Goal: Task Accomplishment & Management: Manage account settings

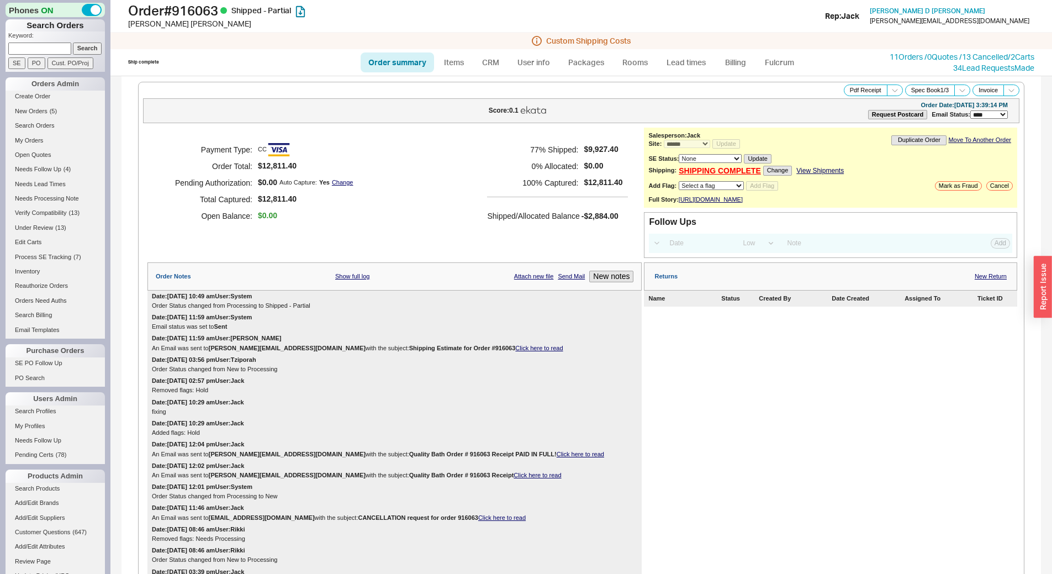
select select "*"
select select "LOW"
select select "3"
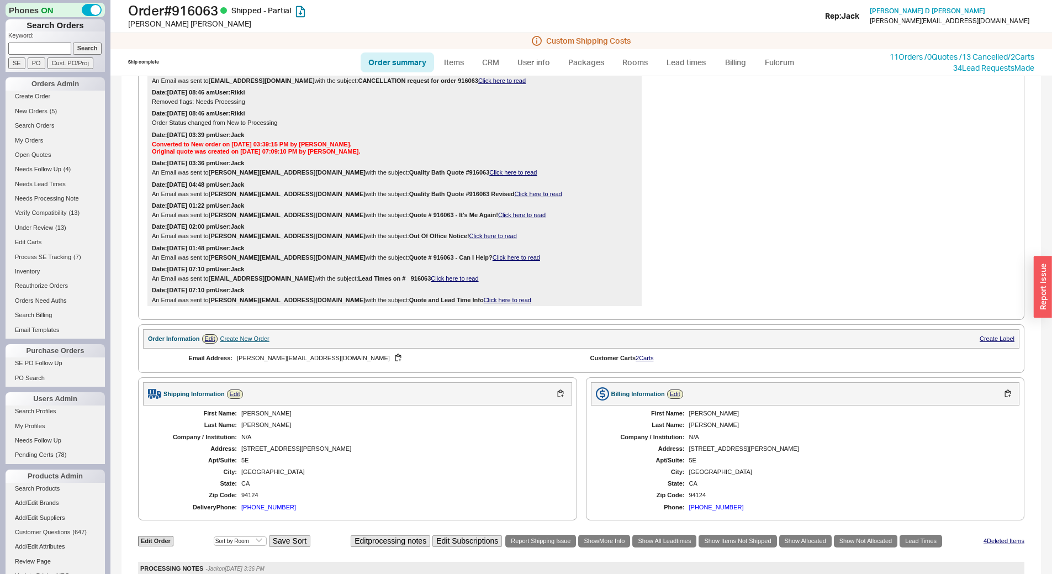
scroll to position [448, 0]
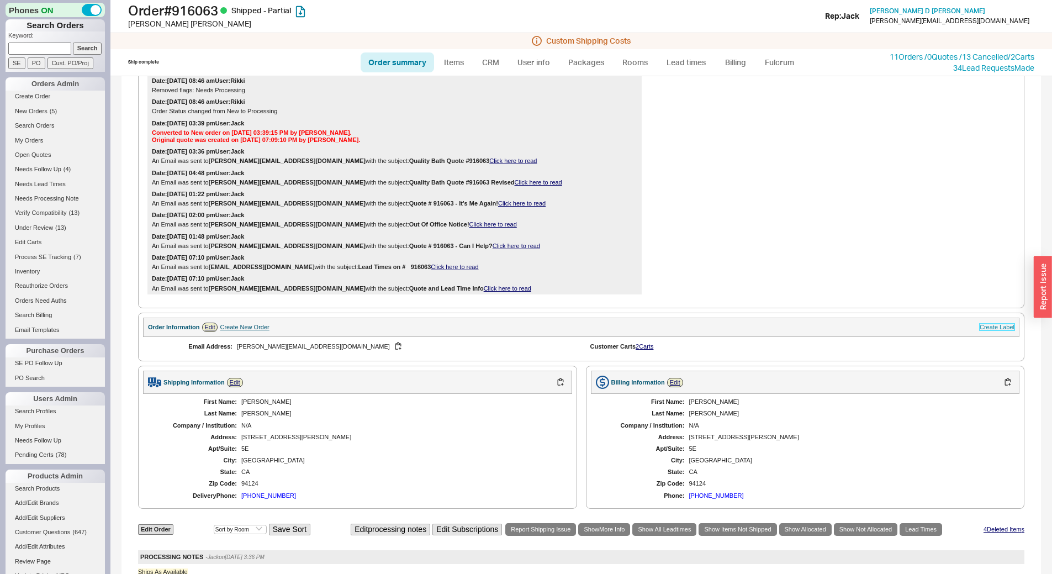
click at [980, 330] on link "Create Label" at bounding box center [997, 327] width 35 height 7
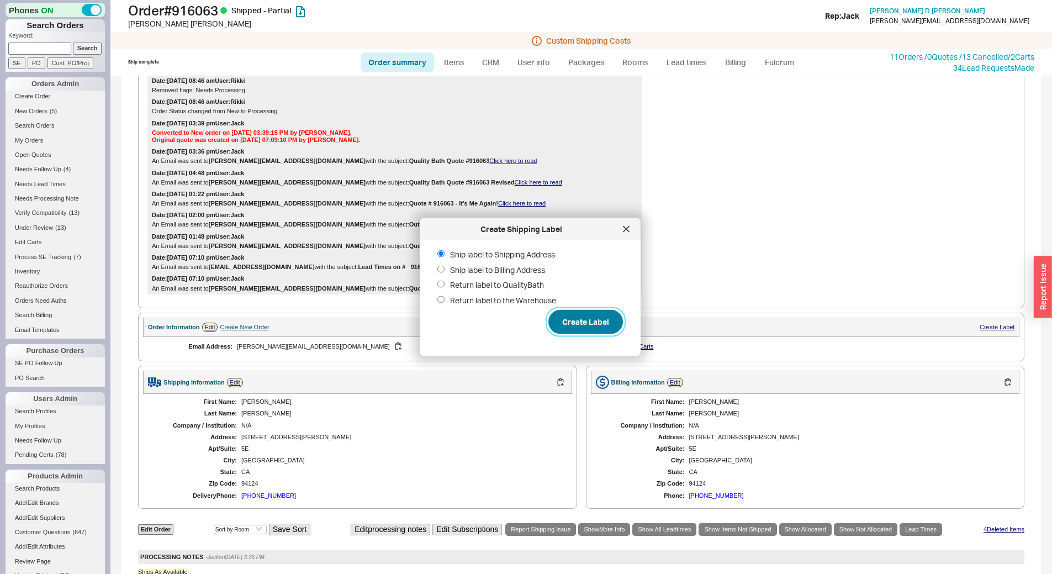
click at [577, 315] on button "Create Label" at bounding box center [585, 322] width 75 height 24
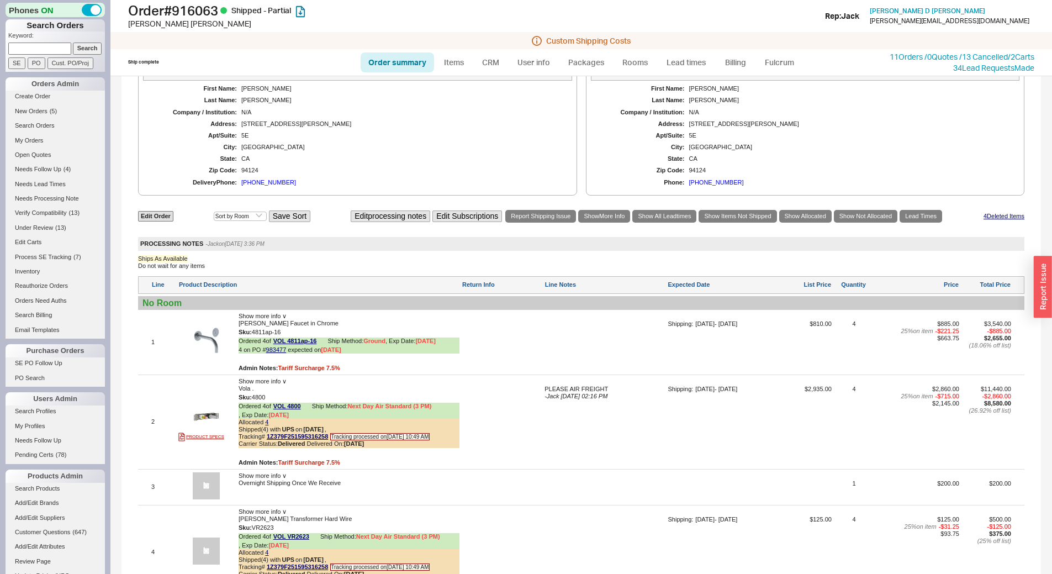
scroll to position [945, 0]
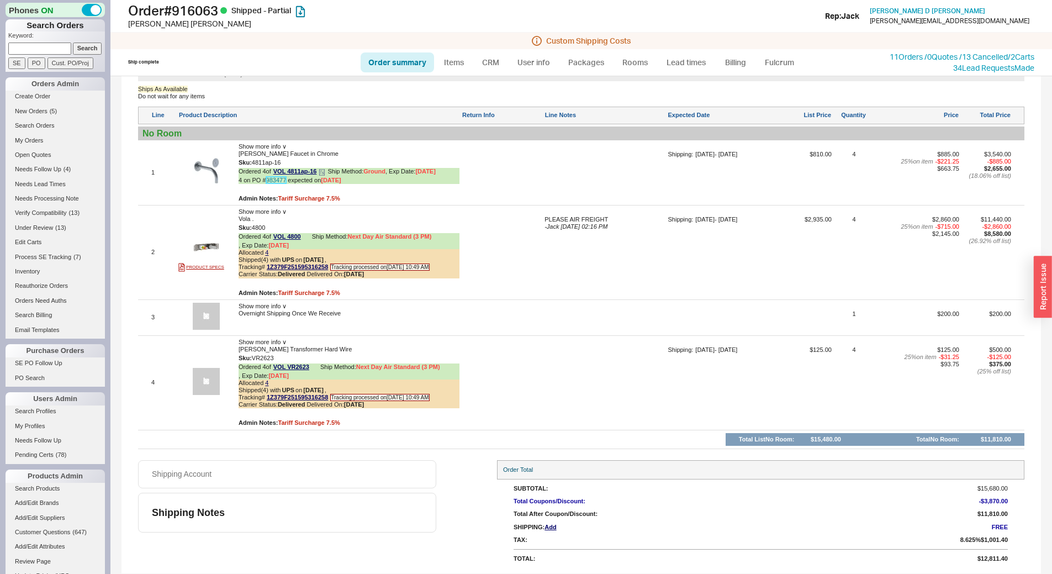
click at [279, 177] on link "983477" at bounding box center [276, 180] width 20 height 7
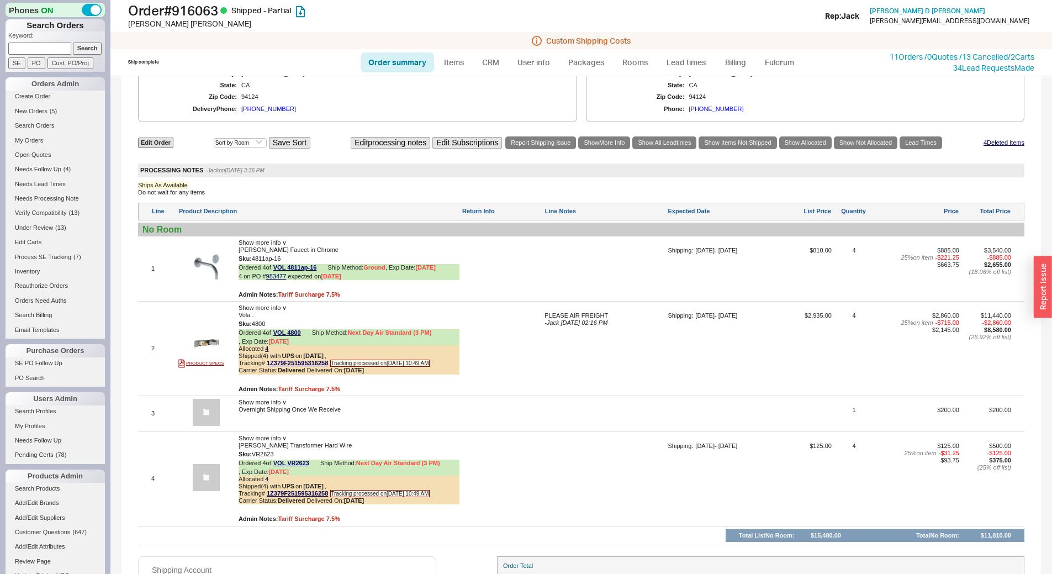
scroll to position [890, 0]
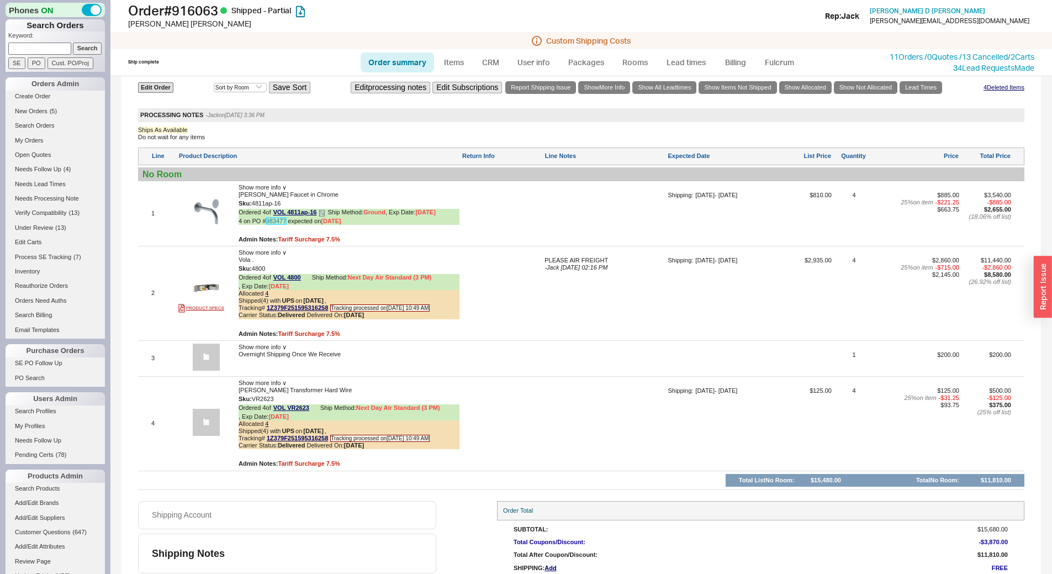
click at [269, 224] on link "983477" at bounding box center [276, 221] width 20 height 7
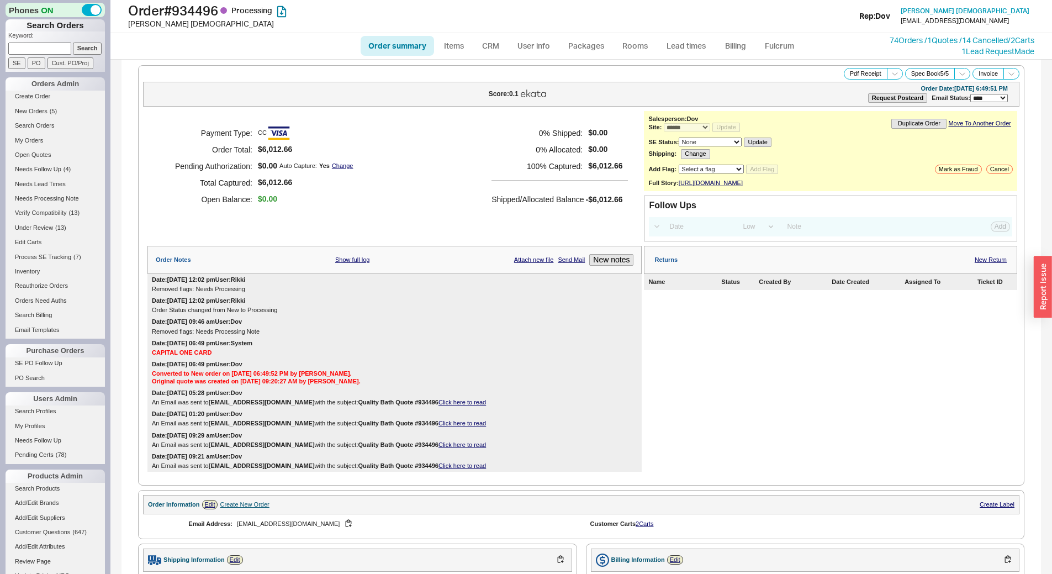
select select "*"
select select "LOW"
select select "3"
click at [490, 40] on link "CRM" at bounding box center [490, 46] width 33 height 20
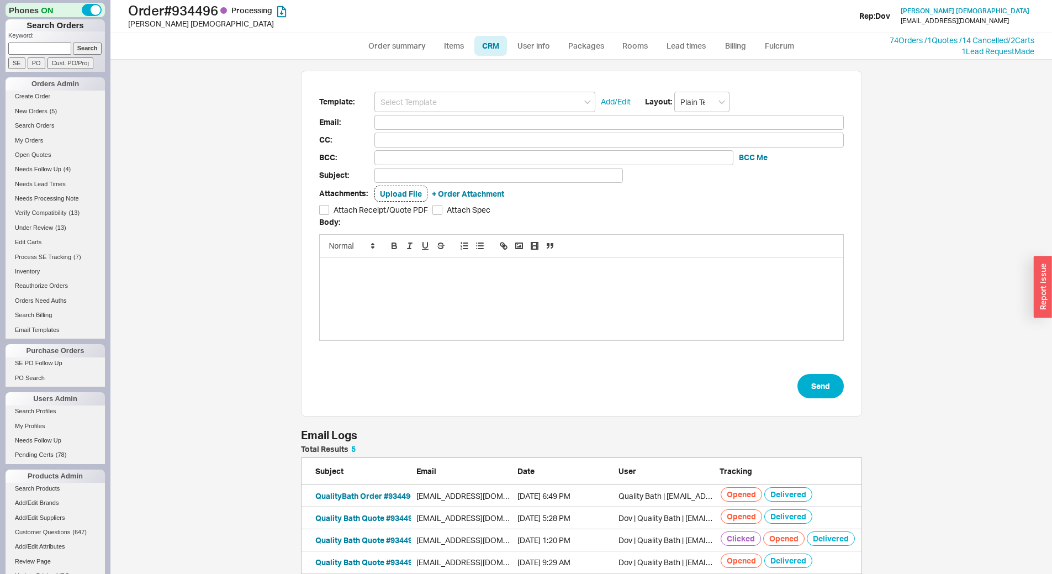
scroll to position [142, 553]
click at [420, 109] on input at bounding box center [484, 102] width 221 height 20
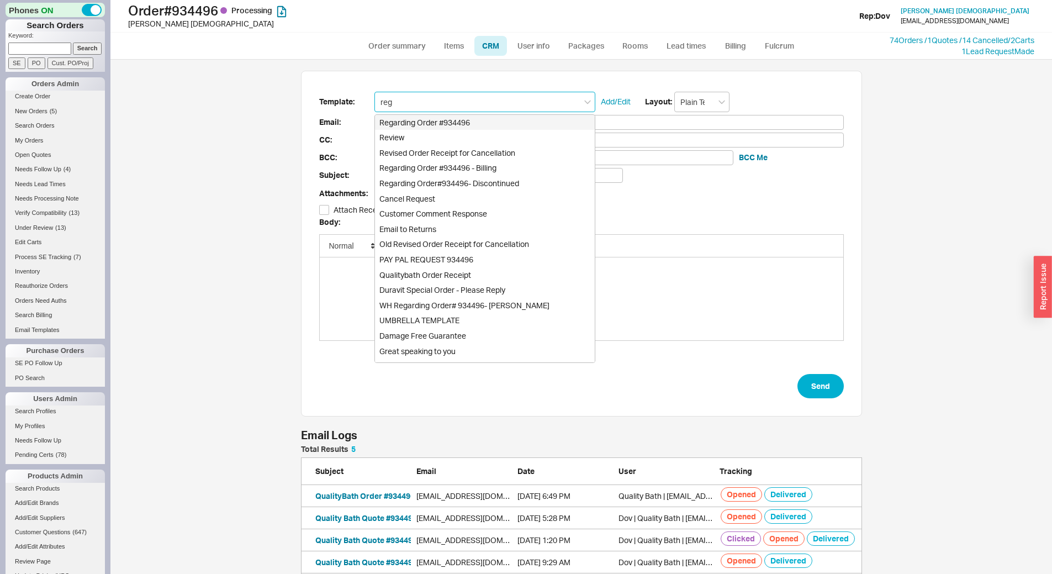
type input "rega"
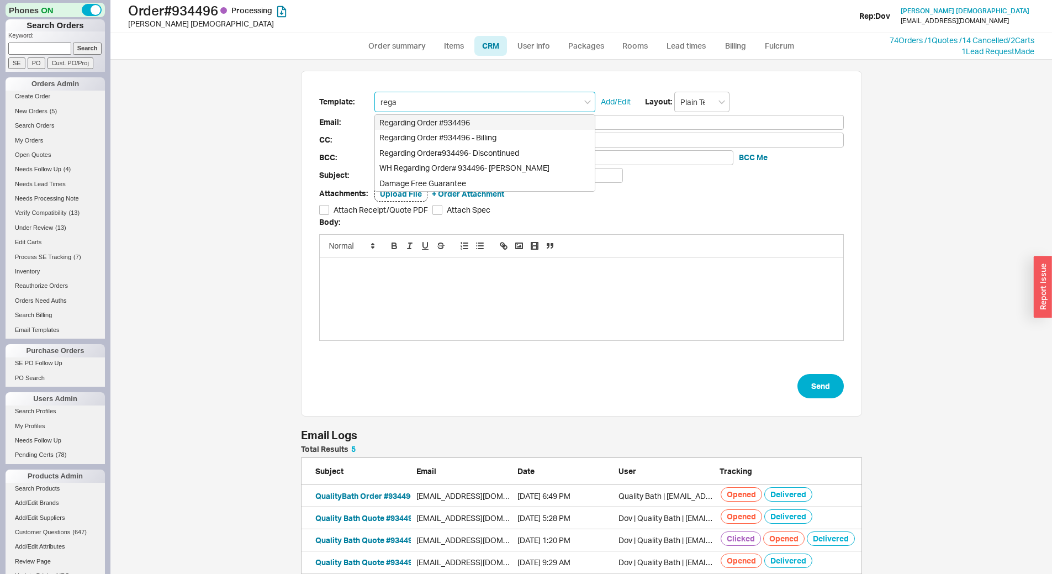
click at [427, 121] on div "Regarding Order #934496" at bounding box center [485, 122] width 220 height 15
type input "emcginty@envivid.com"
type input "Regarding Order #934496"
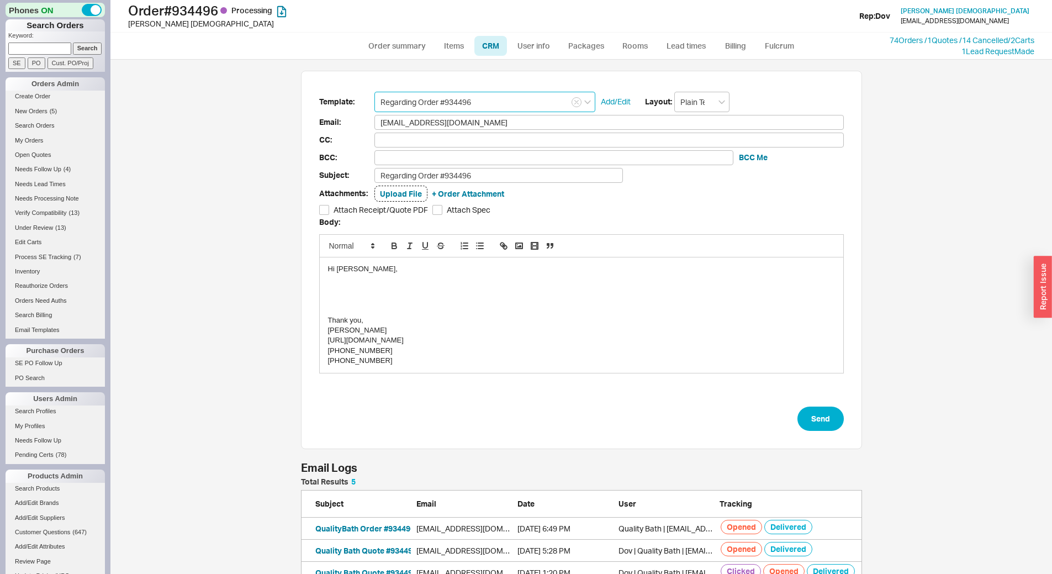
type input "Regarding Order #934496"
click at [354, 290] on div at bounding box center [581, 289] width 507 height 10
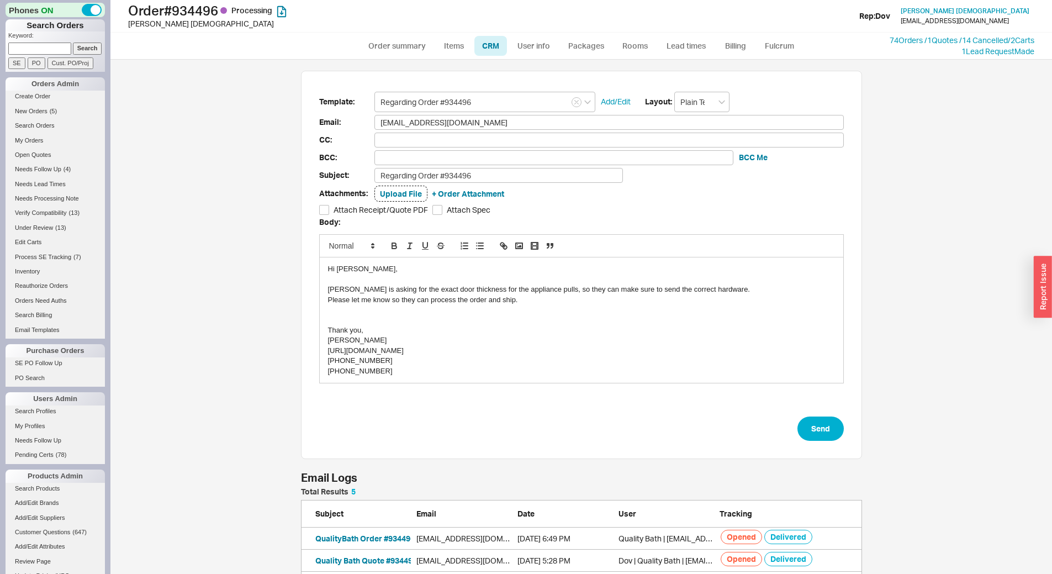
click at [530, 308] on div at bounding box center [581, 310] width 507 height 10
click at [549, 327] on div "Thank you," at bounding box center [581, 330] width 507 height 10
click at [357, 315] on div at bounding box center [581, 320] width 507 height 10
click at [812, 422] on button "Send" at bounding box center [820, 428] width 46 height 24
select select "*"
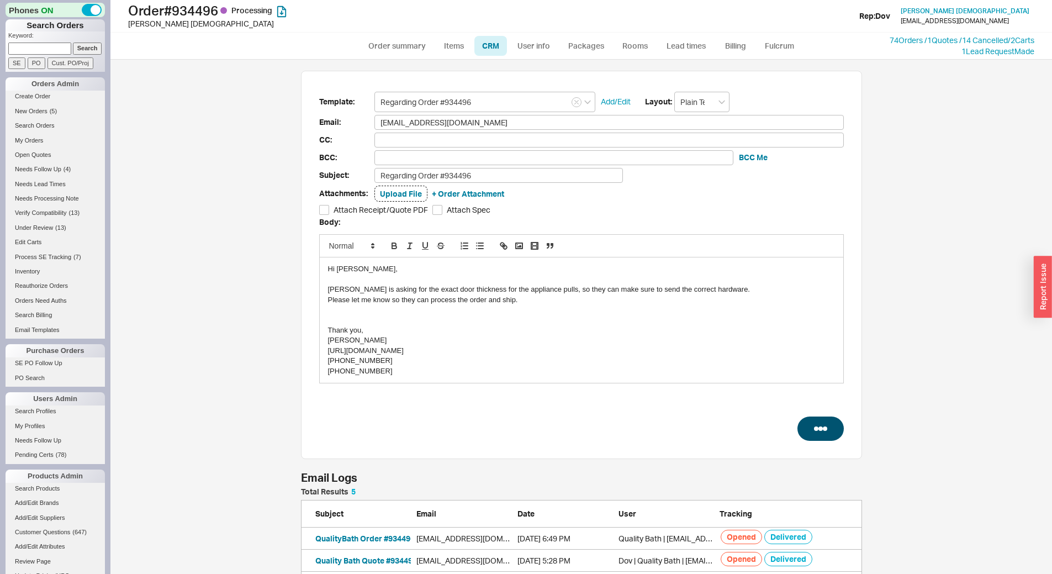
select select "*"
select select "LOW"
select select "3"
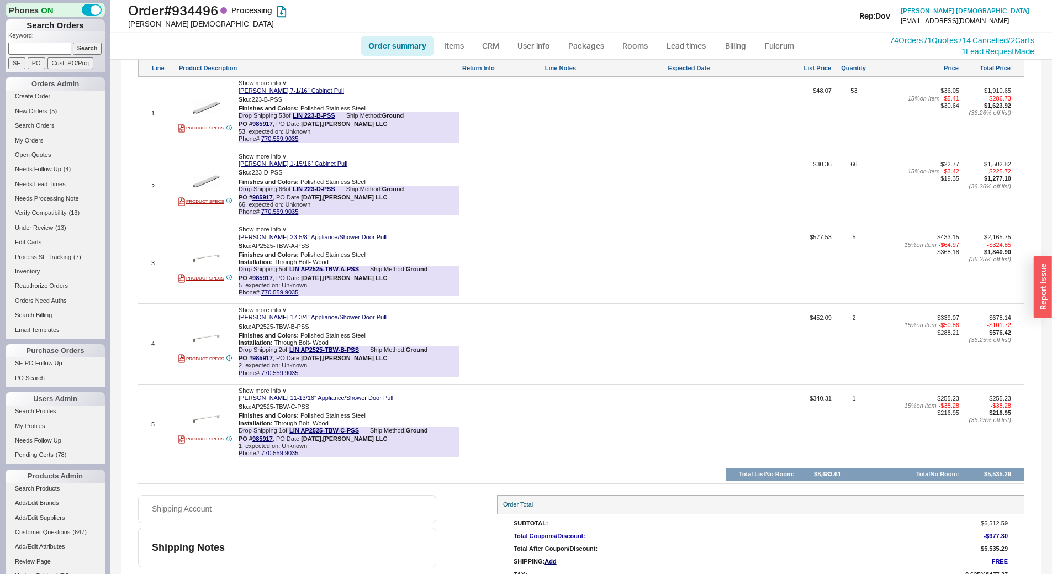
scroll to position [718, 0]
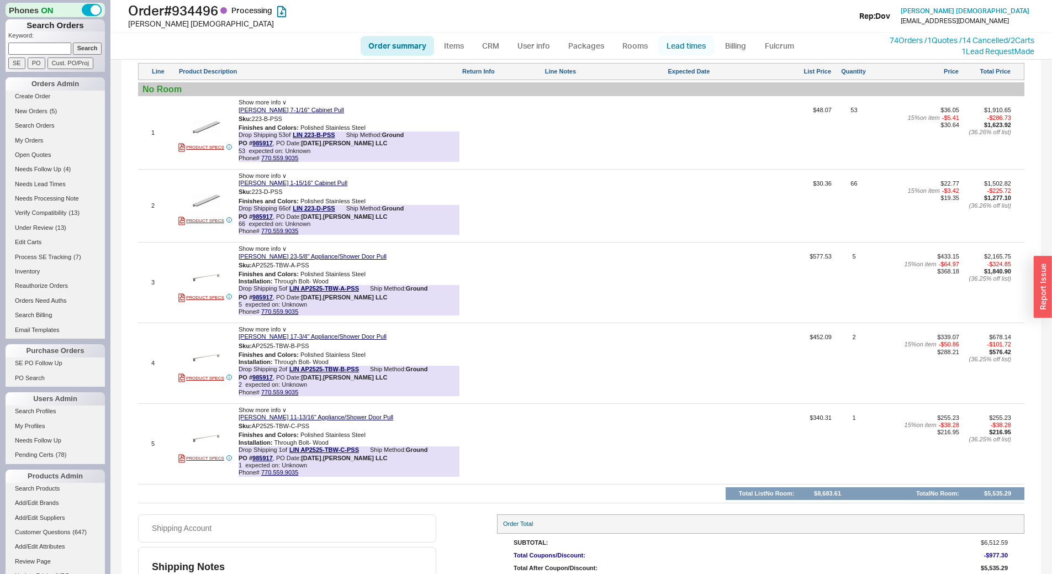
click at [675, 46] on link "Lead times" at bounding box center [686, 46] width 56 height 20
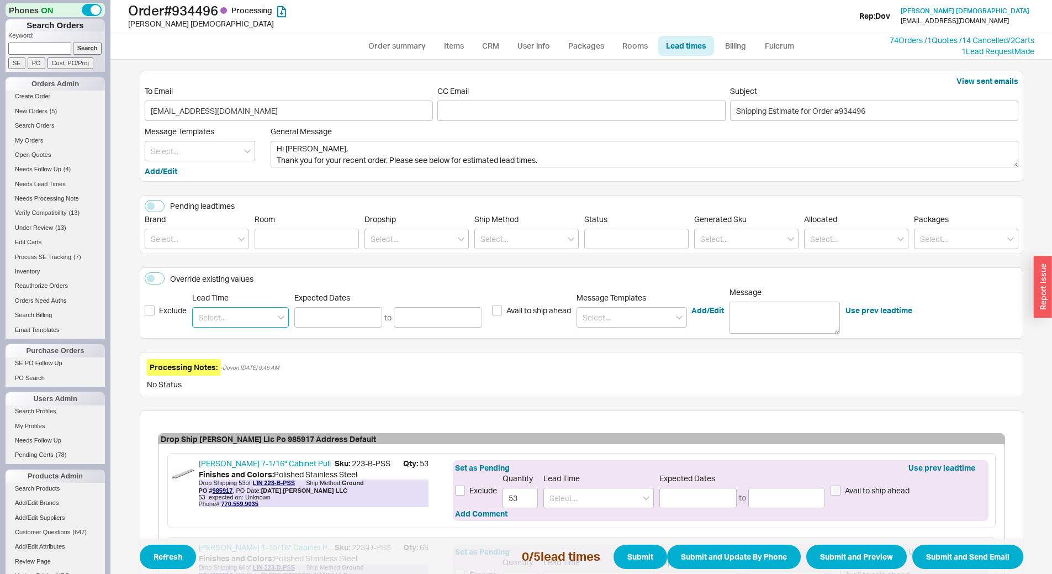
click at [225, 318] on input at bounding box center [240, 317] width 97 height 20
click at [231, 337] on div "1 - 2 Business Days" at bounding box center [241, 340] width 96 height 20
type input "1 - 2 Business Days"
type input "08/22/2025"
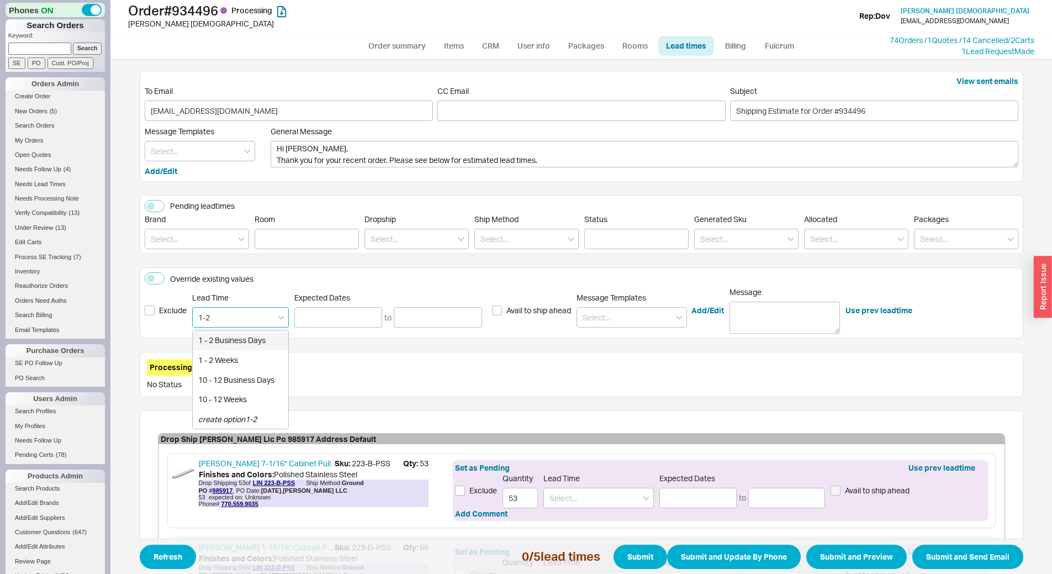
type input "08/25/2025"
type input "1 - 2 Business Days"
type input "08/22/2025"
type input "08/25/2025"
type input "1 - 2 Business Days"
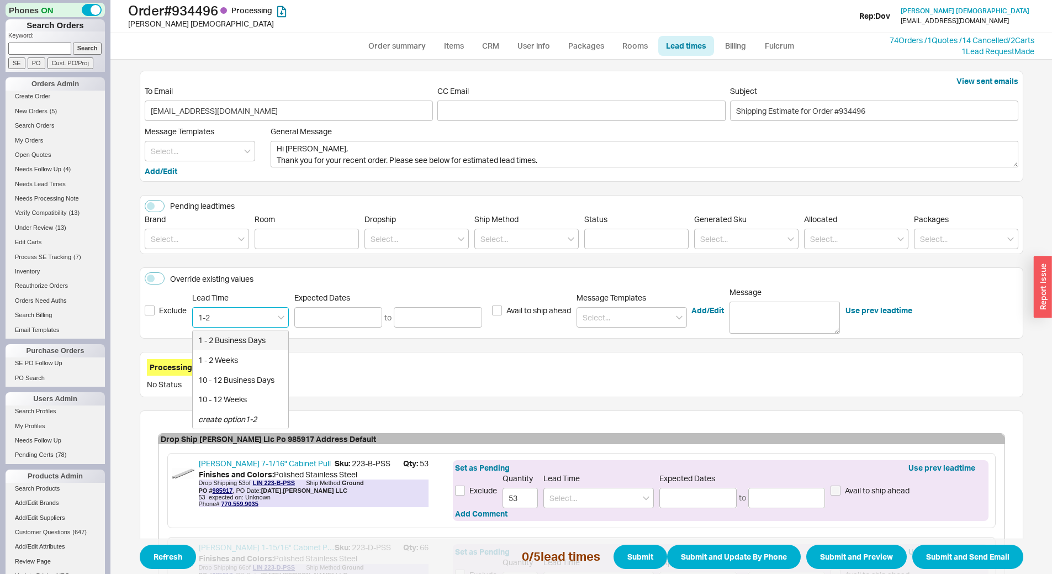
type input "08/22/2025"
type input "08/25/2025"
type input "1 - 2 Business Days"
type input "08/22/2025"
type input "08/25/2025"
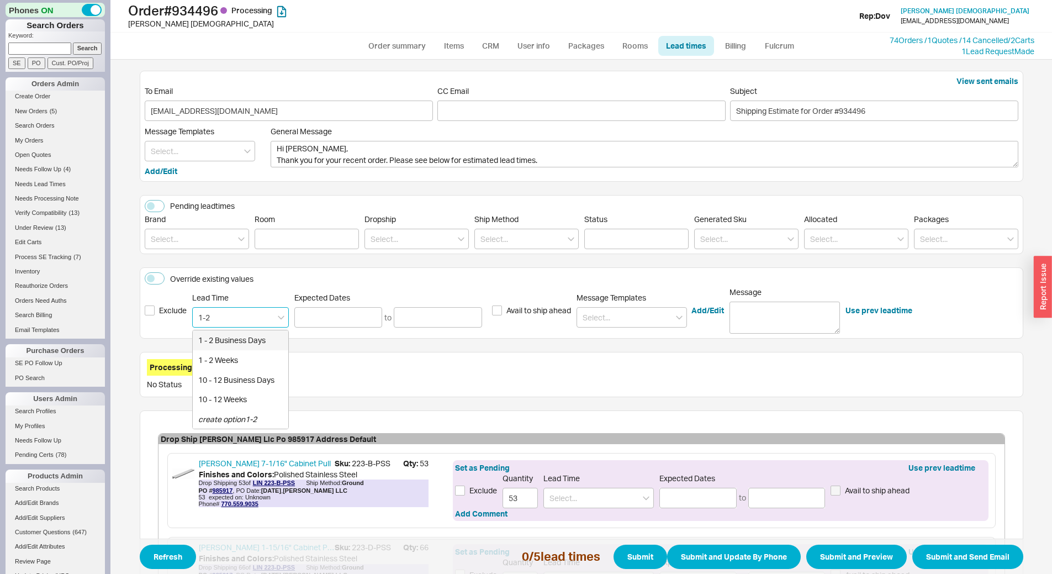
type input "1 - 2 Business Days"
type input "08/22/2025"
type input "08/25/2025"
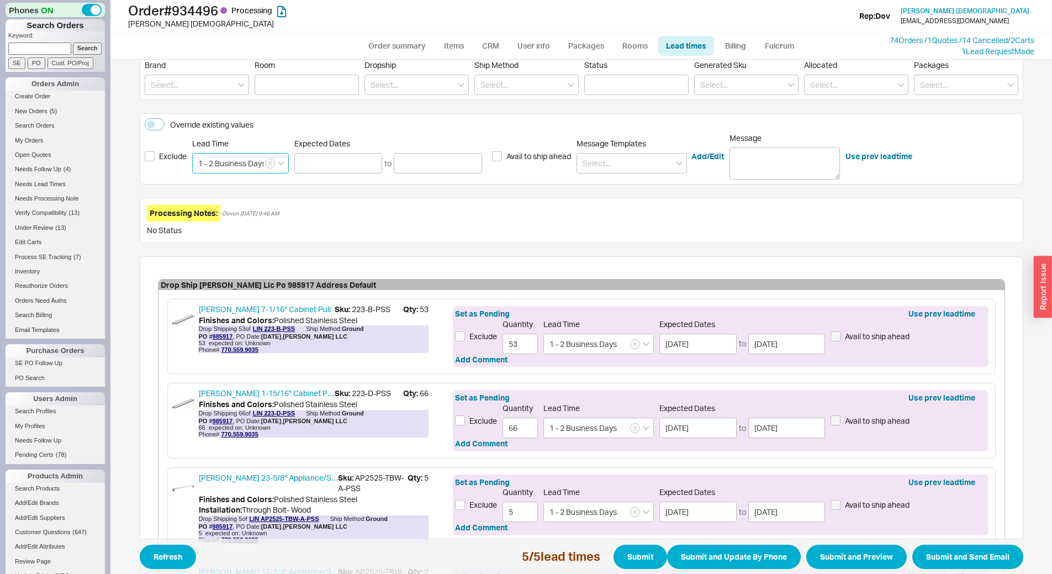
scroll to position [221, 0]
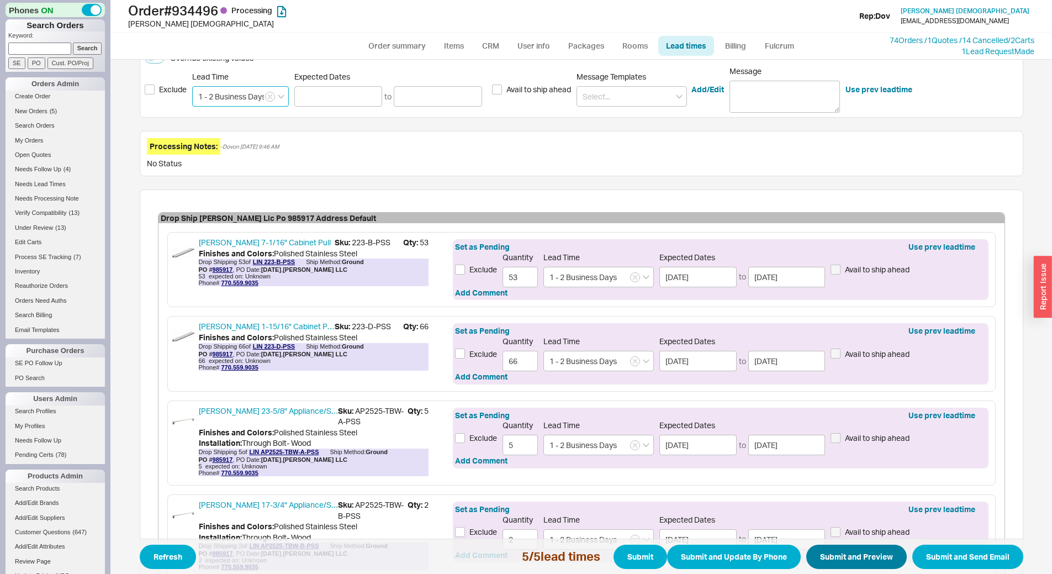
type input "1 - 2 Business Days"
click at [827, 556] on button "Submit and Preview" at bounding box center [856, 557] width 101 height 24
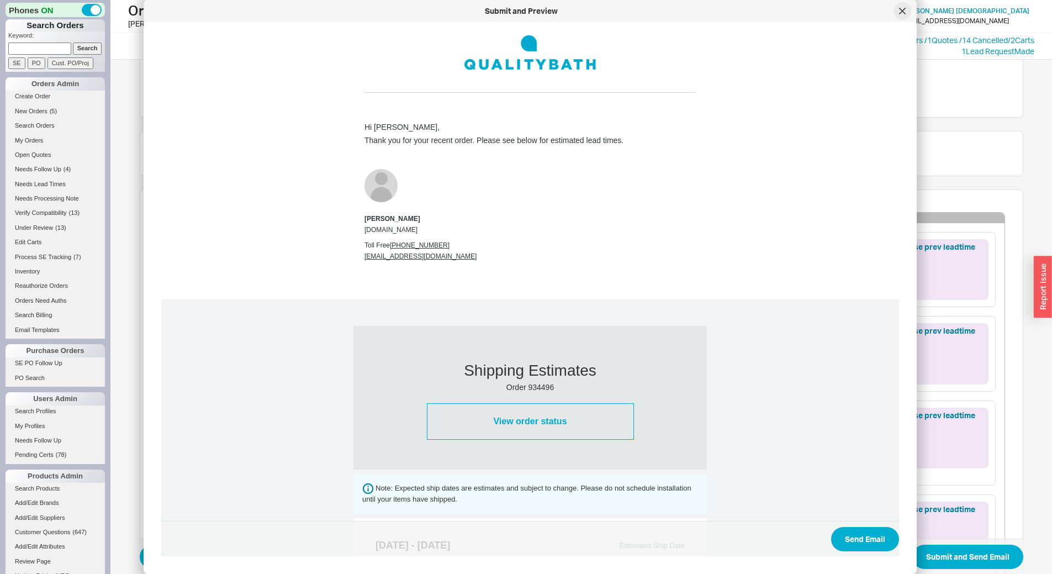
click at [903, 11] on icon at bounding box center [903, 11] width 6 height 6
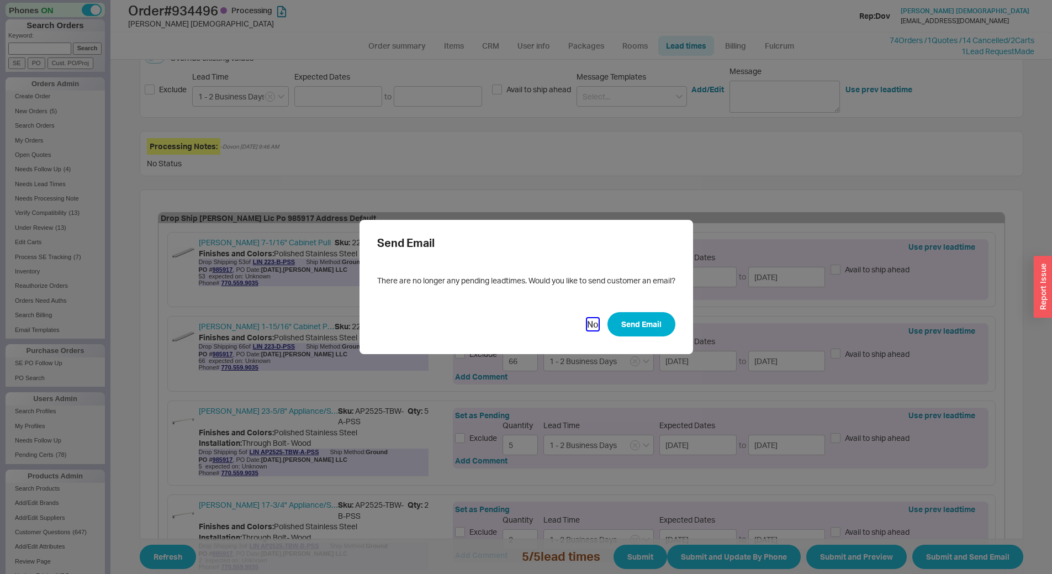
click at [589, 328] on button "No" at bounding box center [593, 324] width 12 height 12
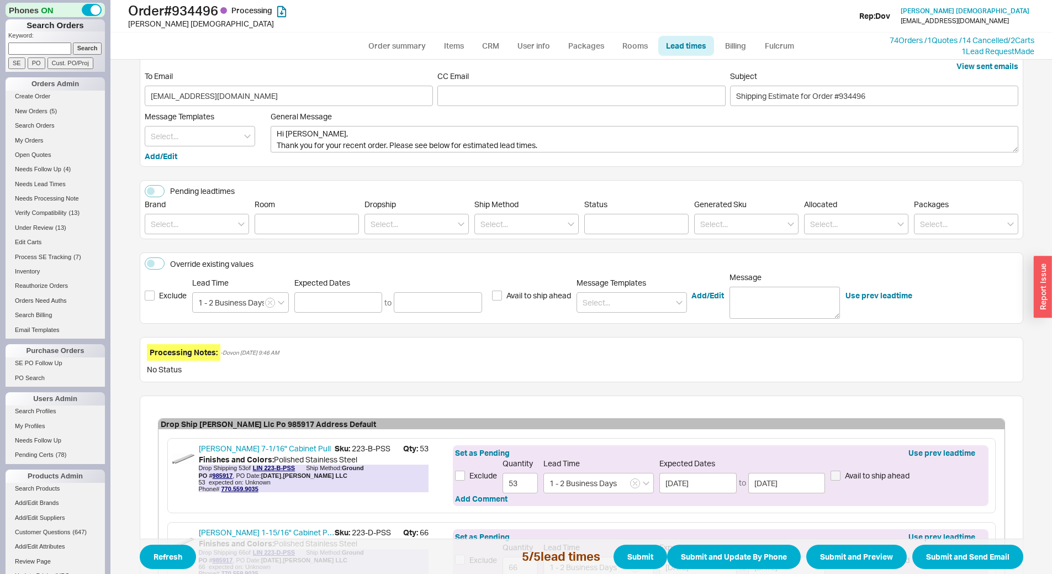
scroll to position [0, 0]
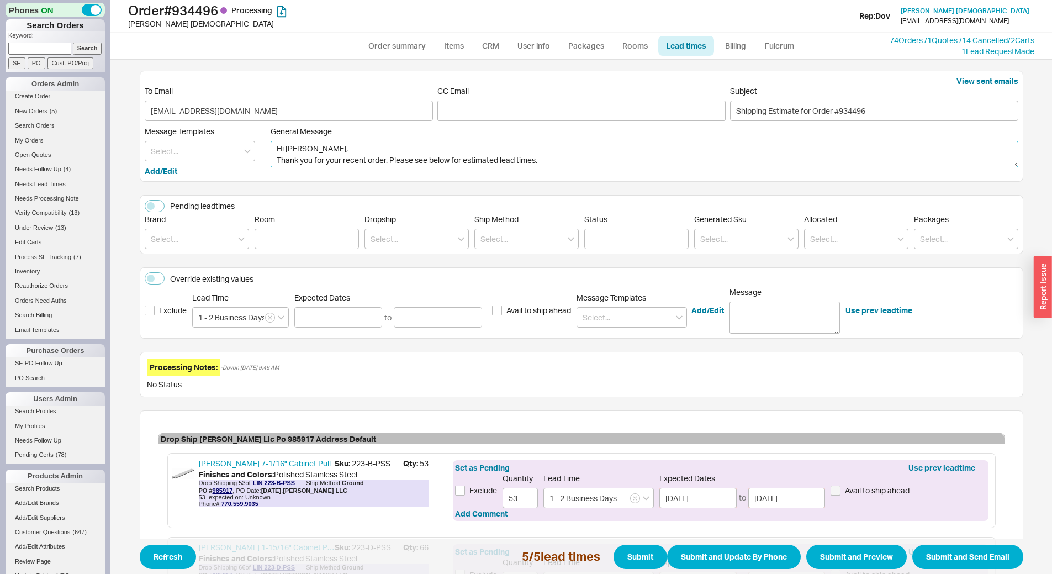
click at [546, 158] on textarea "Hi Eric, Thank you for your recent order. Please see below for estimated lead t…" at bounding box center [645, 154] width 748 height 27
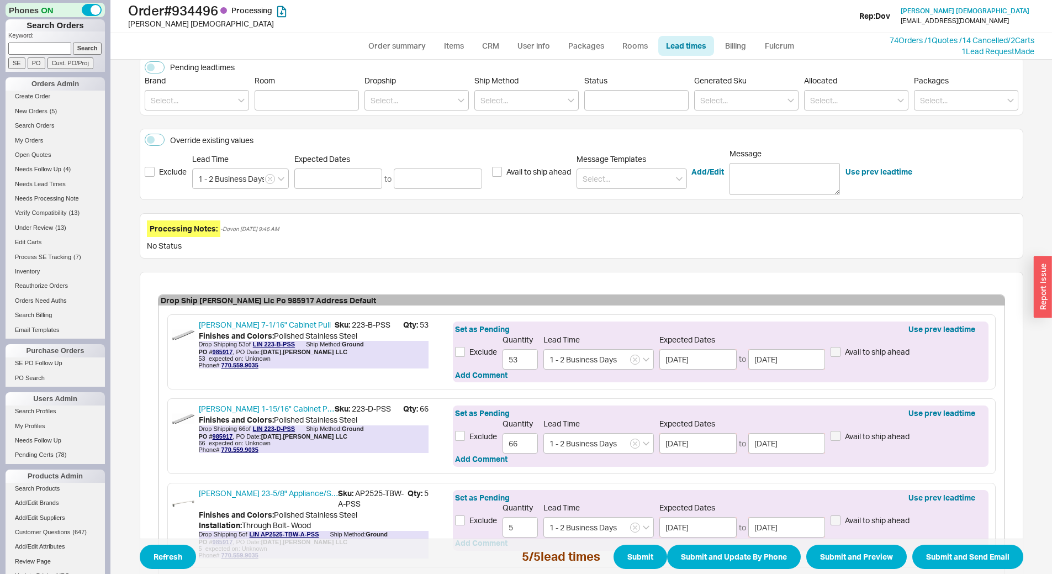
scroll to position [422, 0]
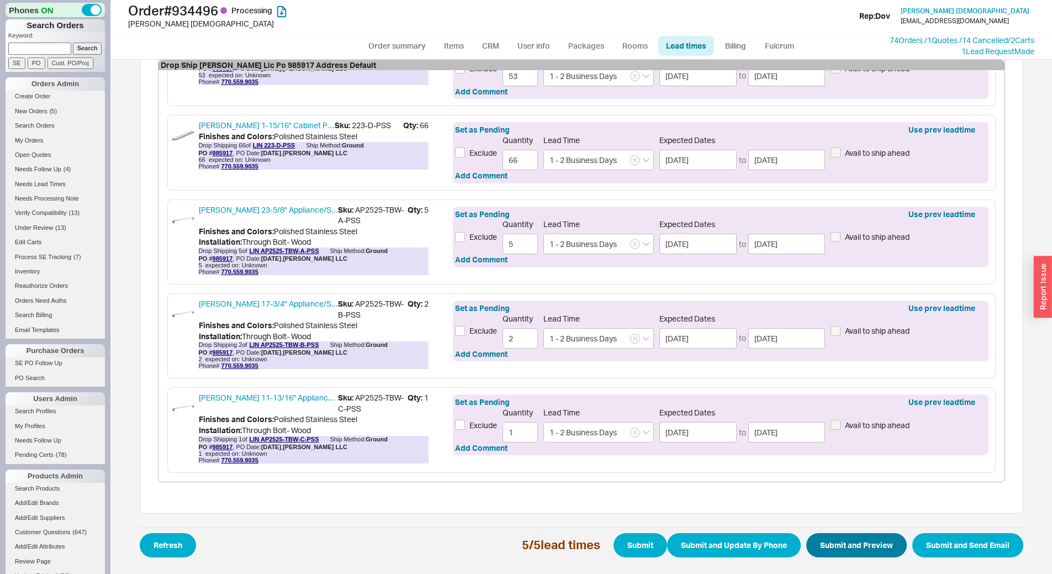
type textarea "Hi Eric, Thank you for your recent order. Please see below for estimated lead t…"
click at [868, 547] on button "Submit and Preview" at bounding box center [856, 545] width 101 height 24
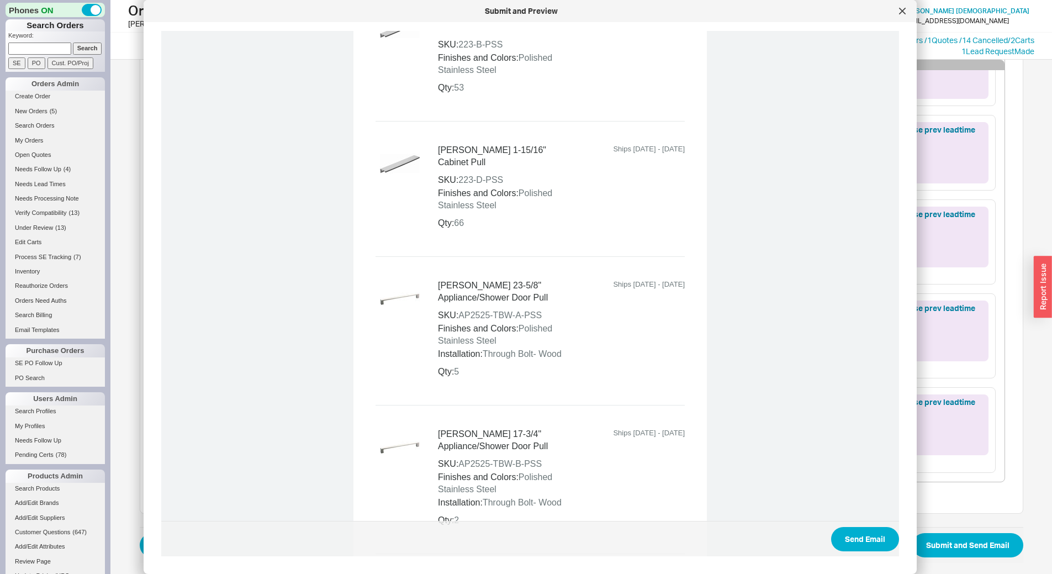
scroll to position [607, 0]
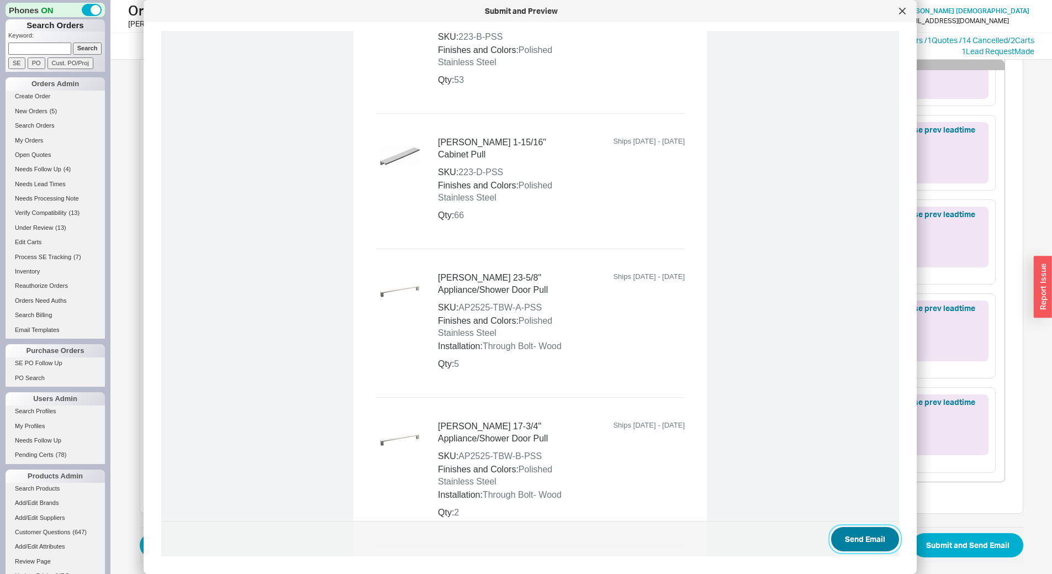
click at [871, 536] on button "Send Email" at bounding box center [865, 539] width 68 height 24
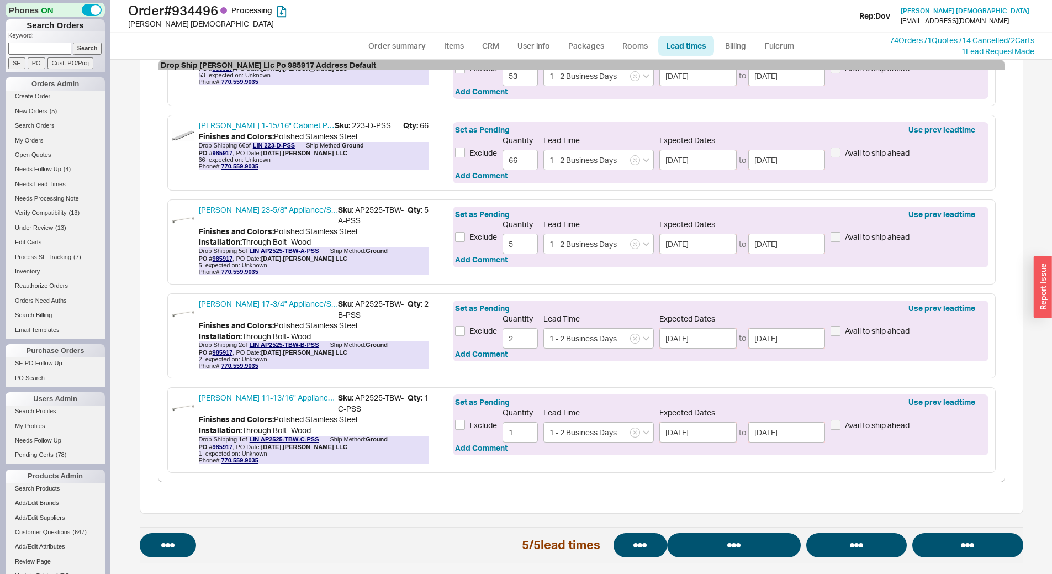
select select "*"
select select "LOW"
select select "3"
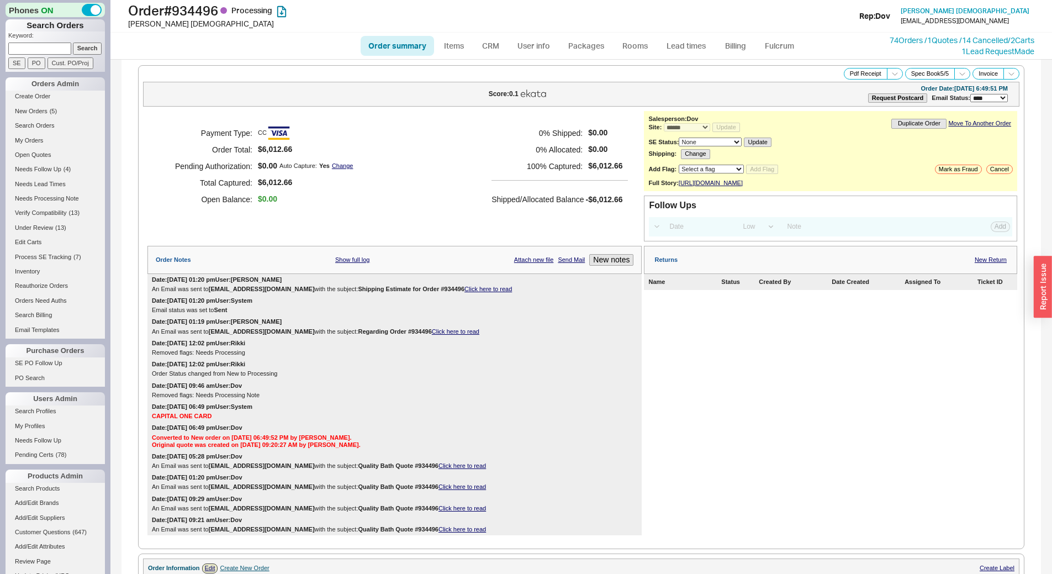
select select "*"
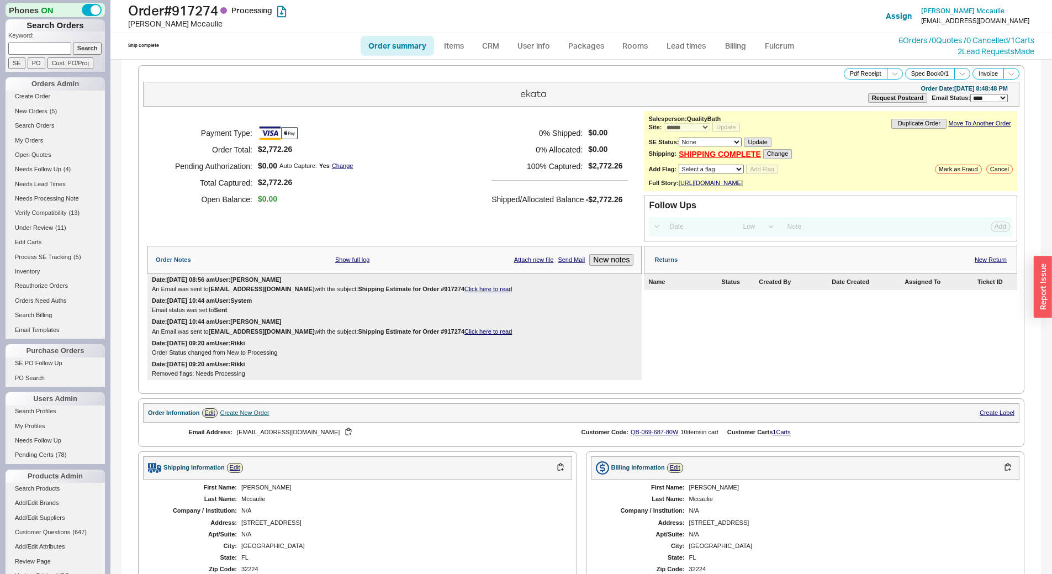
select select "*"
select select "LOW"
select select "3"
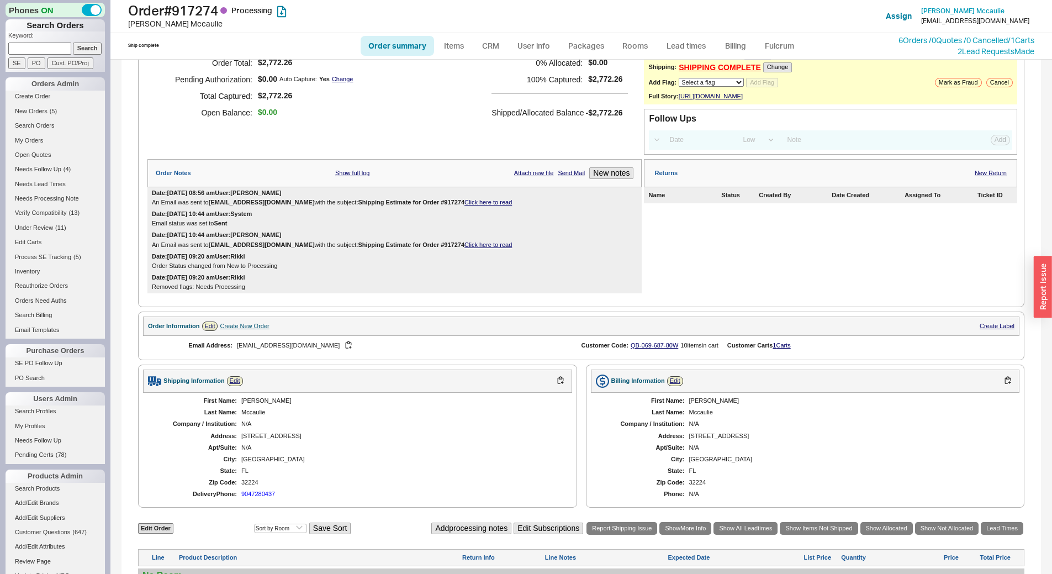
scroll to position [84, 0]
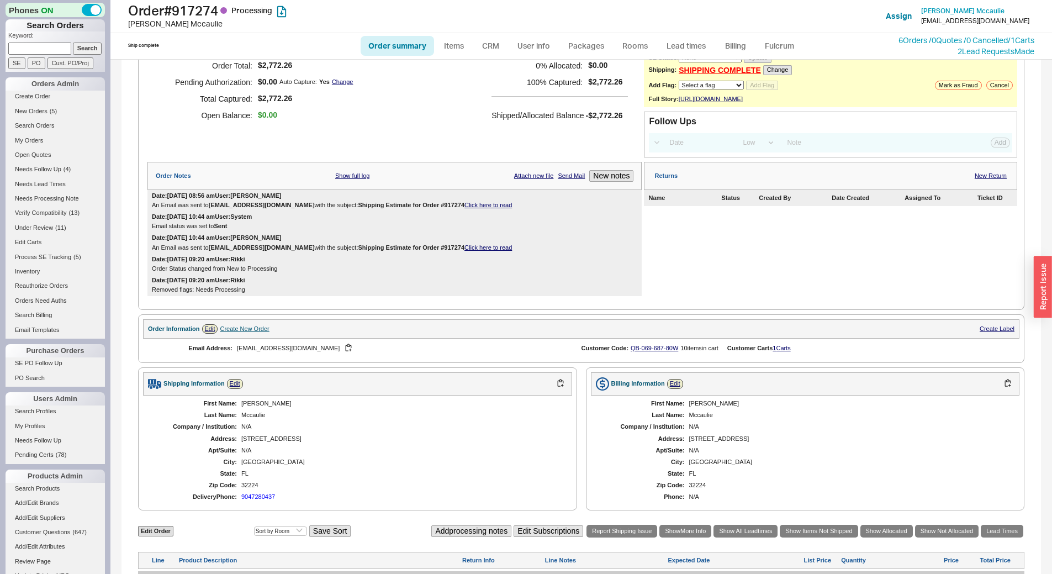
click at [493, 208] on link "Click here to read" at bounding box center [487, 205] width 47 height 7
click at [693, 48] on link "Lead times" at bounding box center [686, 46] width 56 height 20
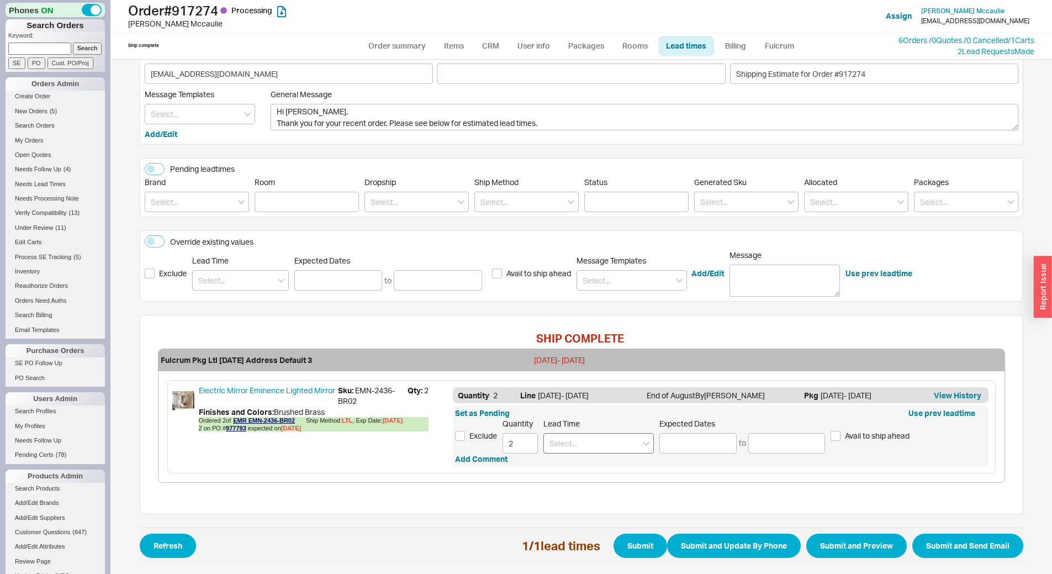
scroll to position [38, 0]
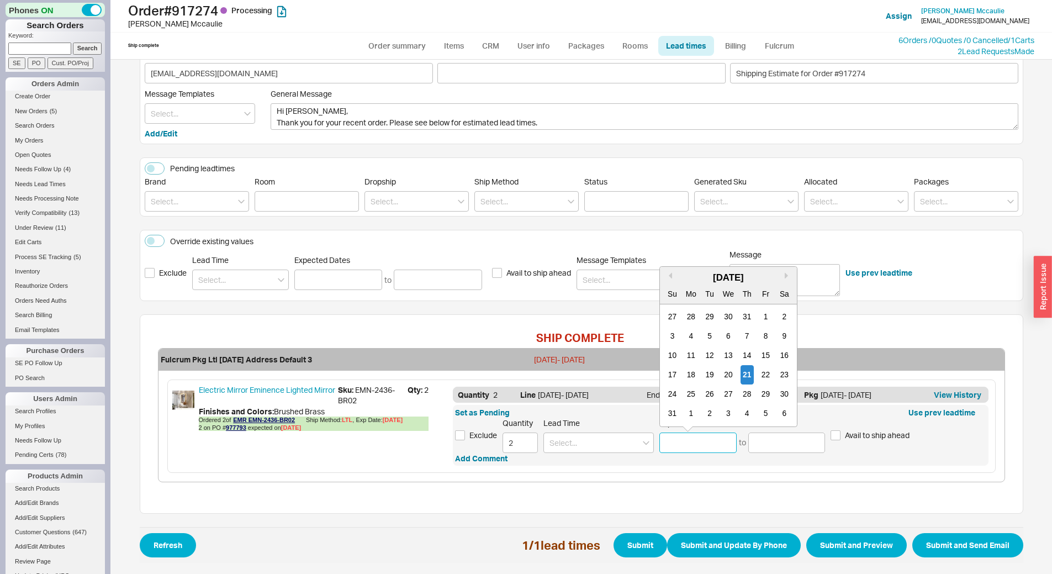
click at [681, 445] on input at bounding box center [697, 442] width 77 height 20
click at [785, 277] on button "Next month" at bounding box center [788, 275] width 7 height 7
click at [676, 389] on div "28 29 30 1 2 3 4" at bounding box center [728, 393] width 131 height 19
click at [685, 393] on div "29" at bounding box center [691, 393] width 13 height 19
type input "09/29/2025"
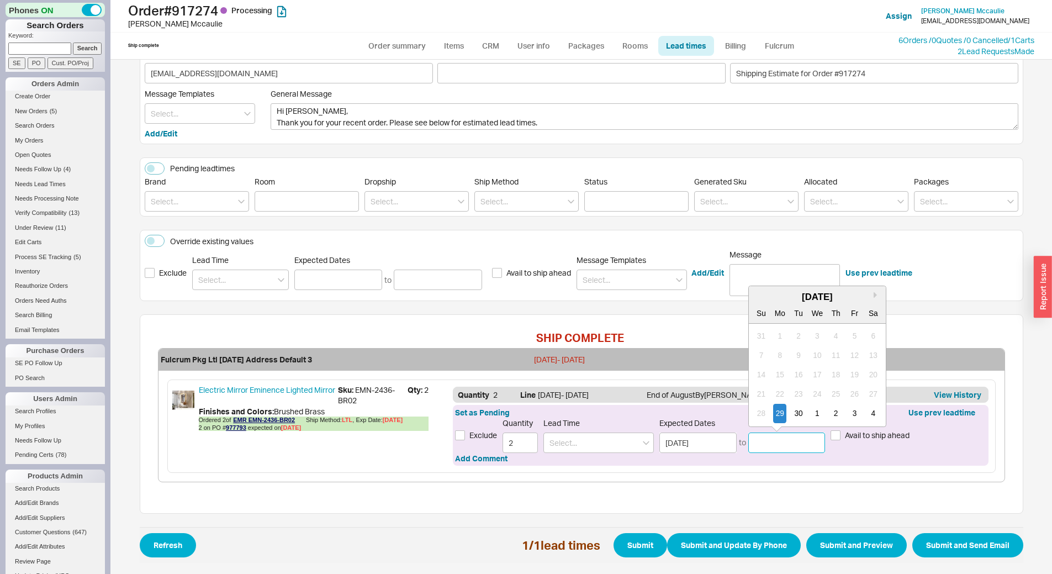
click at [781, 445] on input at bounding box center [786, 442] width 77 height 20
click at [873, 294] on button "Next month" at bounding box center [876, 295] width 7 height 7
click at [776, 369] on div "13" at bounding box center [779, 374] width 13 height 19
type input "10/13/2025"
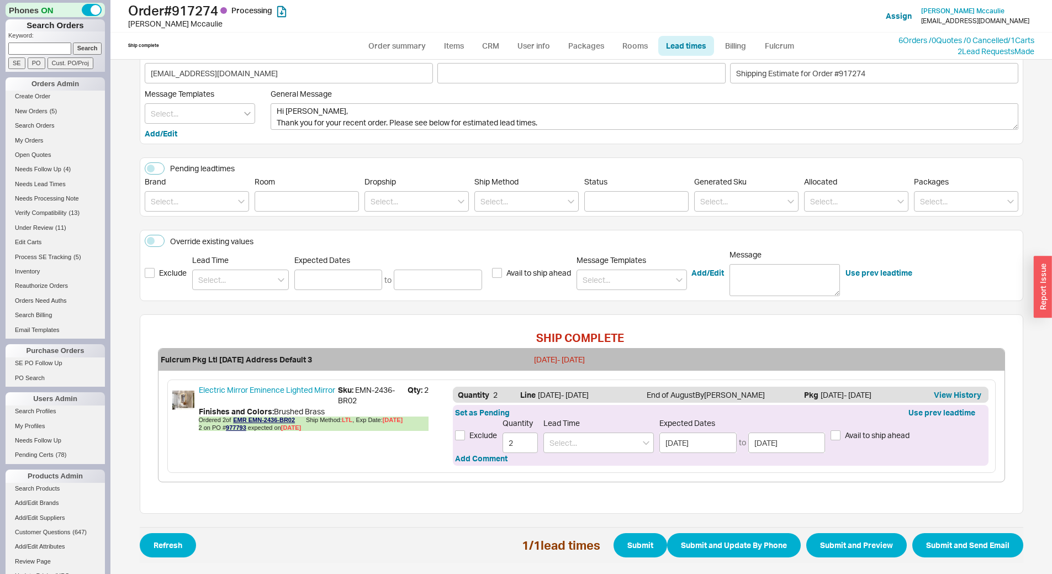
click at [244, 112] on icon "open menu" at bounding box center [247, 114] width 7 height 4
click at [188, 136] on div "Update" at bounding box center [199, 136] width 109 height 20
type textarea "Hi Joan, Please see below for an update on your order. We sincerely apologize f…"
type input "Update"
click at [863, 539] on button "Submit and Preview" at bounding box center [856, 545] width 101 height 24
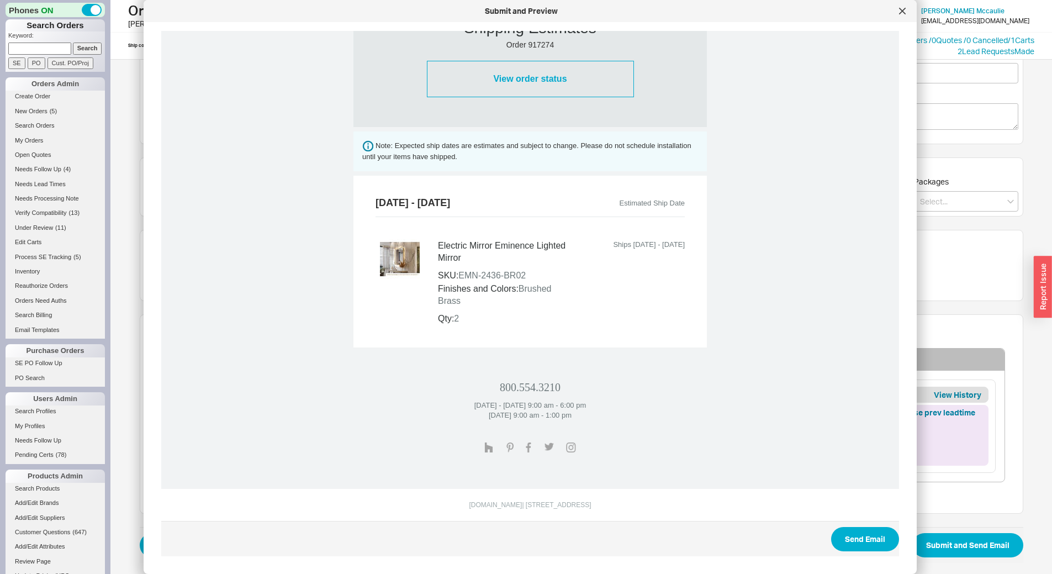
scroll to position [343, 0]
click at [860, 540] on button "Send Email" at bounding box center [865, 538] width 68 height 24
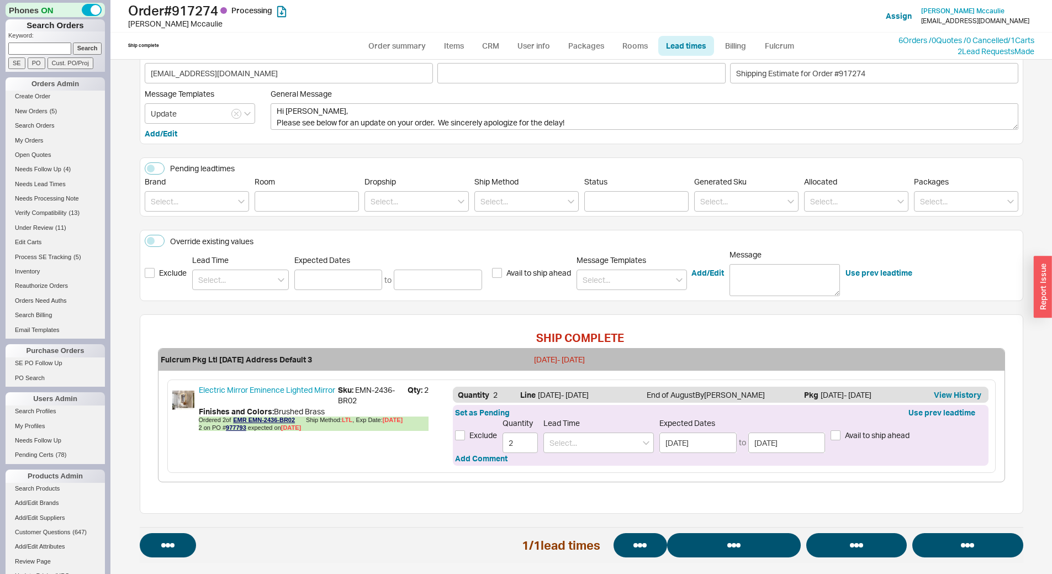
select select "*"
select select "LOW"
select select "3"
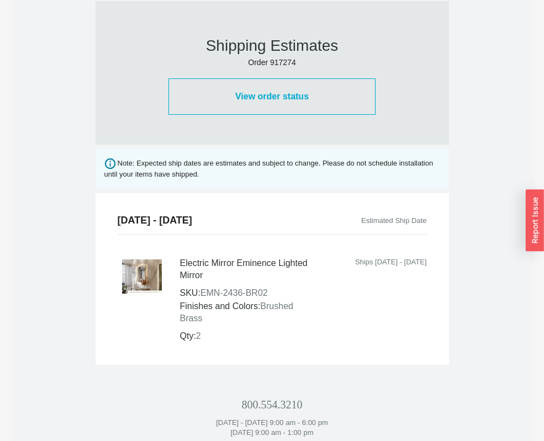
scroll to position [552, 0]
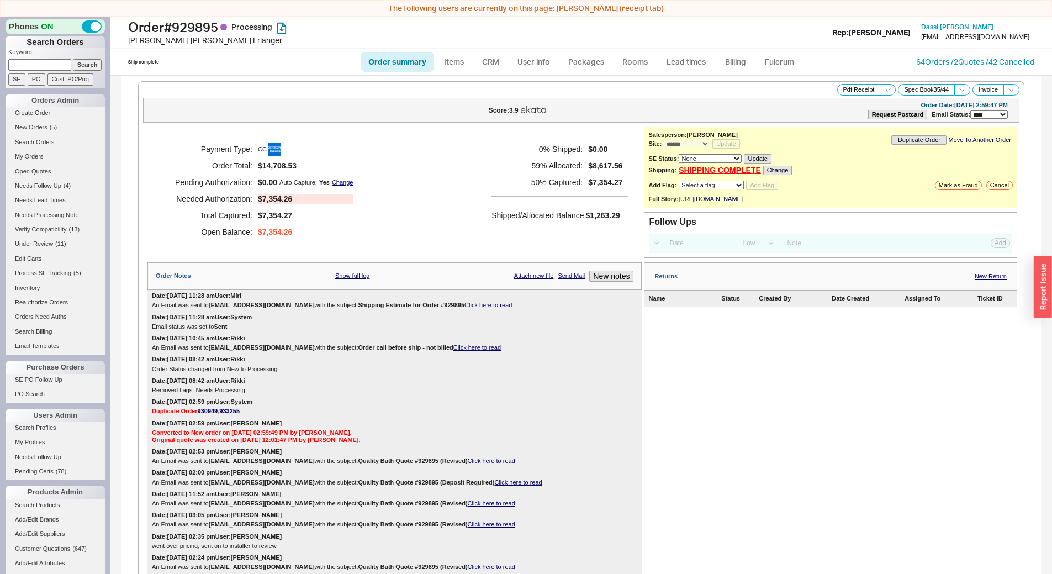
select select "*"
select select "LOW"
select select "3"
click at [43, 68] on input at bounding box center [39, 65] width 63 height 12
type input "934912"
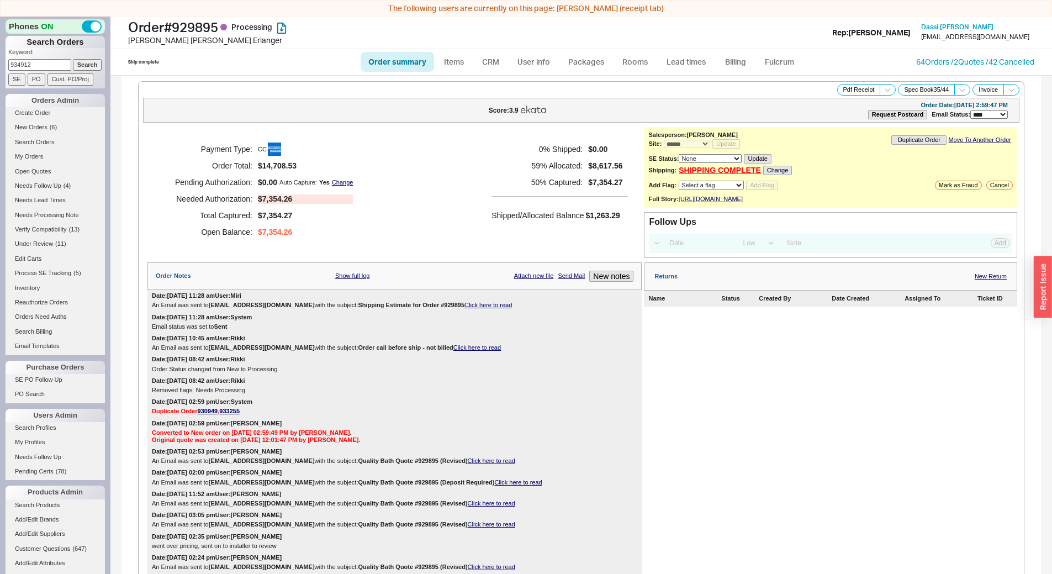
click at [73, 59] on input "Search" at bounding box center [87, 65] width 29 height 12
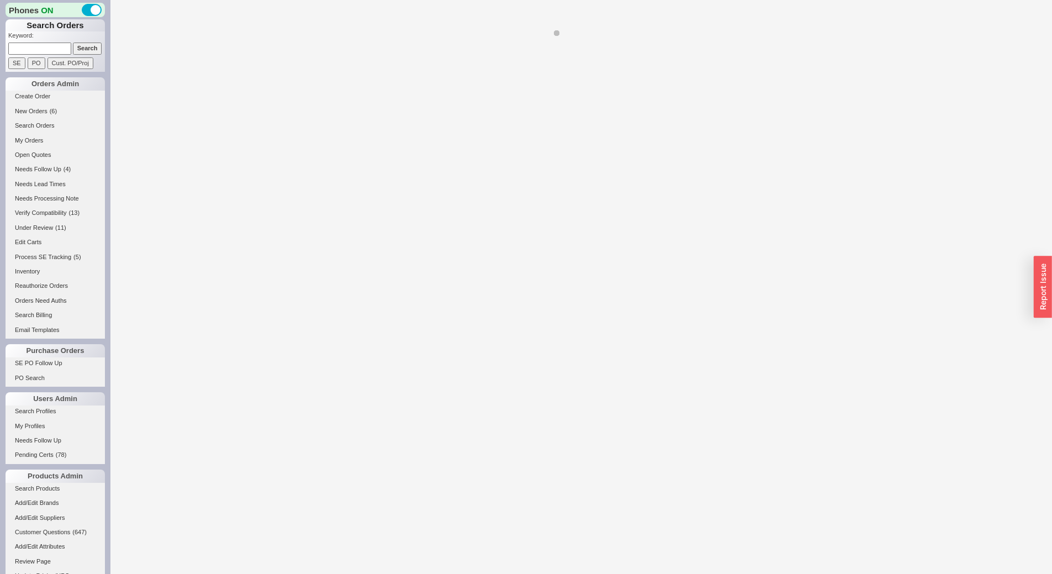
select select "LOW"
select select "3"
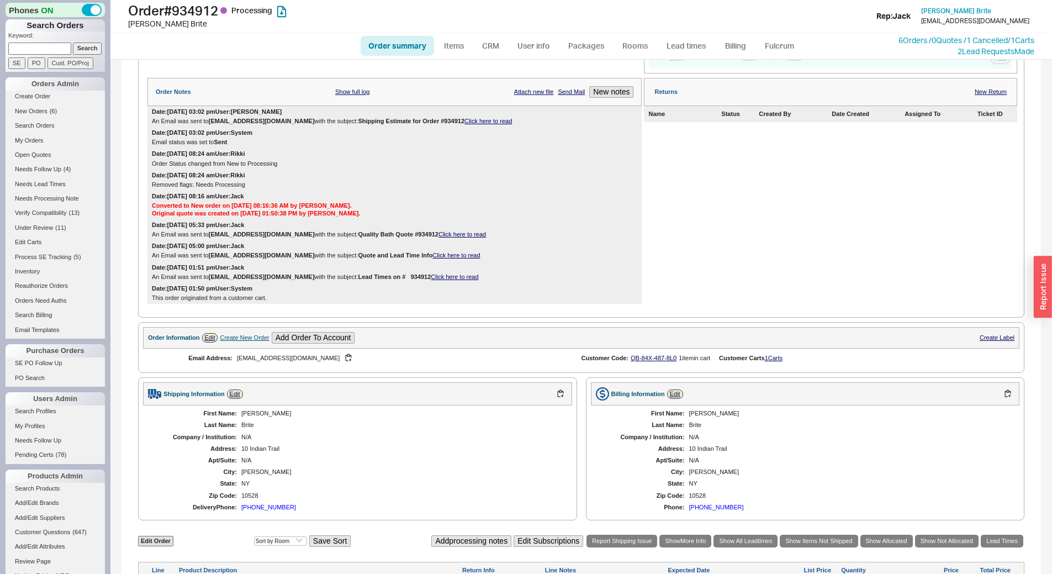
select select "*"
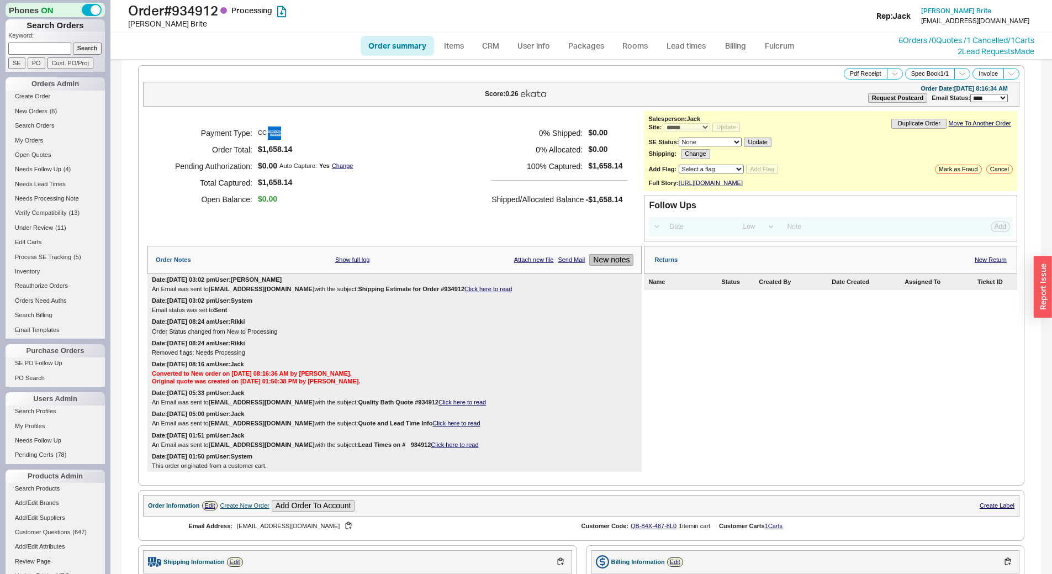
click at [602, 266] on button "New notes" at bounding box center [611, 260] width 44 height 12
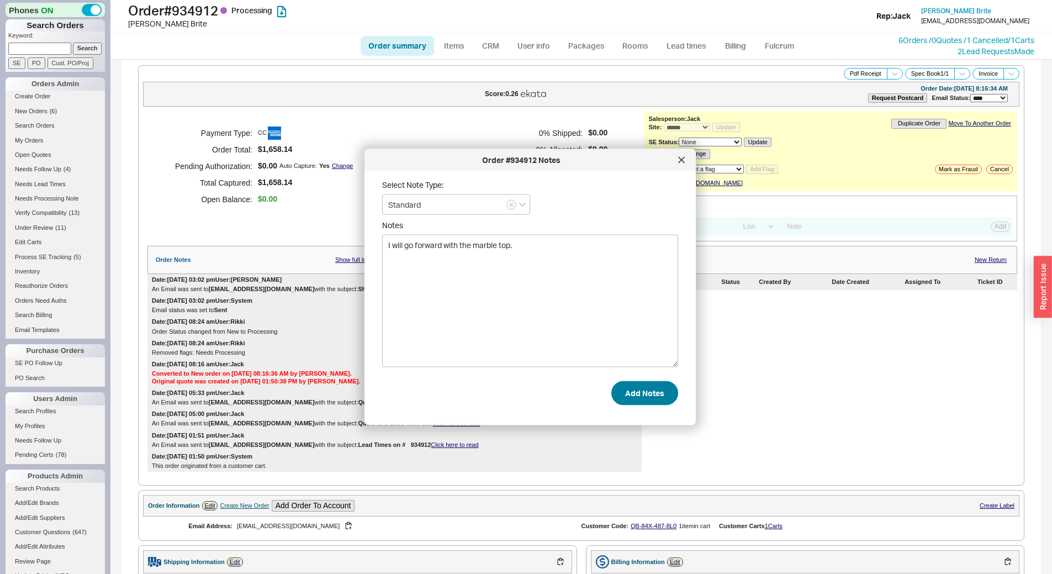
type textarea "I will go forward with the marble top."
click at [654, 388] on button "Add Notes" at bounding box center [644, 392] width 67 height 24
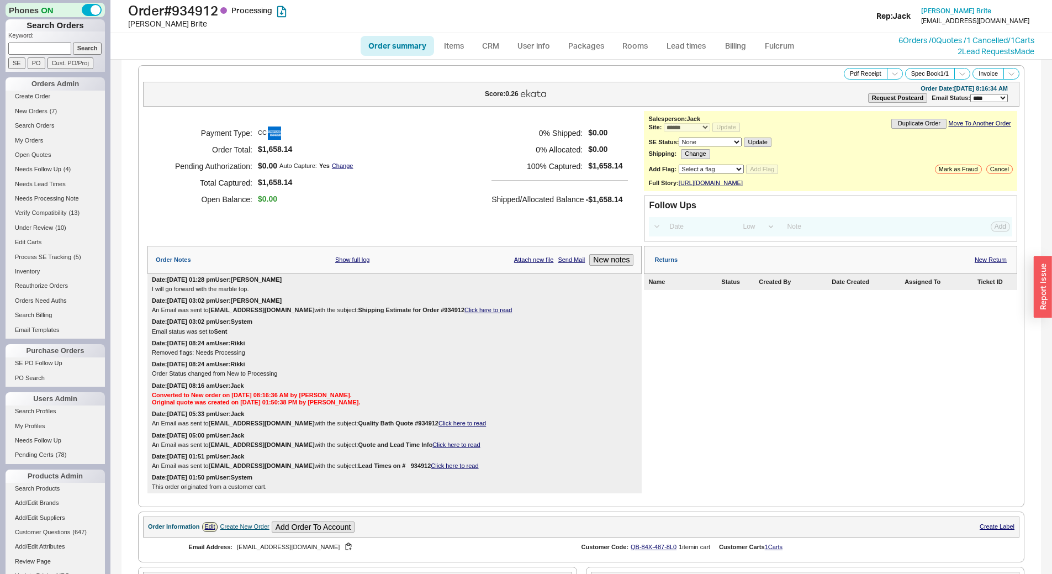
scroll to position [424, 0]
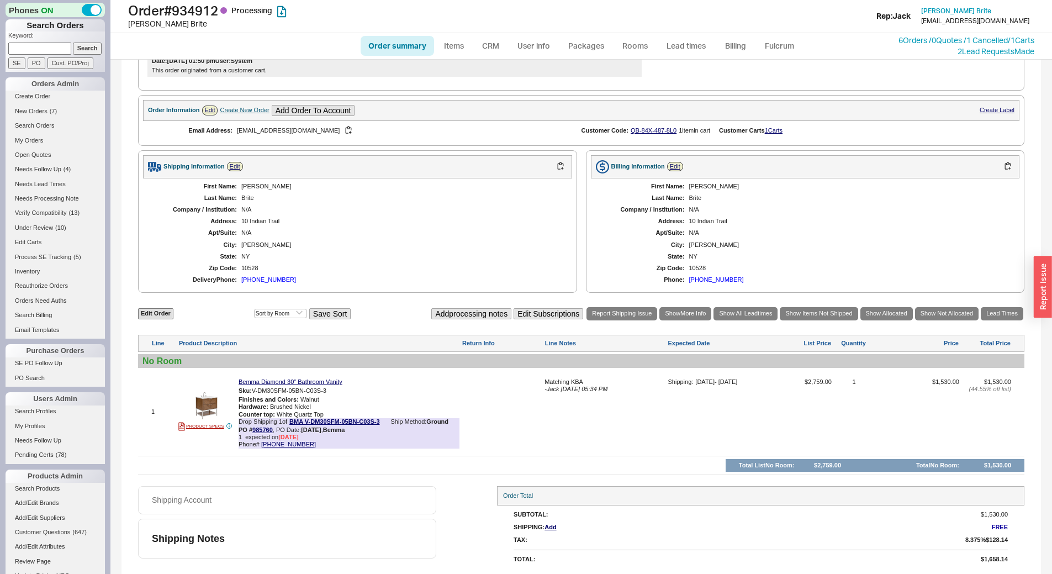
click at [40, 52] on input at bounding box center [39, 49] width 63 height 12
paste input "934150"
type input "934150"
click at [86, 50] on input "Search" at bounding box center [87, 49] width 29 height 12
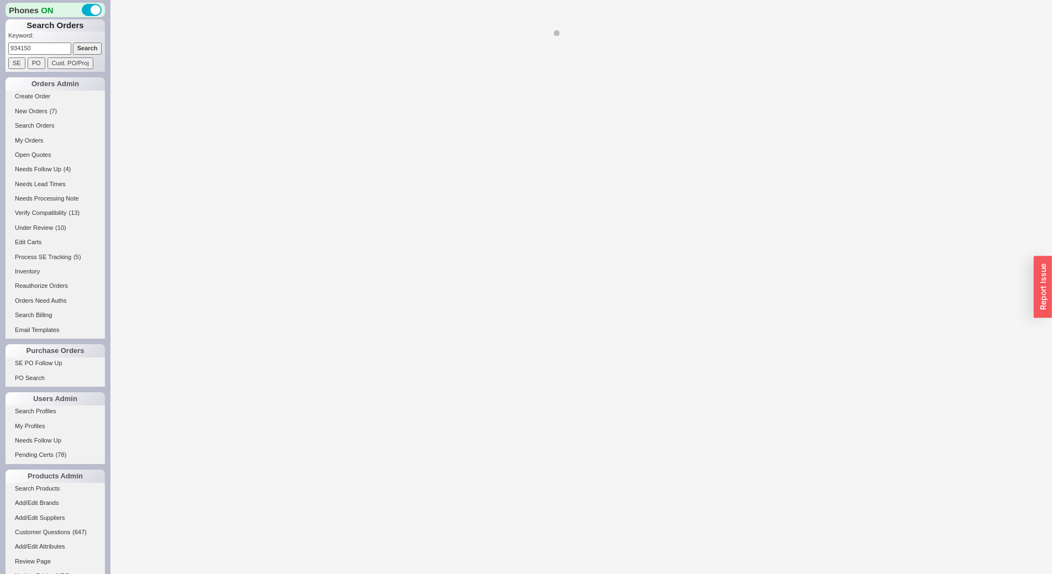
select select "*"
select select "LOW"
select select "3"
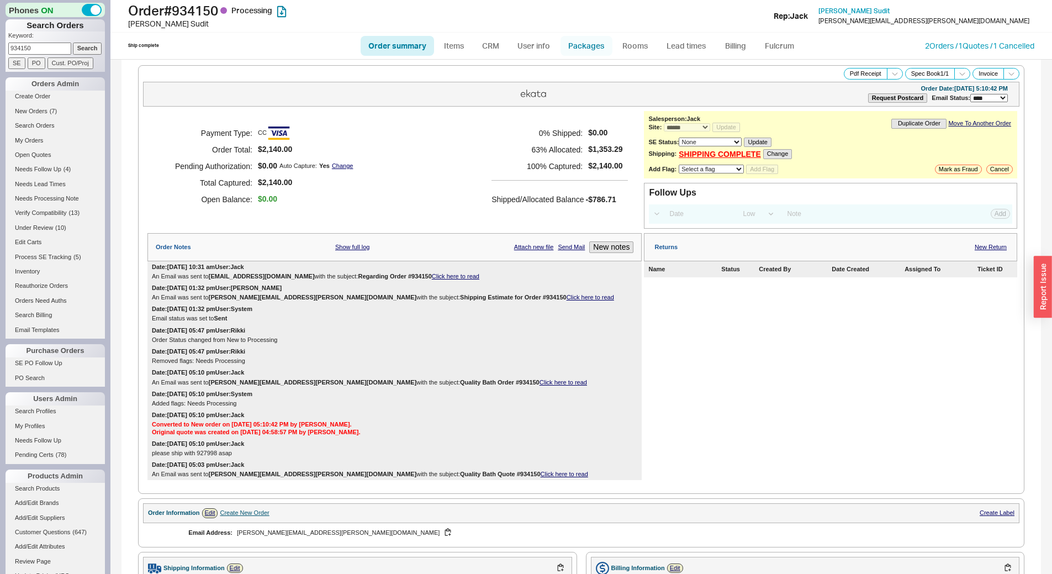
click at [591, 50] on link "Packages" at bounding box center [587, 46] width 52 height 20
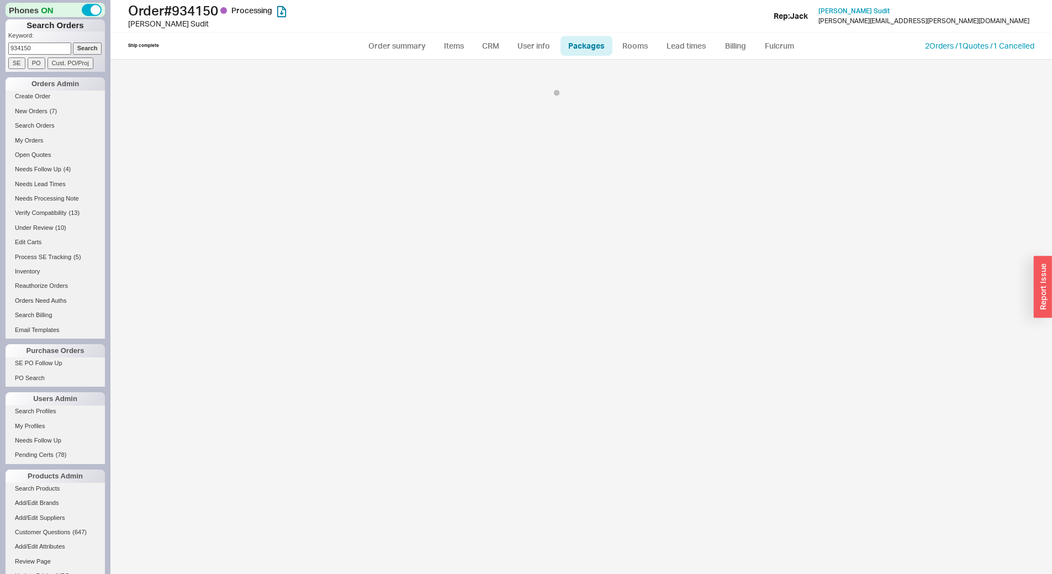
select select "1"
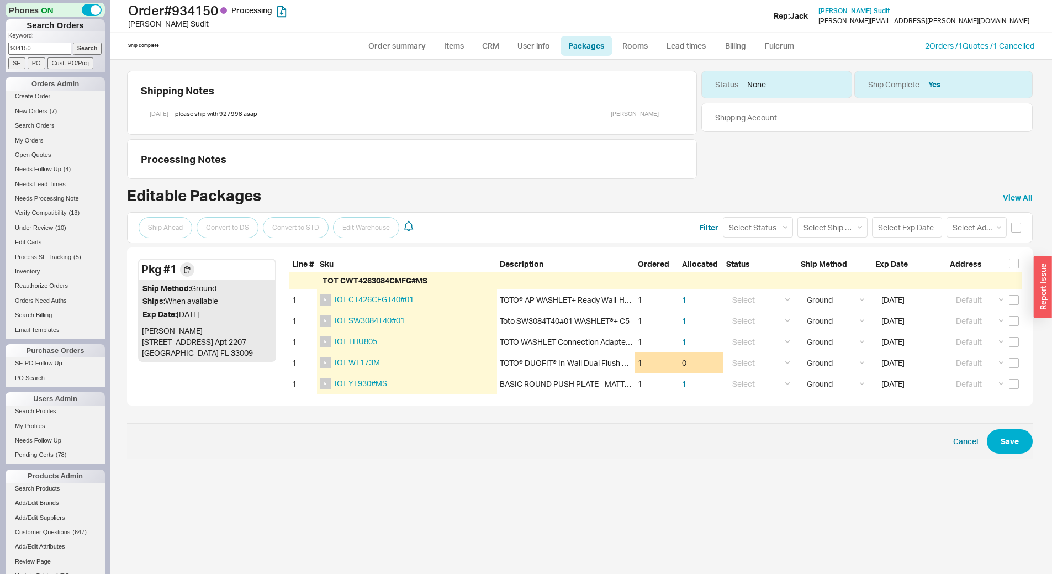
click at [44, 52] on input "934150" at bounding box center [39, 49] width 63 height 12
paste input "23827"
type input "923827"
click at [85, 55] on form "Keyword: 923827 Search SE PO Cust. PO/Proj" at bounding box center [56, 50] width 97 height 38
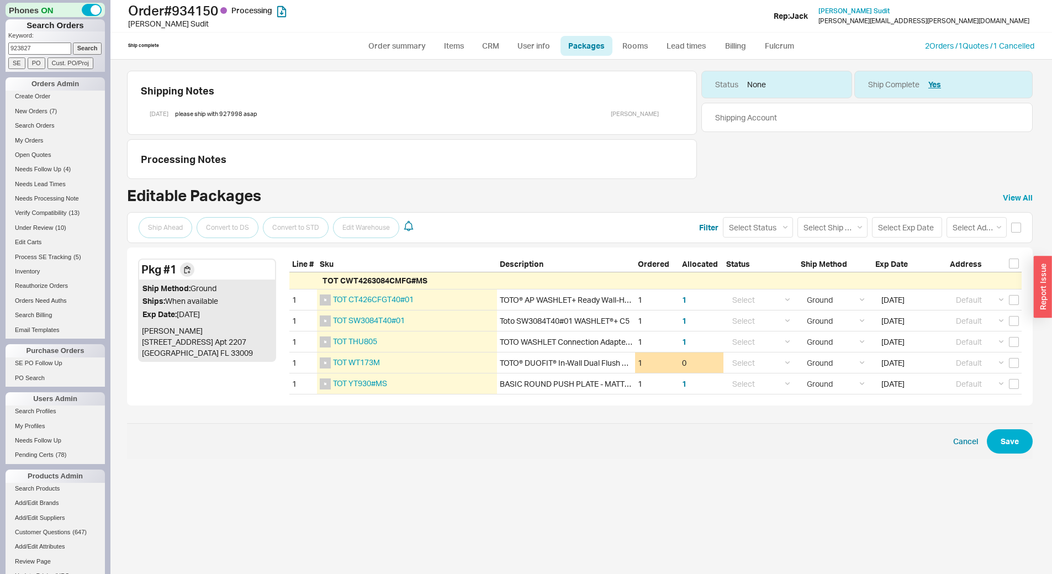
click at [91, 51] on input "Search" at bounding box center [87, 49] width 29 height 12
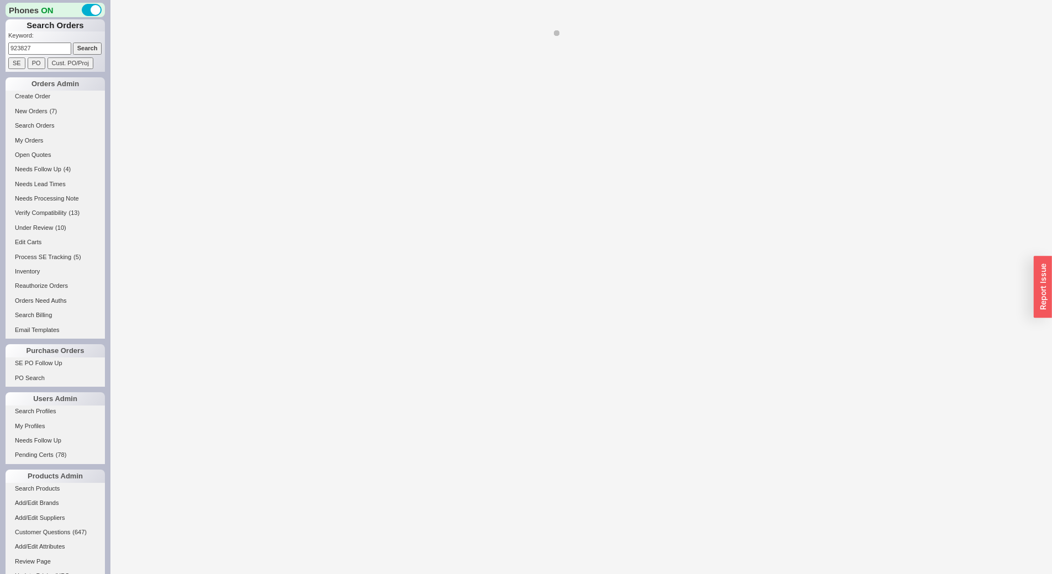
select select "*"
select select "LOW"
select select "3"
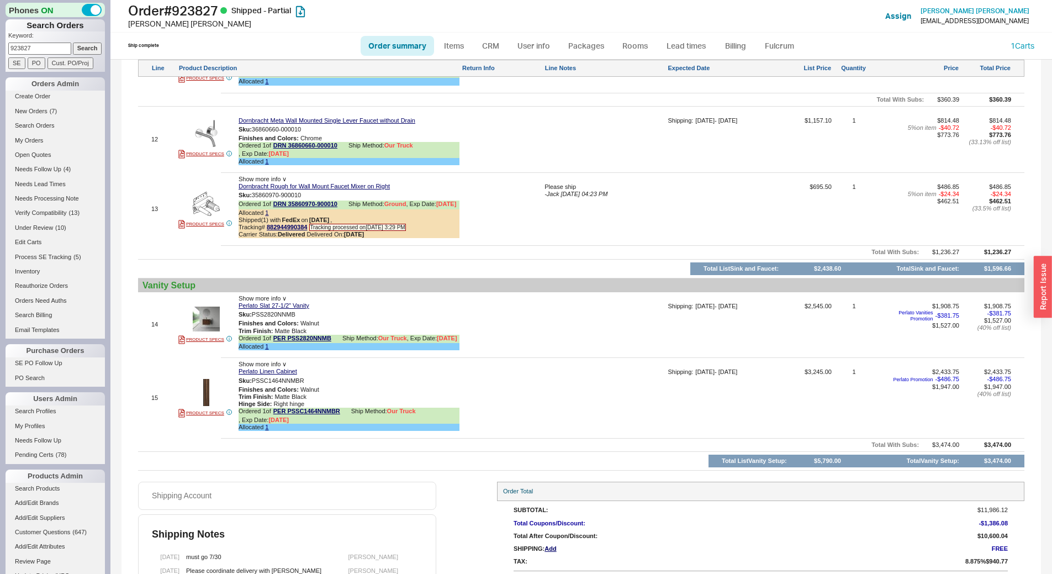
scroll to position [1641, 0]
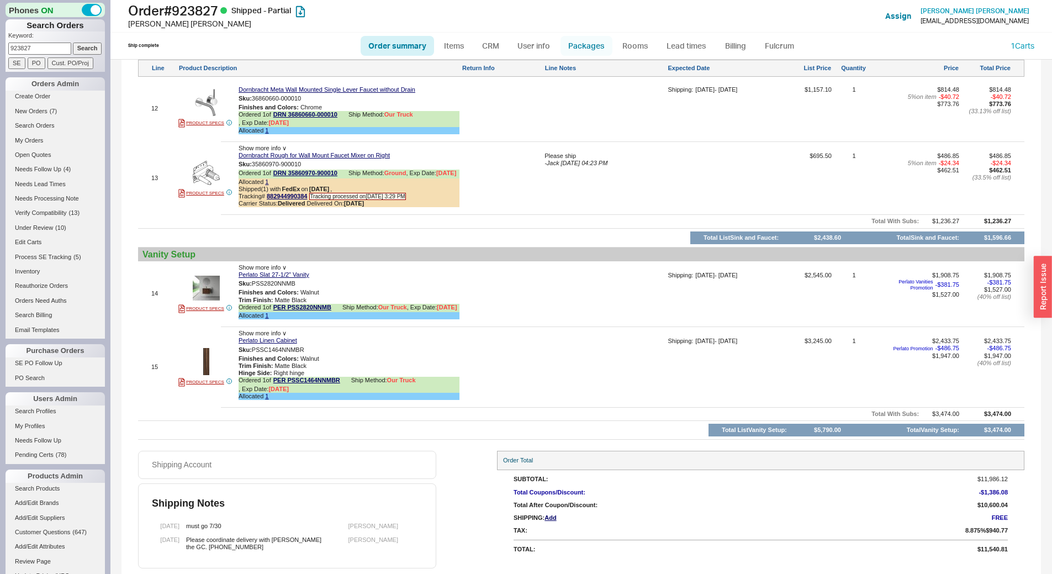
click at [599, 45] on link "Packages" at bounding box center [587, 46] width 52 height 20
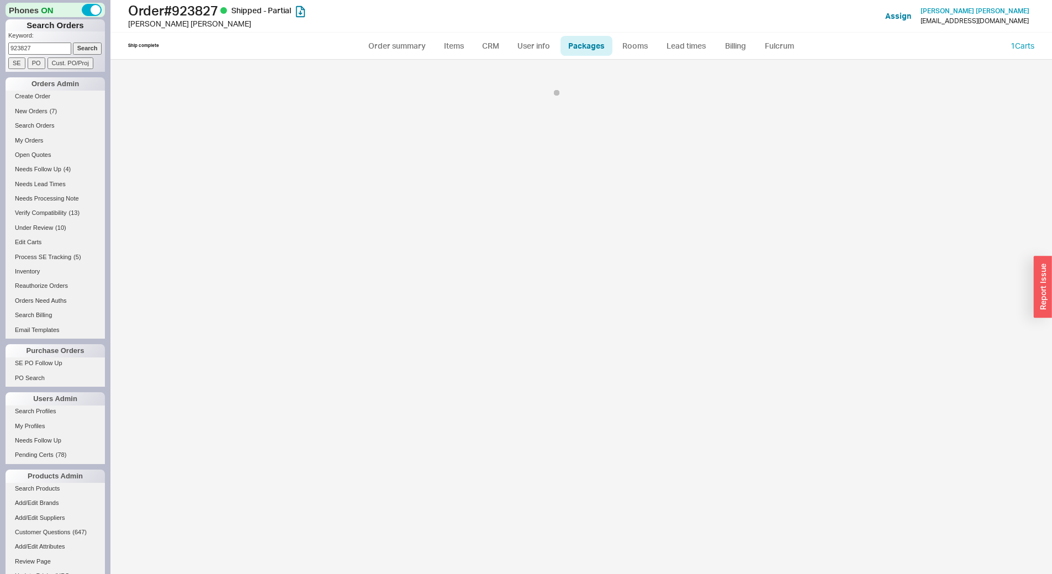
select select "8"
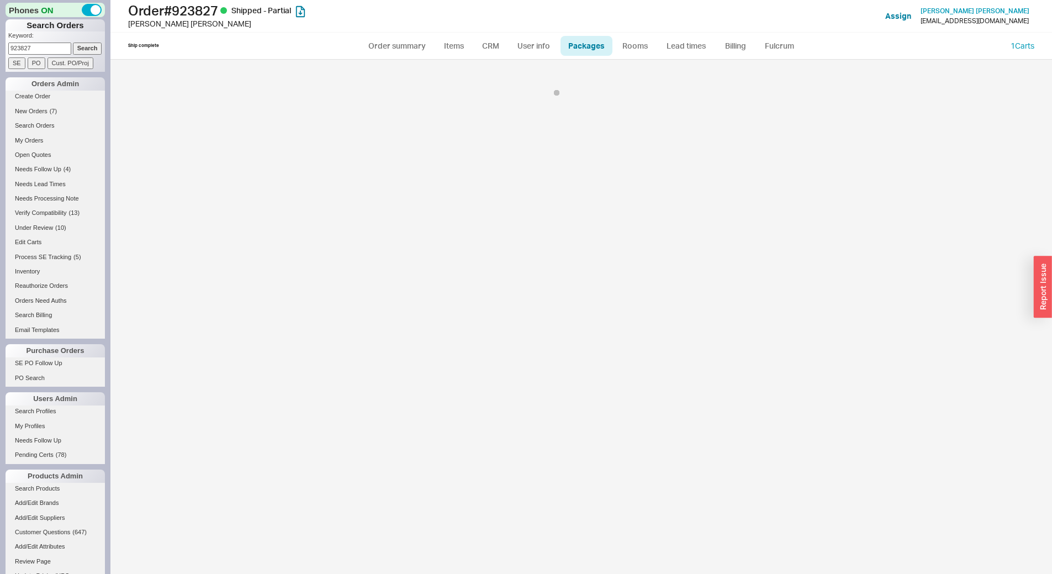
select select "8"
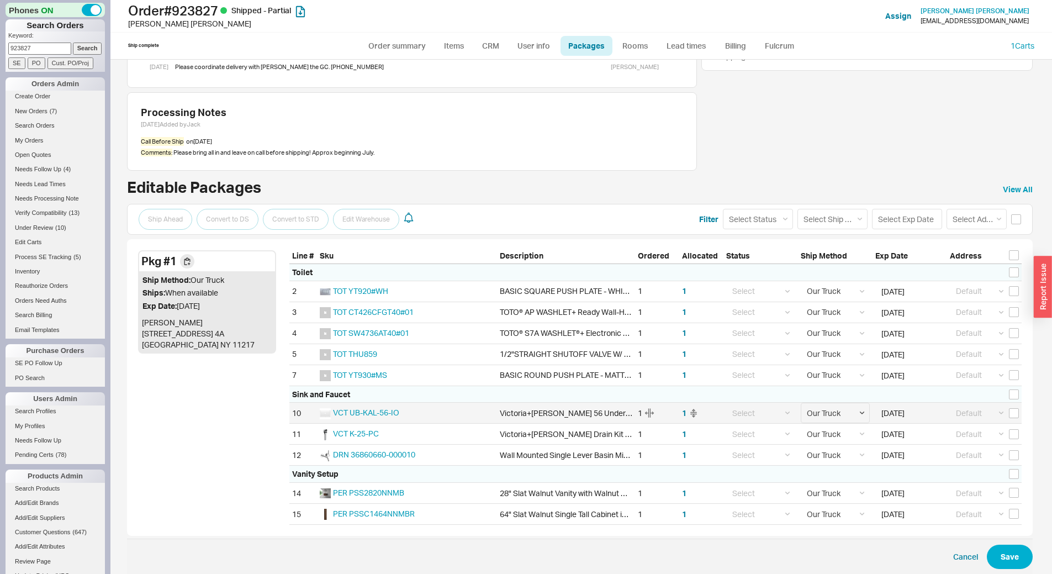
scroll to position [88, 0]
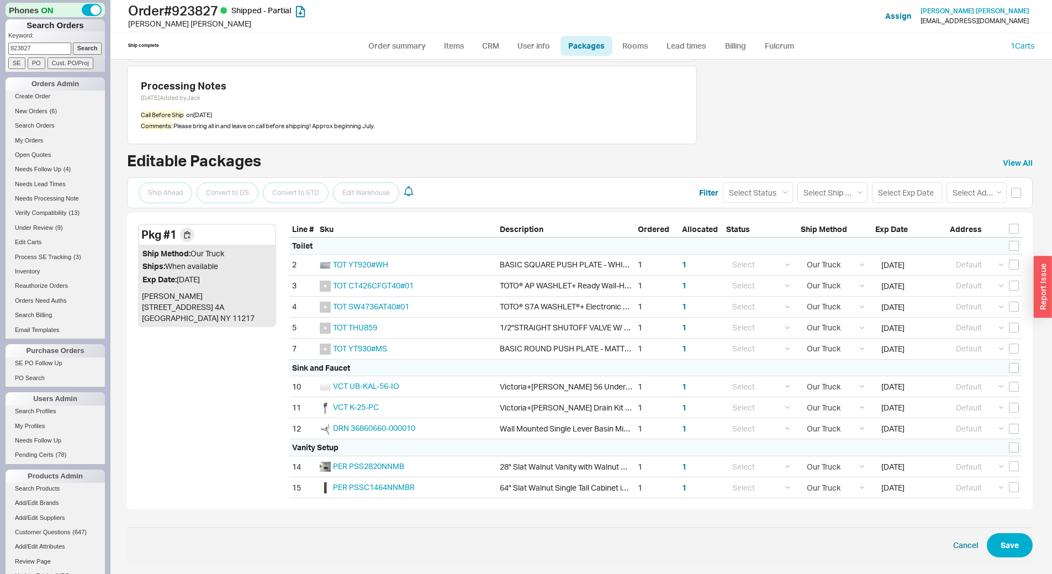
click at [34, 43] on input "923827" at bounding box center [39, 49] width 63 height 12
click at [34, 42] on form "Keyword: 923827 Search SE PO Cust. PO/Proj" at bounding box center [56, 50] width 97 height 38
paste input "35159"
type input "935159"
click at [91, 49] on input "Search" at bounding box center [87, 49] width 29 height 12
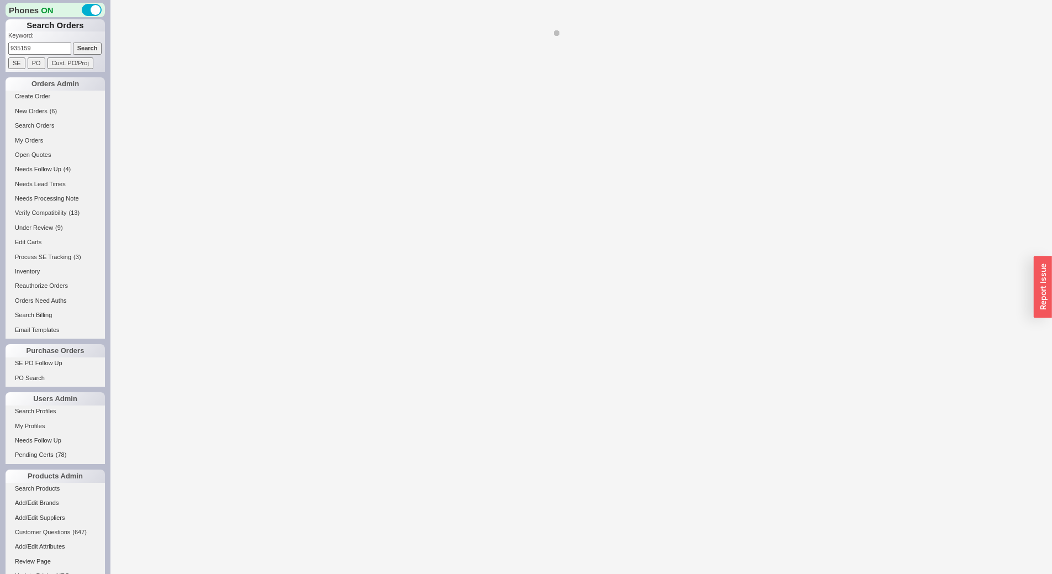
select select "*"
select select "LOW"
select select "3"
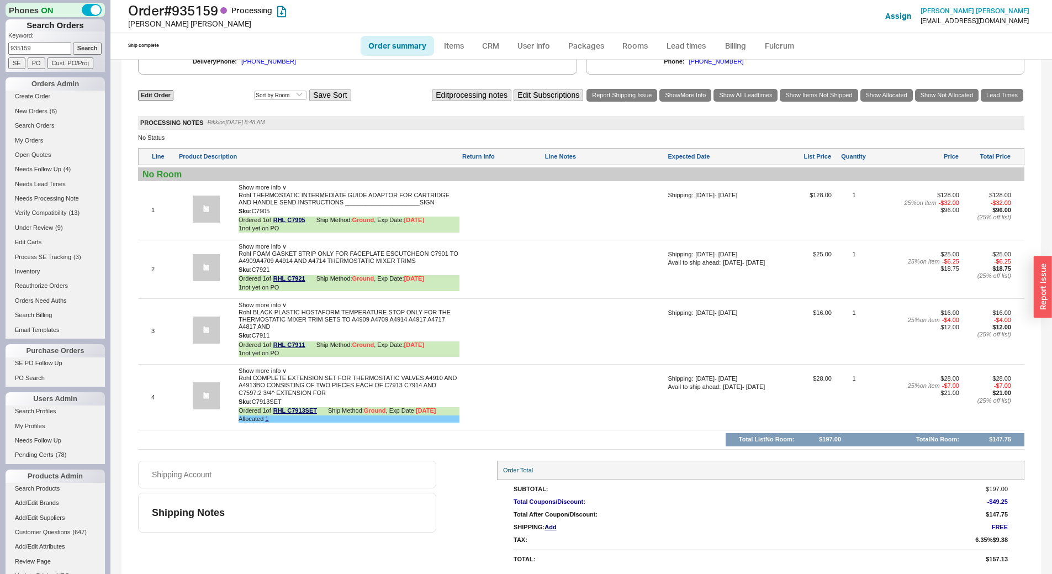
scroll to position [663, 0]
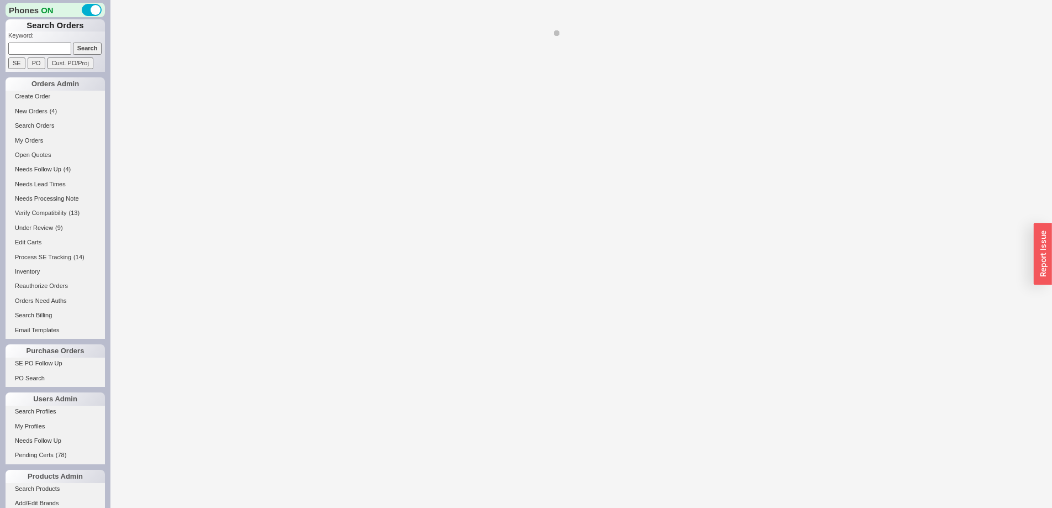
select select "LOW"
select select "3"
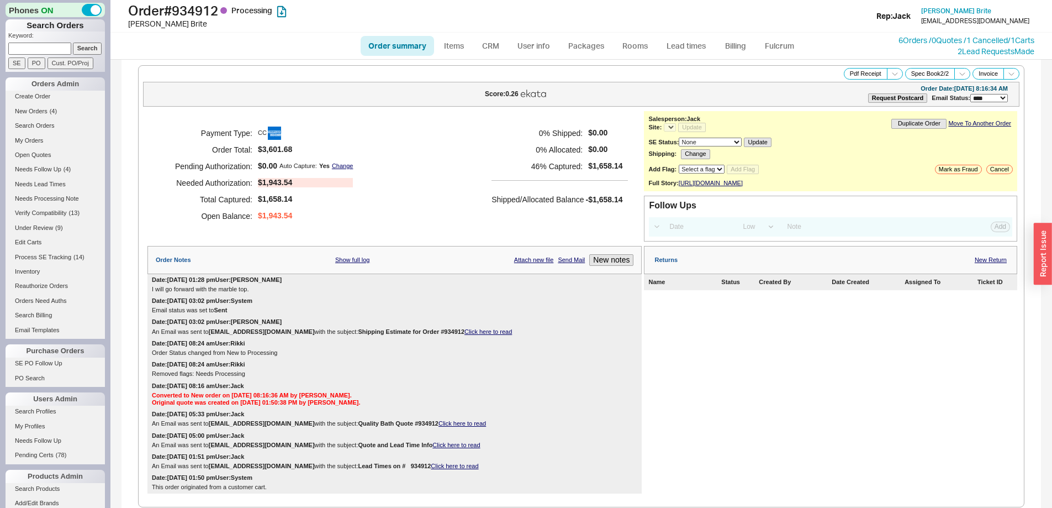
select select "*"
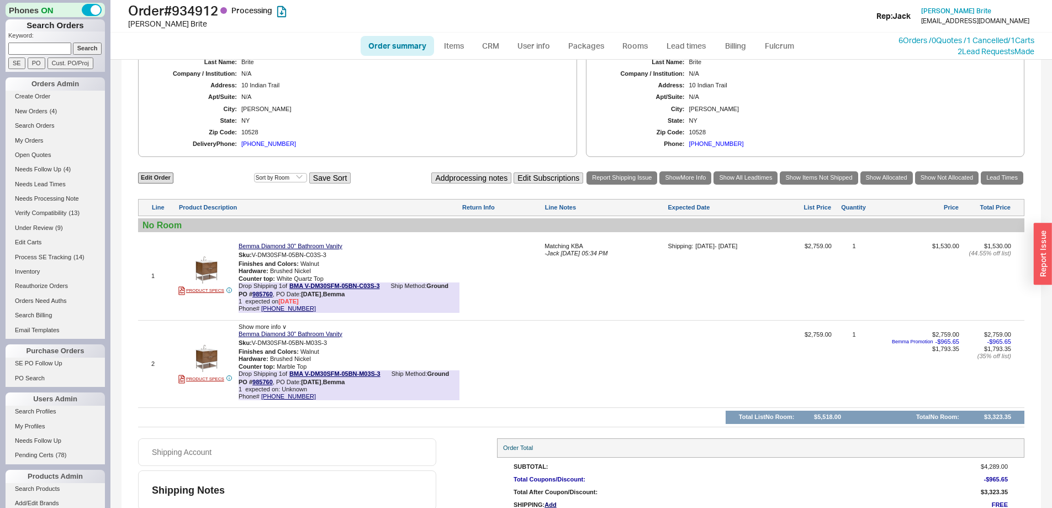
scroll to position [603, 0]
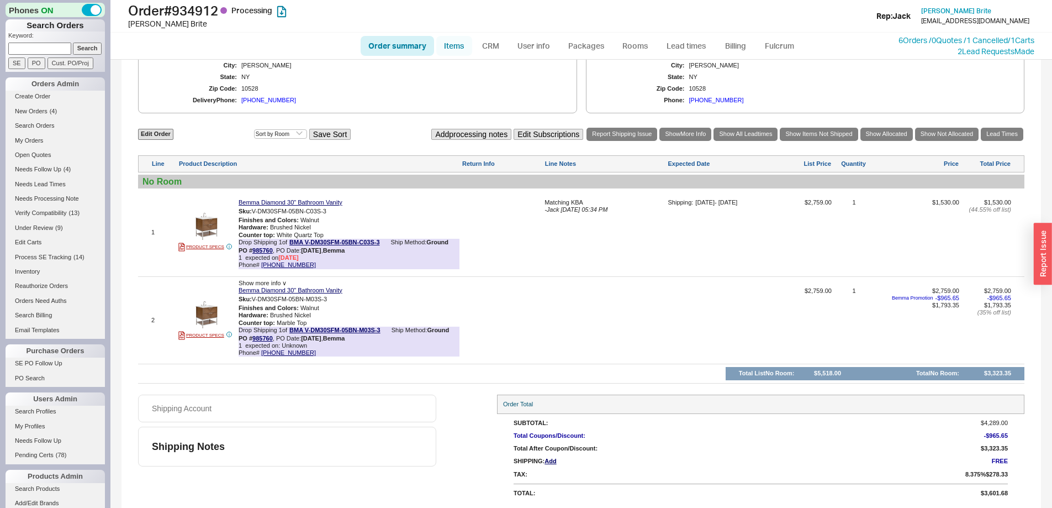
click at [455, 42] on link "Items" at bounding box center [454, 46] width 36 height 20
select select "3"
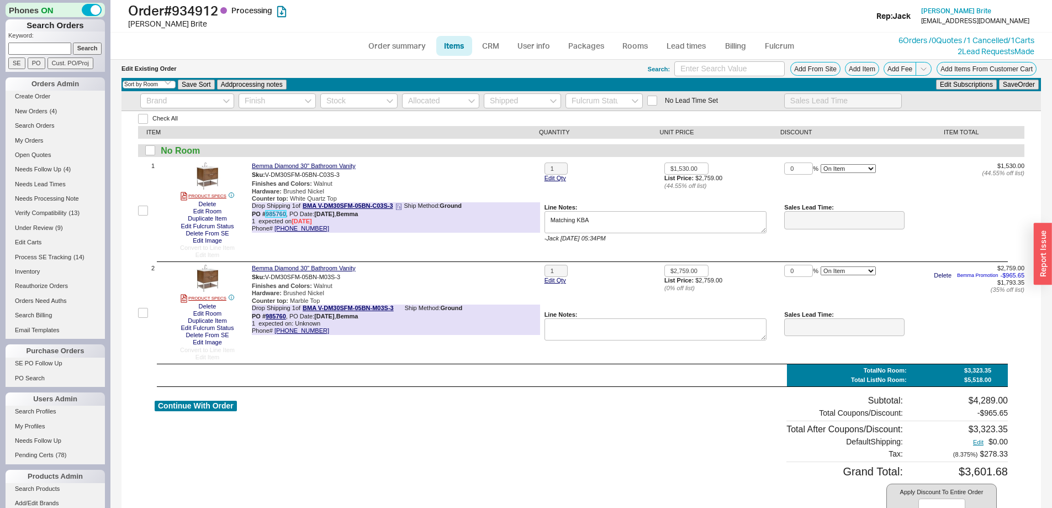
click at [275, 210] on link "985760" at bounding box center [276, 213] width 20 height 7
click at [206, 203] on button "Delete" at bounding box center [207, 203] width 24 height 7
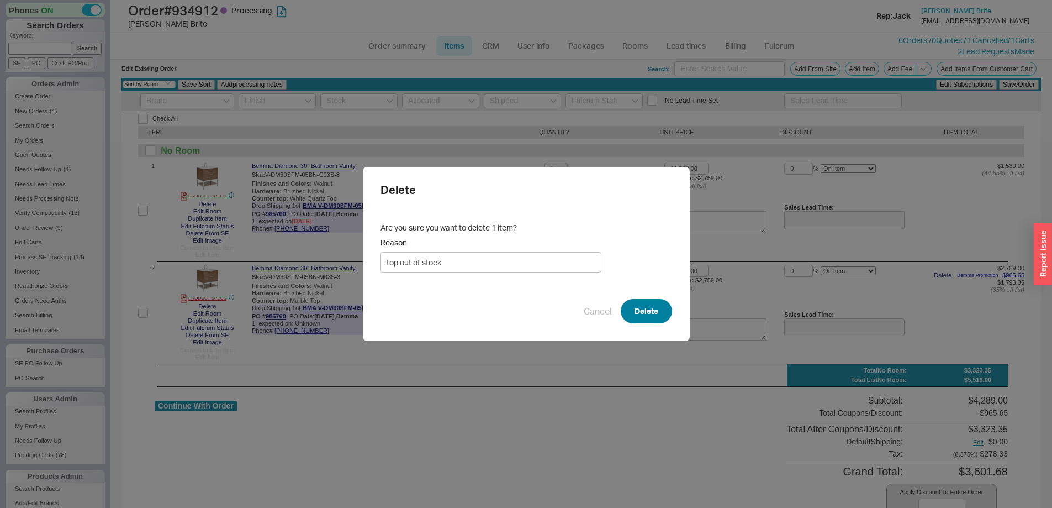
type input "top out of stock"
click at [634, 304] on button "Delete" at bounding box center [646, 311] width 51 height 24
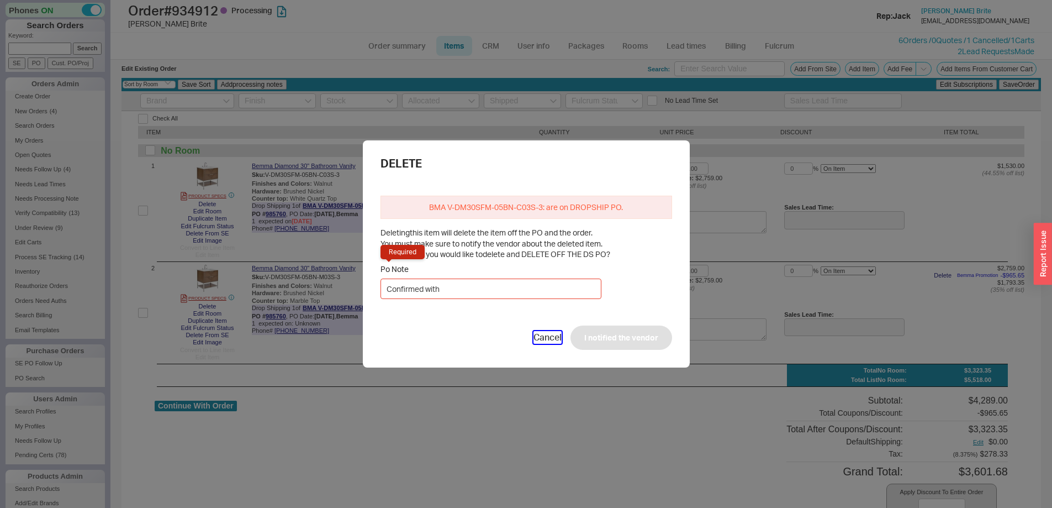
click at [543, 334] on button "Cancel" at bounding box center [547, 337] width 28 height 12
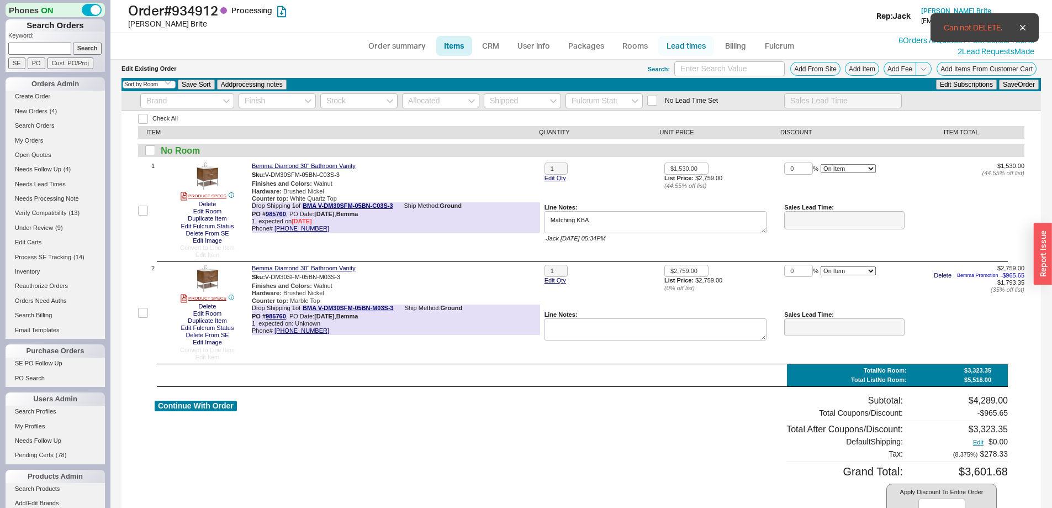
click at [699, 39] on link "Lead times" at bounding box center [686, 46] width 56 height 20
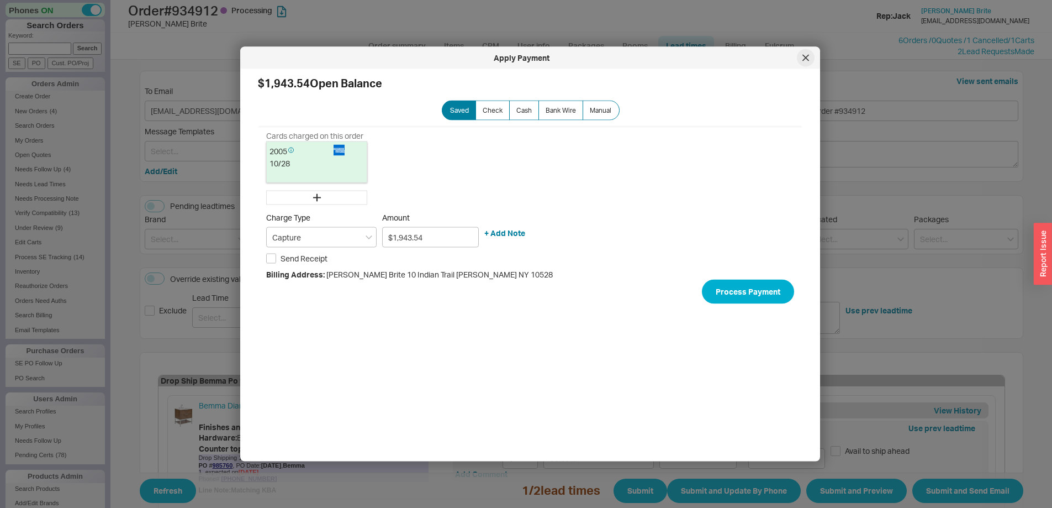
click at [809, 55] on div at bounding box center [806, 58] width 18 height 18
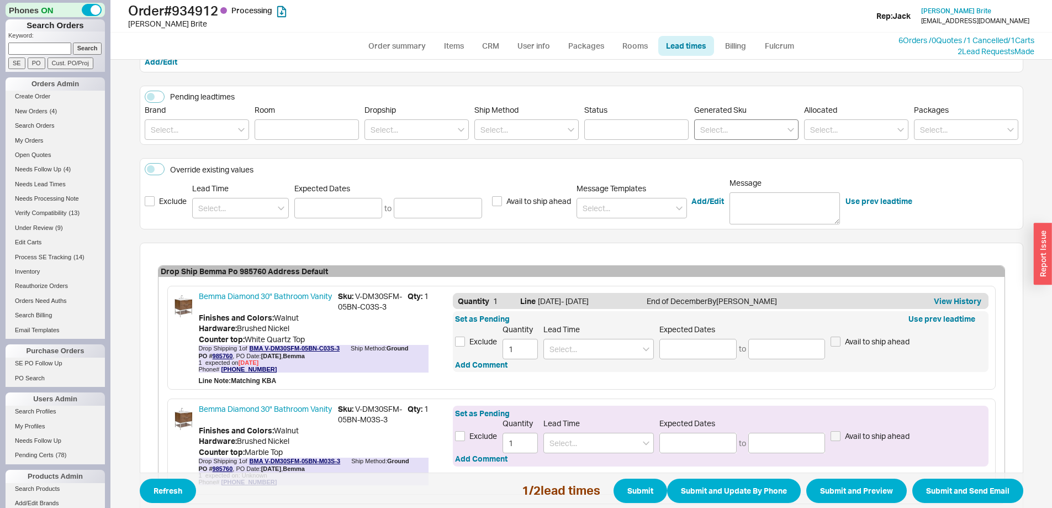
scroll to position [197, 0]
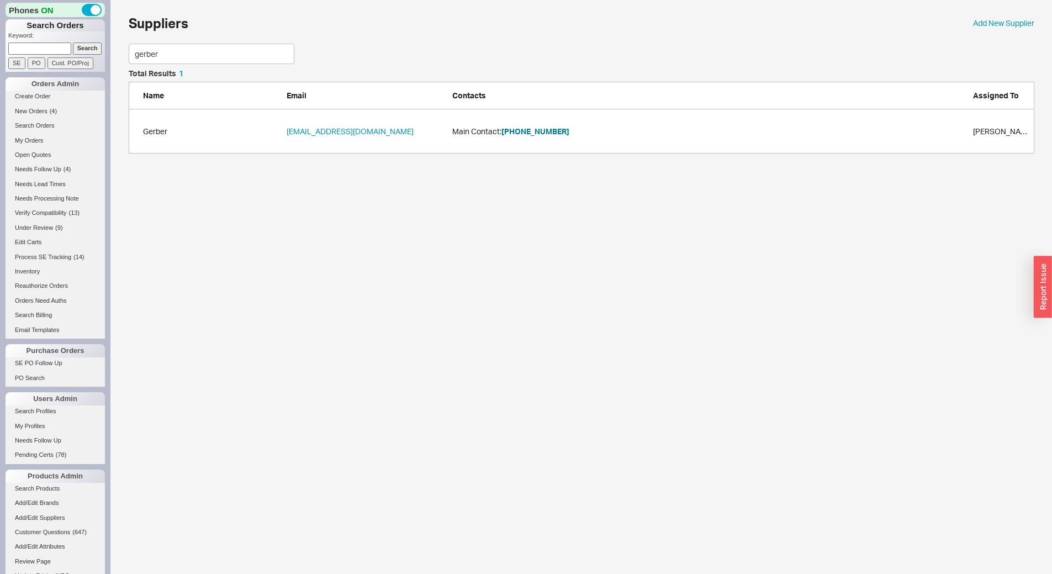
scroll to position [76, 897]
click at [50, 45] on input at bounding box center [39, 49] width 63 height 12
type input "914151"
click at [73, 43] on input "Search" at bounding box center [87, 49] width 29 height 12
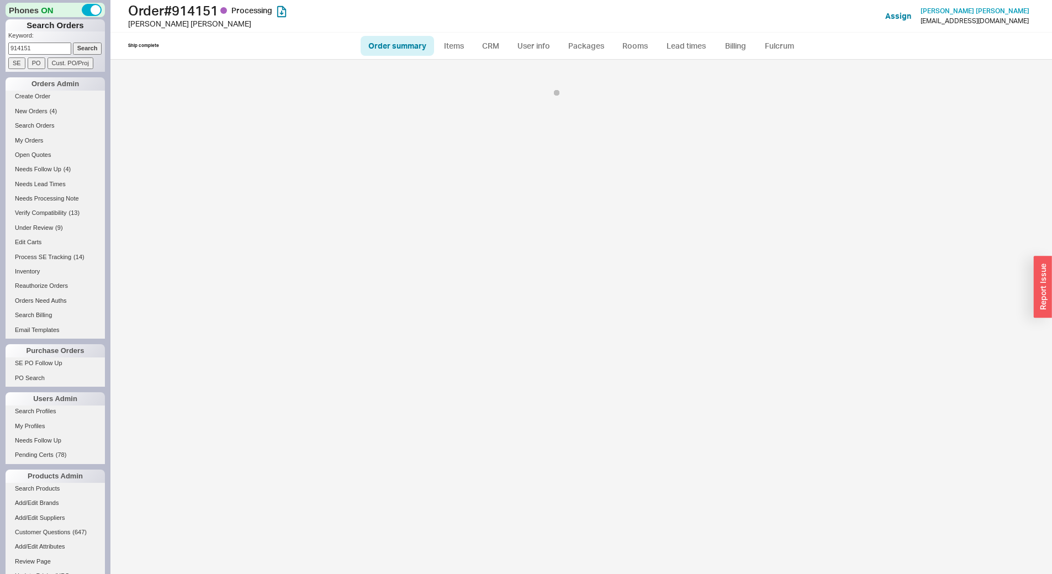
select select "LOW"
select select "3"
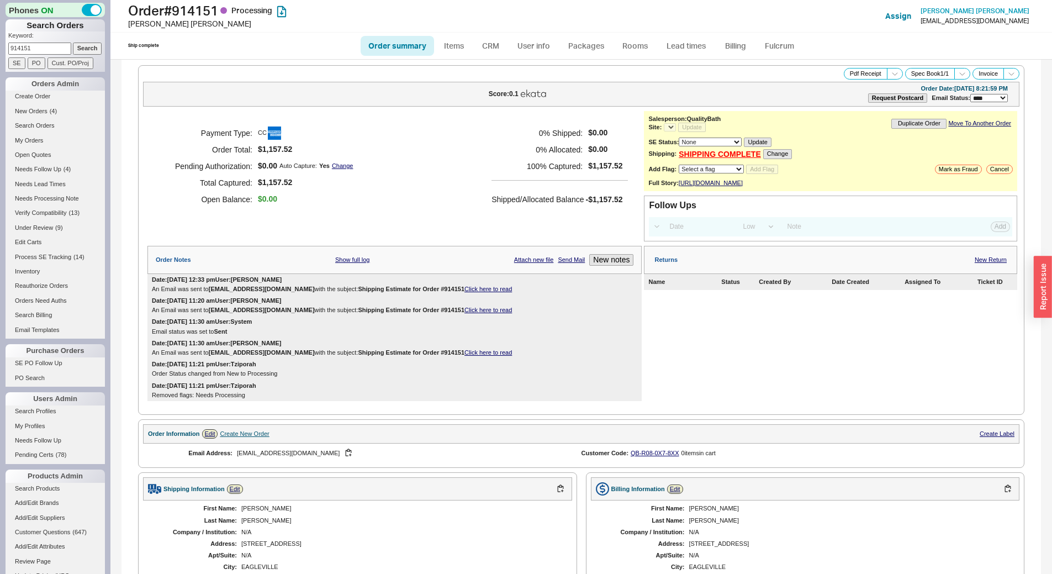
select select "*"
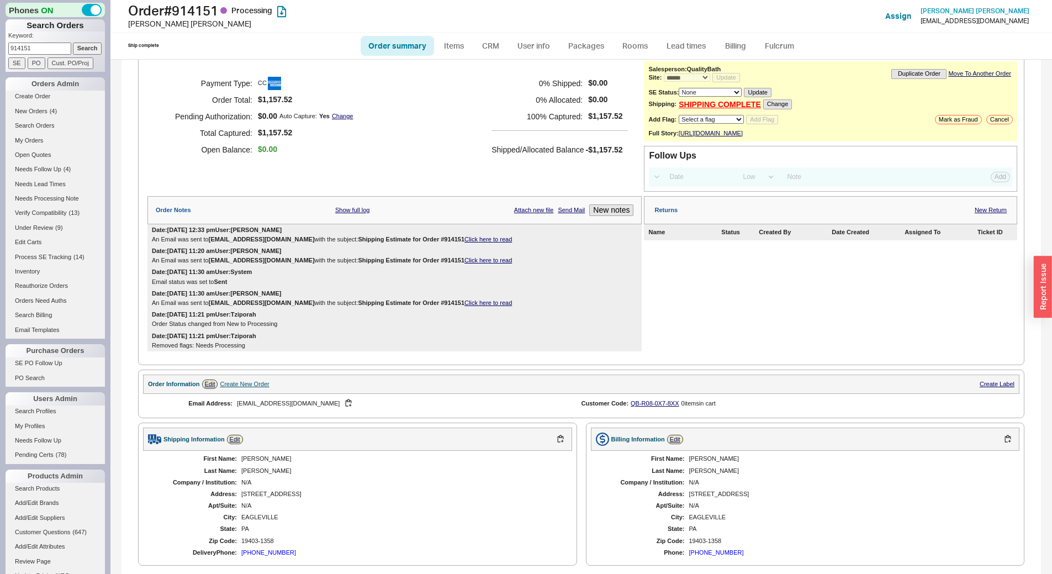
scroll to position [326, 0]
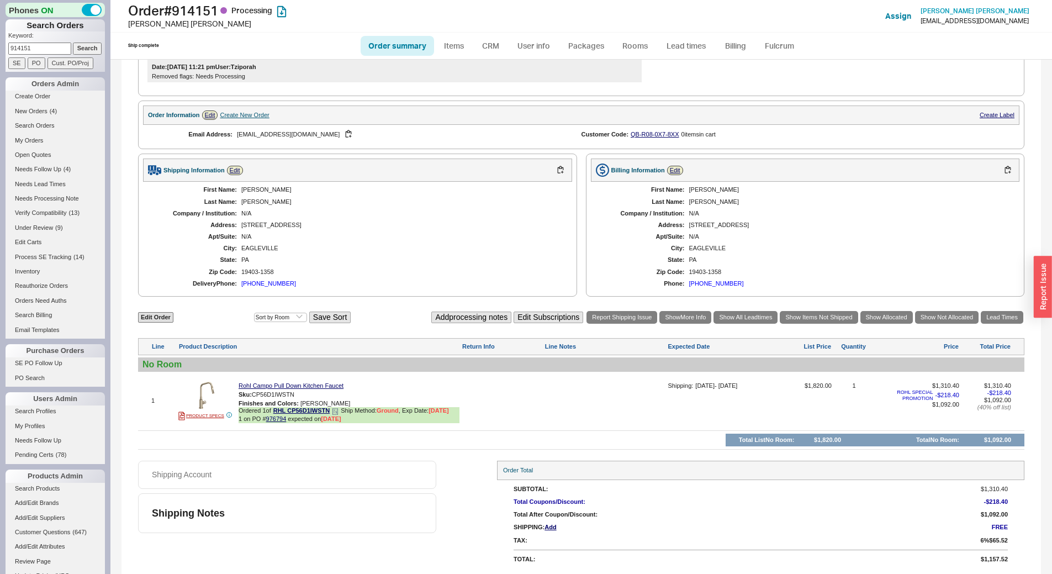
click at [337, 411] on icon at bounding box center [335, 411] width 7 height 7
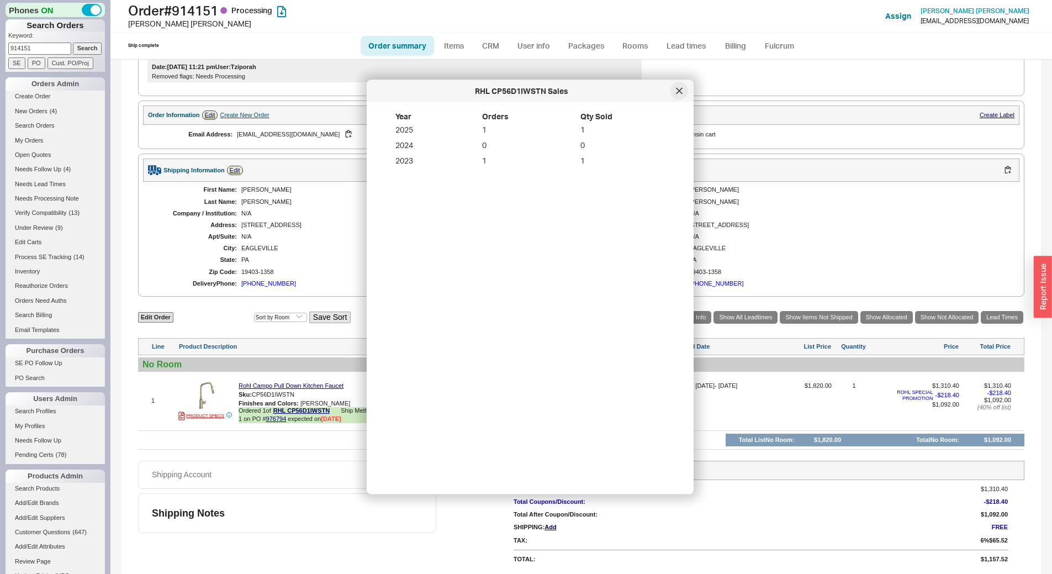
click at [678, 85] on div at bounding box center [679, 91] width 18 height 18
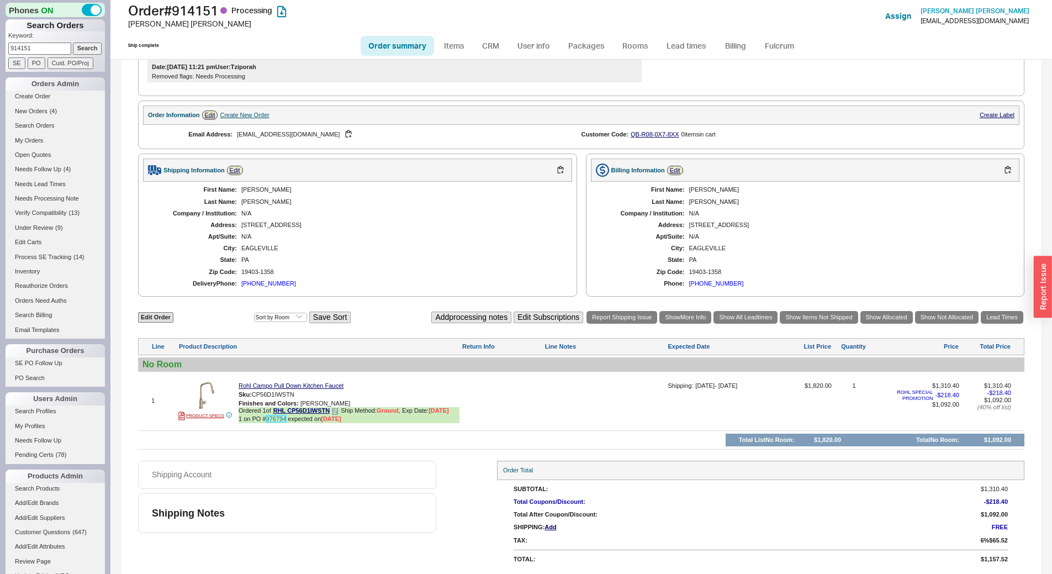
click at [280, 419] on link "976794" at bounding box center [276, 418] width 20 height 7
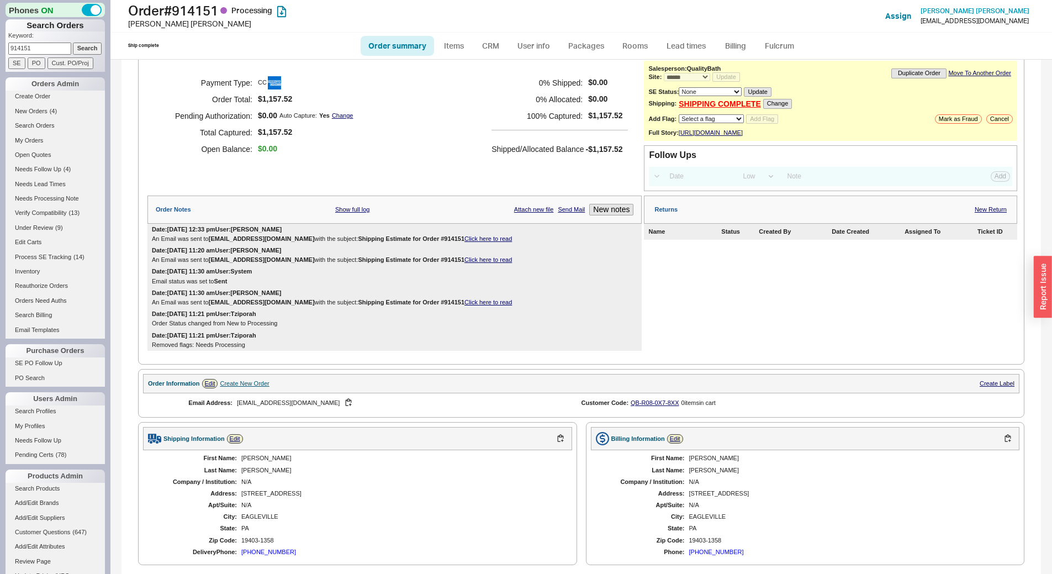
scroll to position [50, 0]
click at [464, 242] on link "Click here to read" at bounding box center [487, 239] width 47 height 7
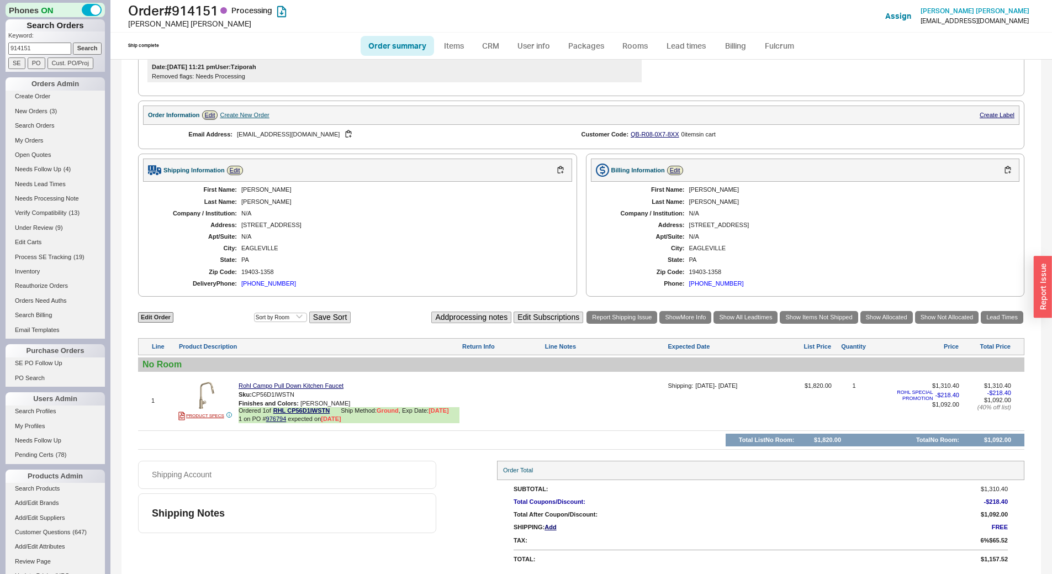
scroll to position [0, 0]
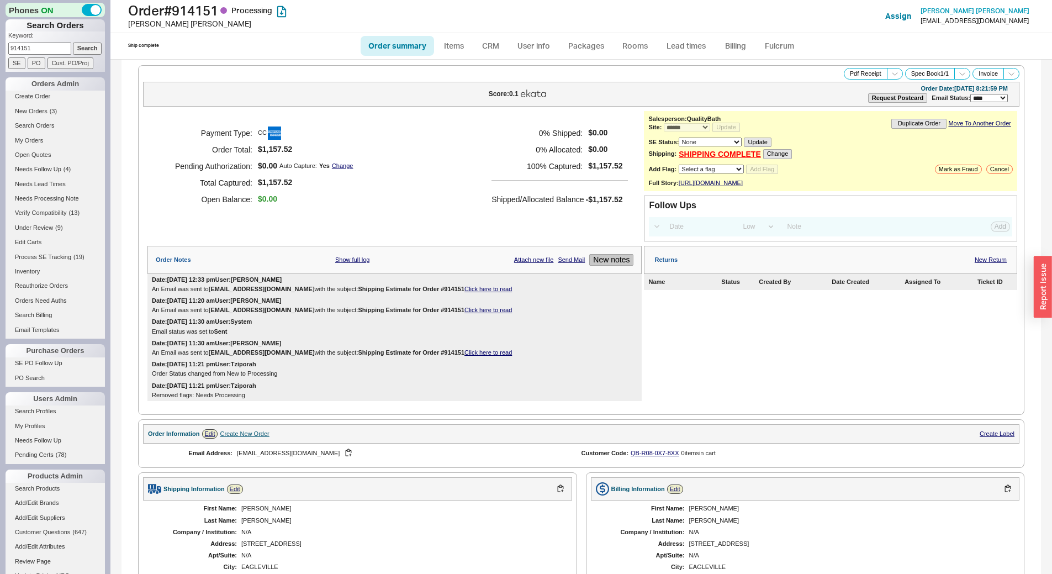
click at [600, 266] on button "New notes" at bounding box center [611, 260] width 44 height 12
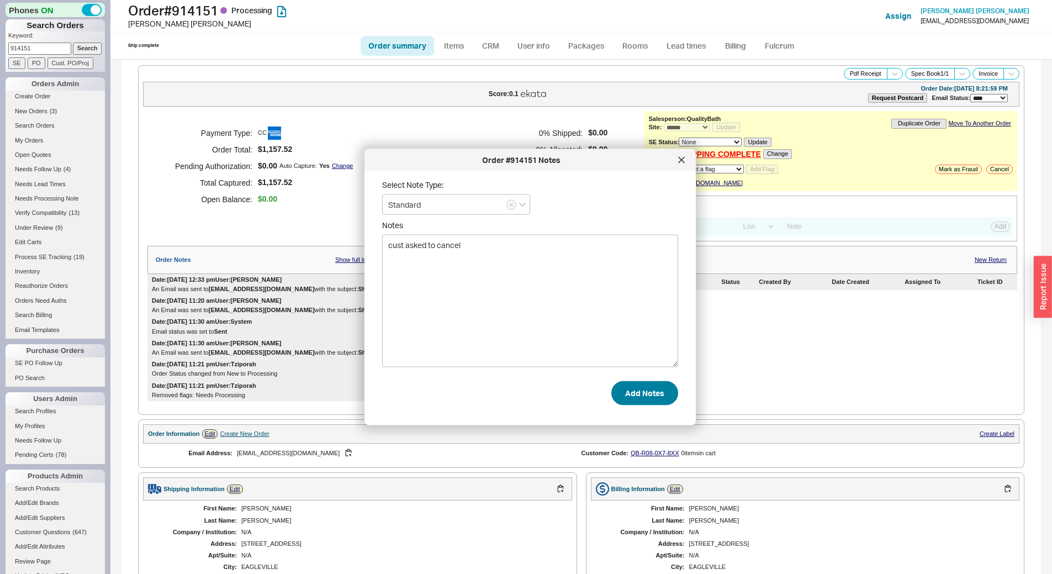
type textarea "cust asked to cancel"
click at [646, 394] on button "Add Notes" at bounding box center [644, 392] width 67 height 24
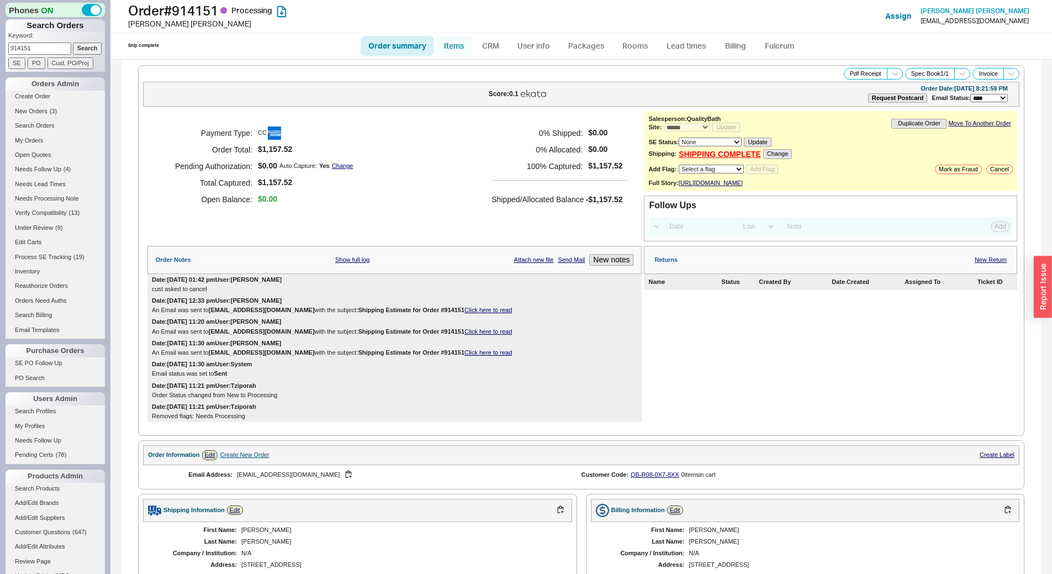
click at [458, 41] on link "Items" at bounding box center [454, 46] width 36 height 20
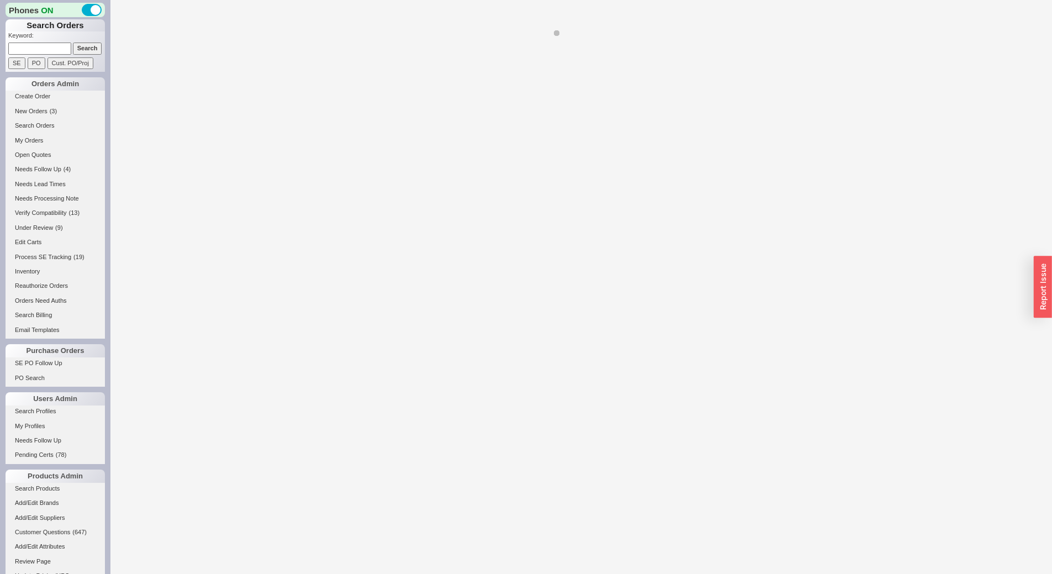
select select "3"
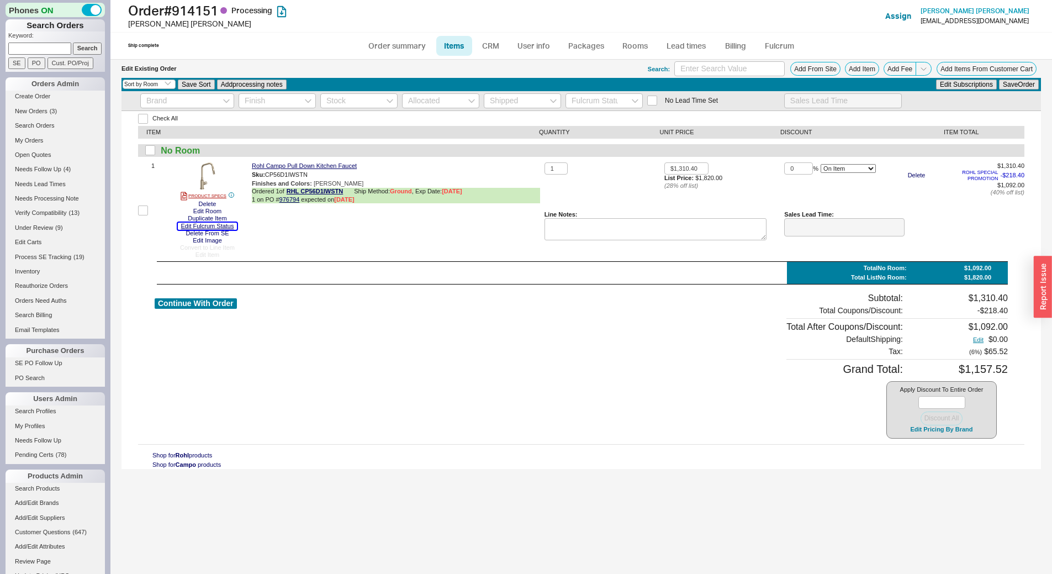
click at [225, 227] on button "Edit Fulcrum Status" at bounding box center [208, 226] width 60 height 7
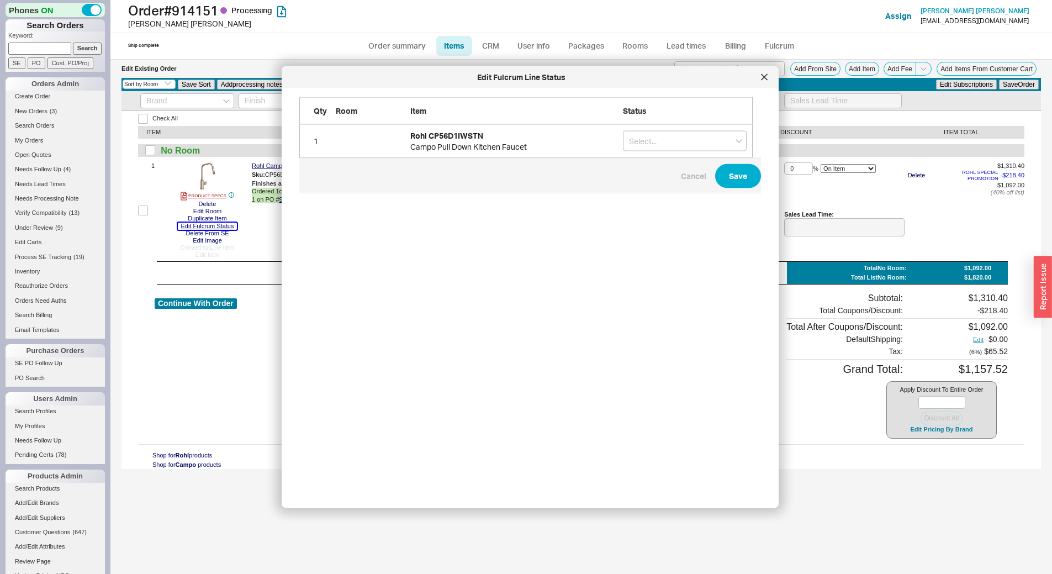
scroll to position [385, 463]
click at [656, 133] on input "grid" at bounding box center [685, 141] width 124 height 20
click at [667, 161] on div "On Hold" at bounding box center [684, 164] width 123 height 20
type input "On Hold"
click at [715, 177] on button "Save" at bounding box center [738, 176] width 46 height 24
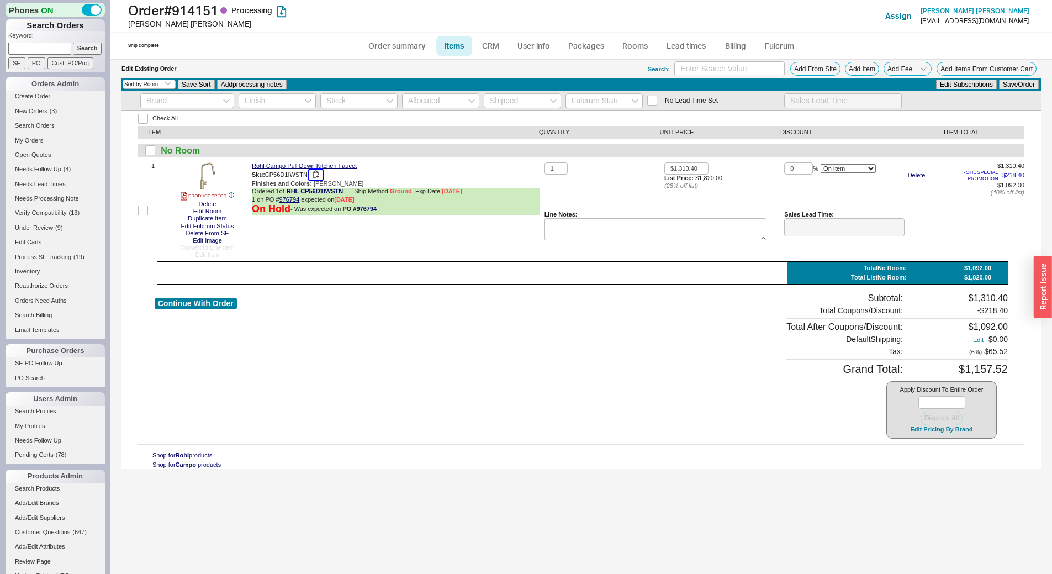
click at [316, 173] on button "button" at bounding box center [315, 175] width 13 height 10
click at [409, 50] on link "Order summary" at bounding box center [397, 46] width 73 height 20
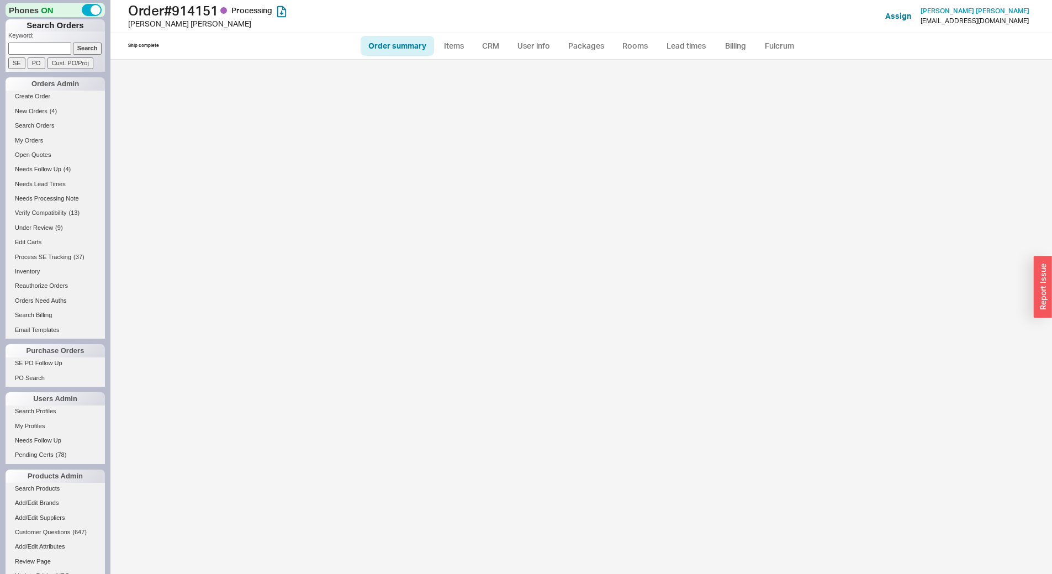
select select "*"
select select "LOW"
select select "3"
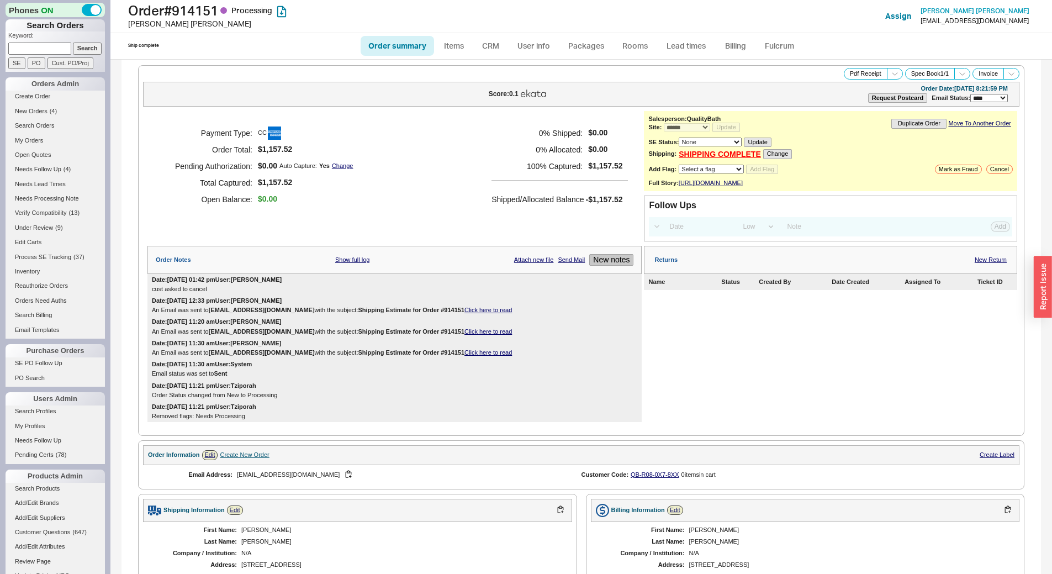
click at [626, 264] on button "New notes" at bounding box center [611, 260] width 44 height 12
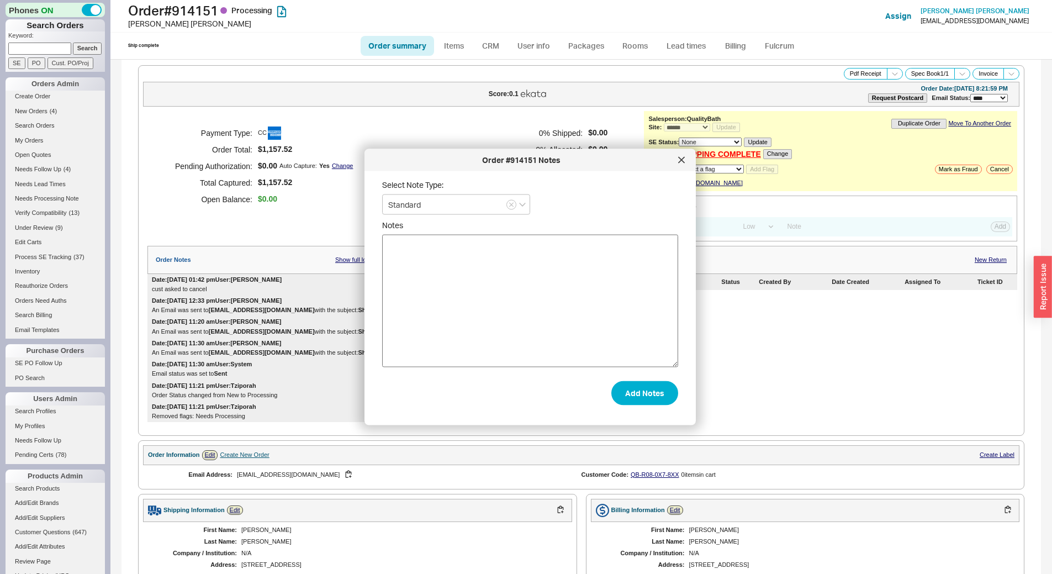
click at [494, 244] on textarea "Notes" at bounding box center [530, 301] width 296 height 133
type textarea "requested cancellation"
click at [652, 389] on button "Add Notes" at bounding box center [644, 392] width 67 height 24
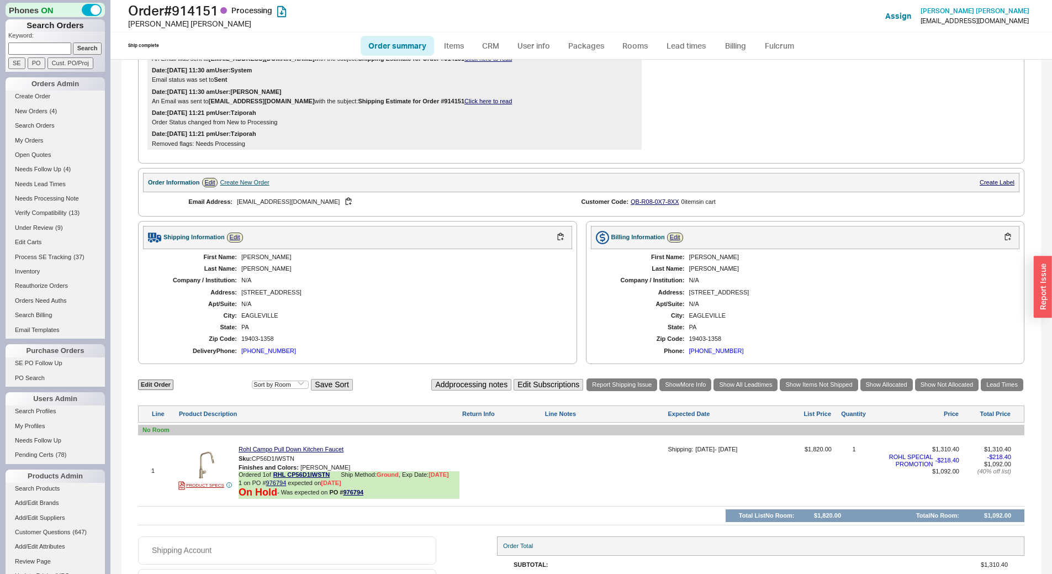
scroll to position [377, 0]
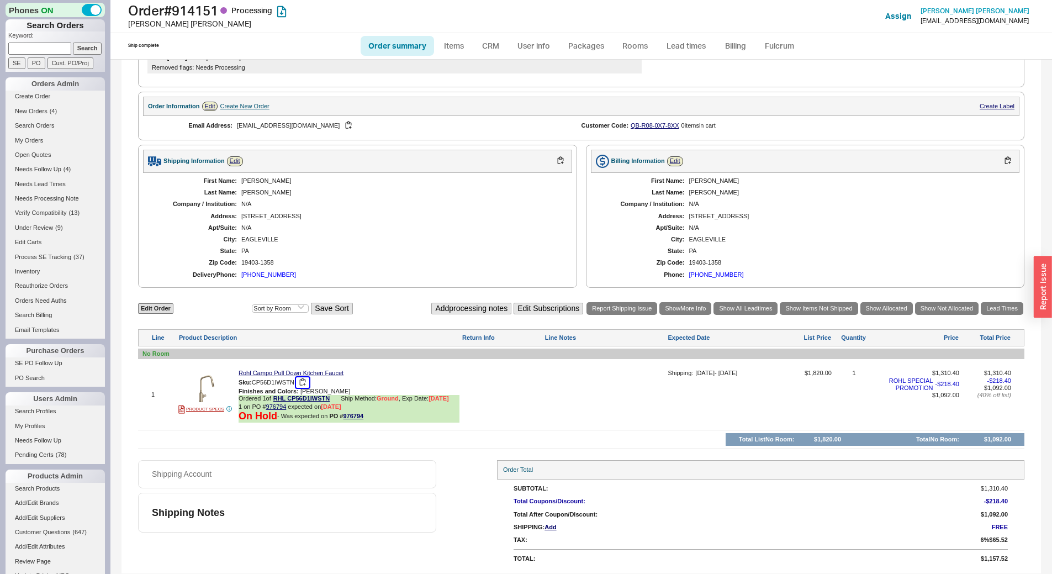
click at [304, 383] on button "button" at bounding box center [302, 382] width 13 height 10
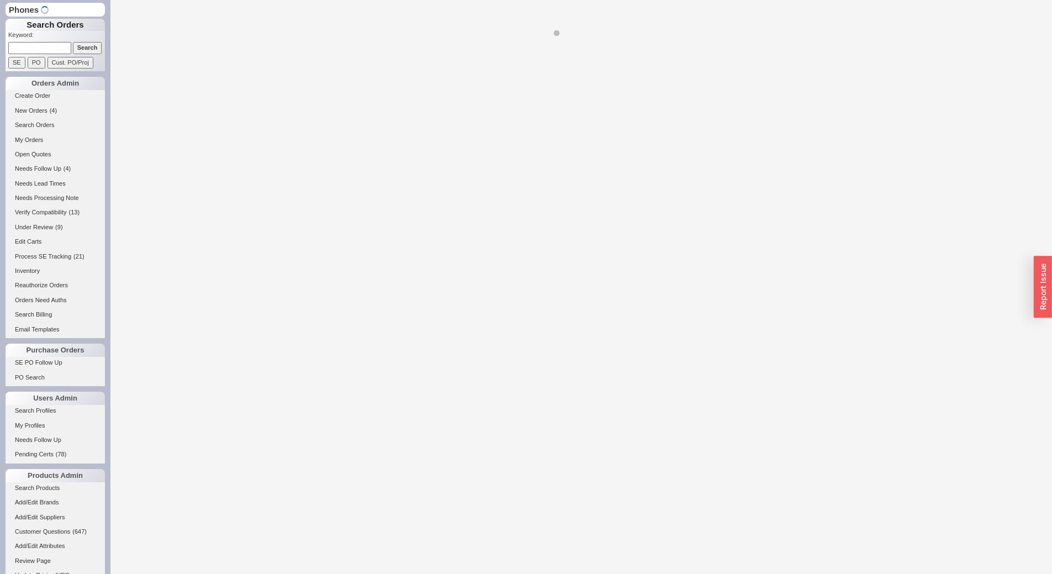
select select "*"
select select "LOW"
select select "3"
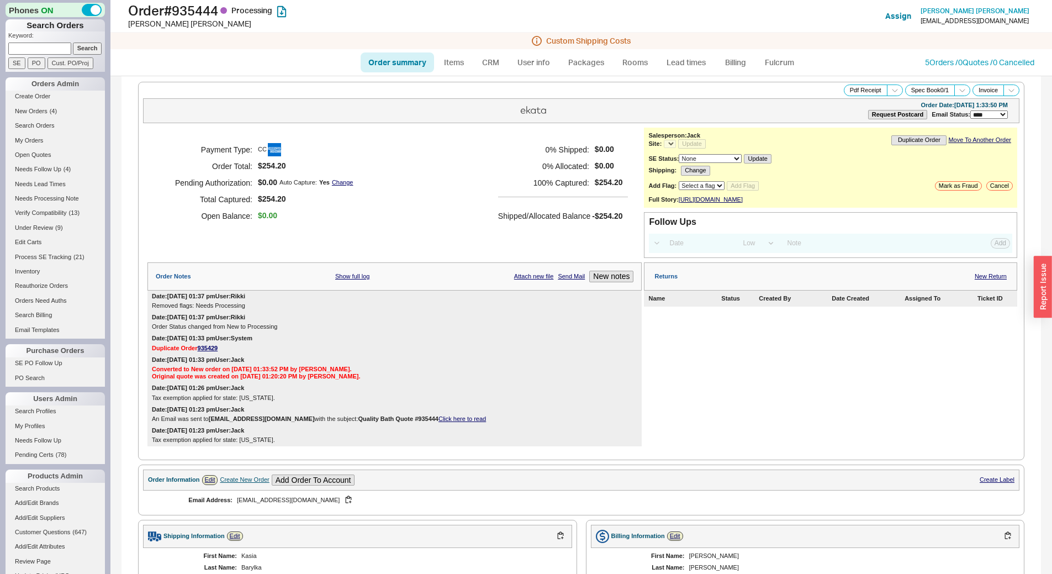
select select "*"
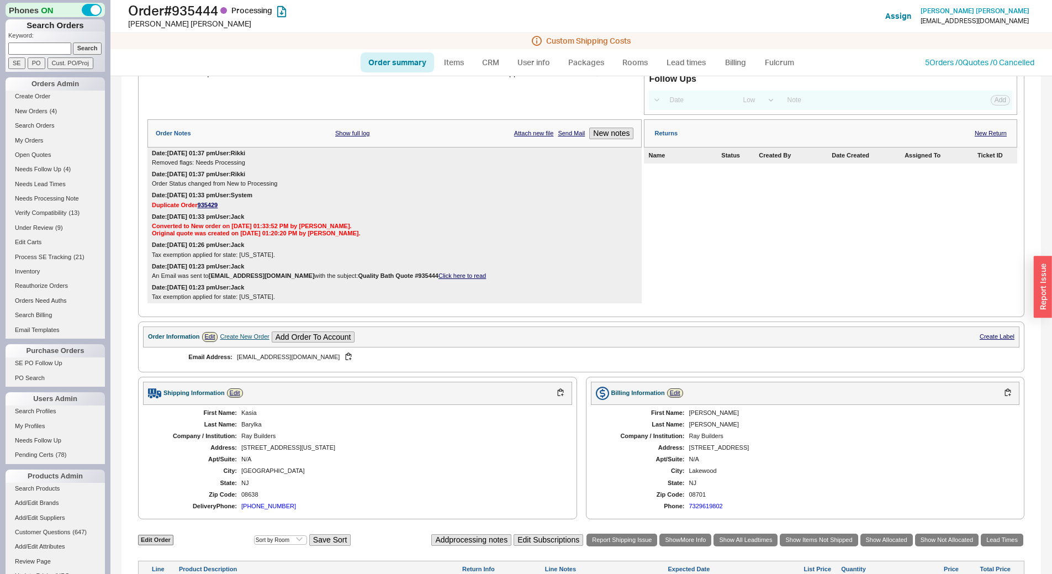
scroll to position [437, 0]
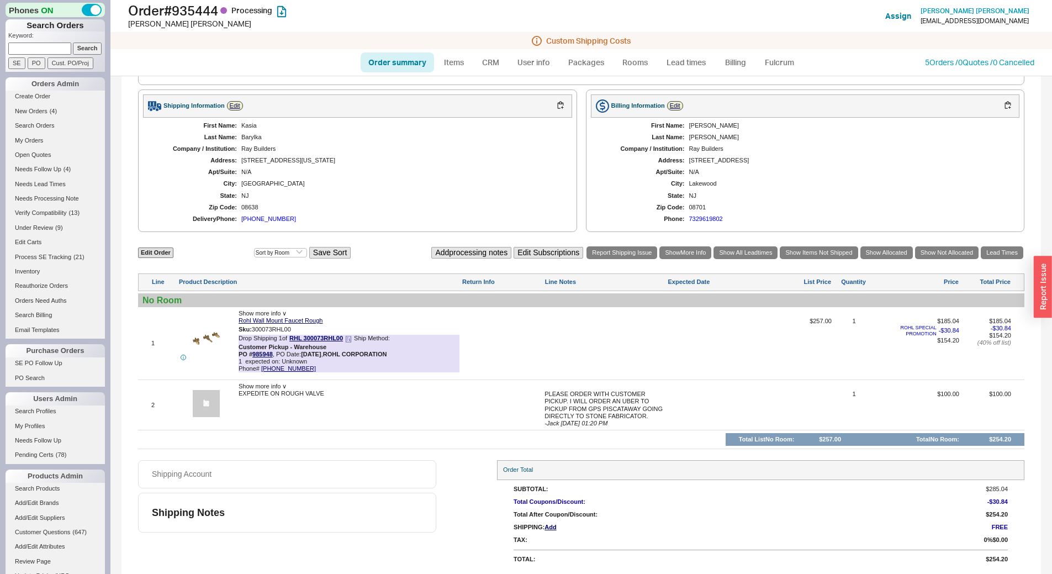
click at [347, 337] on icon at bounding box center [348, 339] width 7 height 7
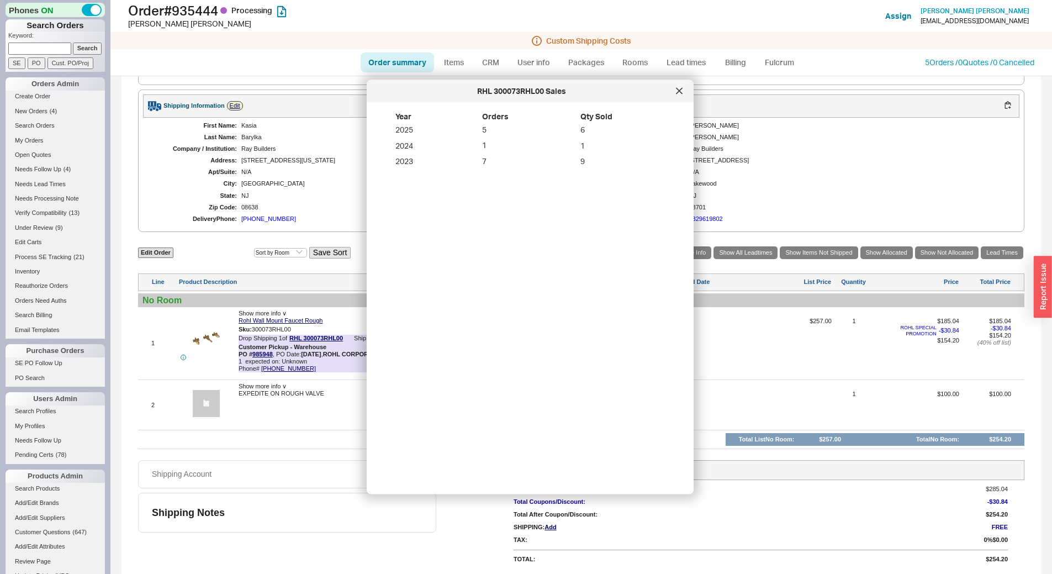
drag, startPoint x: 675, startPoint y: 93, endPoint x: 682, endPoint y: 88, distance: 8.3
click at [675, 94] on div at bounding box center [679, 91] width 18 height 18
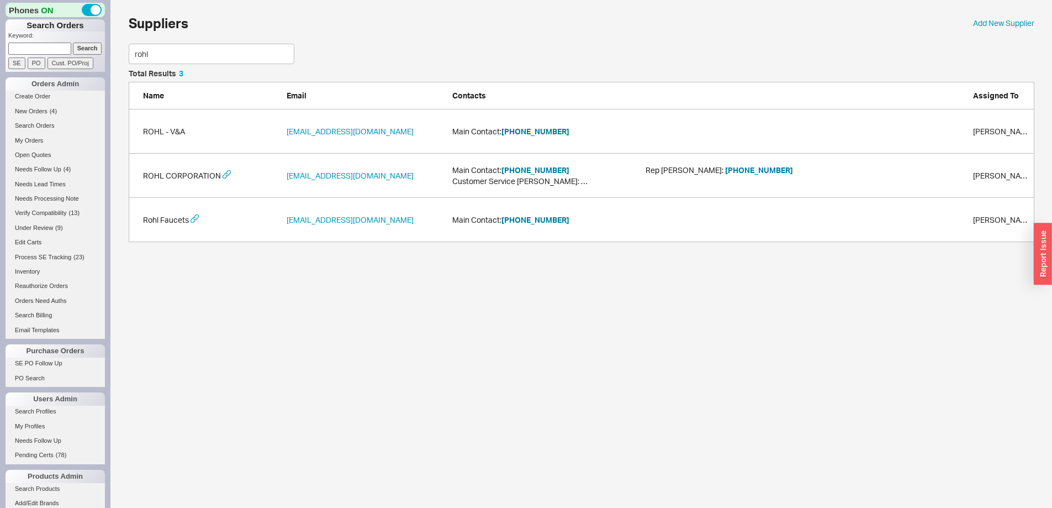
scroll to position [164, 897]
type input "rohl"
click at [542, 221] on button "800-777-9762" at bounding box center [535, 219] width 68 height 11
click at [525, 218] on button "[PHONE_NUMBER]" at bounding box center [535, 219] width 68 height 11
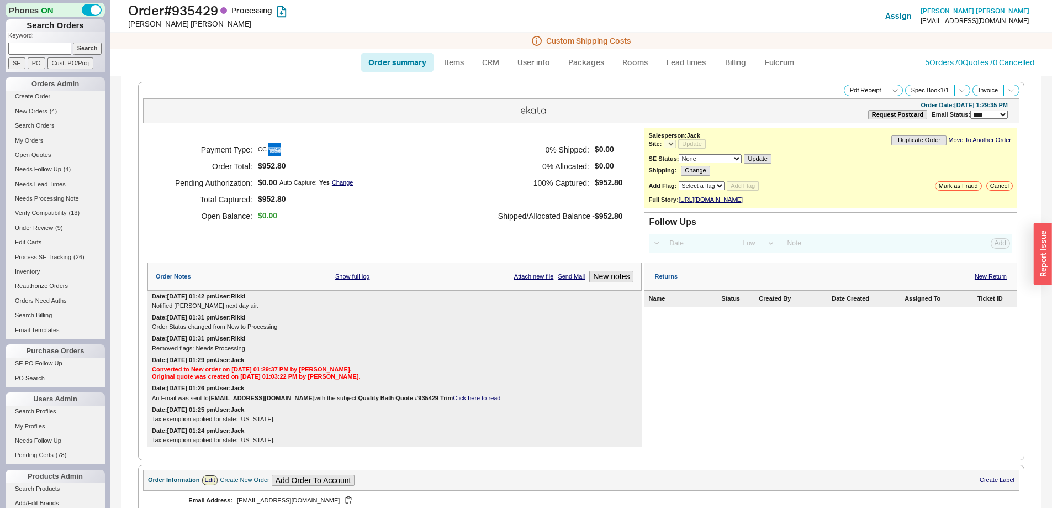
select select "*"
select select "LOW"
select select "3"
select select "*"
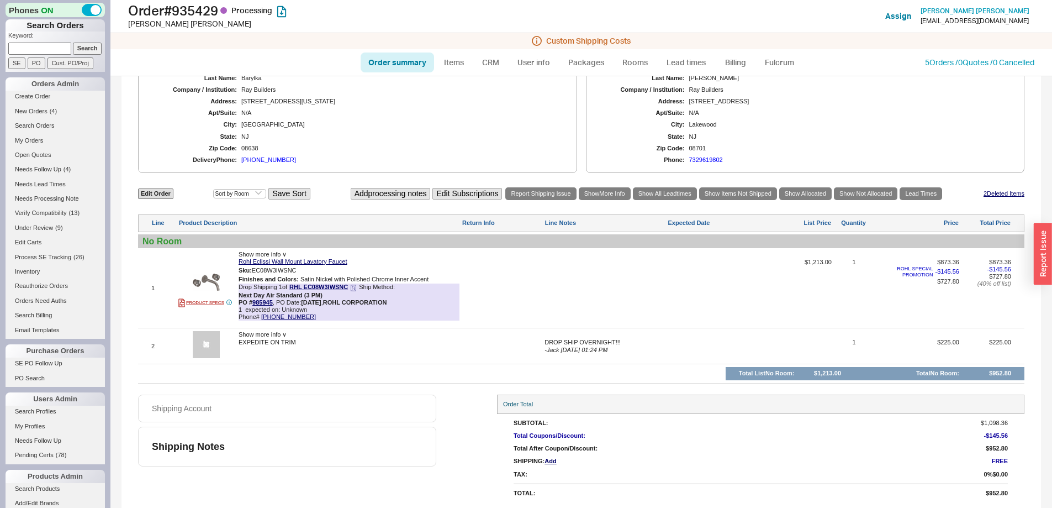
scroll to position [441, 0]
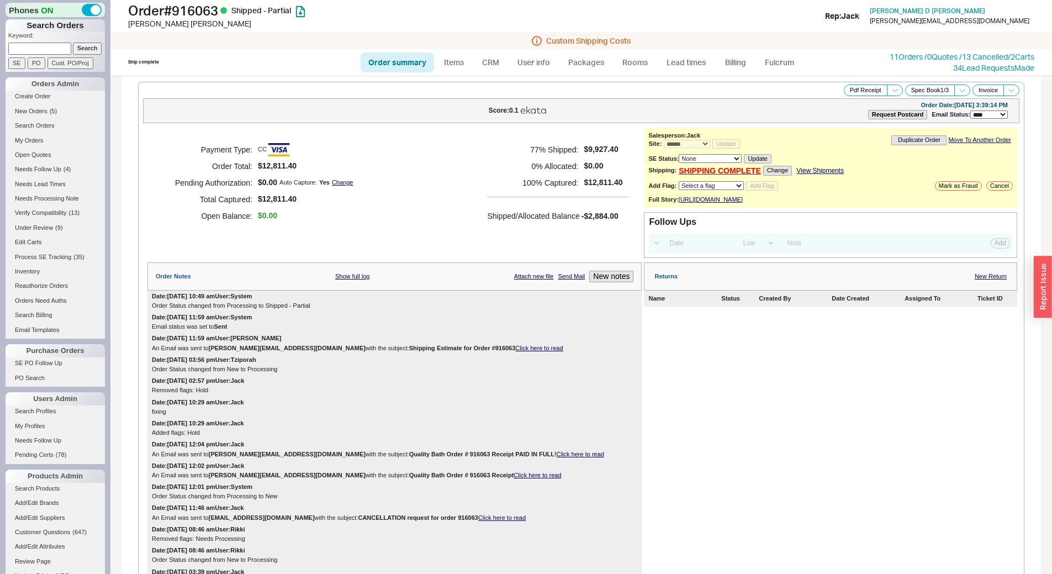
select select "*"
select select "LOW"
select select "3"
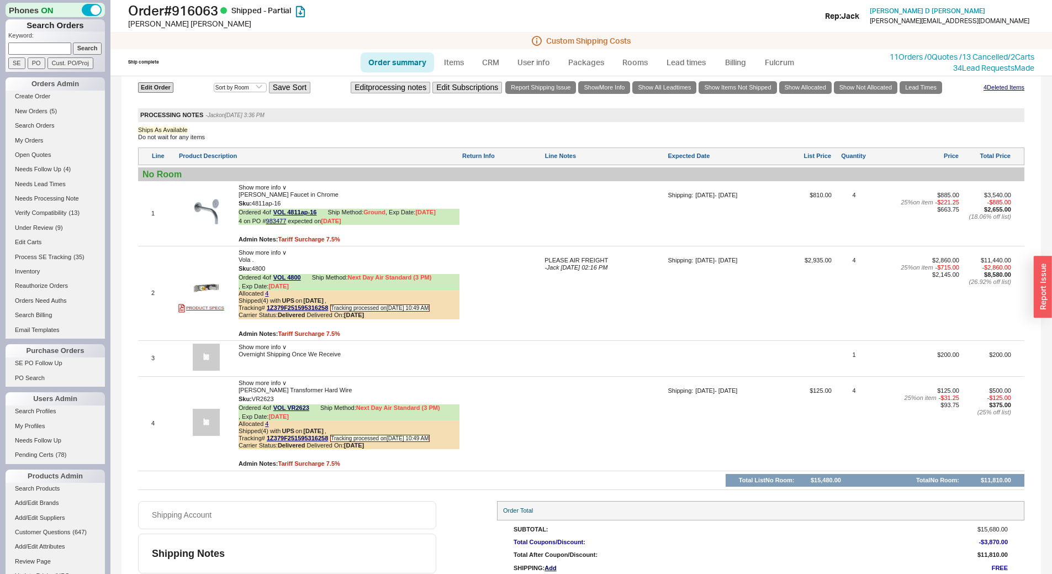
click at [588, 209] on div at bounding box center [605, 217] width 121 height 51
click at [588, 209] on textarea at bounding box center [605, 201] width 121 height 18
type textarea "tracking 883755151350 straight to cust overnight"
click at [555, 220] on button "SAVE" at bounding box center [557, 215] width 24 height 9
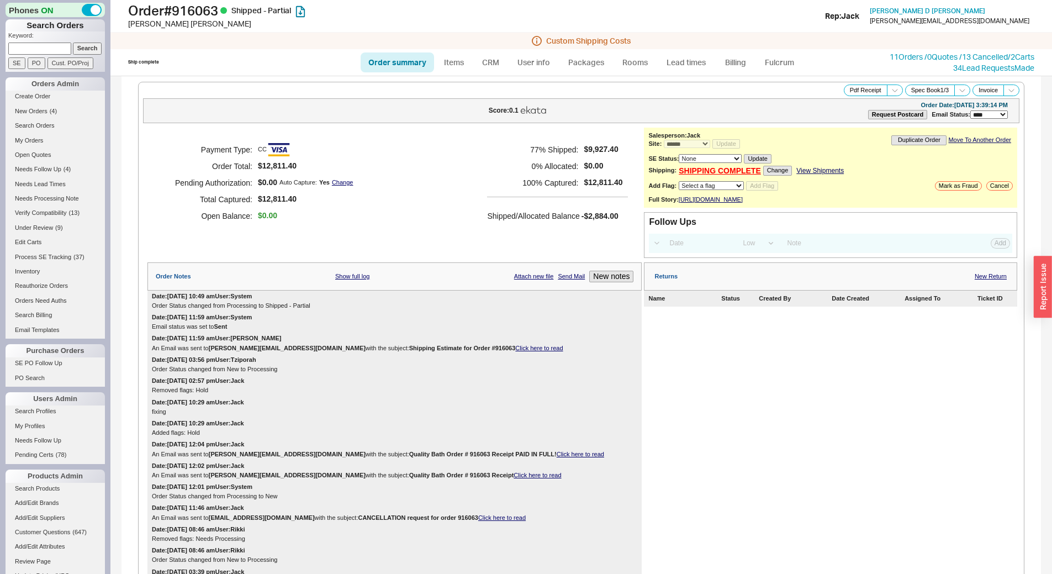
scroll to position [945, 0]
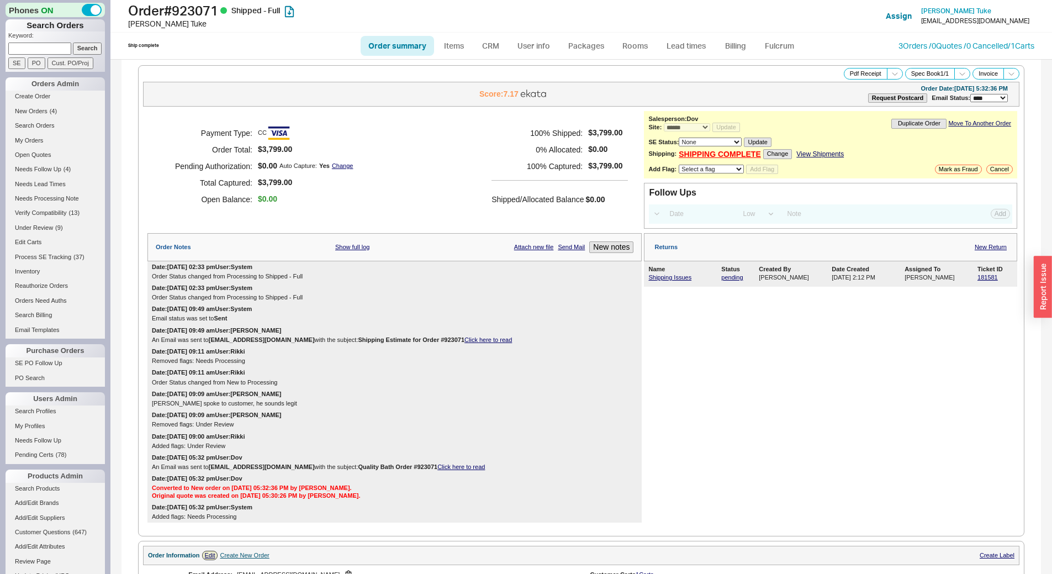
select select "*"
select select "LOW"
select select "3"
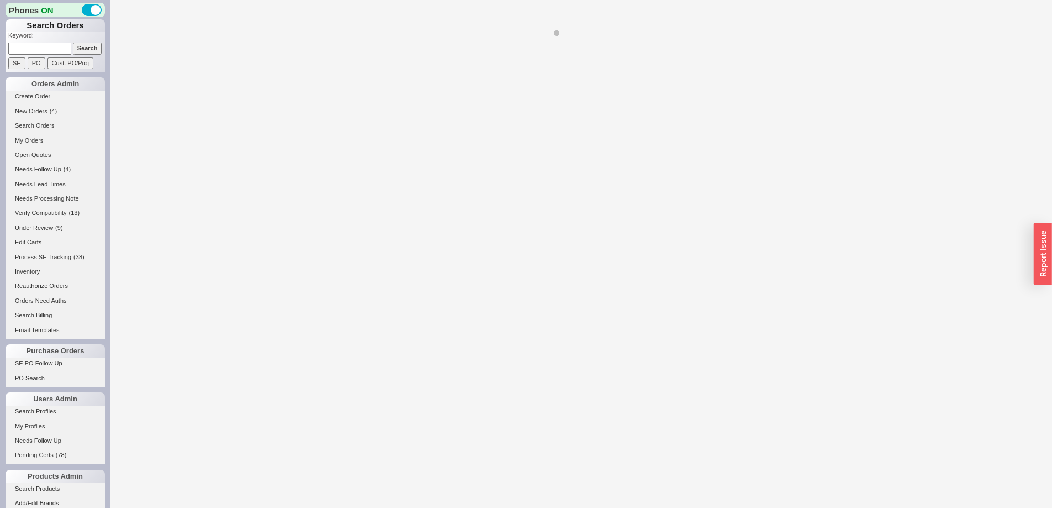
select select "LOW"
select select "3"
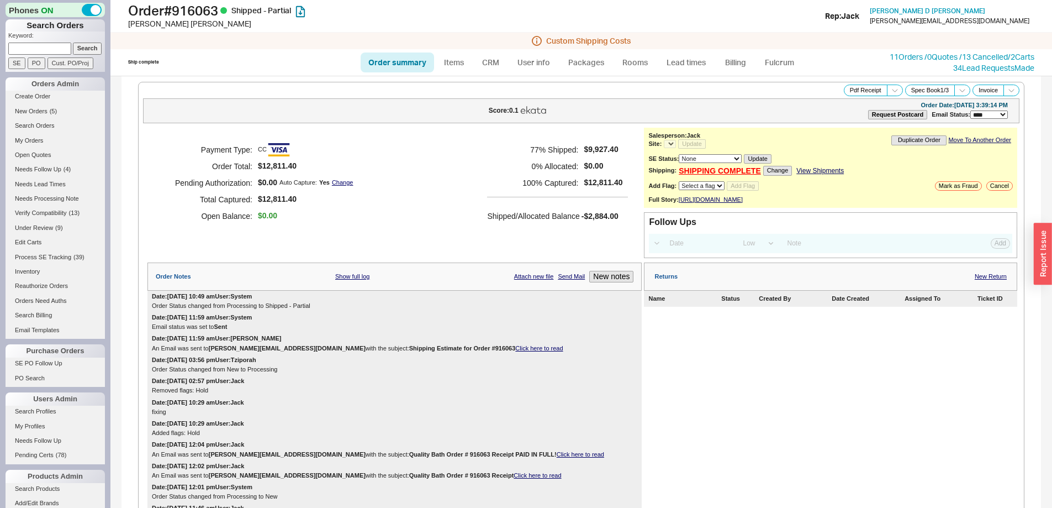
select select "*"
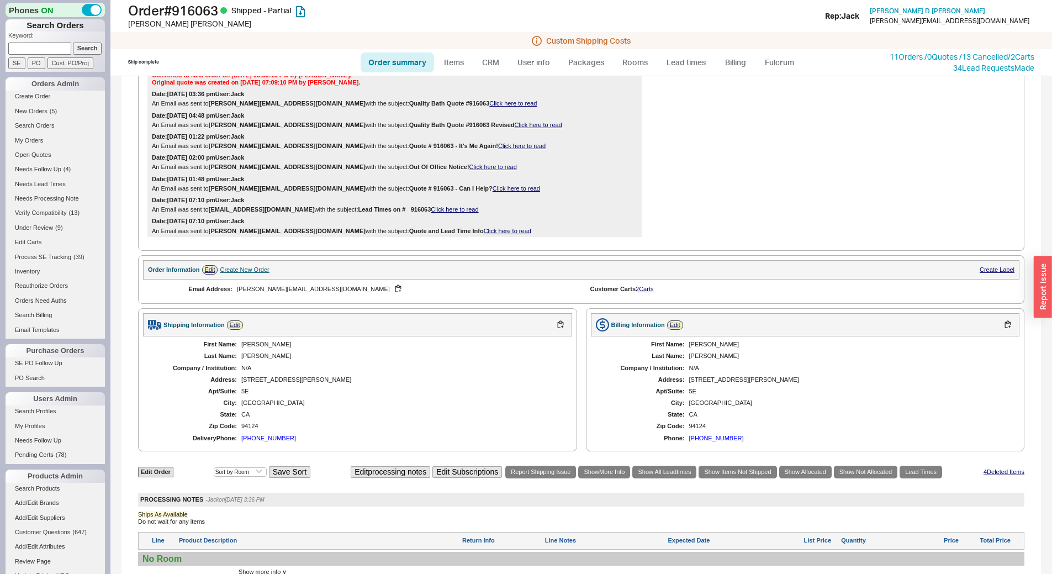
scroll to position [504, 0]
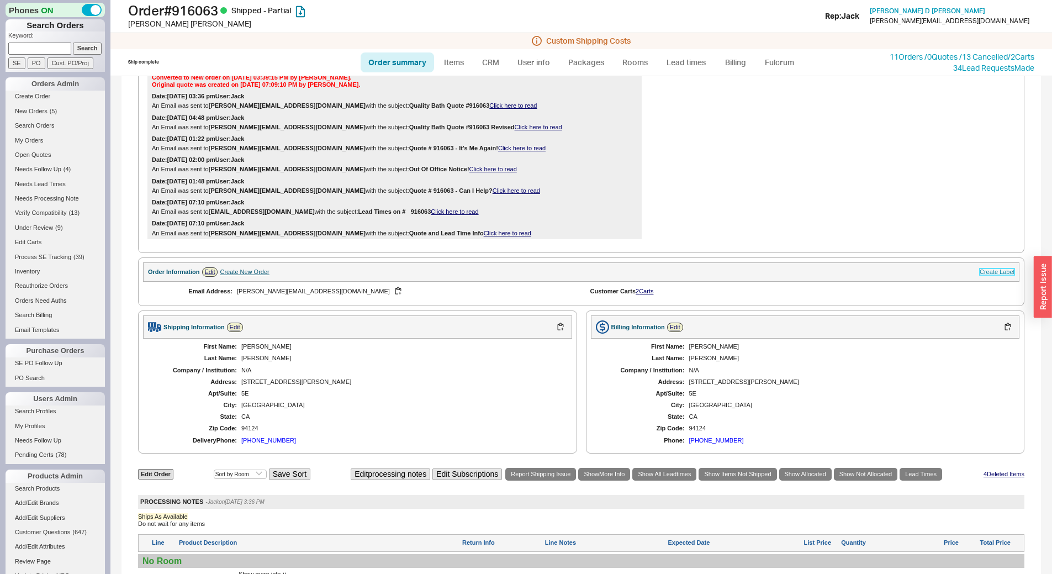
click at [985, 275] on link "Create Label" at bounding box center [997, 271] width 35 height 7
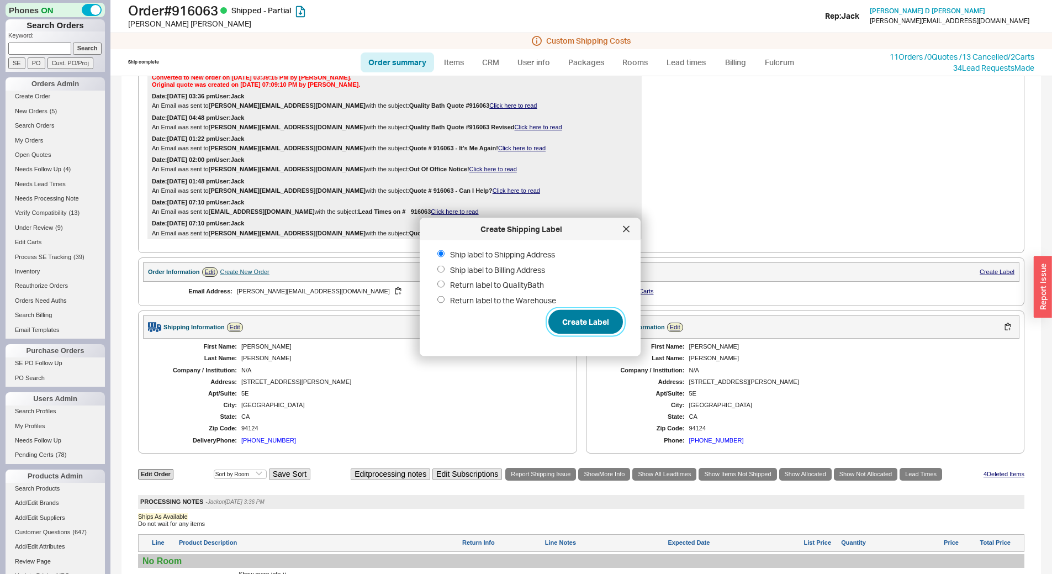
click at [585, 320] on button "Create Label" at bounding box center [585, 322] width 75 height 24
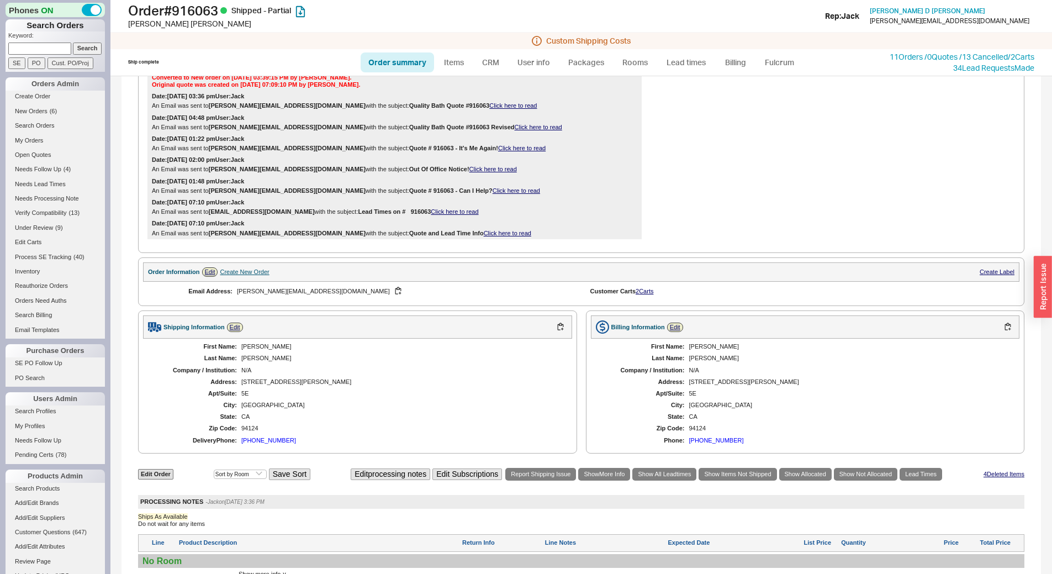
scroll to position [945, 0]
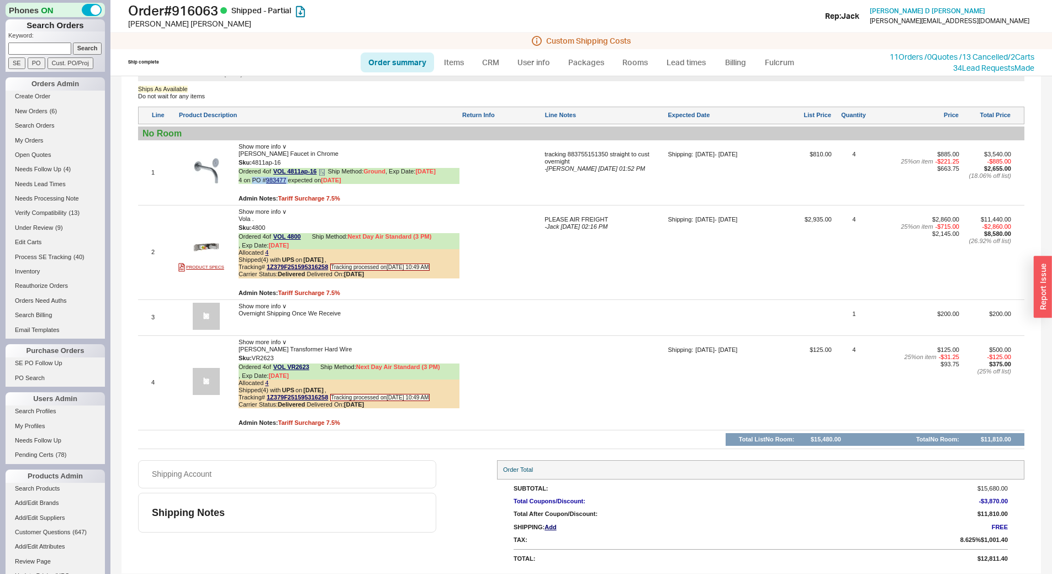
drag, startPoint x: 253, startPoint y: 173, endPoint x: 288, endPoint y: 176, distance: 35.5
click at [288, 177] on span "4 on PO # 983477 expected on 8/28/25" at bounding box center [349, 180] width 221 height 7
copy span "PO # 983477"
click at [589, 143] on div "1 Show more info ∨ Vola Vola Faucet in Chrome Sku: 4811ap-16 Ordered 4 of VOL 4…" at bounding box center [581, 172] width 886 height 59
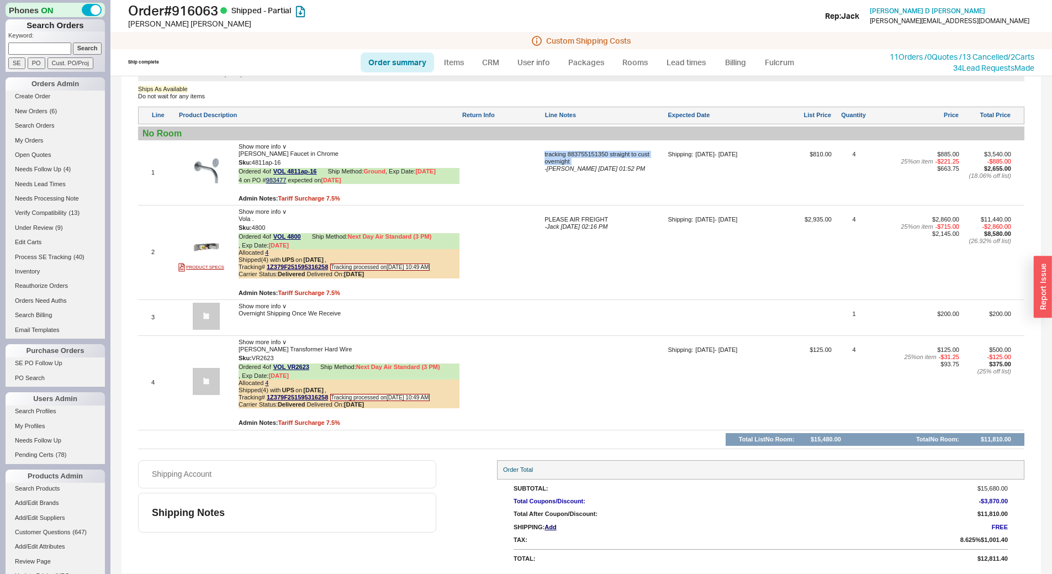
click at [589, 143] on div "1 Show more info ∨ Vola Vola Faucet in Chrome Sku: 4811ap-16 Ordered 4 of VOL 4…" at bounding box center [581, 172] width 886 height 59
click at [584, 151] on div "tracking 883755151350 straight to cust overnight" at bounding box center [605, 158] width 121 height 14
click at [583, 151] on div "tracking 883755151350 straight to cust overnight" at bounding box center [605, 158] width 121 height 14
click at [574, 151] on textarea "tracking 883755151350 straight to cust overnight" at bounding box center [605, 160] width 121 height 18
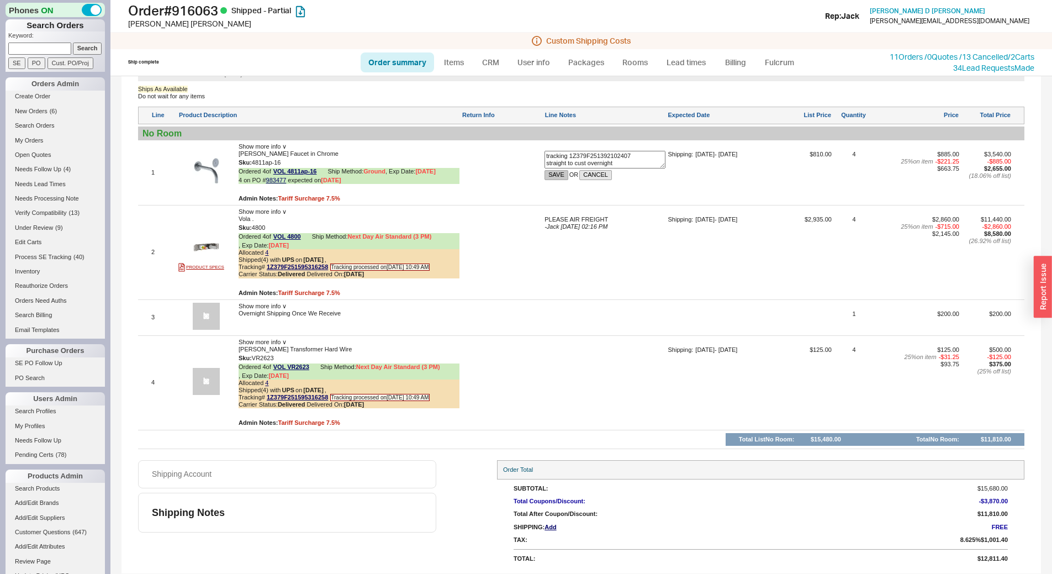
type textarea "tracking 1Z379F251392102407 straight to cust overnight"
click at [559, 171] on button "SAVE" at bounding box center [557, 174] width 24 height 9
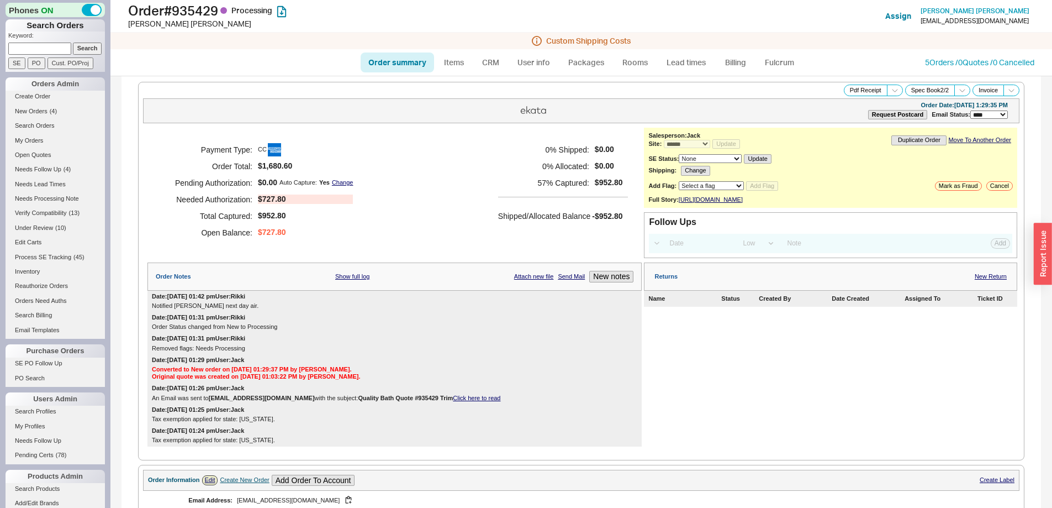
select select "*"
select select "LOW"
select select "3"
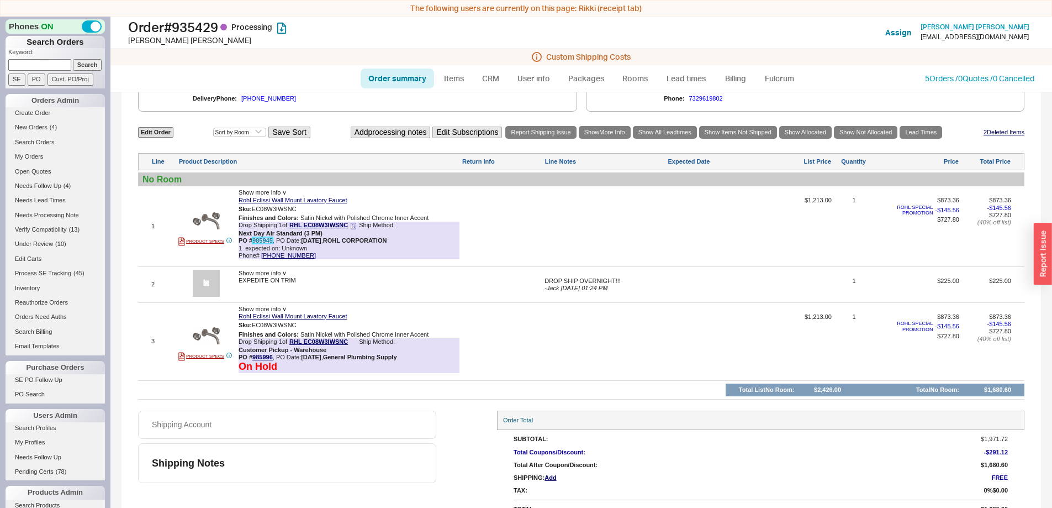
click at [262, 239] on link "985945" at bounding box center [262, 240] width 20 height 7
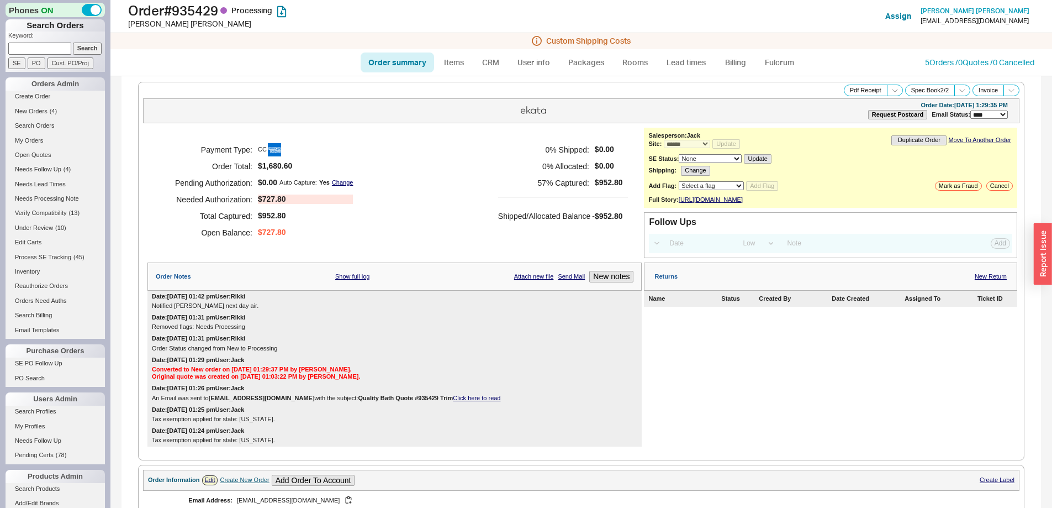
select select "*"
select select "LOW"
select select "3"
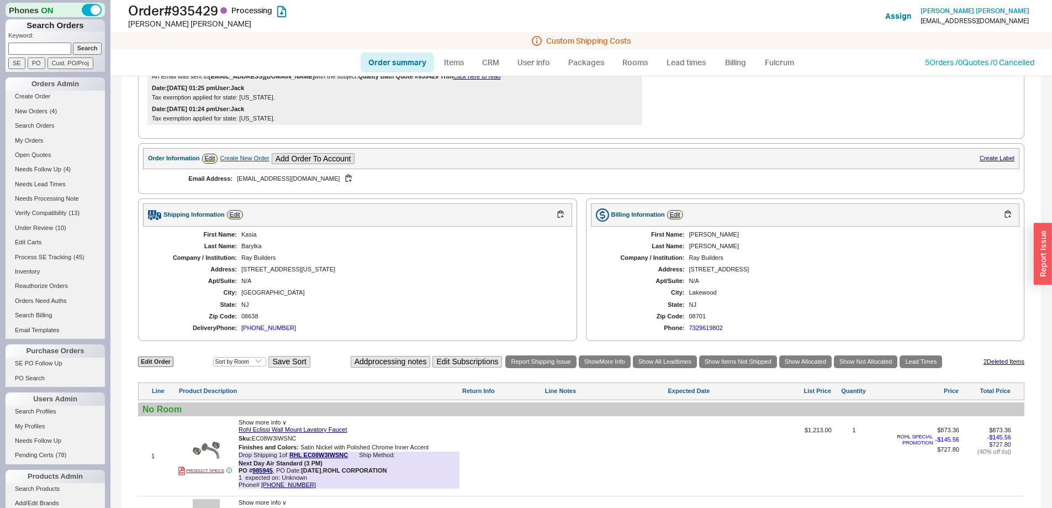
scroll to position [574, 0]
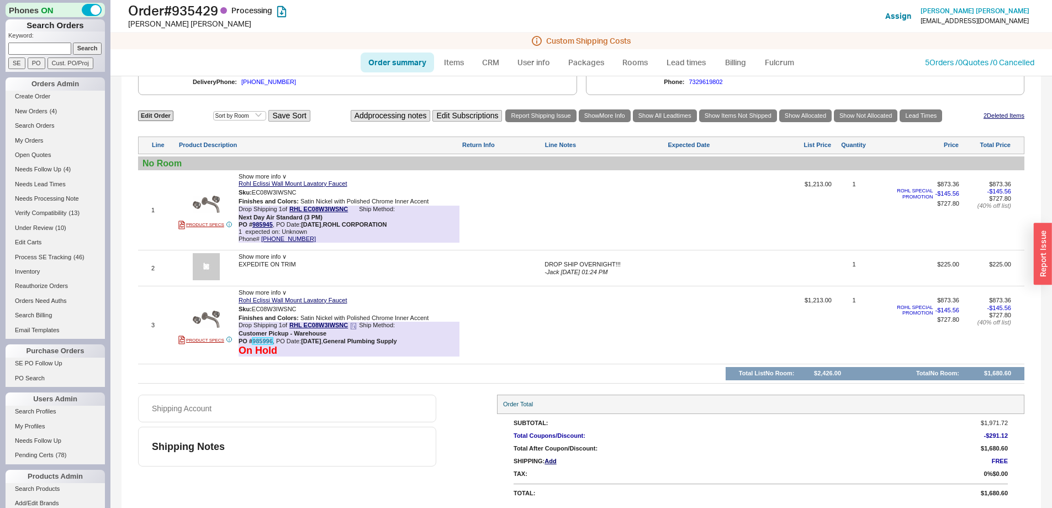
click at [265, 342] on link "985996" at bounding box center [262, 340] width 20 height 7
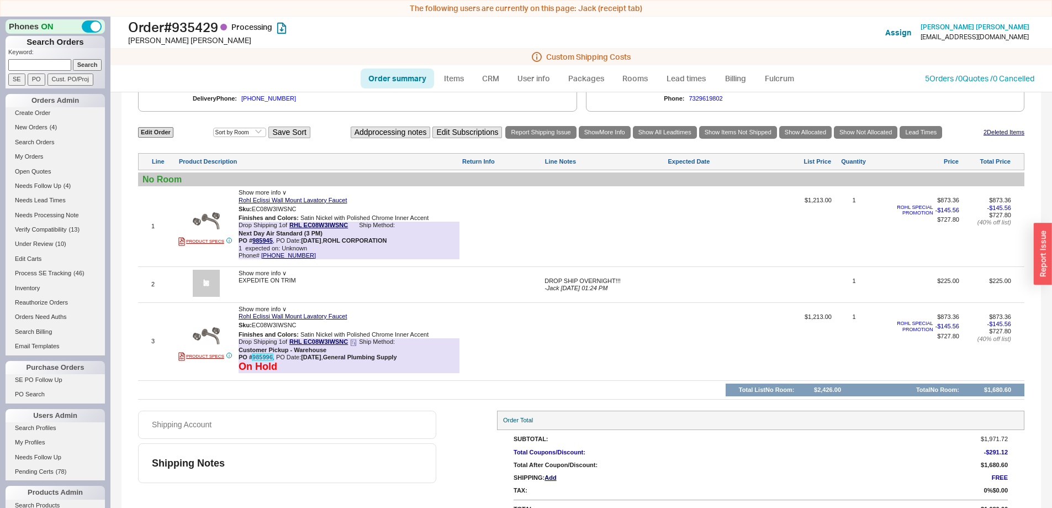
click at [262, 357] on link "985996" at bounding box center [262, 356] width 20 height 7
click at [598, 337] on div at bounding box center [605, 345] width 121 height 64
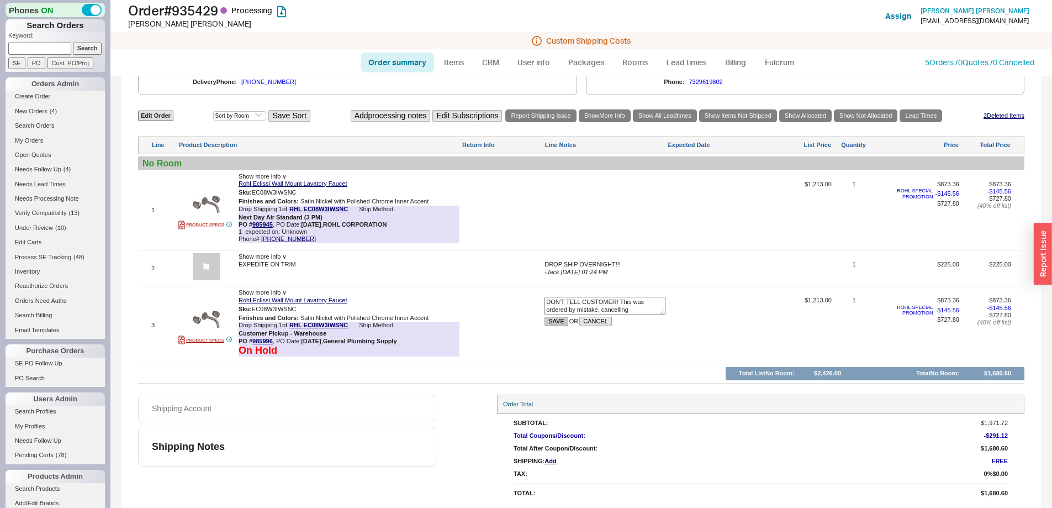
type textarea "DON'T TELL CUSTOMER! This was ordered by mistake, cancelling"
click at [556, 320] on button "SAVE" at bounding box center [557, 320] width 24 height 9
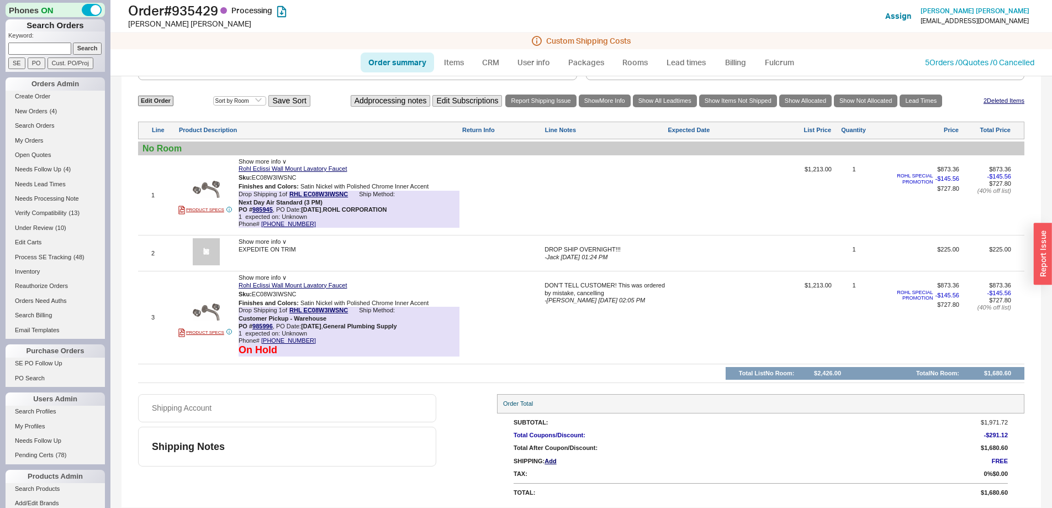
scroll to position [589, 0]
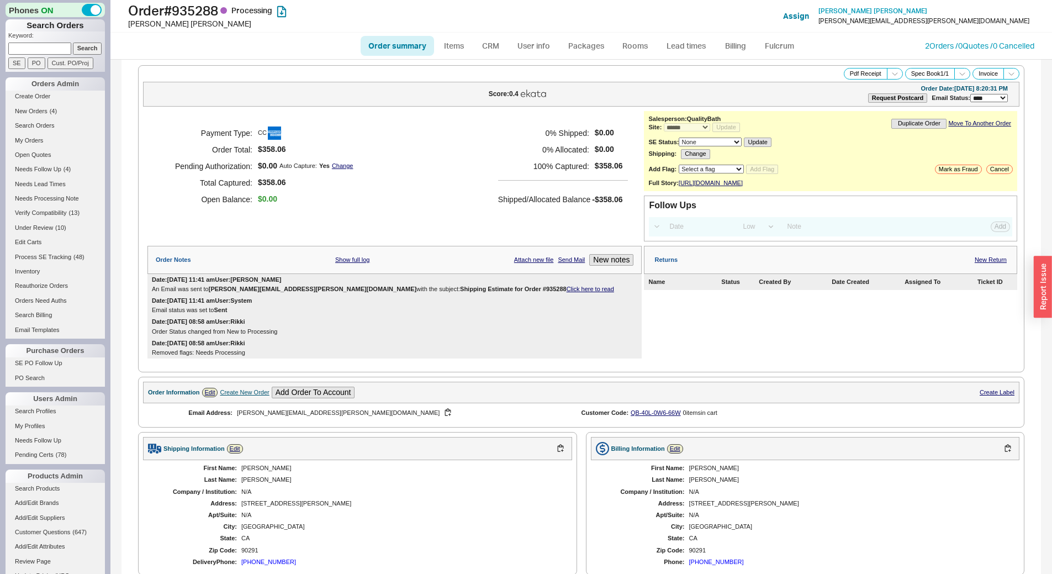
select select "*"
select select "LOW"
select select "3"
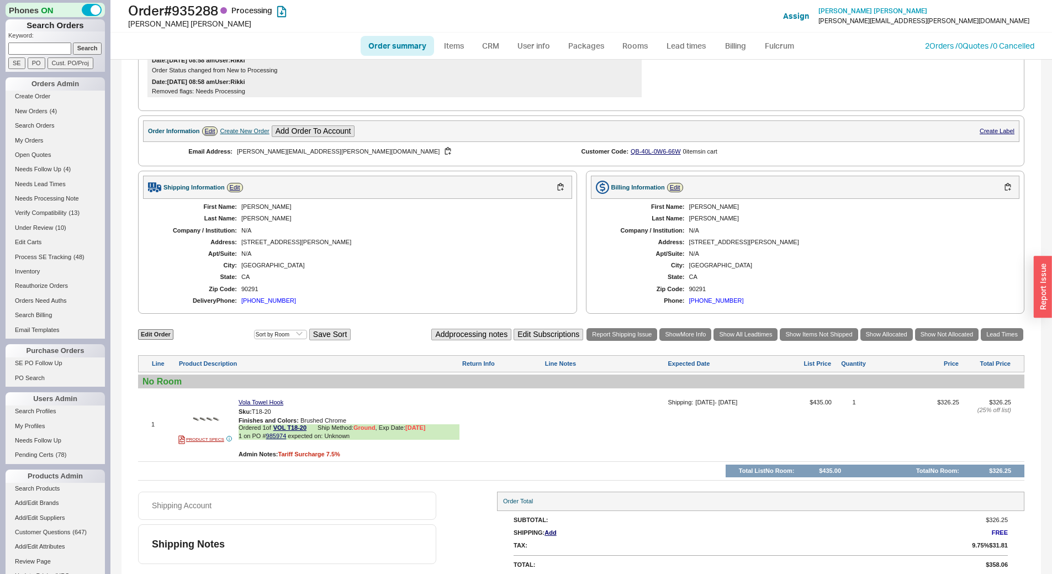
scroll to position [274, 0]
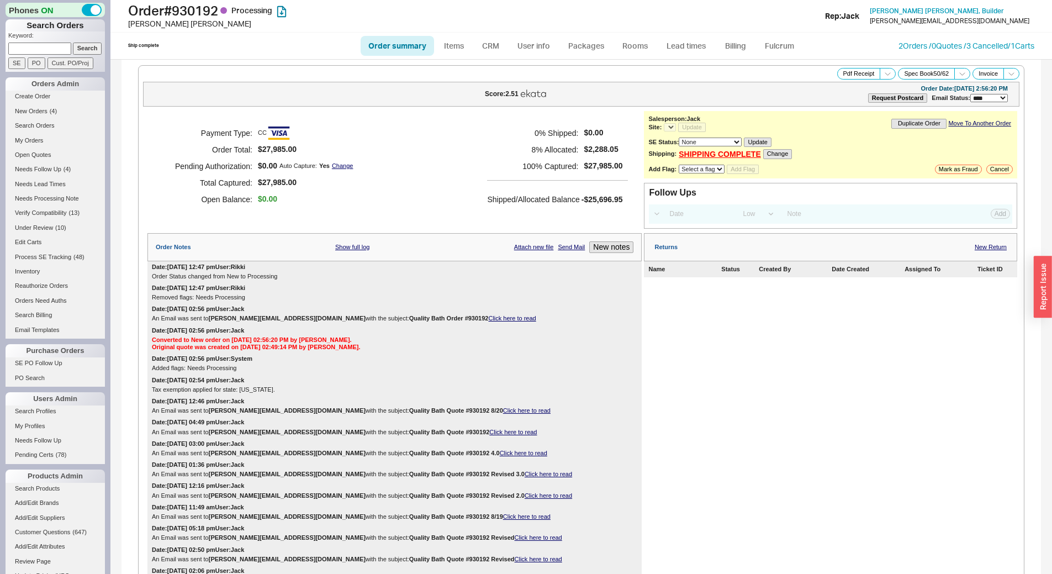
select select "*"
select select "LOW"
select select "3"
select select "*"
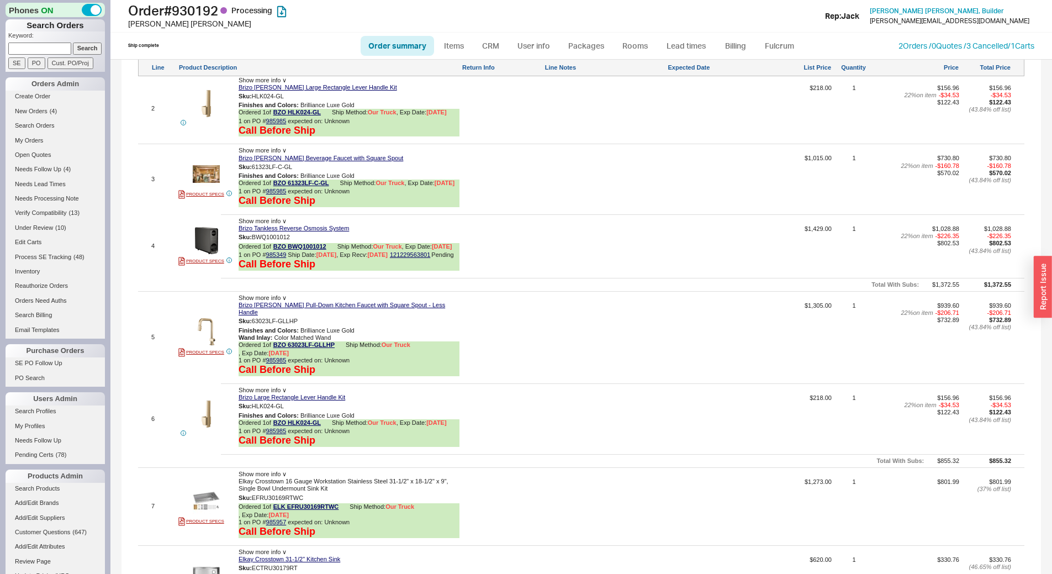
scroll to position [1491, 0]
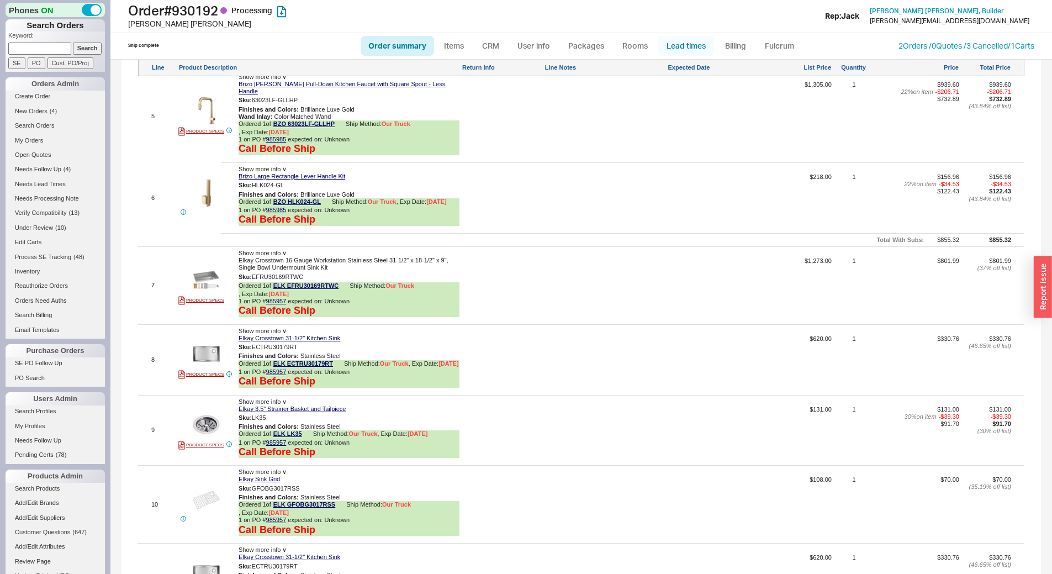
click at [683, 38] on link "Lead times" at bounding box center [686, 46] width 56 height 20
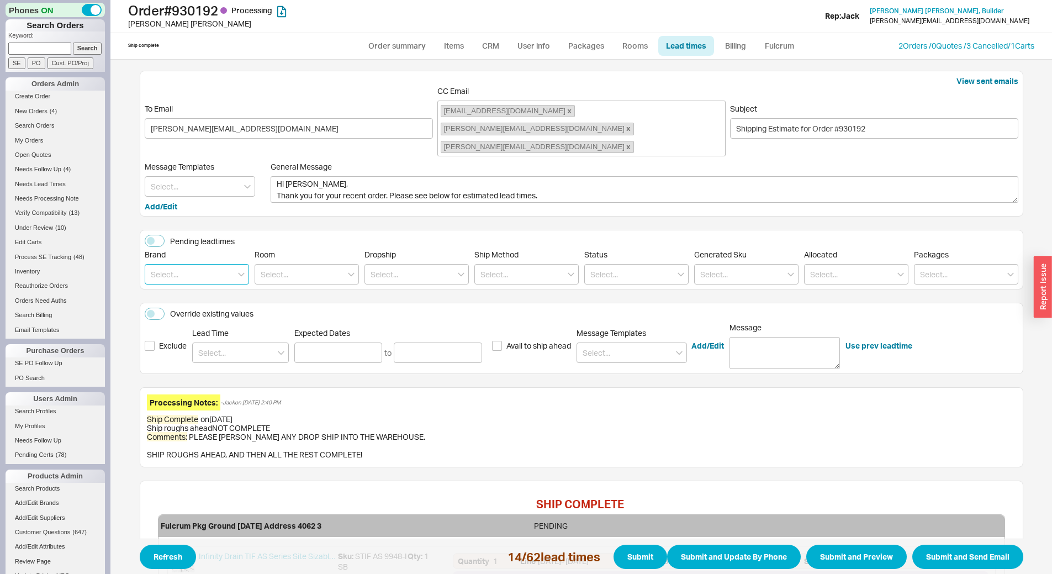
click at [178, 264] on input at bounding box center [197, 274] width 104 height 20
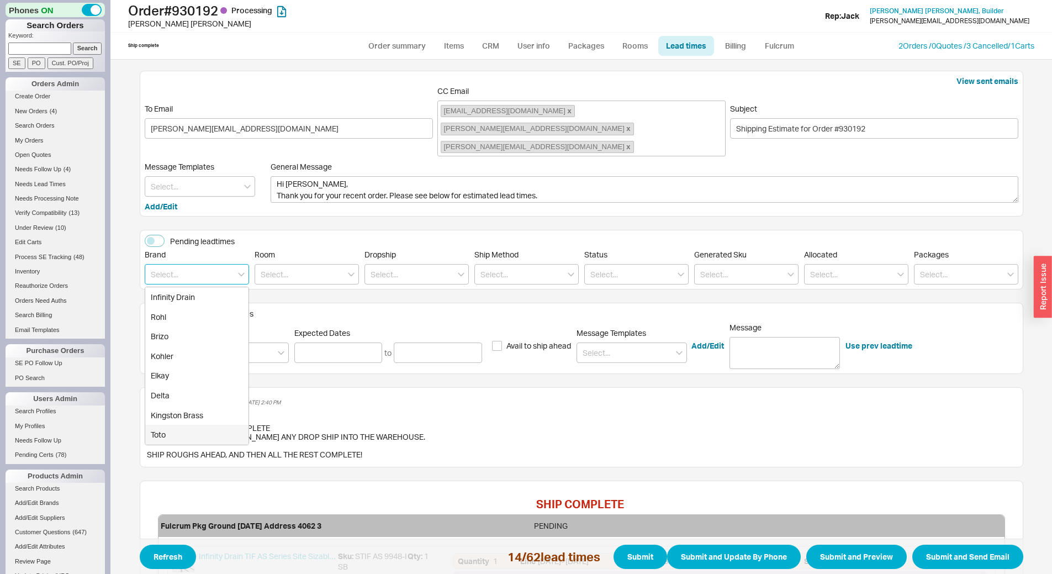
click at [176, 425] on div "Toto" at bounding box center [196, 435] width 103 height 20
type input "Toto"
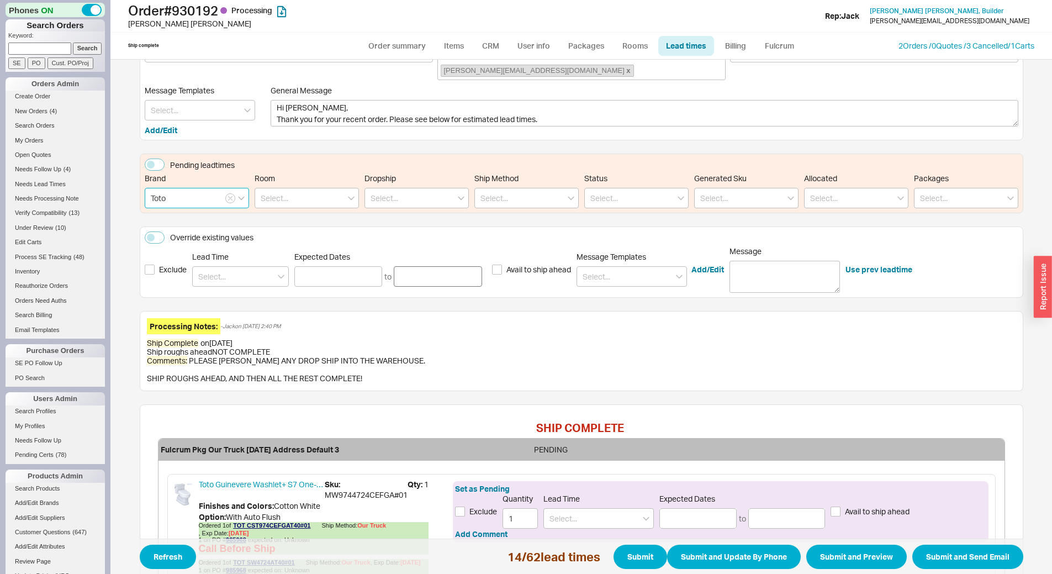
scroll to position [210, 0]
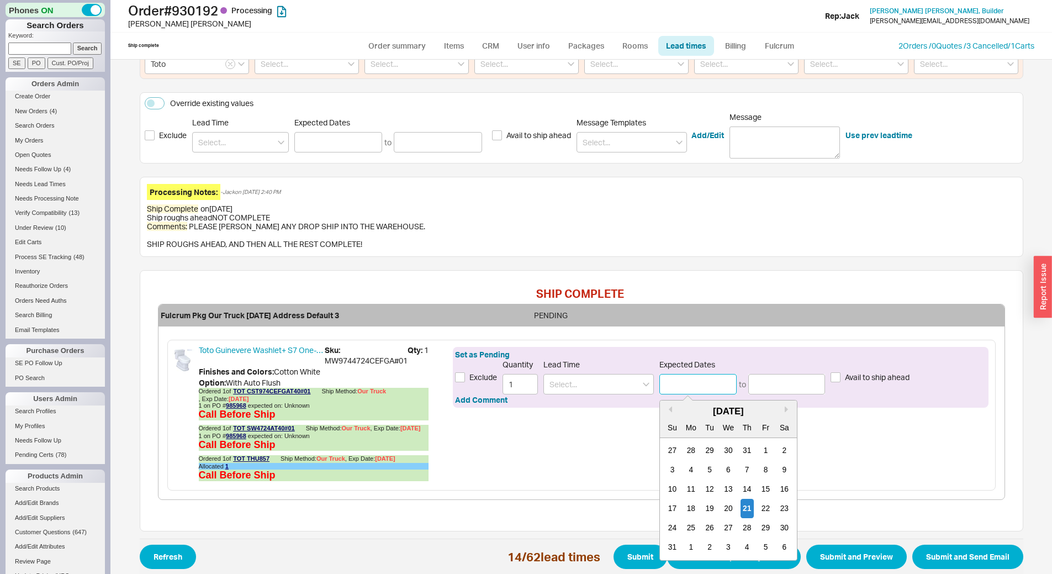
click at [694, 374] on input at bounding box center [697, 384] width 77 height 20
click at [686, 518] on div "25" at bounding box center [691, 527] width 13 height 19
type input "08/25/2025"
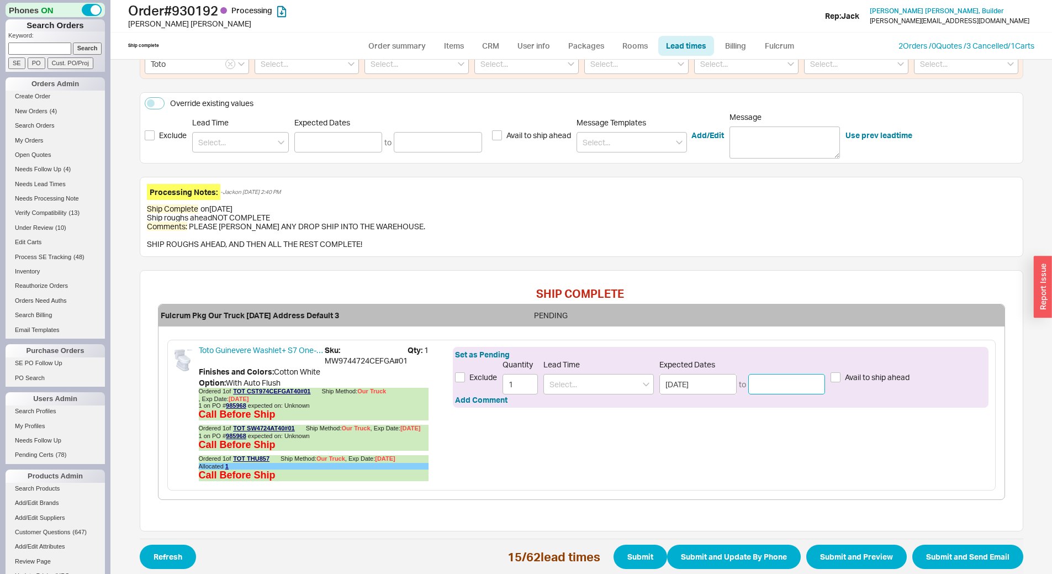
click at [768, 374] on input at bounding box center [786, 384] width 77 height 20
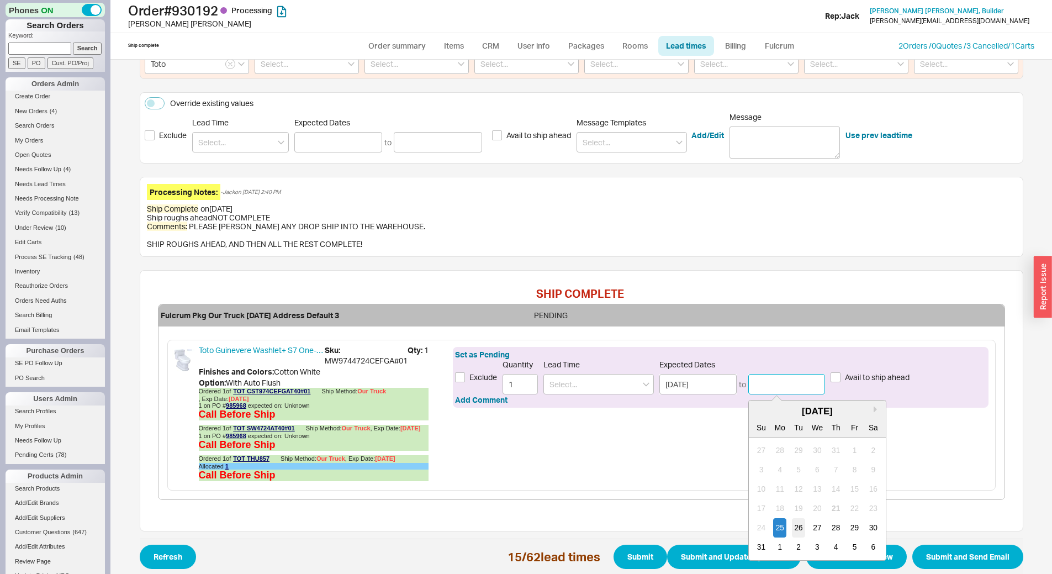
click at [795, 518] on div "26" at bounding box center [798, 527] width 13 height 19
type input "08/26/2025"
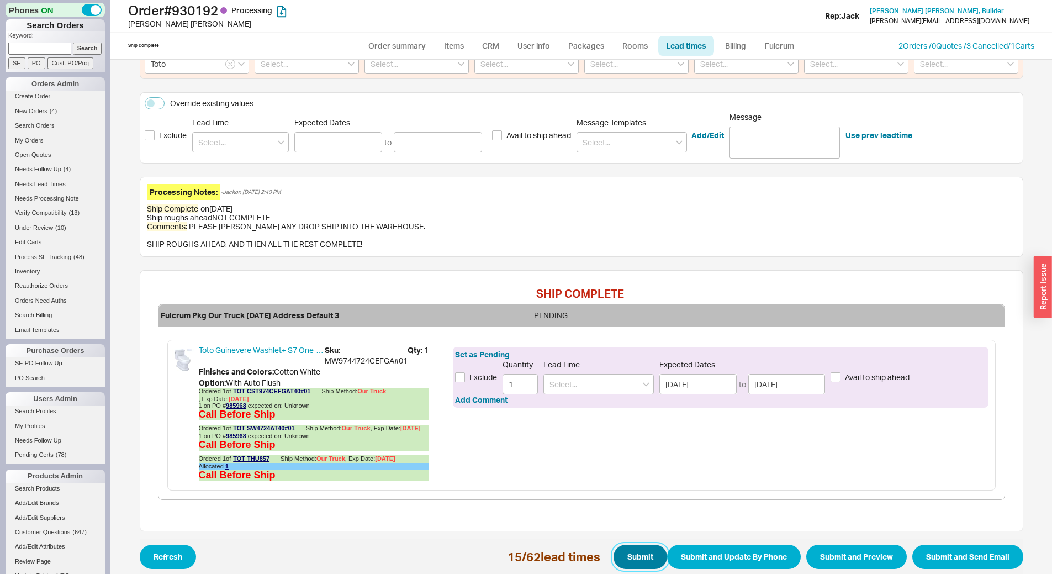
click at [635, 545] on button "Submit" at bounding box center [641, 557] width 54 height 24
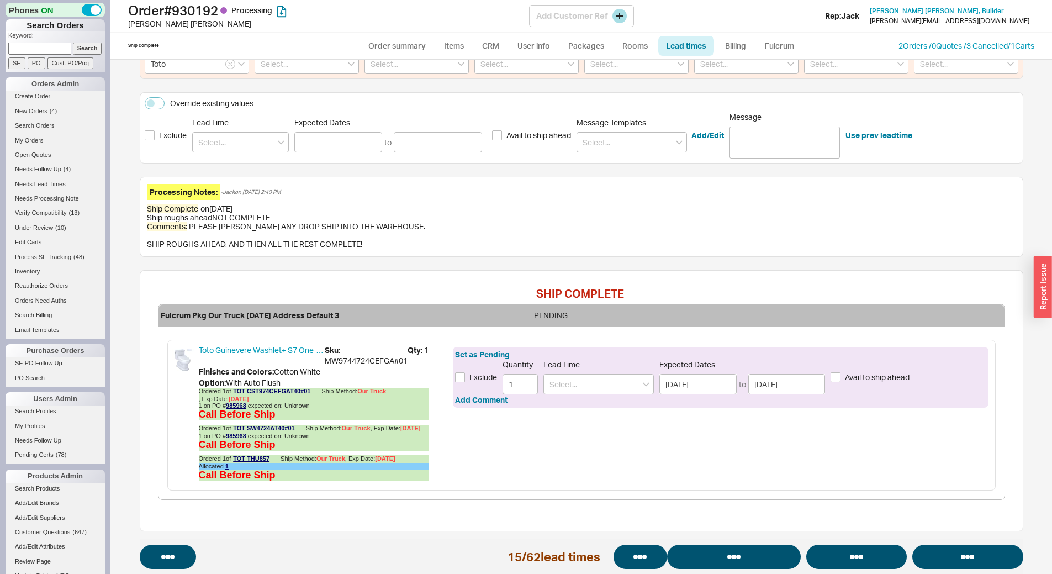
select select "*"
select select "LOW"
select select "3"
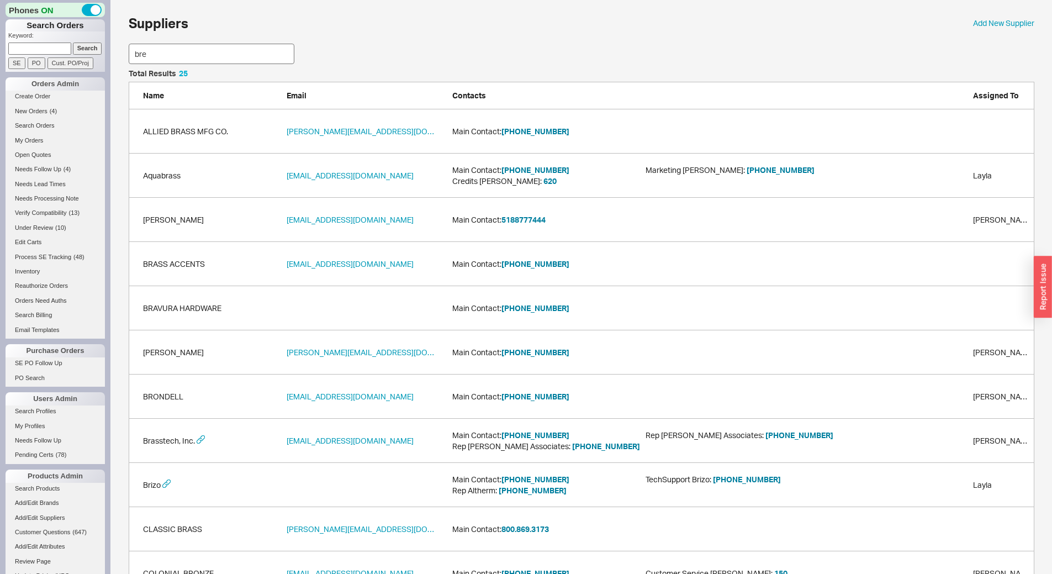
scroll to position [76, 897]
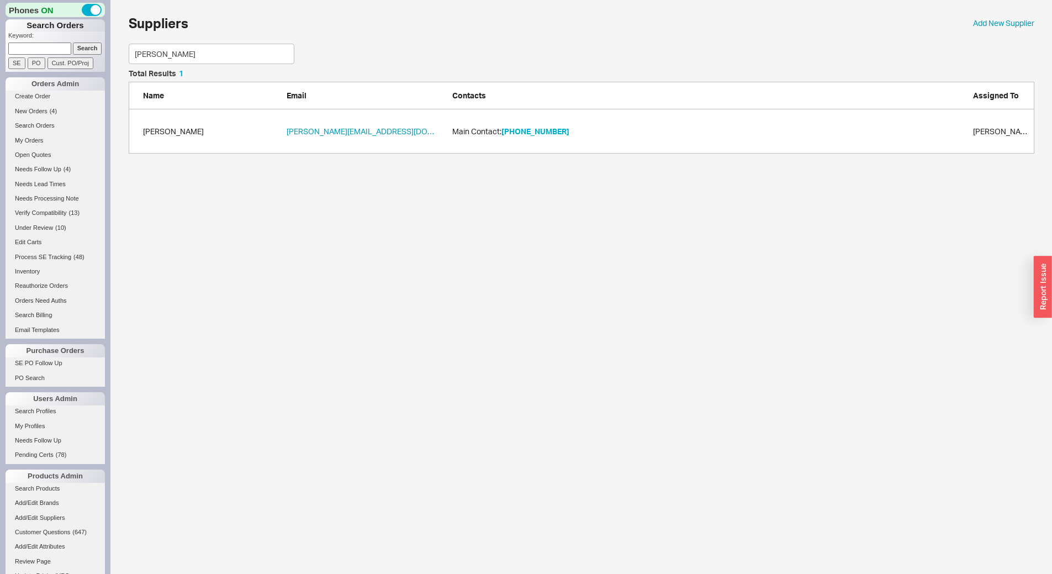
type input "brenner"
click at [539, 134] on button "1800-328-2385" at bounding box center [535, 131] width 68 height 11
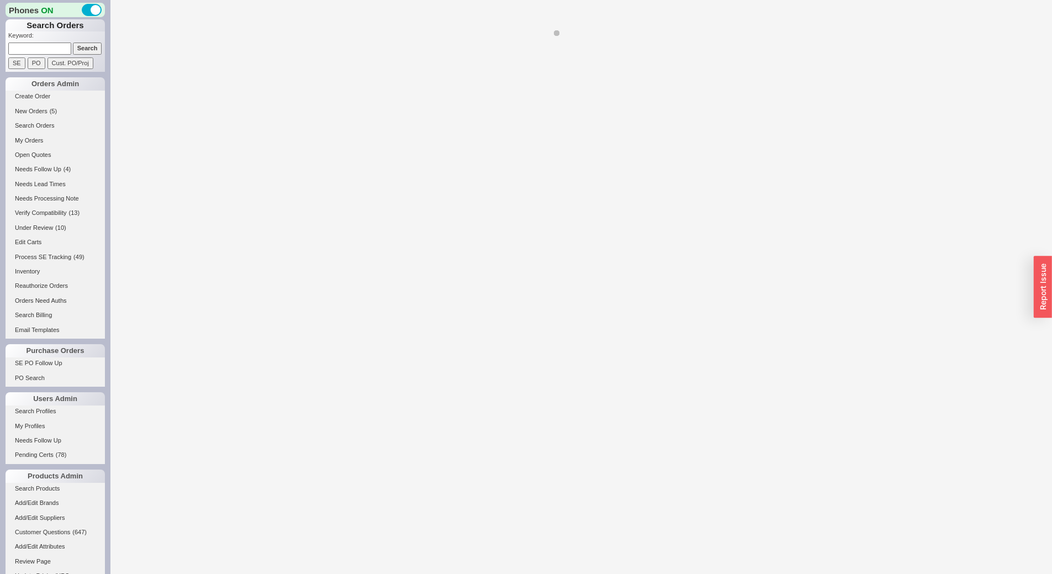
select select "*"
select select "LOW"
select select "3"
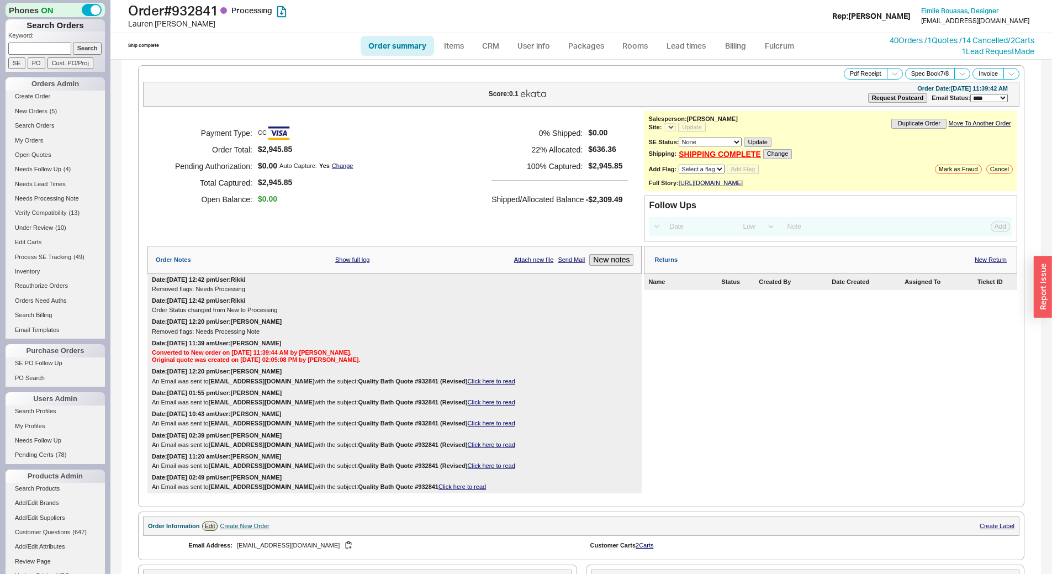
select select "*"
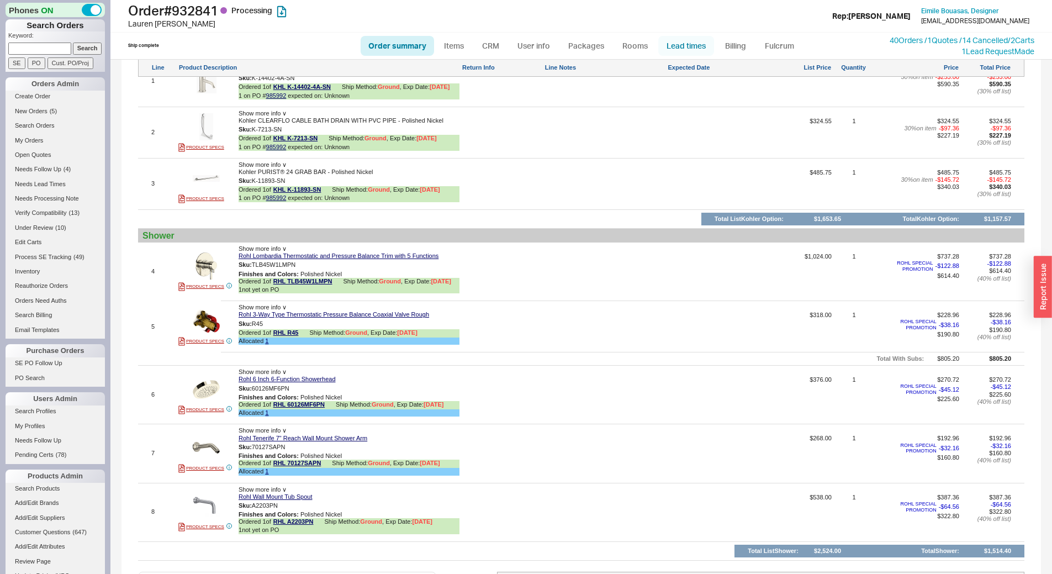
click at [691, 43] on link "Lead times" at bounding box center [686, 46] width 56 height 20
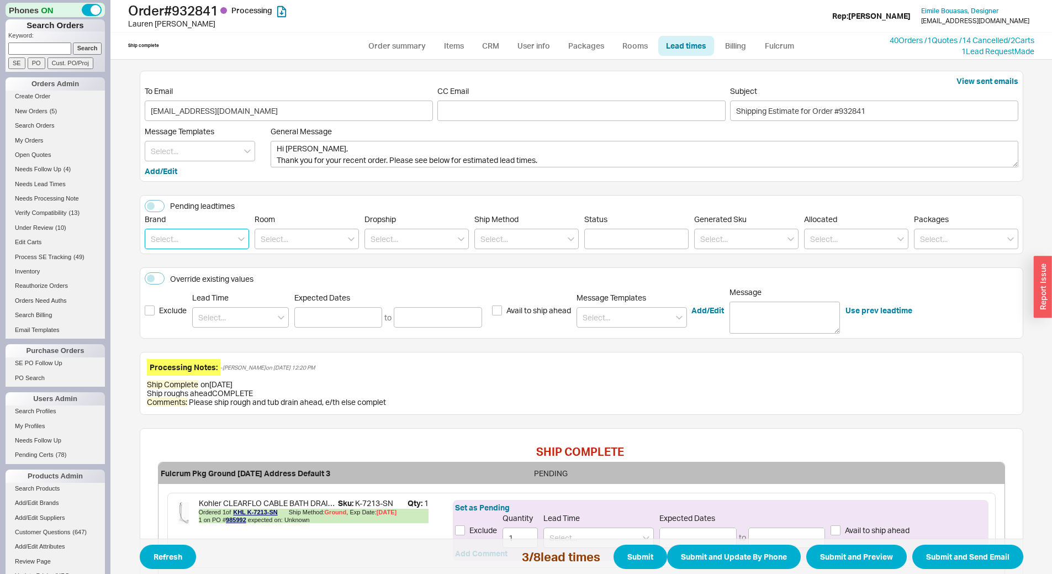
click at [204, 240] on input at bounding box center [197, 239] width 104 height 20
click at [198, 262] on div "Kohler" at bounding box center [196, 262] width 103 height 20
type input "Kohler"
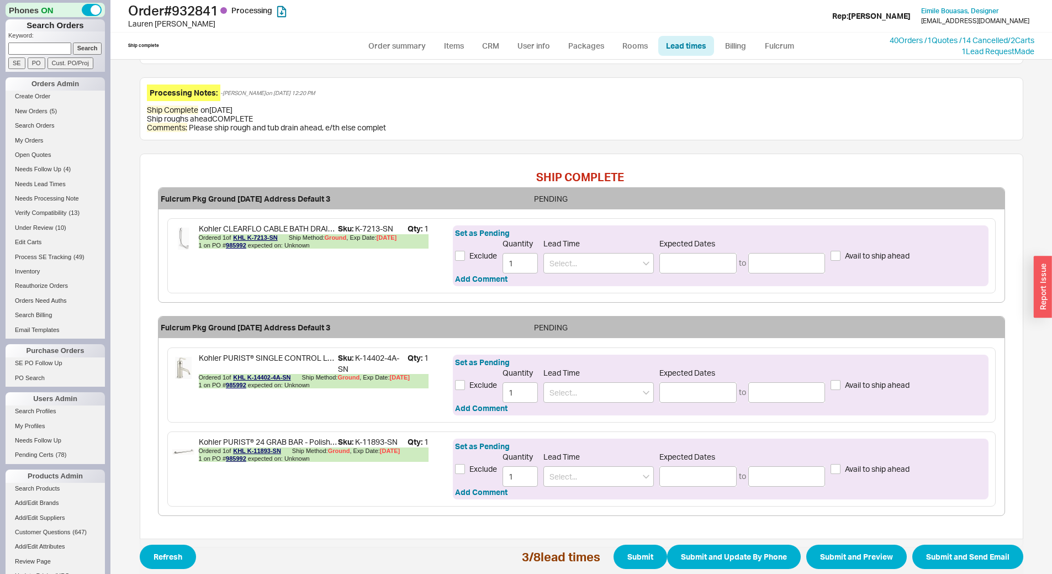
scroll to position [276, 0]
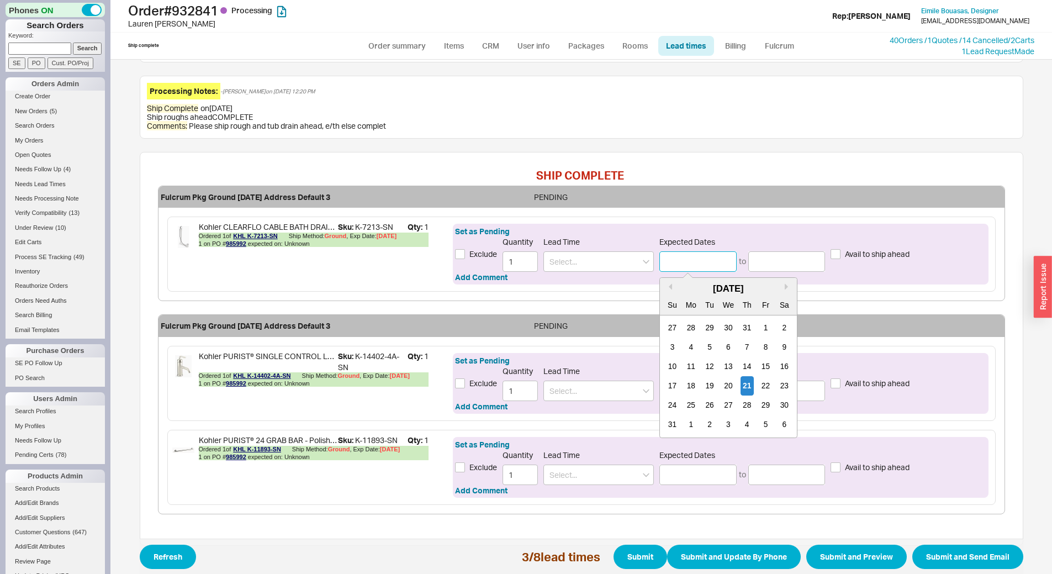
click at [685, 267] on input at bounding box center [697, 261] width 77 height 20
click at [690, 405] on div "25" at bounding box center [691, 404] width 13 height 19
type input "[DATE]"
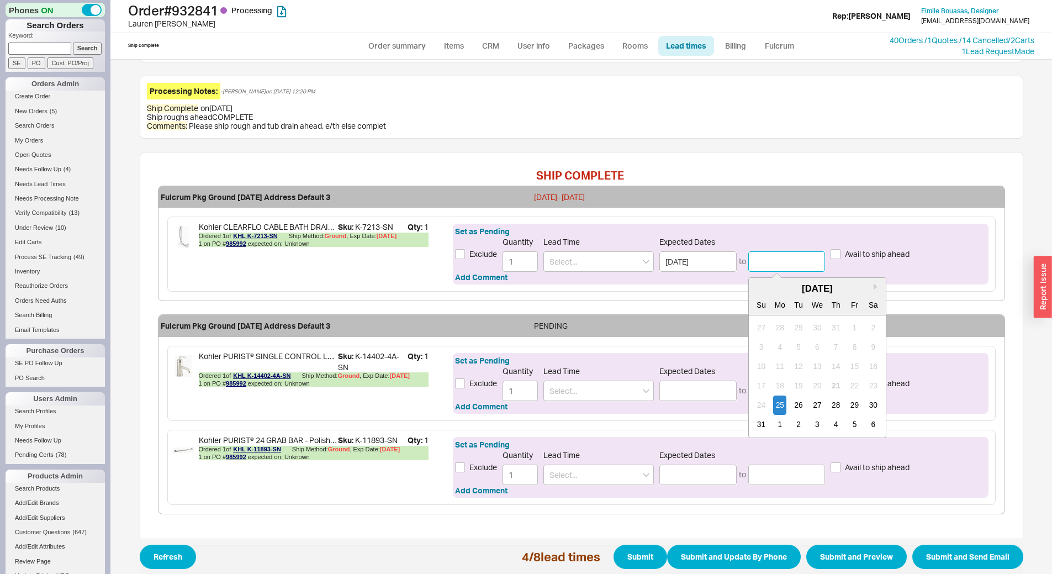
click at [764, 263] on input at bounding box center [786, 261] width 77 height 20
click at [797, 401] on div "26" at bounding box center [798, 404] width 13 height 19
type input "[DATE]"
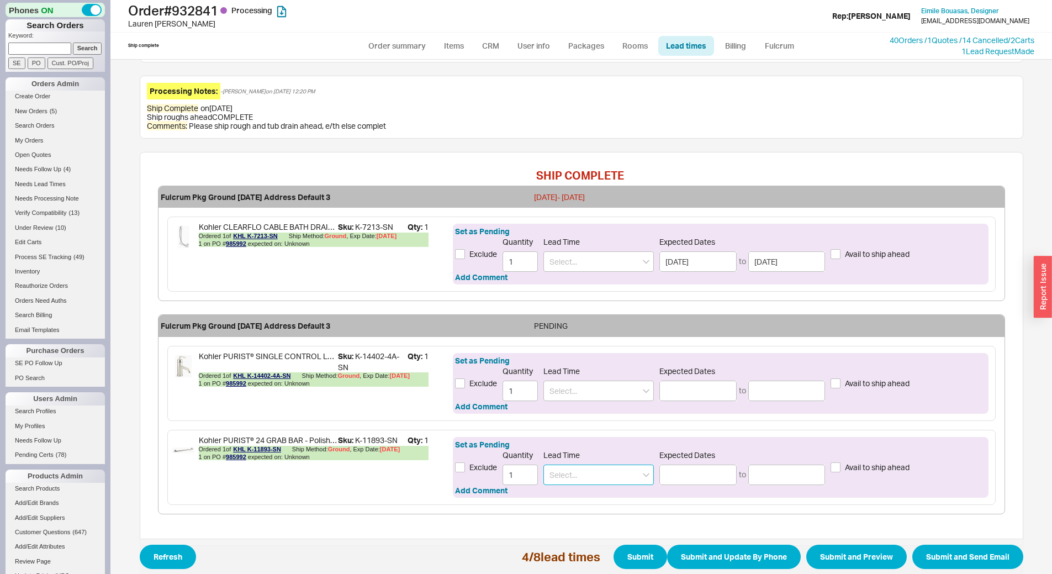
click at [615, 477] on input at bounding box center [598, 474] width 110 height 20
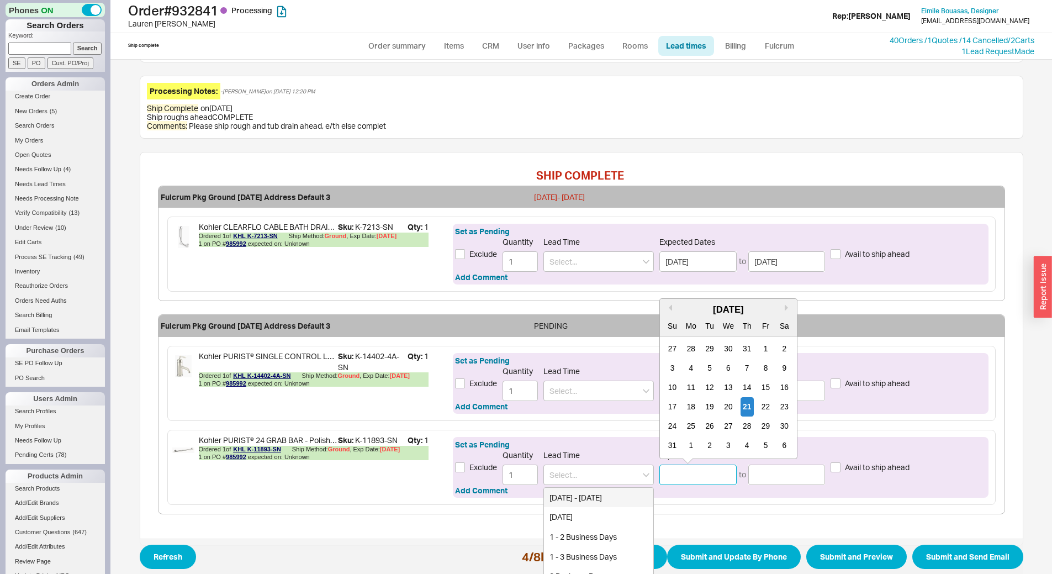
click at [702, 483] on input at bounding box center [697, 474] width 77 height 20
click at [691, 426] on div "25" at bounding box center [691, 425] width 13 height 19
type input "[DATE]"
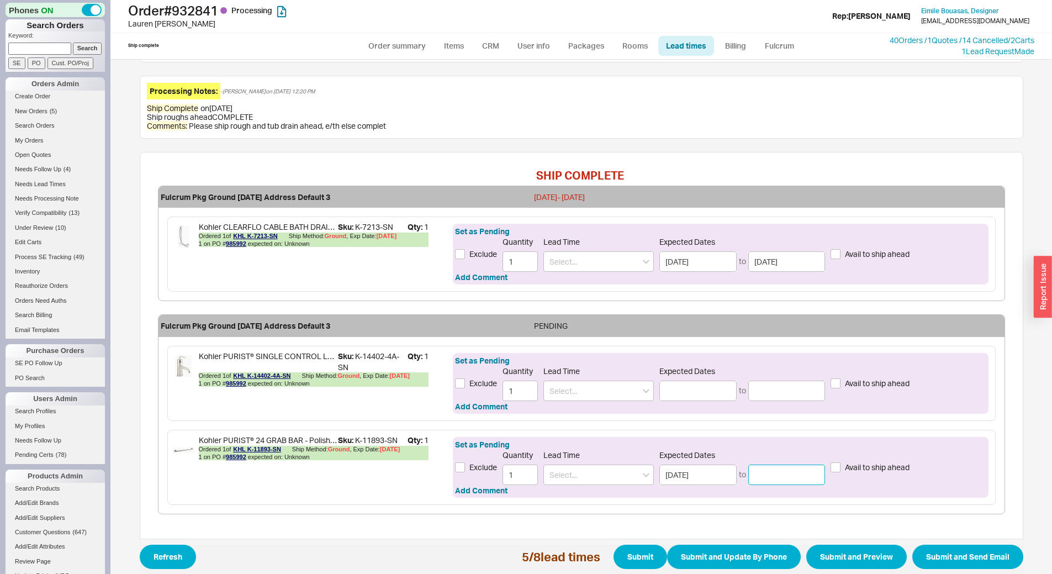
click at [757, 470] on input at bounding box center [786, 474] width 77 height 20
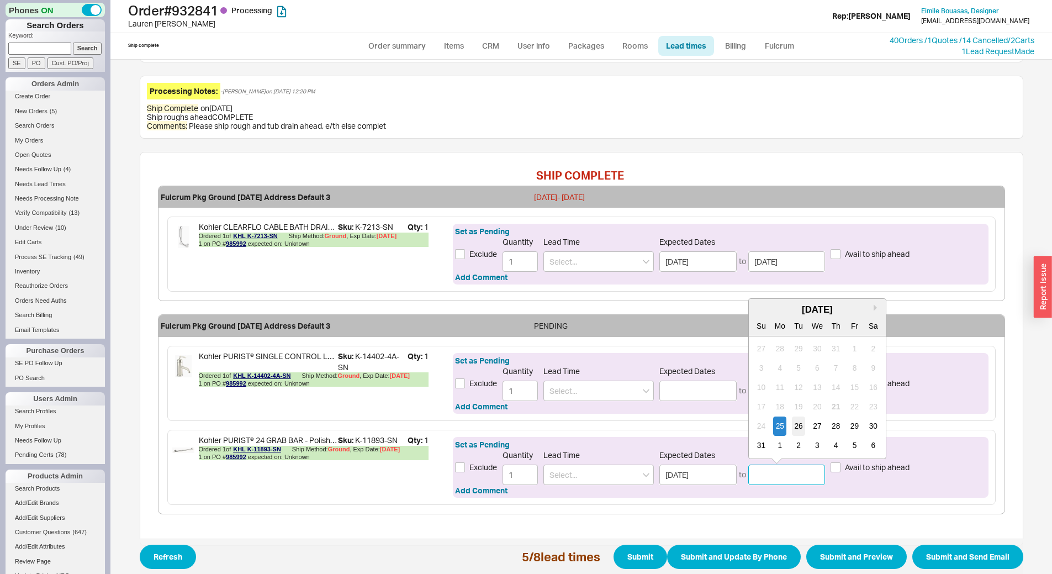
click at [792, 424] on div "26" at bounding box center [798, 425] width 13 height 19
type input "[DATE]"
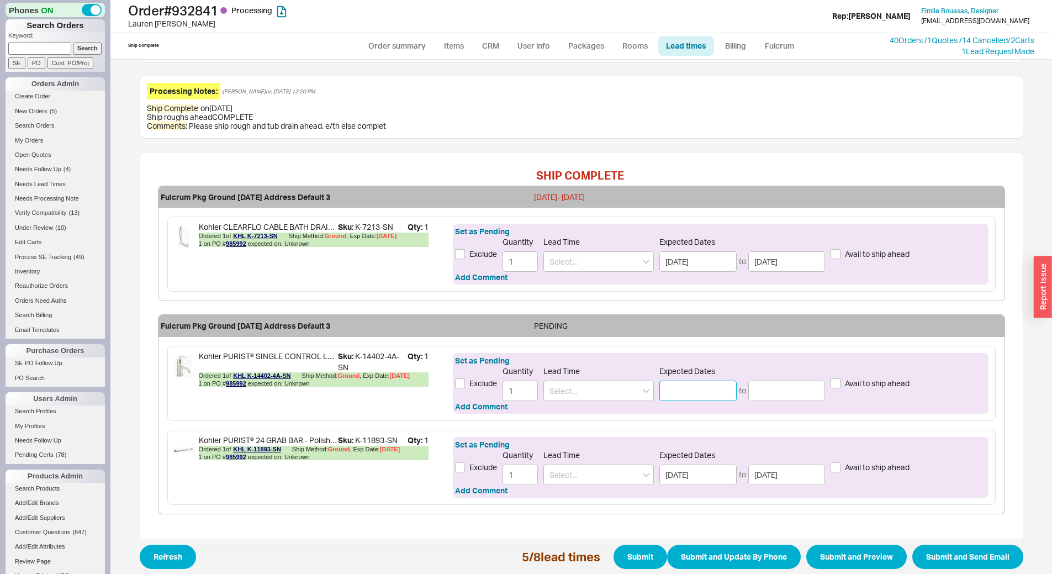
click at [695, 384] on input at bounding box center [697, 390] width 77 height 20
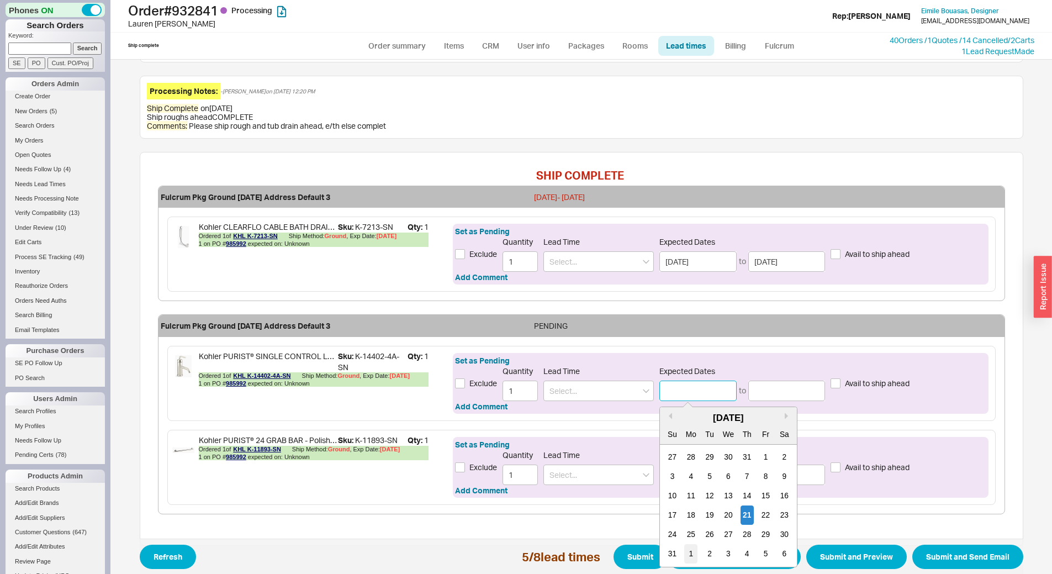
click at [690, 551] on div "1" at bounding box center [691, 553] width 13 height 19
type input "09/01/2025"
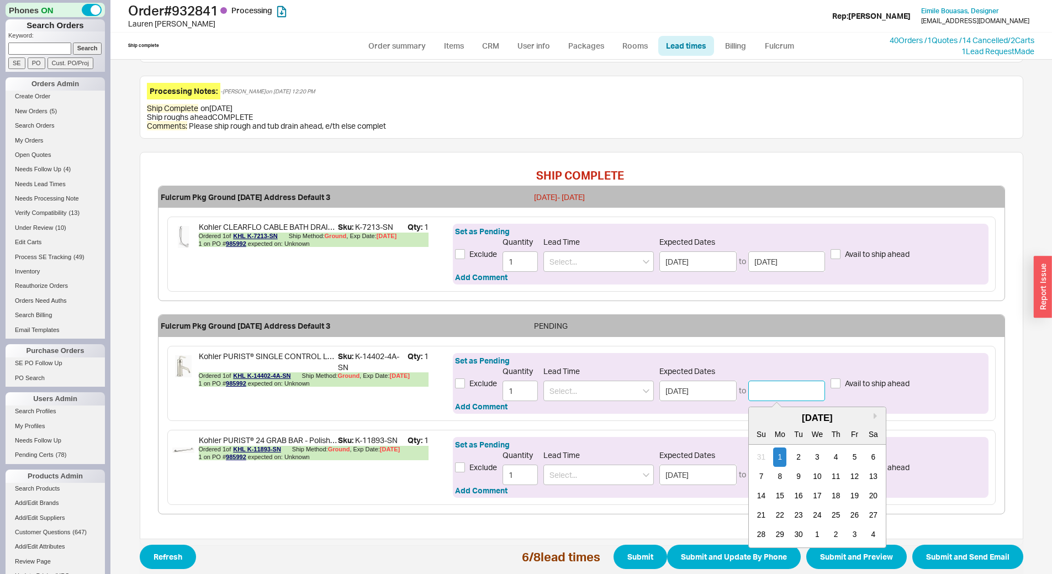
click at [773, 394] on input at bounding box center [786, 390] width 77 height 20
click at [793, 454] on div "2" at bounding box center [798, 456] width 13 height 19
type input "09/02/2025"
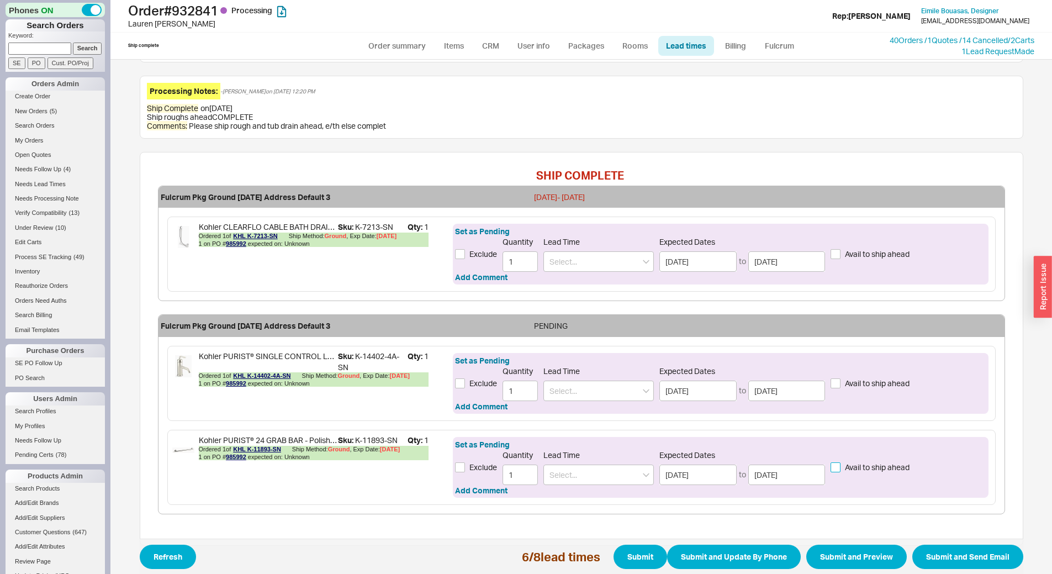
click at [834, 464] on input "Avail to ship ahead" at bounding box center [836, 467] width 10 height 10
checkbox input "true"
click at [832, 257] on input "Avail to ship ahead" at bounding box center [836, 254] width 10 height 10
checkbox input "true"
click at [645, 554] on button "Submit" at bounding box center [641, 557] width 54 height 24
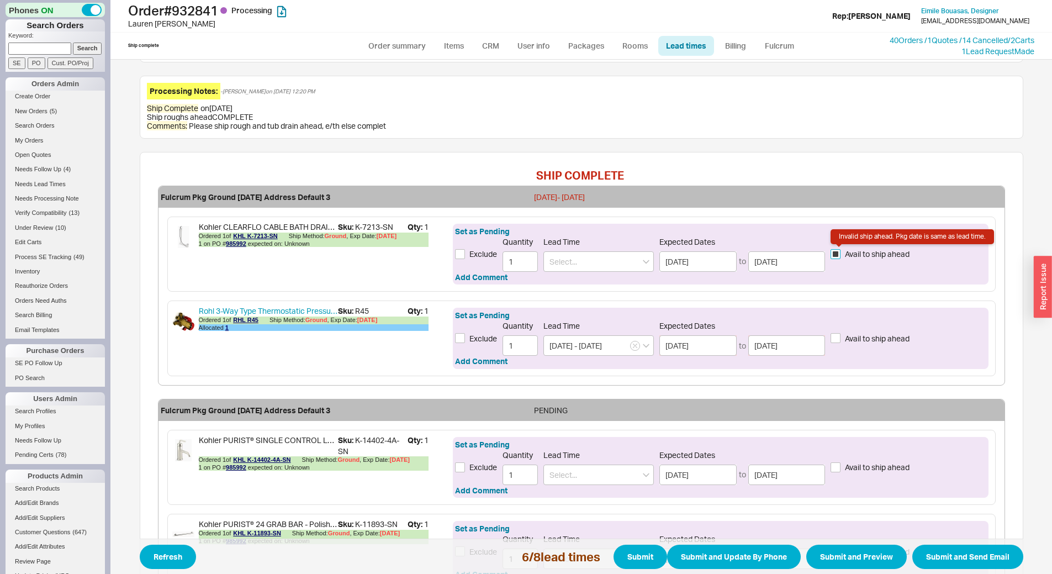
click at [833, 255] on input "Avail to ship ahead Invalid ship ahead. Pkg date is same as lead time." at bounding box center [836, 254] width 10 height 10
checkbox input "false"
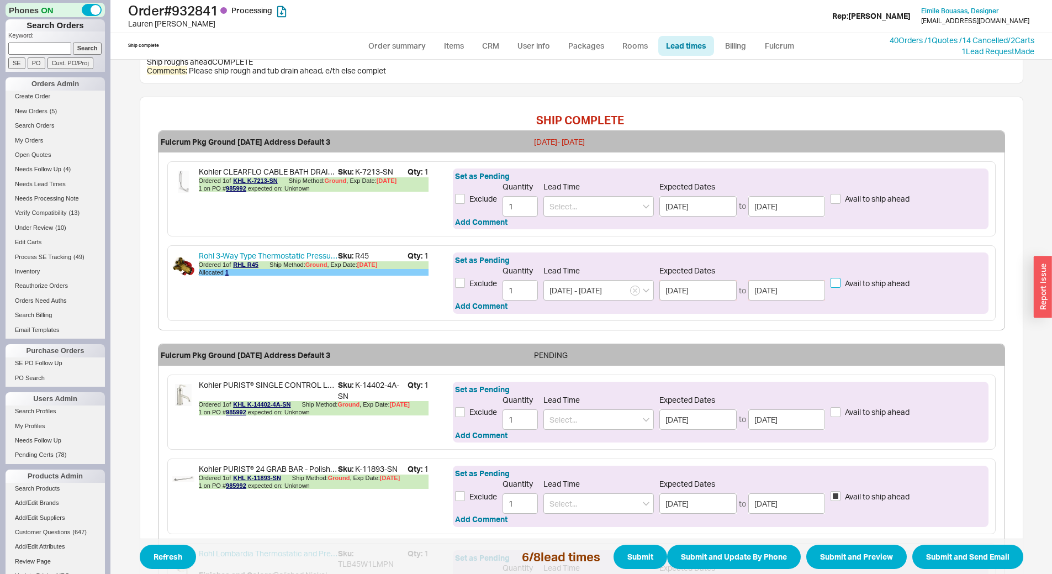
click at [831, 283] on input "Avail to ship ahead" at bounding box center [836, 283] width 10 height 10
checkbox input "true"
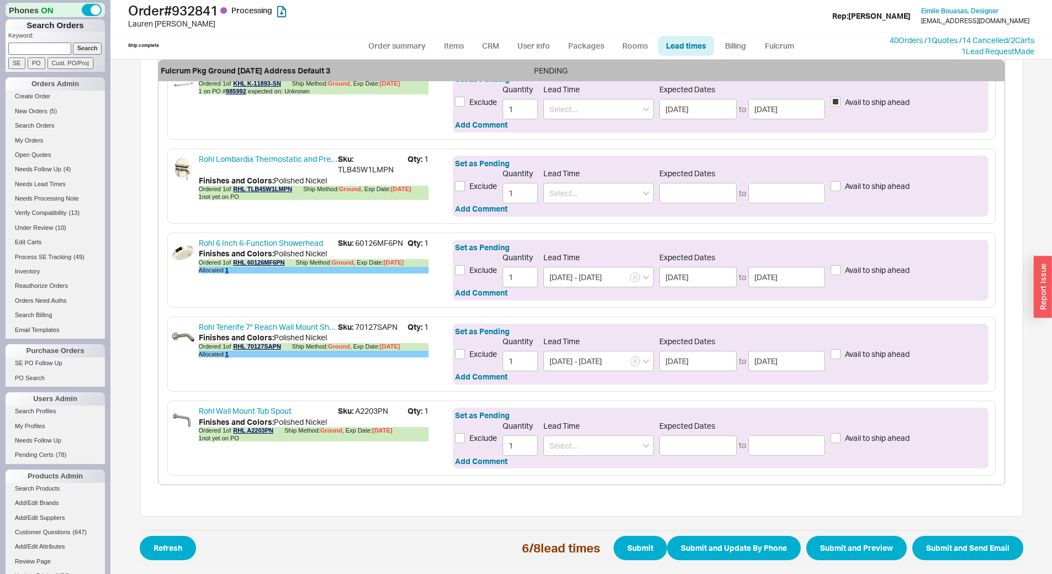
scroll to position [728, 0]
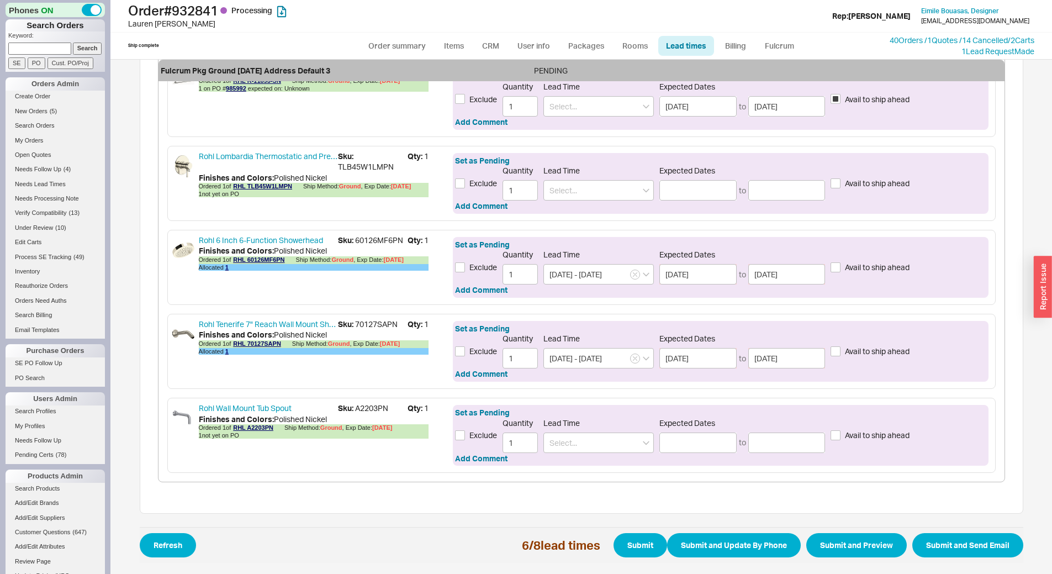
click at [380, 163] on span "Sku: TLB45W1LMPN" at bounding box center [373, 162] width 70 height 22
copy span "TLB45W1LMPN"
click at [368, 406] on span "Sku: A2203PN" at bounding box center [373, 408] width 70 height 11
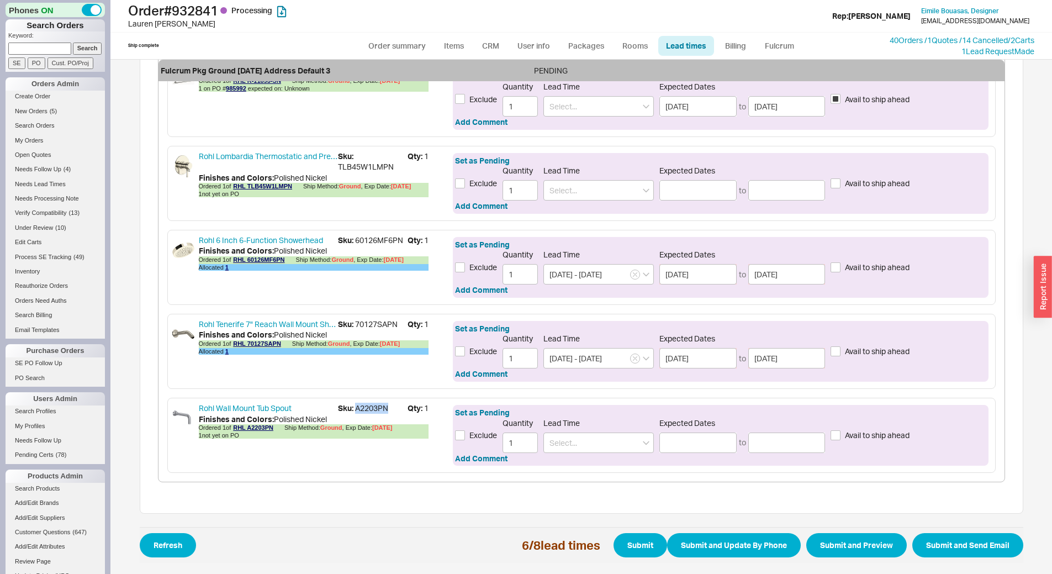
copy span "A2203PN"
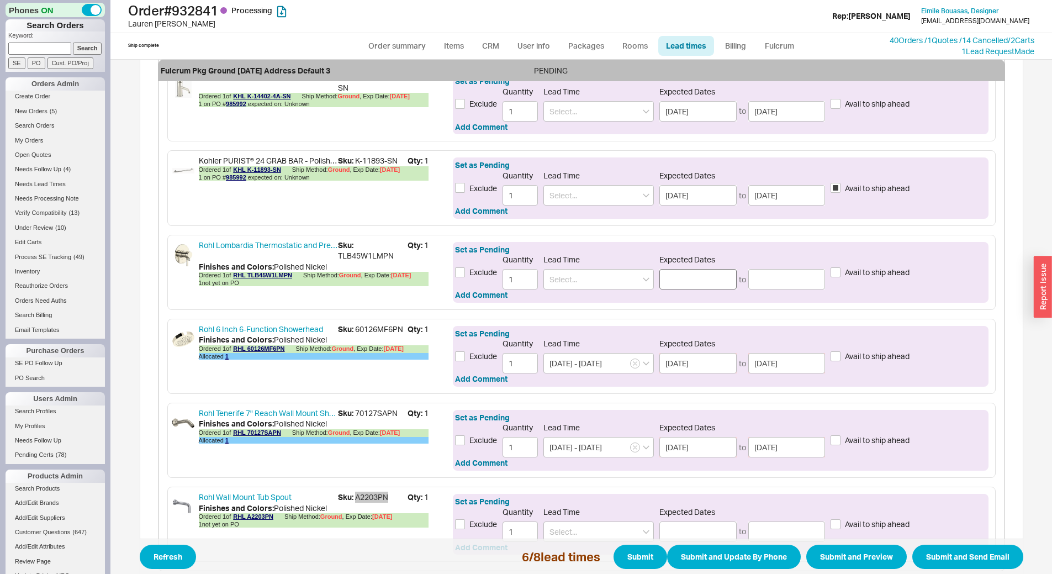
scroll to position [673, 0]
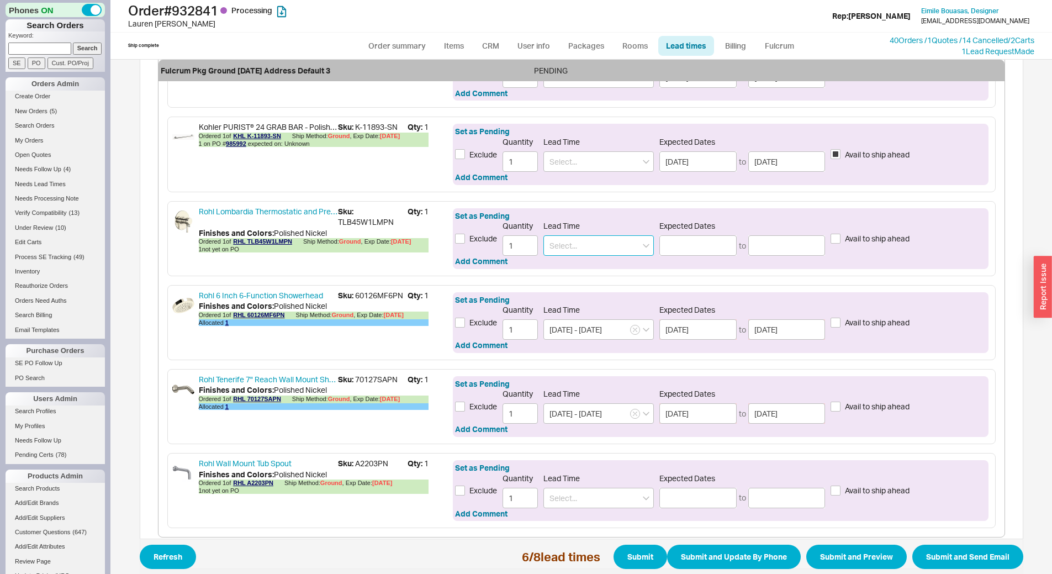
click at [565, 245] on input at bounding box center [598, 245] width 110 height 20
click at [594, 265] on div "10 - 12 Business Days" at bounding box center [598, 268] width 109 height 20
type input "10 - 12 Business Days"
type input "09/05/2025"
type input "09/09/2025"
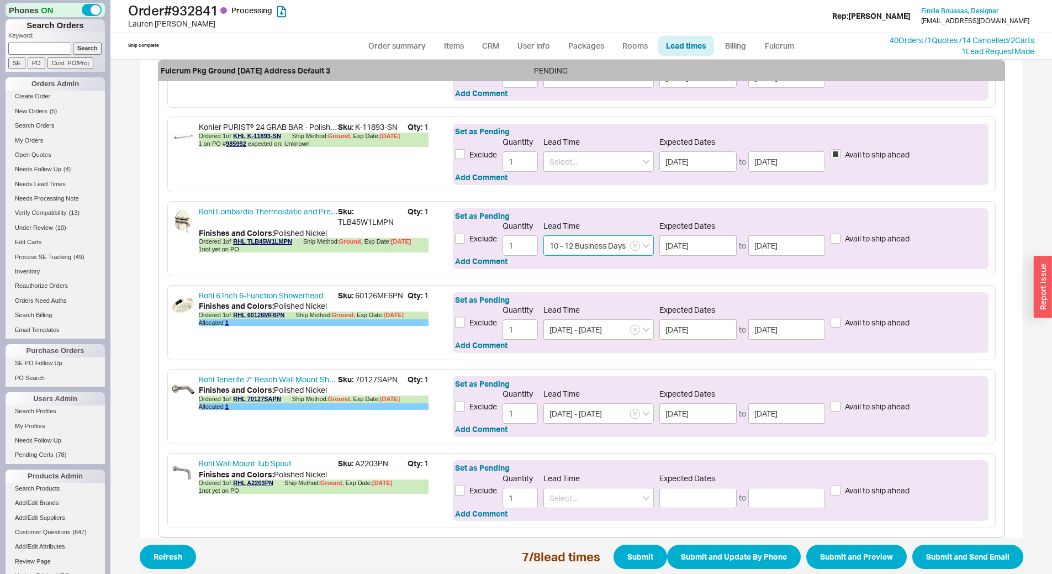
scroll to position [618, 0]
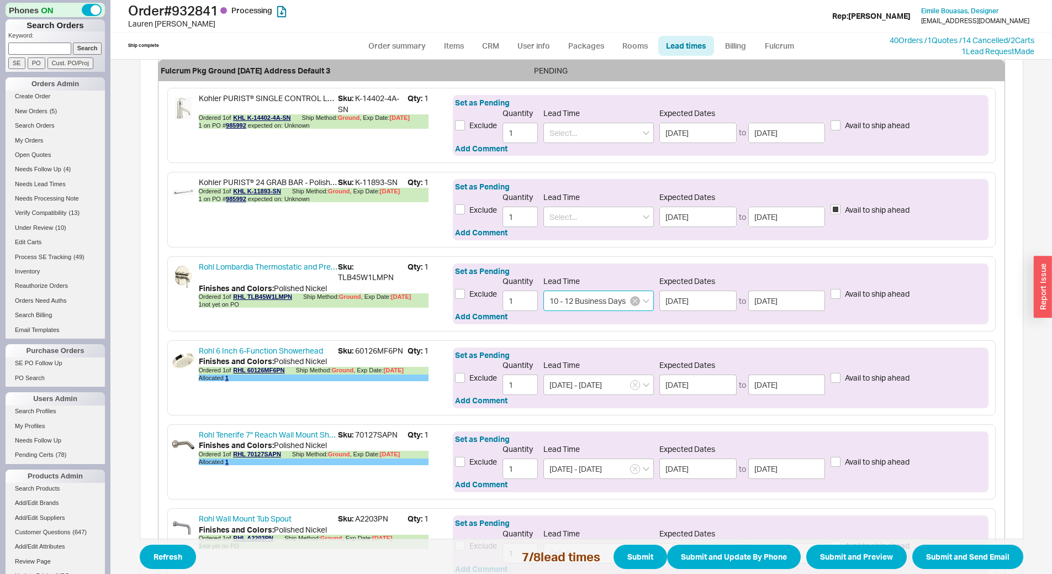
type input "10 - 12 Business Days"
click at [633, 300] on icon "button" at bounding box center [635, 301] width 4 height 4
click at [613, 306] on input at bounding box center [598, 300] width 110 height 20
drag, startPoint x: 606, startPoint y: 300, endPoint x: 385, endPoint y: 267, distance: 223.9
click at [385, 267] on div "Rohl Lombardia Thermostatic and Pressure Balance Trim with 5 Functions Sku: TLB…" at bounding box center [581, 293] width 828 height 75
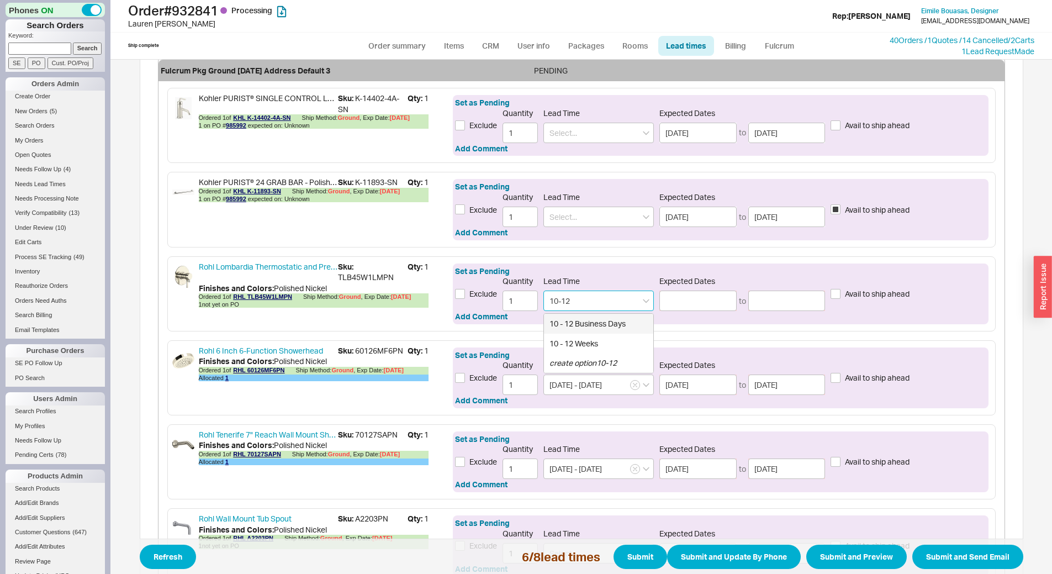
click at [576, 324] on div "10 - 12 Business Days" at bounding box center [598, 324] width 109 height 20
type input "10 - 12 Business Days"
type input "09/05/2025"
type input "[DATE]"
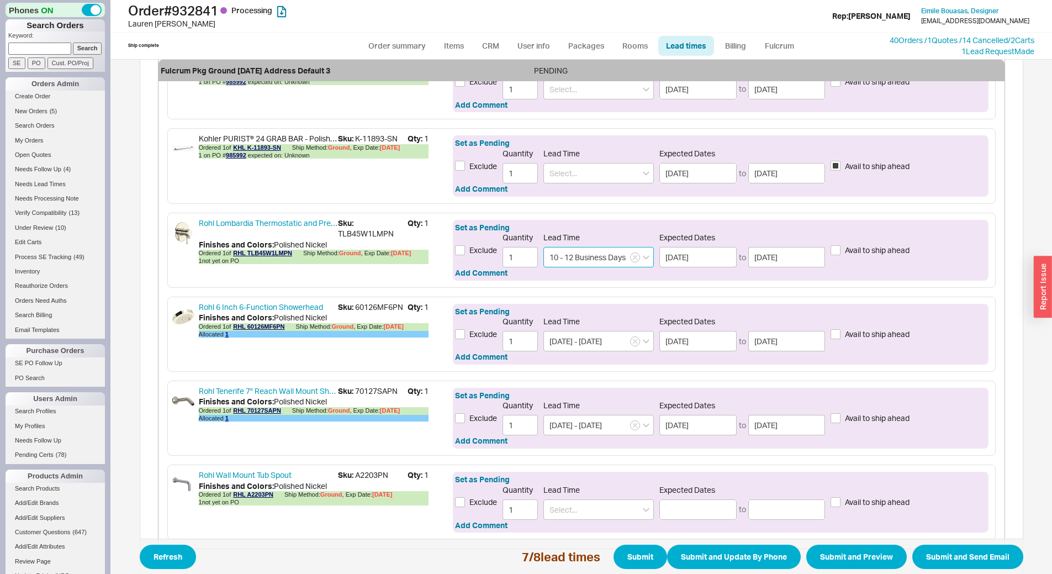
scroll to position [728, 0]
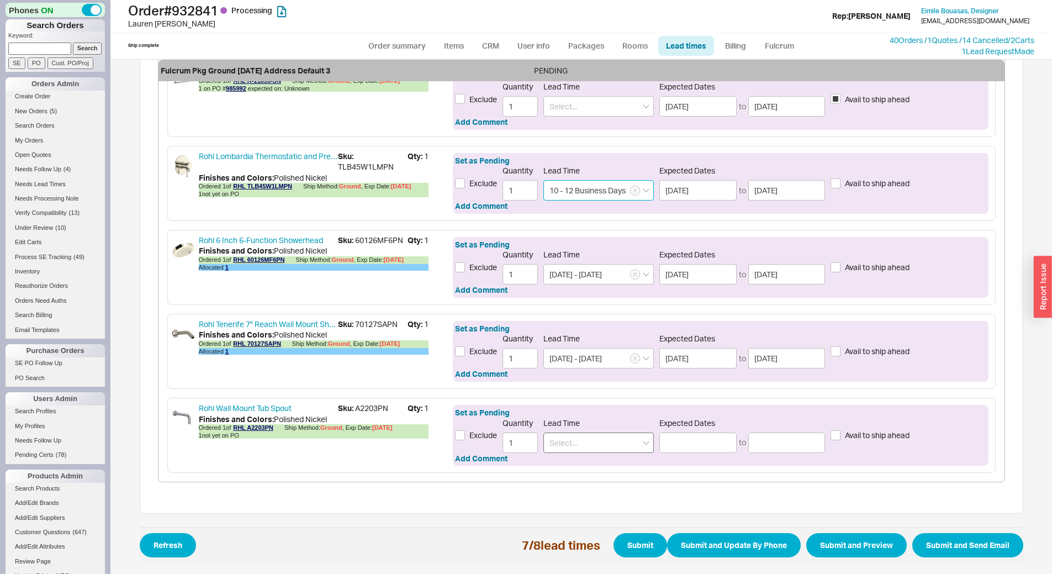
type input "10 - 12 Business Days"
click at [604, 451] on input at bounding box center [598, 442] width 110 height 20
click at [614, 469] on div "10 - 12 Business Days" at bounding box center [598, 466] width 109 height 20
type input "10 - 12 Business Days"
type input "09/05/2025"
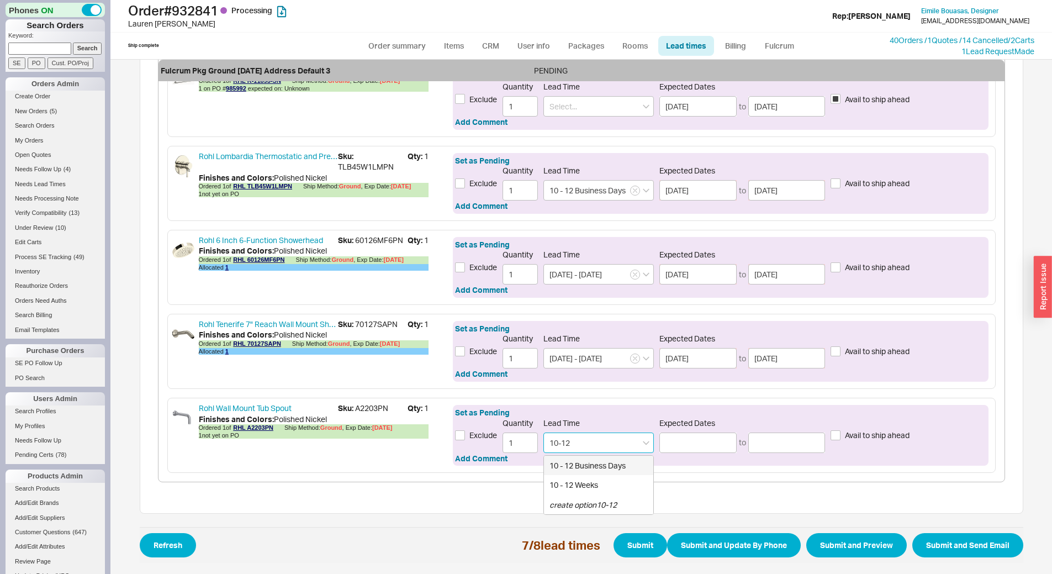
type input "[DATE]"
type input "10 - 12 Business Days"
click at [839, 352] on label "Avail to ship ahead" at bounding box center [870, 351] width 79 height 11
click at [839, 352] on input "Avail to ship ahead" at bounding box center [836, 351] width 10 height 10
checkbox input "true"
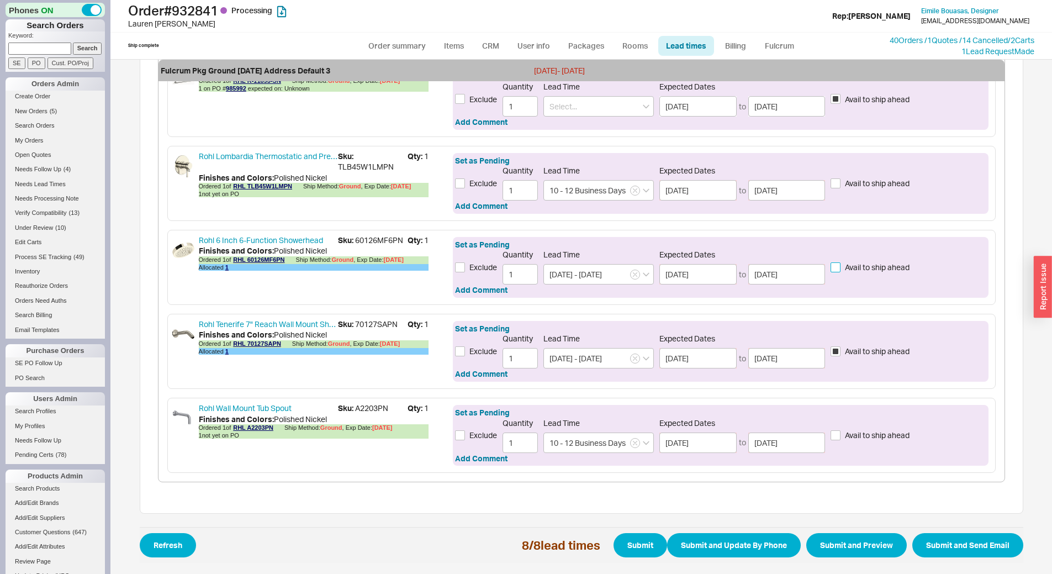
click at [833, 268] on input "Avail to ship ahead" at bounding box center [836, 267] width 10 height 10
checkbox input "true"
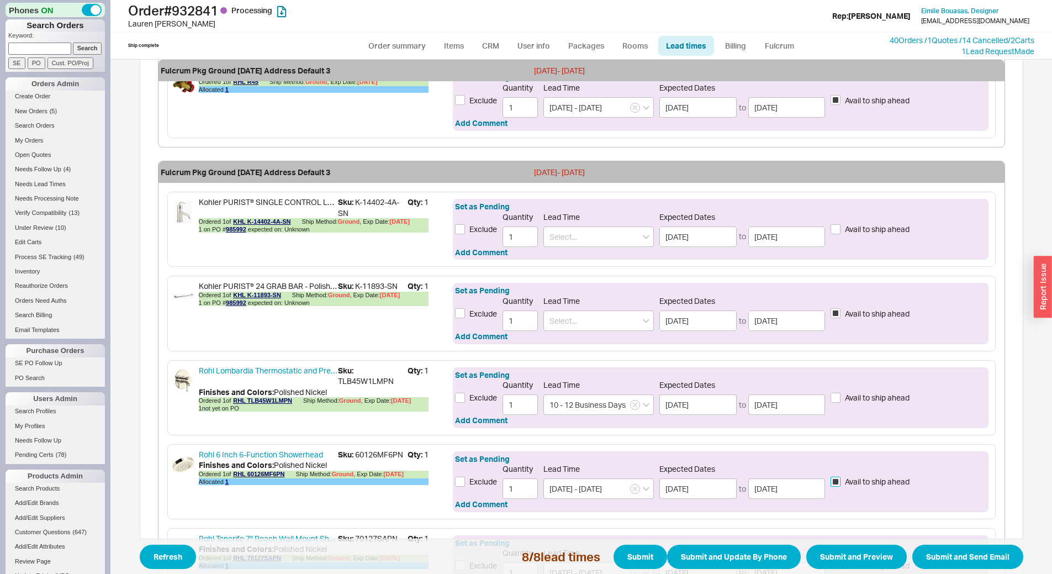
scroll to position [508, 0]
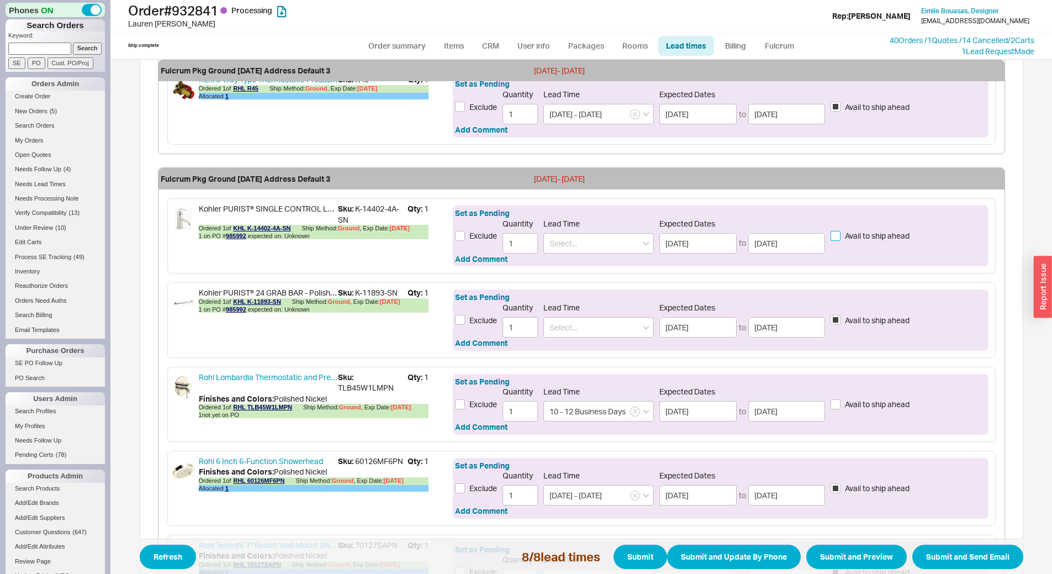
click at [834, 239] on input "Avail to ship ahead" at bounding box center [836, 236] width 10 height 10
checkbox input "true"
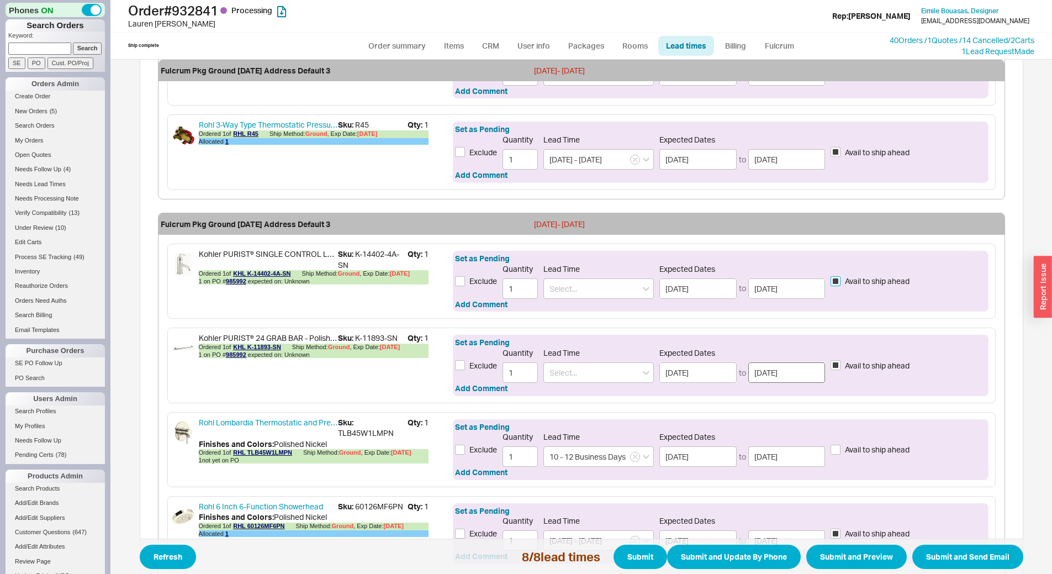
scroll to position [728, 0]
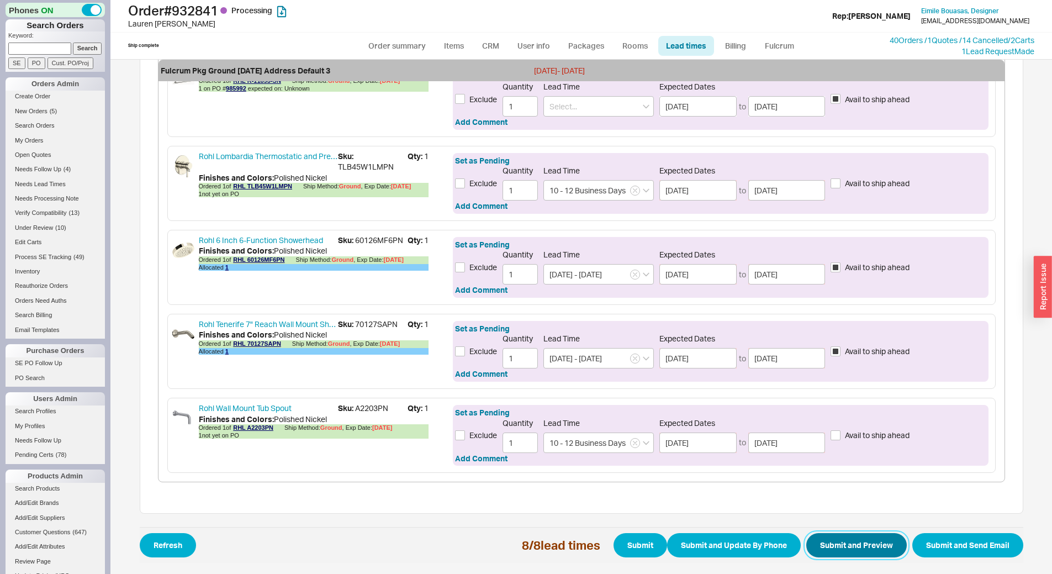
click at [848, 543] on button "Submit and Preview" at bounding box center [856, 545] width 101 height 24
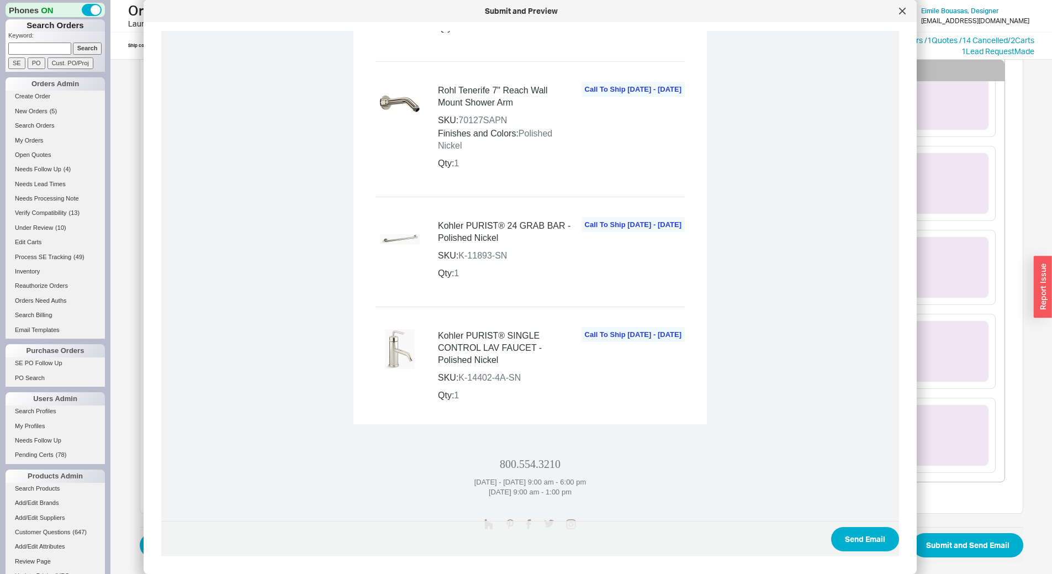
scroll to position [1403, 0]
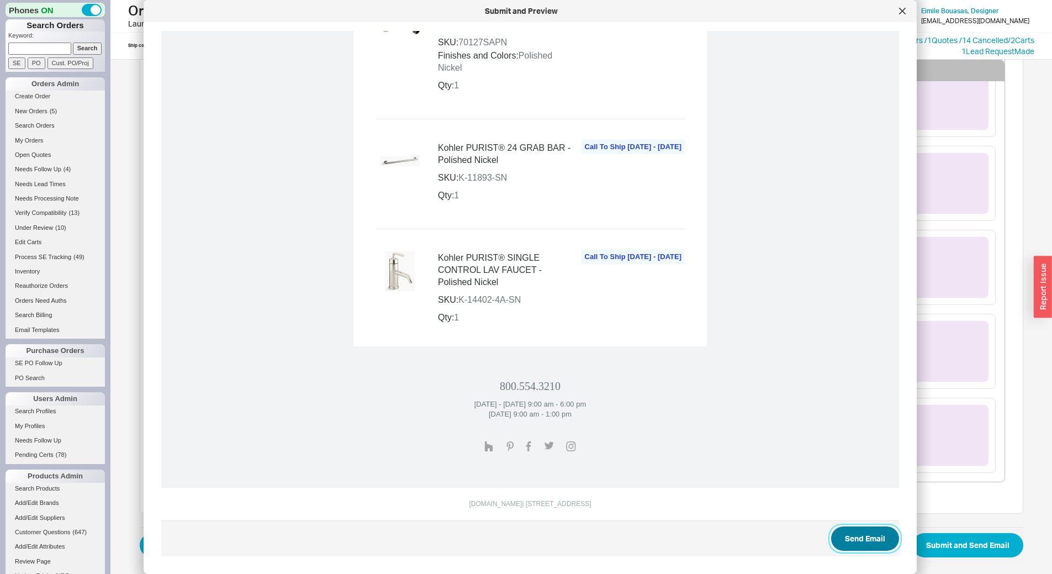
click at [863, 533] on button "Send Email" at bounding box center [865, 538] width 68 height 24
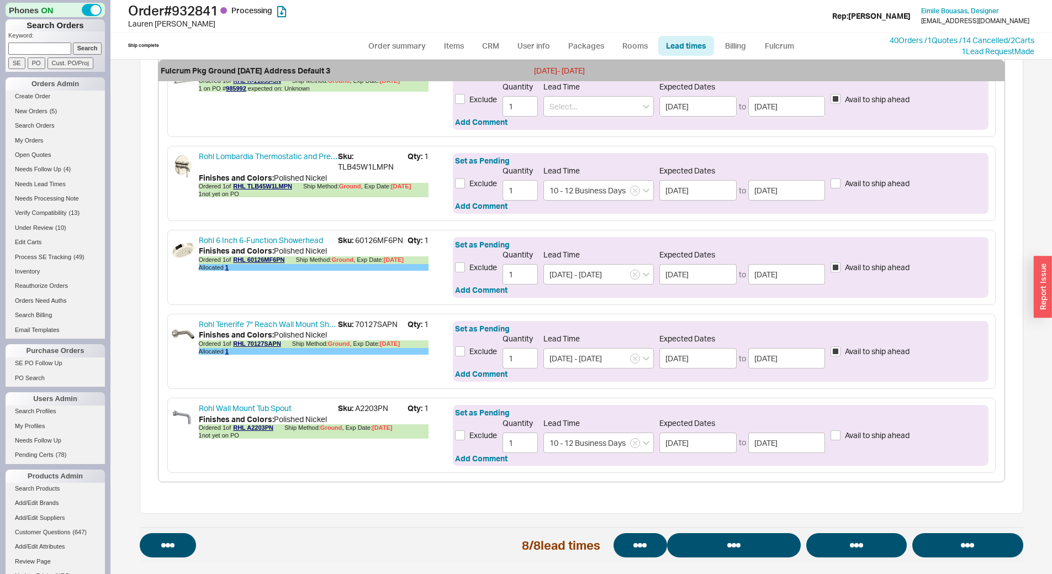
select select "*"
select select "LOW"
select select "3"
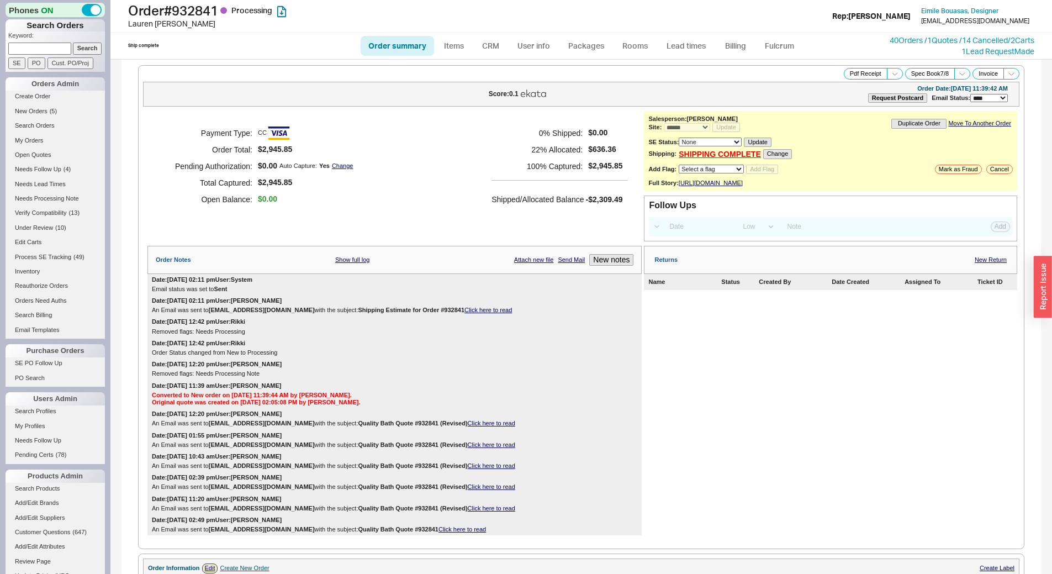
select select "*"
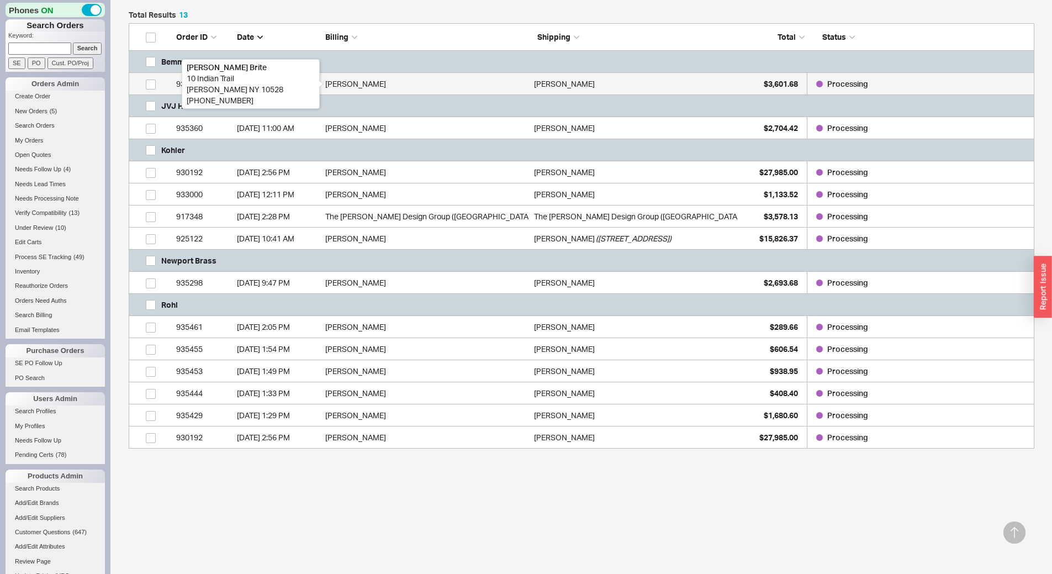
scroll to position [218, 0]
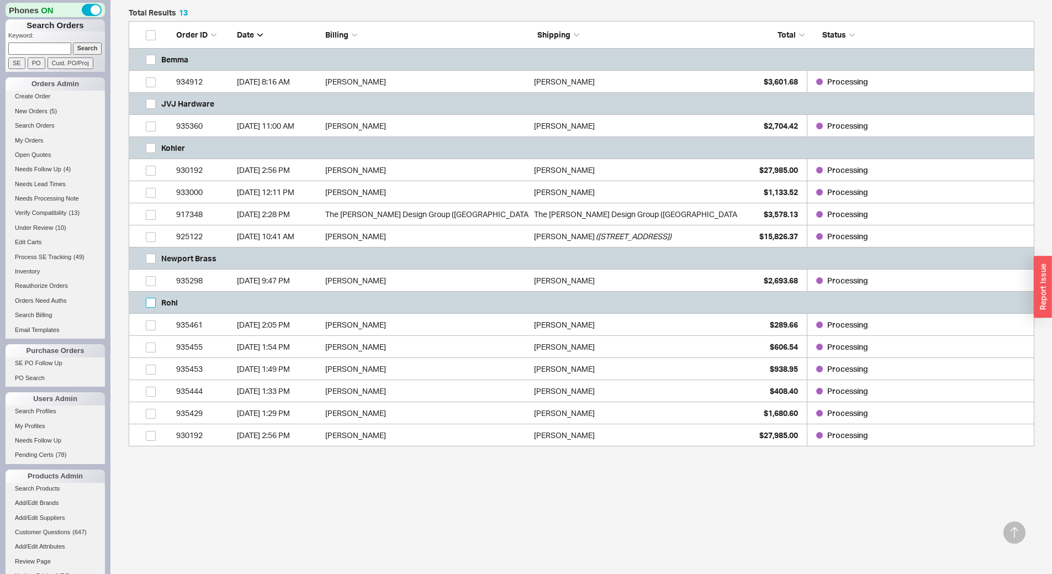
click at [149, 302] on input "grid" at bounding box center [151, 303] width 10 height 10
checkbox input "true"
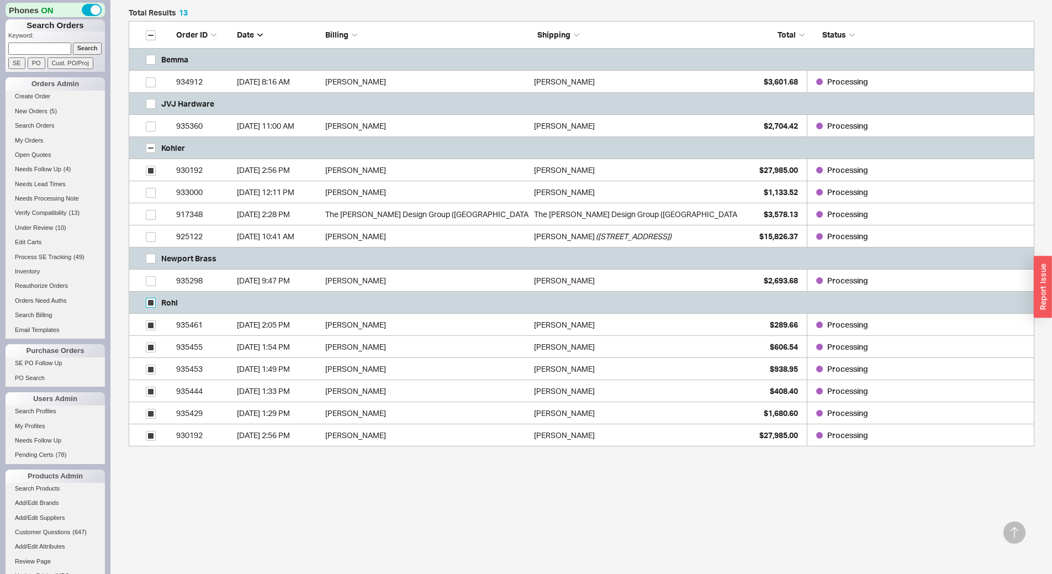
checkbox input "true"
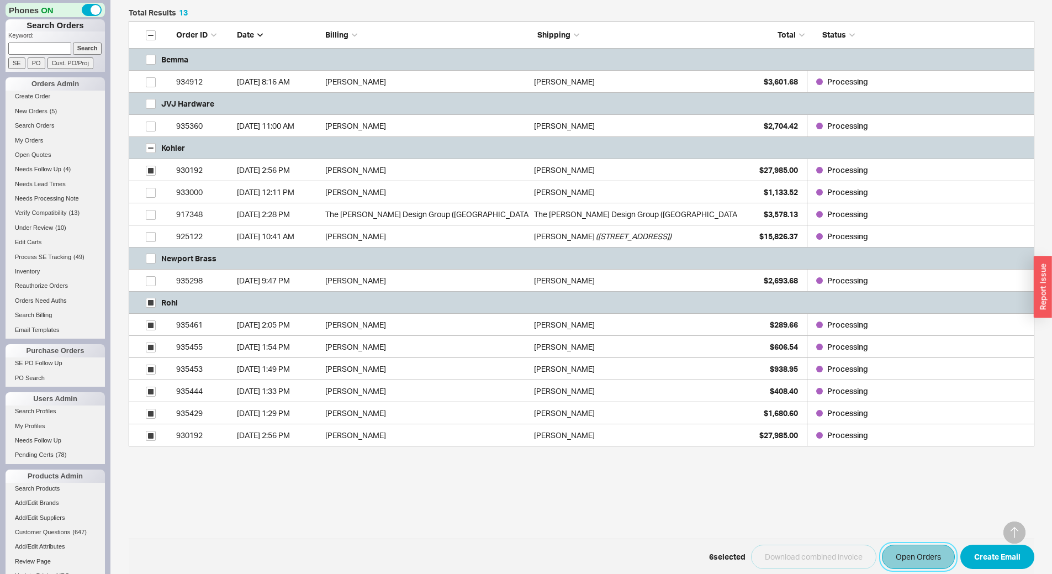
click at [951, 560] on button "Open Orders" at bounding box center [918, 557] width 73 height 24
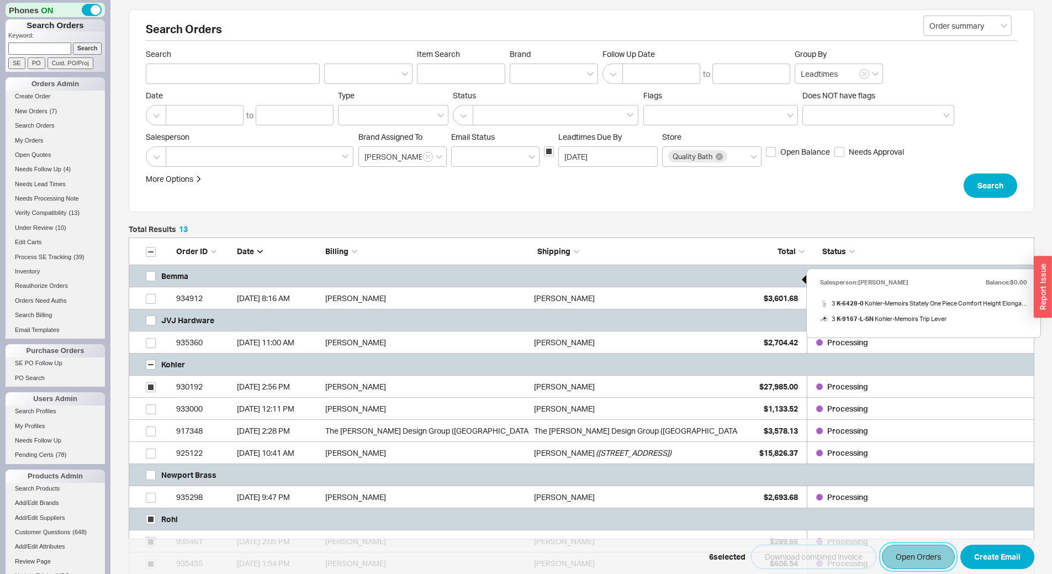
scroll to position [0, 0]
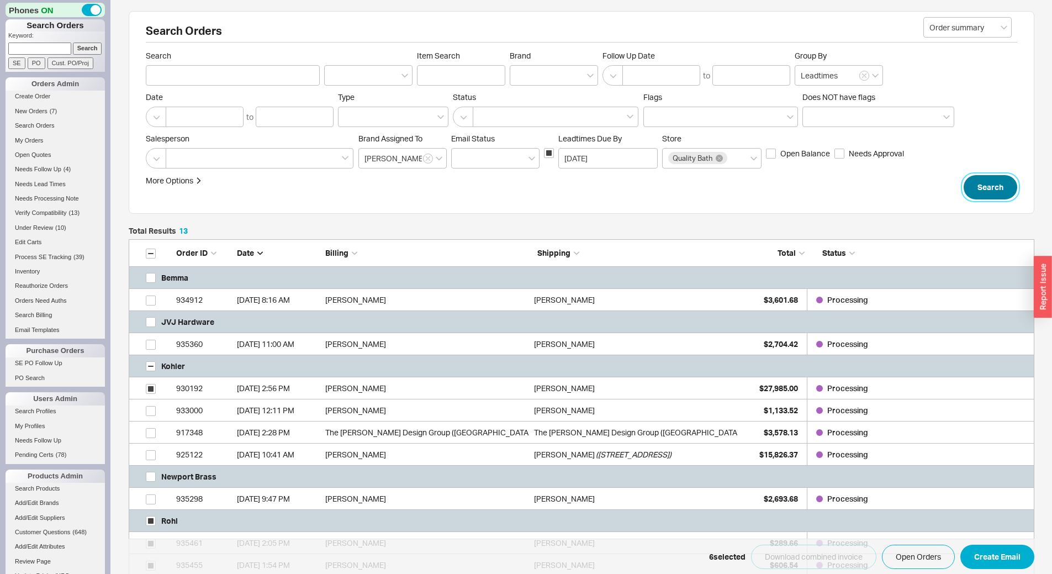
click at [993, 194] on button "Search" at bounding box center [991, 187] width 54 height 24
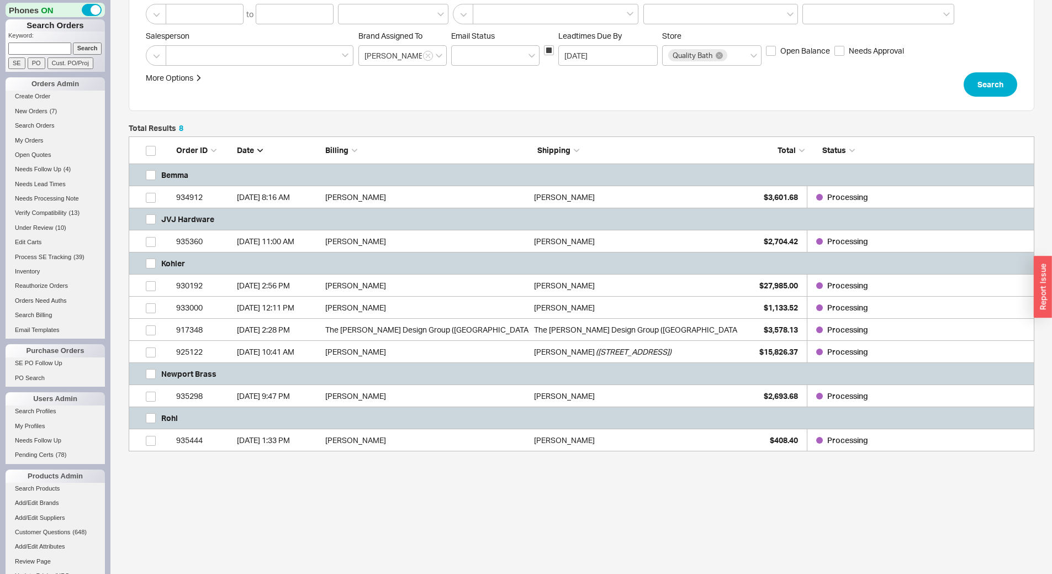
scroll to position [108, 0]
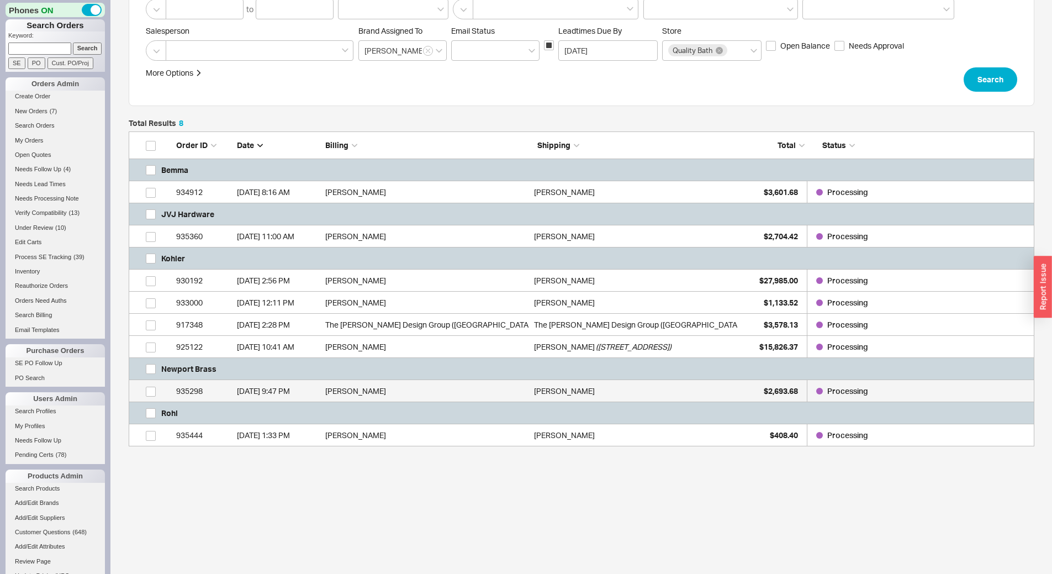
click at [221, 393] on div "935298" at bounding box center [203, 391] width 55 height 22
click at [40, 45] on input at bounding box center [39, 49] width 63 height 12
click at [40, 44] on input at bounding box center [39, 49] width 63 height 12
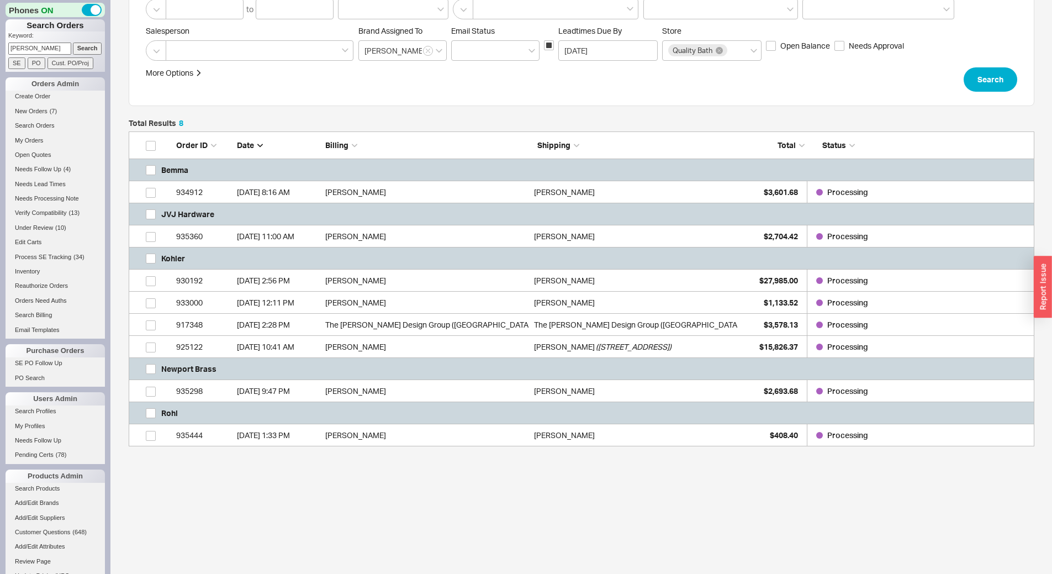
type input "muller"
click at [73, 43] on input "Search" at bounding box center [87, 49] width 29 height 12
type input "muller"
checkbox input "false"
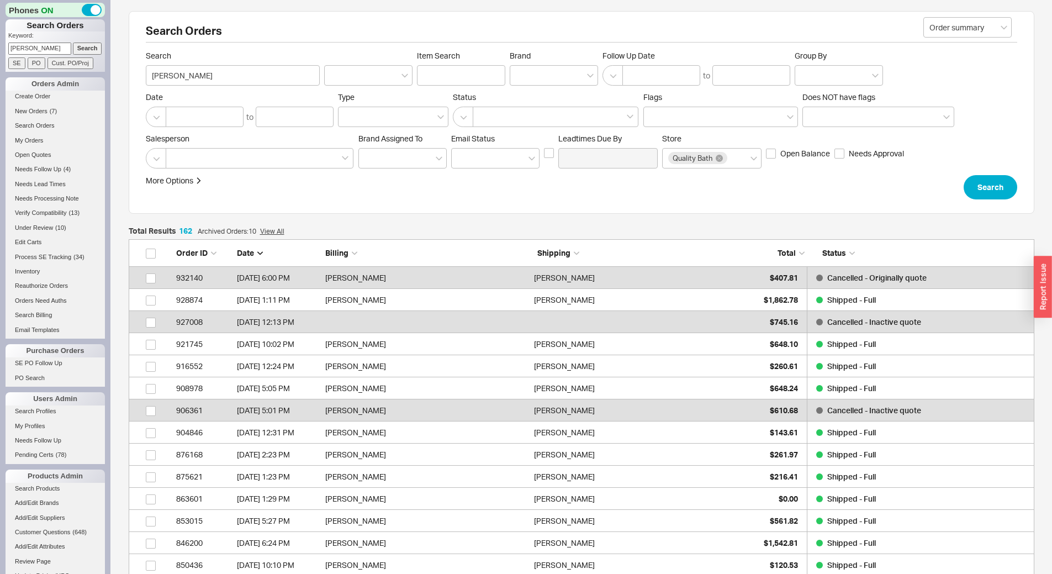
scroll to position [3598, 897]
click at [975, 192] on button "Search" at bounding box center [991, 187] width 54 height 24
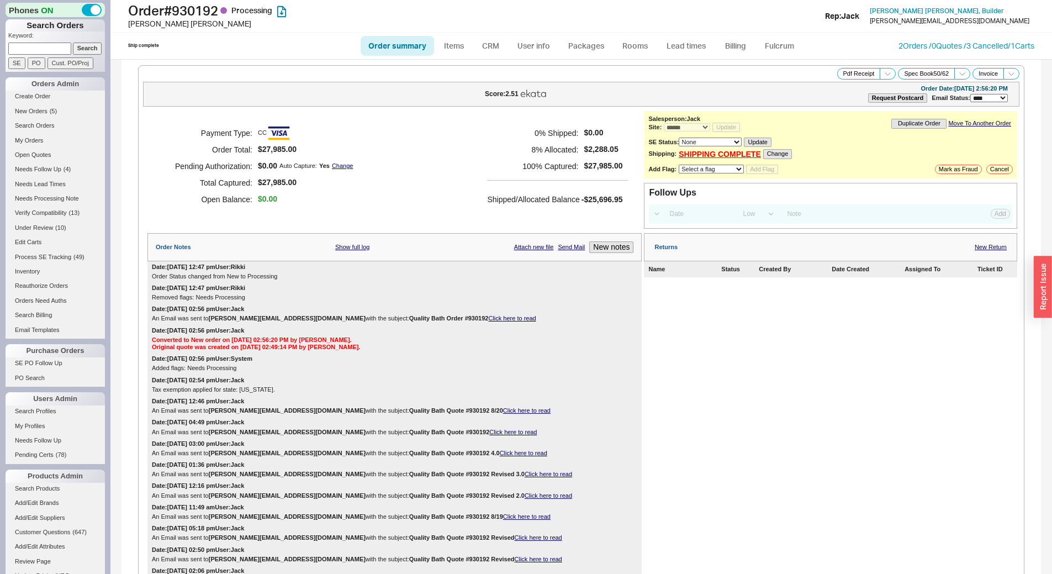
select select "*"
select select "LOW"
select select "3"
click at [701, 43] on link "Lead times" at bounding box center [686, 46] width 56 height 20
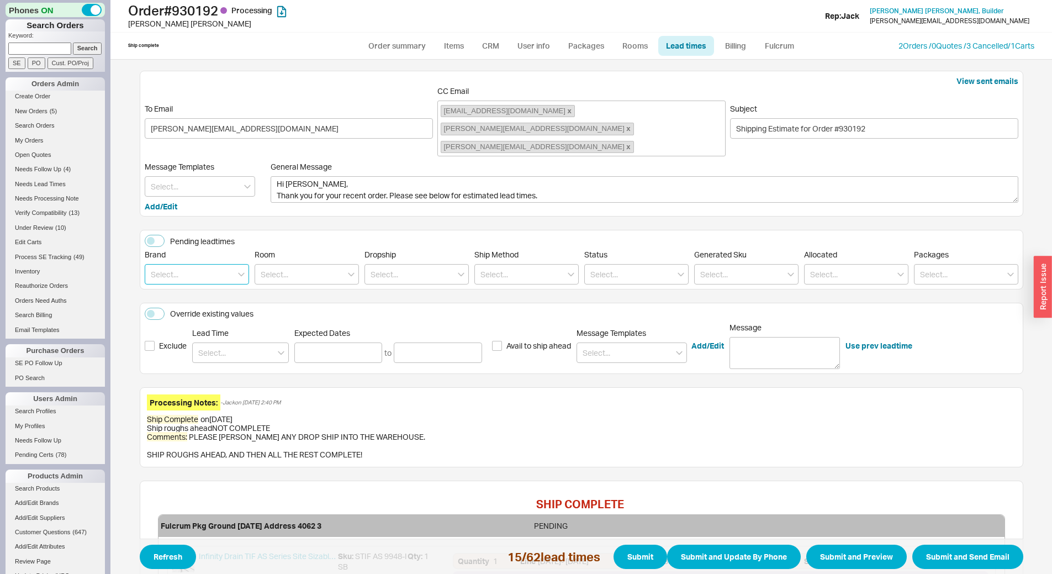
click at [203, 264] on input at bounding box center [197, 274] width 104 height 20
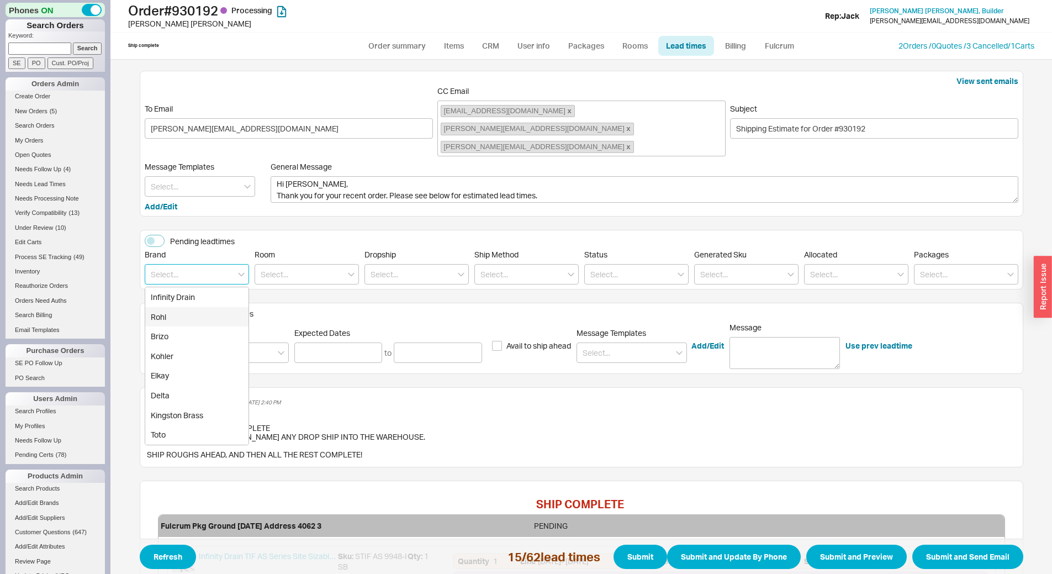
click at [196, 307] on div "Rohl" at bounding box center [196, 317] width 103 height 20
type input "Rohl"
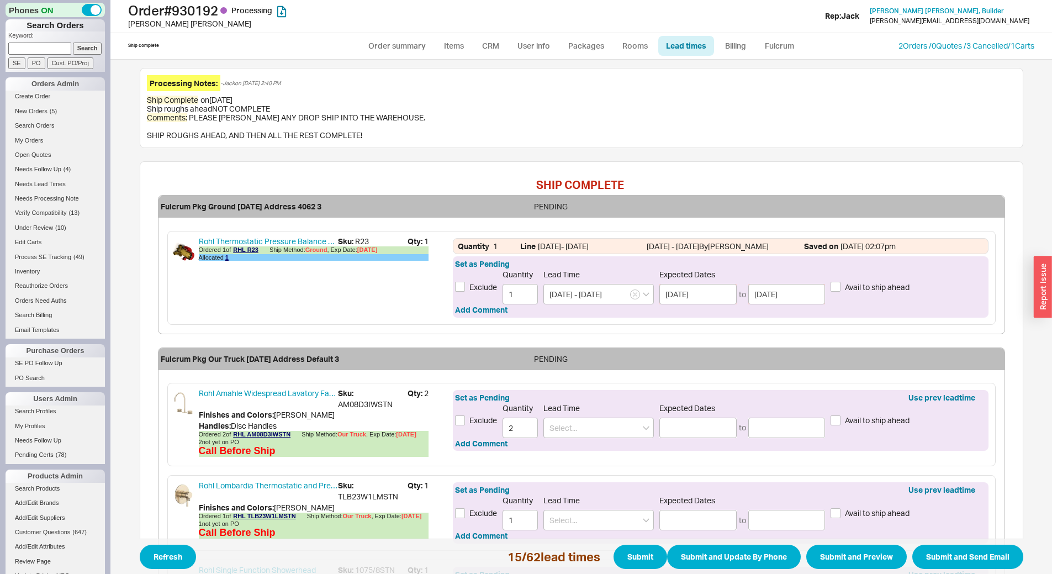
scroll to position [331, 0]
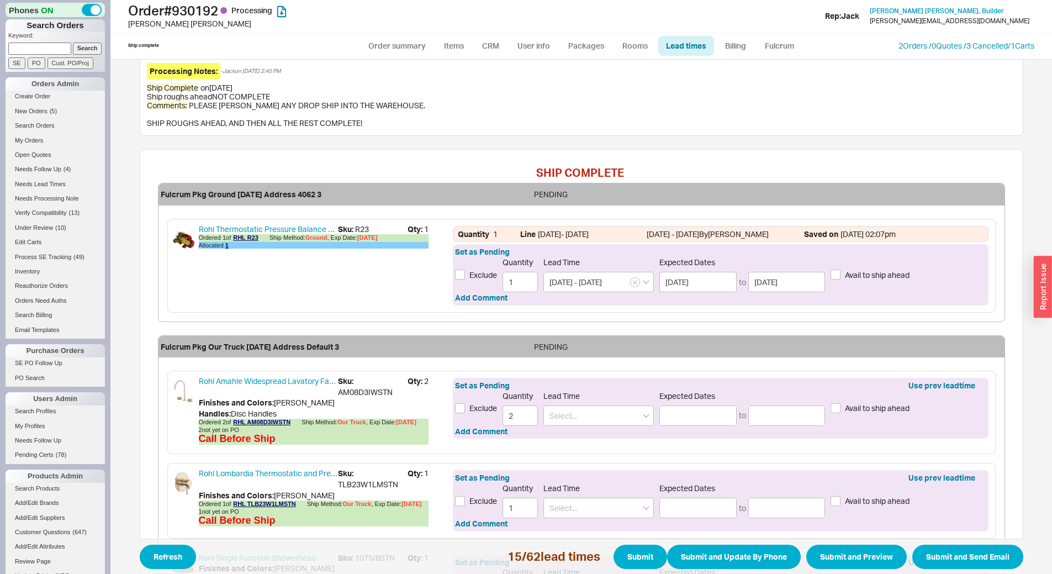
click at [367, 376] on span "Sku: AM08D3IWSTN" at bounding box center [373, 387] width 70 height 22
copy span "AM08D3IWSTN"
click at [364, 468] on span "Sku: TLB23W1LMSTN" at bounding box center [373, 479] width 70 height 22
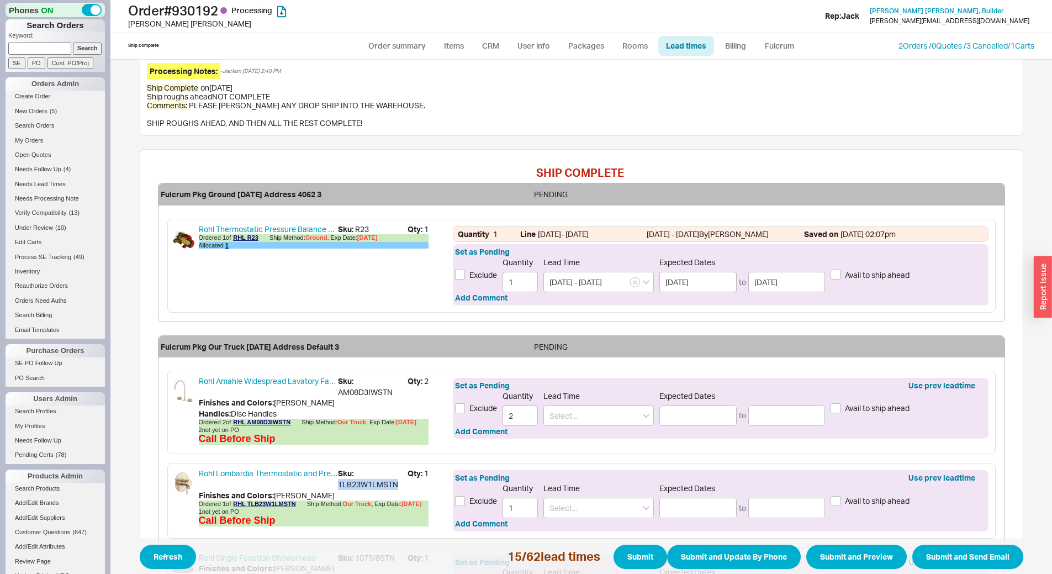
copy span "TLB23W1LMSTN"
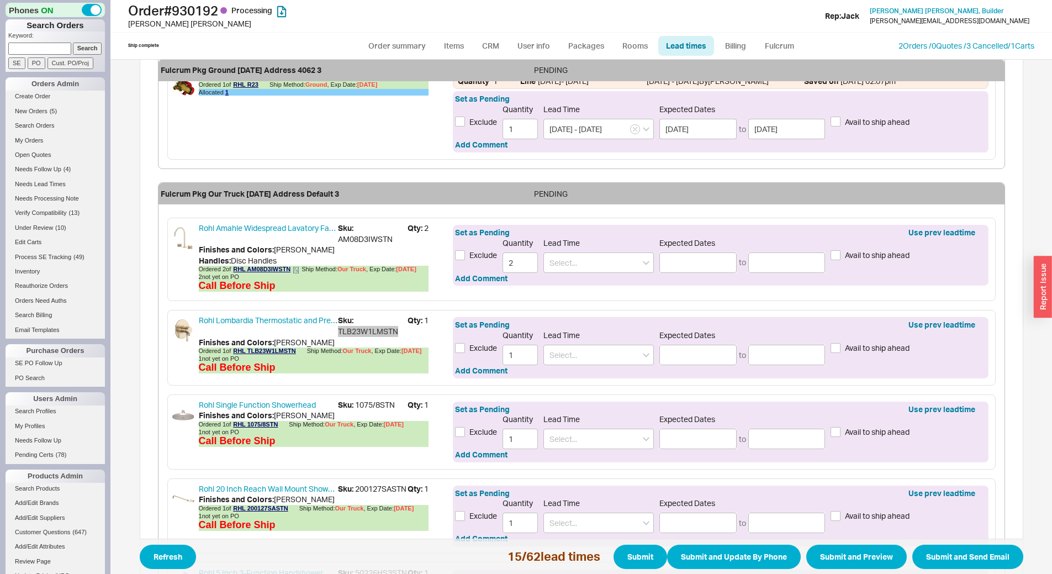
scroll to position [497, 0]
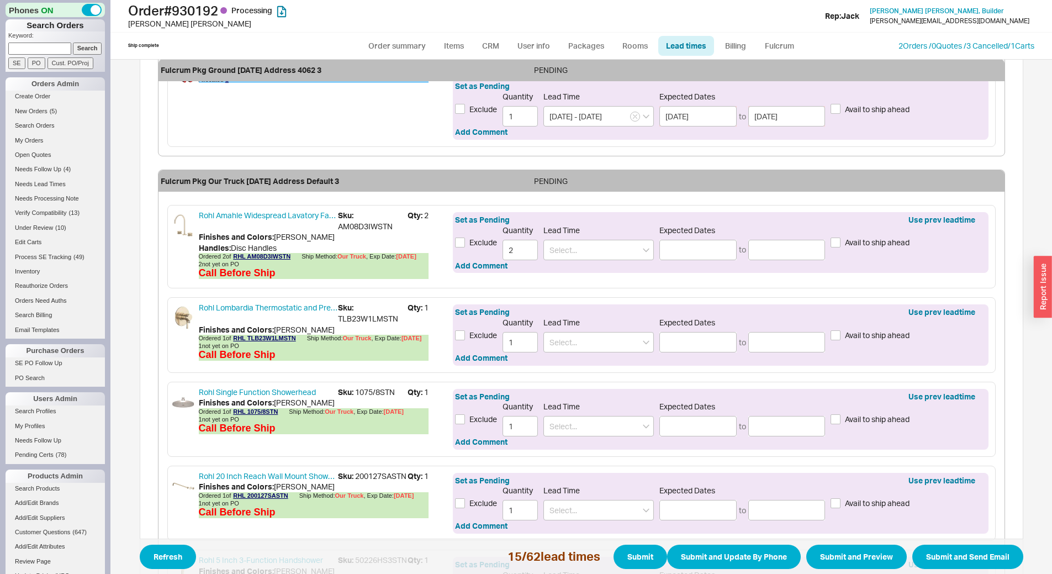
click at [369, 387] on span "Sku: 1075/8STN" at bounding box center [373, 392] width 70 height 11
drag, startPoint x: 351, startPoint y: 374, endPoint x: 394, endPoint y: 374, distance: 43.6
click at [394, 387] on span "Sku: 1075/8STN" at bounding box center [373, 392] width 70 height 11
copy span "1075/8STN"
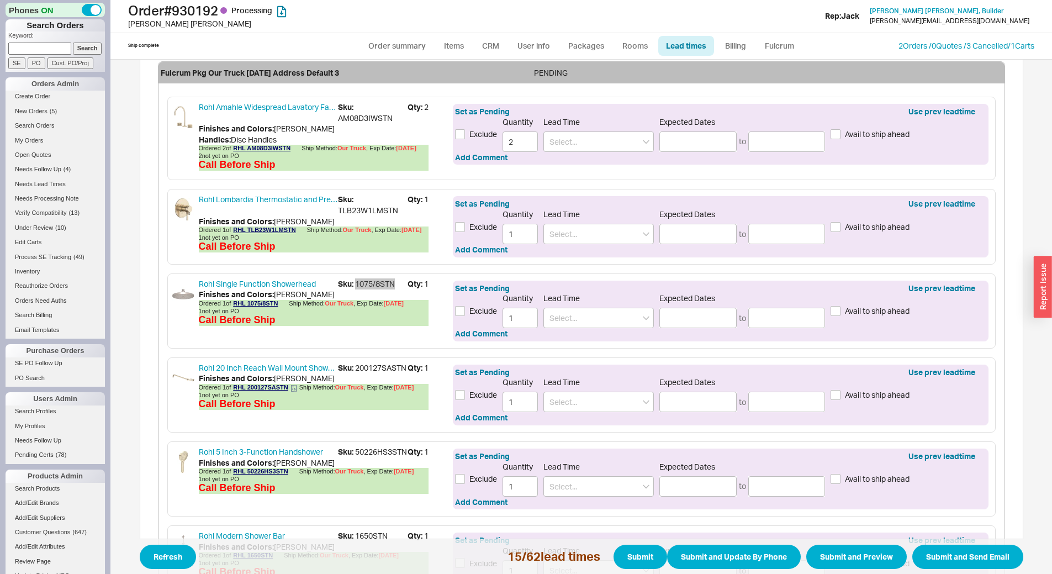
scroll to position [607, 0]
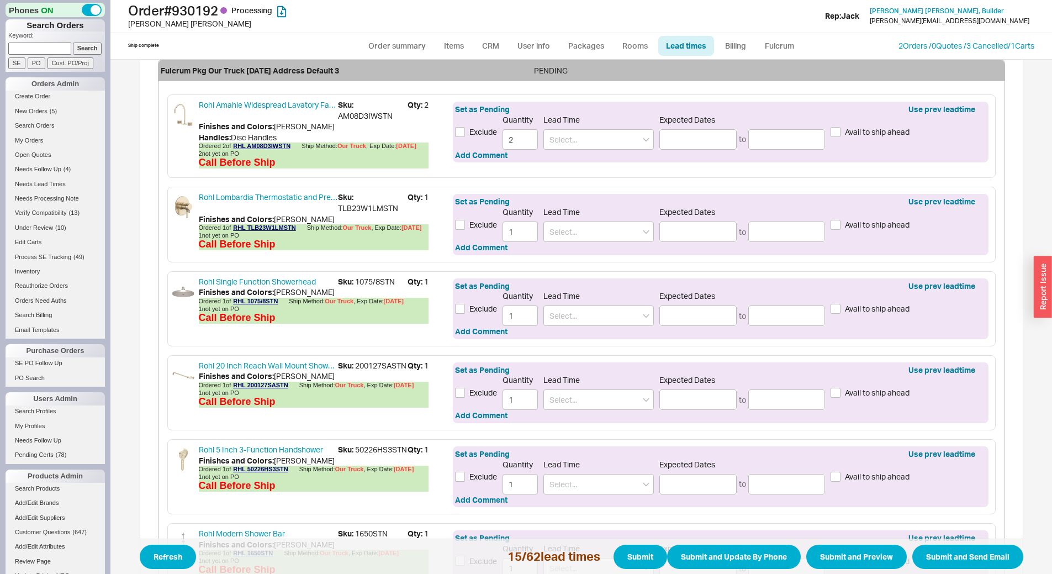
click at [353, 360] on span "Sku: 200127SASTN" at bounding box center [373, 365] width 70 height 11
copy span "200127SASTN"
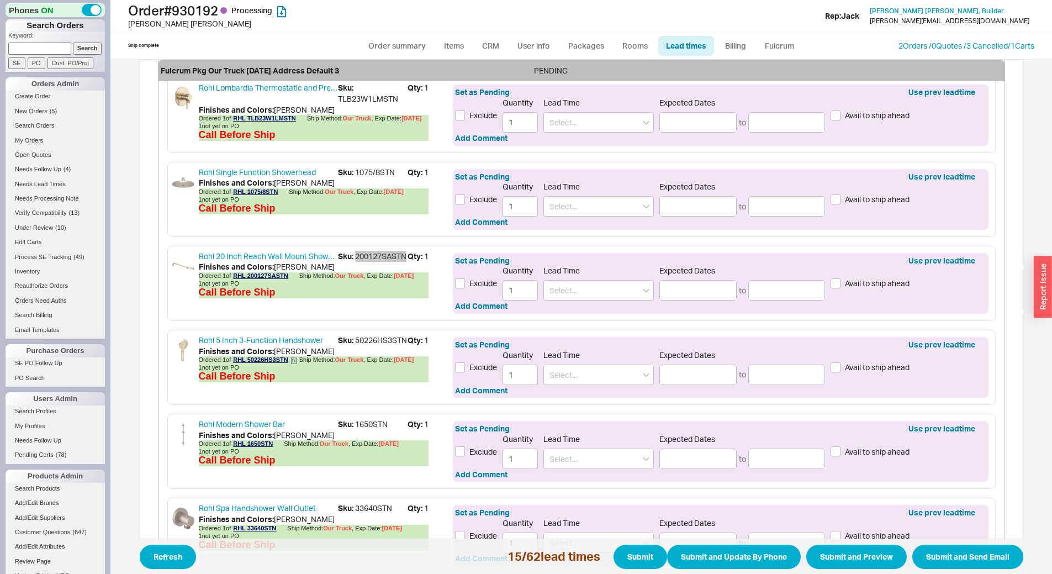
scroll to position [718, 0]
click at [368, 334] on span "Sku: 50226HS3STN" at bounding box center [373, 339] width 70 height 11
copy span "50226HS3STN"
click at [360, 417] on span "Sku: 1650STN" at bounding box center [373, 422] width 70 height 11
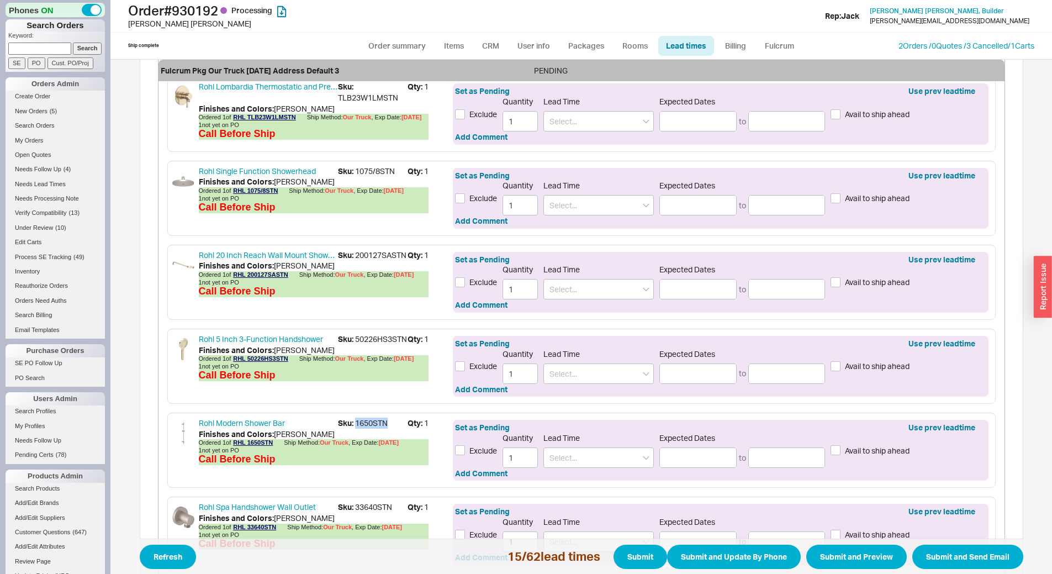
click at [360, 417] on span "Sku: 1650STN" at bounding box center [373, 422] width 70 height 11
copy span "1650STN"
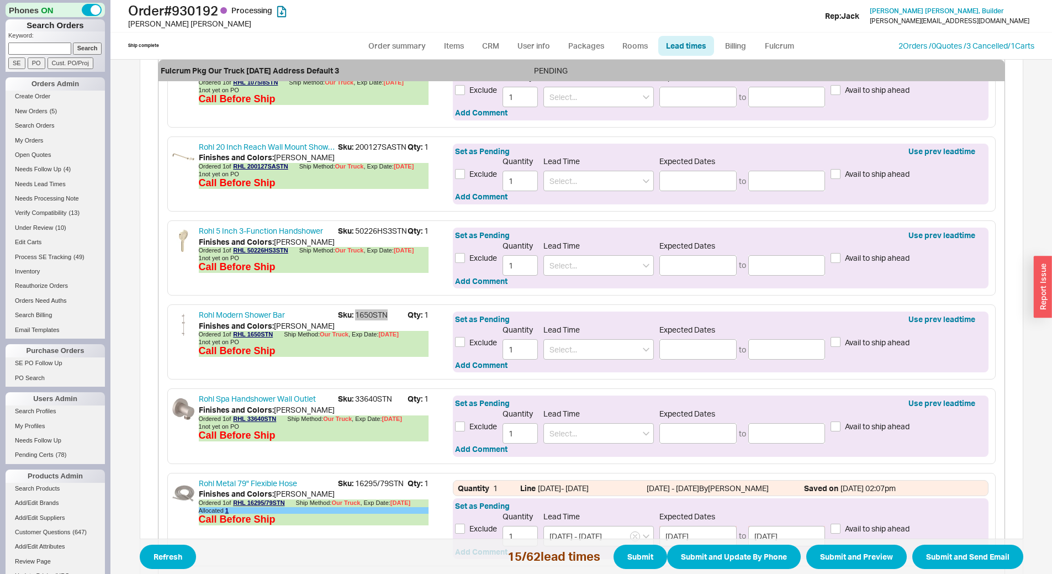
scroll to position [828, 0]
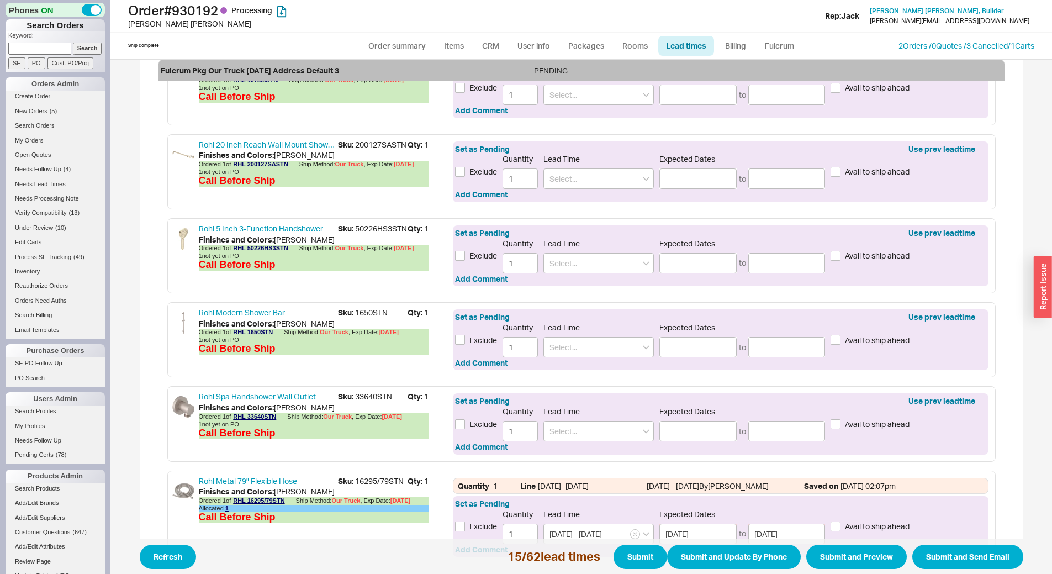
click at [368, 391] on span "Sku: 33640STN" at bounding box center [373, 396] width 70 height 11
copy span "33640STN"
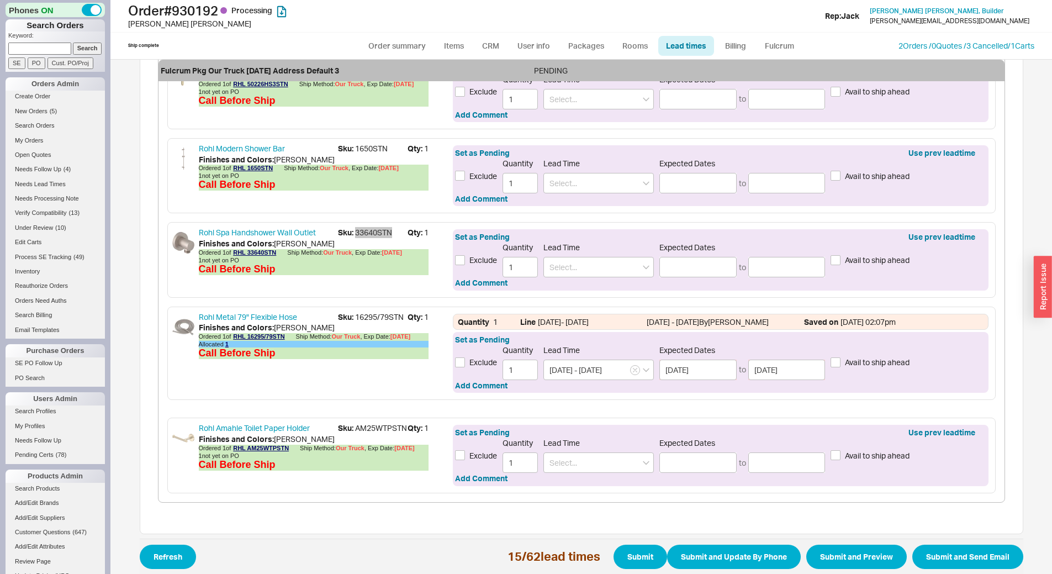
scroll to position [994, 0]
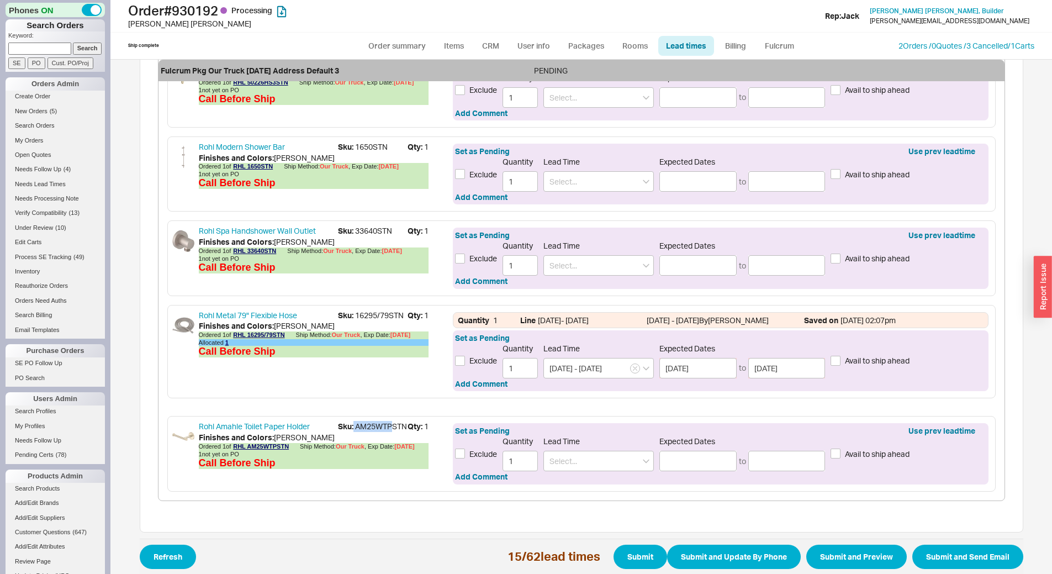
click at [374, 421] on span "Sku: AM25WTPSTN" at bounding box center [373, 426] width 70 height 11
click at [366, 421] on span "Sku: AM25WTPSTN" at bounding box center [373, 426] width 70 height 11
copy span "AM25WTPSTN"
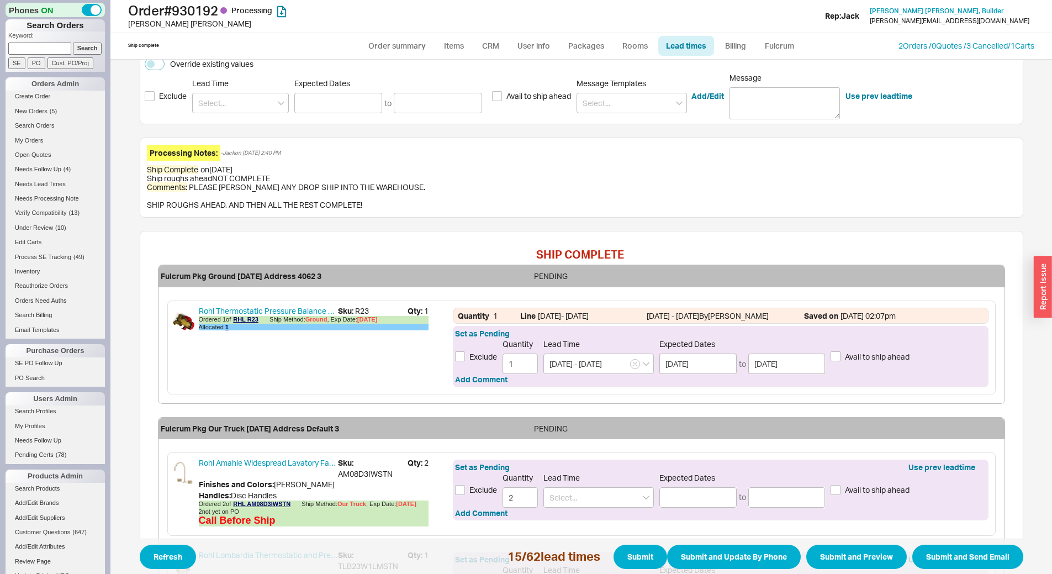
scroll to position [221, 0]
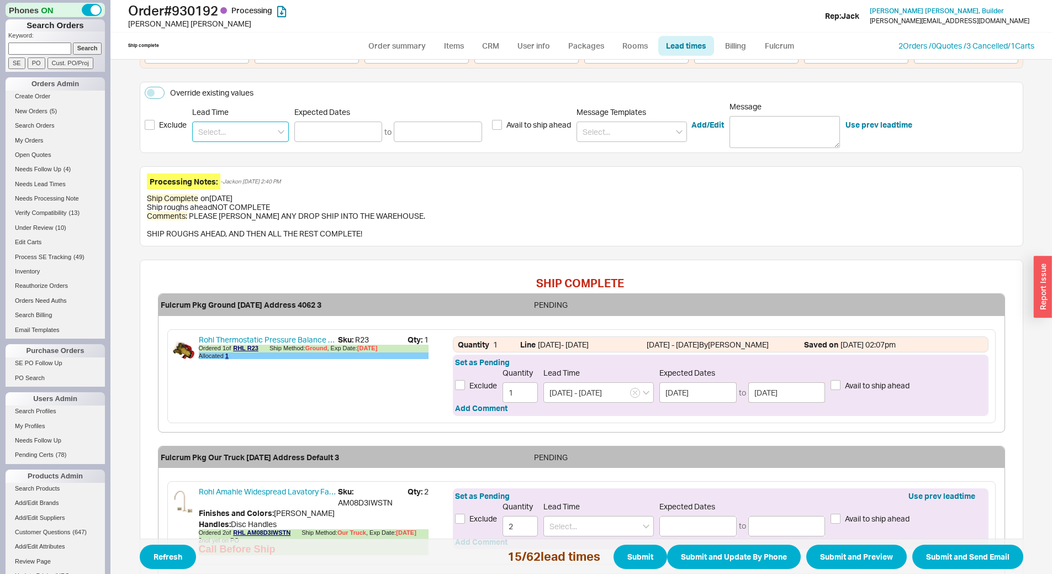
click at [216, 121] on input at bounding box center [240, 131] width 97 height 20
type input "7"
click at [216, 121] on input "7-" at bounding box center [240, 131] width 97 height 20
click at [218, 121] on input "7-" at bounding box center [240, 131] width 97 height 20
type input "7-"
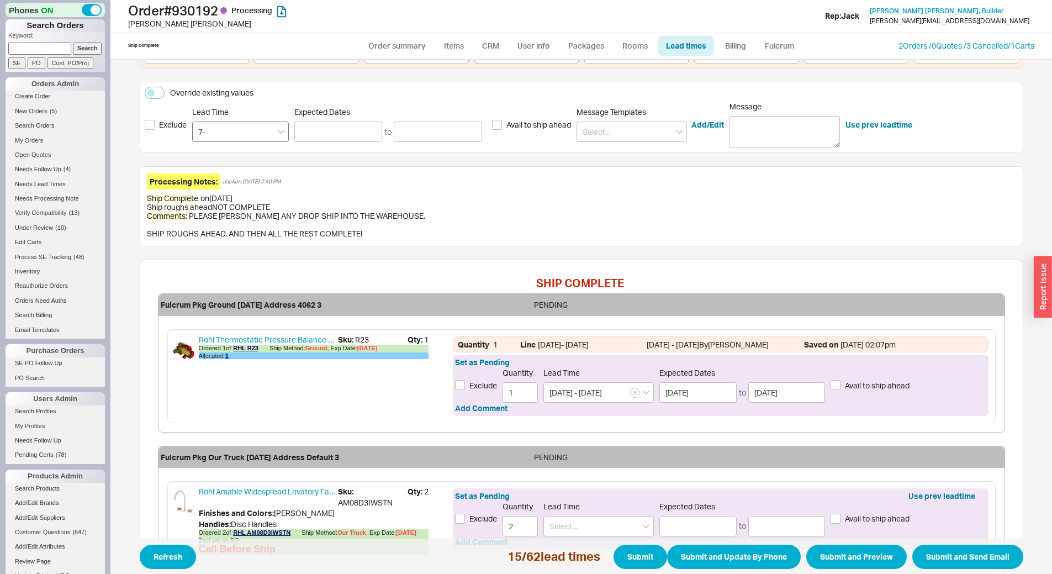
type input "7-"
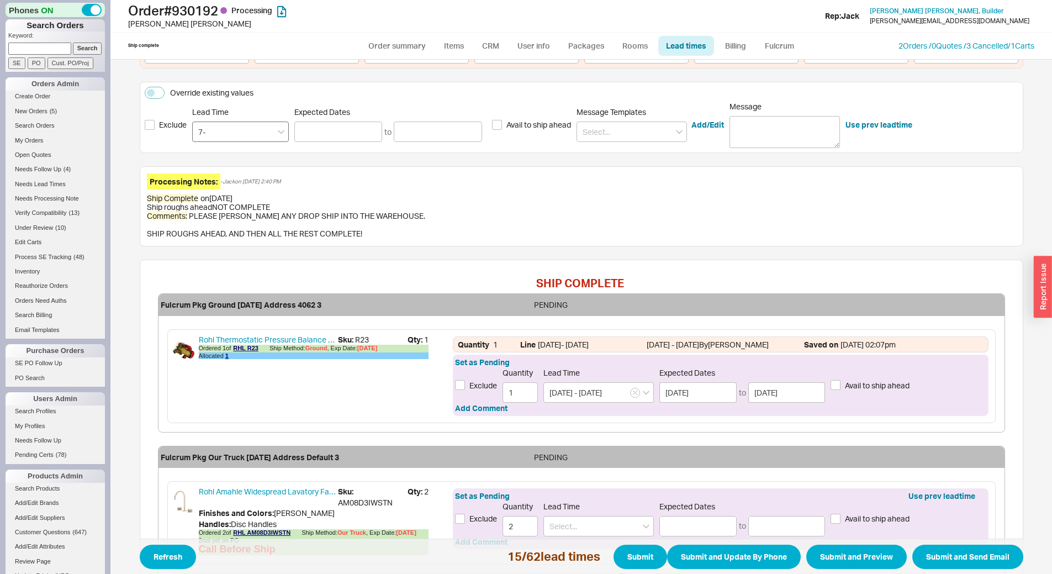
type input "7-"
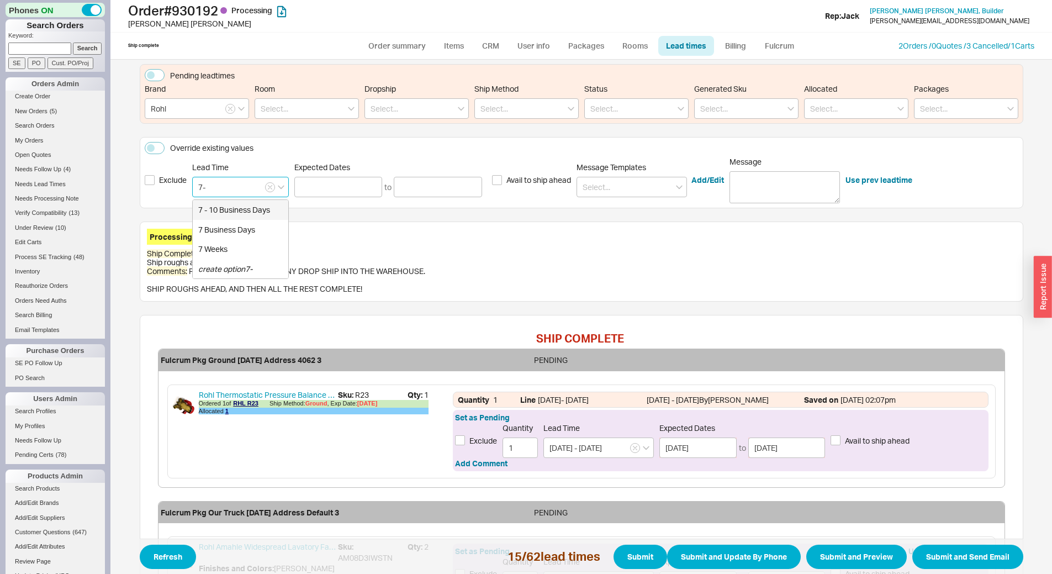
click at [225, 177] on input "7-" at bounding box center [240, 187] width 97 height 20
click at [199, 177] on input "7-" at bounding box center [240, 187] width 97 height 20
click at [212, 177] on input "7 -" at bounding box center [240, 187] width 97 height 20
type input "7 -"
click at [239, 264] on icon "create option 7 -" at bounding box center [226, 268] width 56 height 9
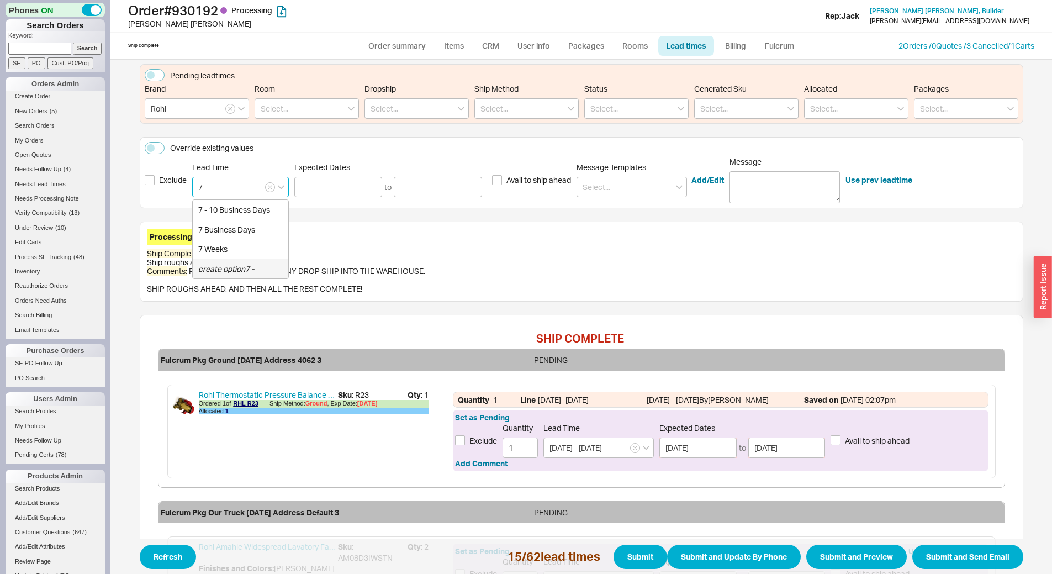
type input "7 -"
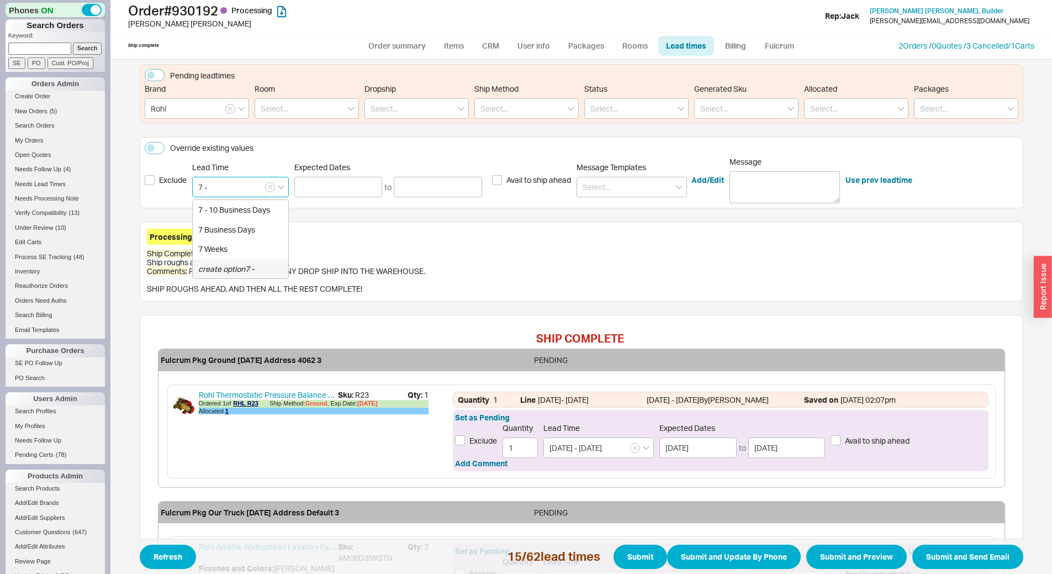
type input "7 -"
click at [268, 184] on icon "button" at bounding box center [270, 187] width 4 height 7
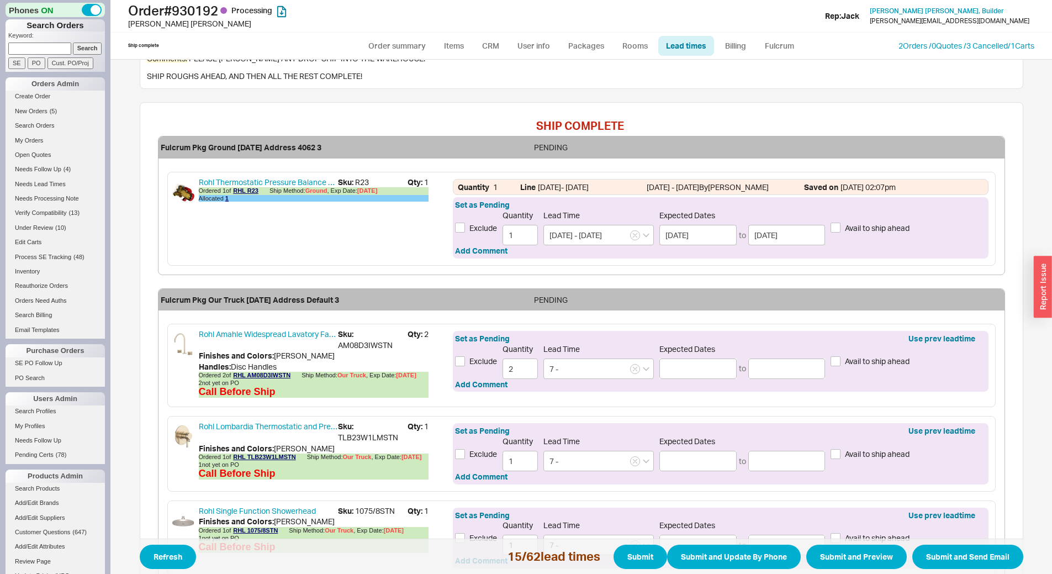
scroll to position [387, 0]
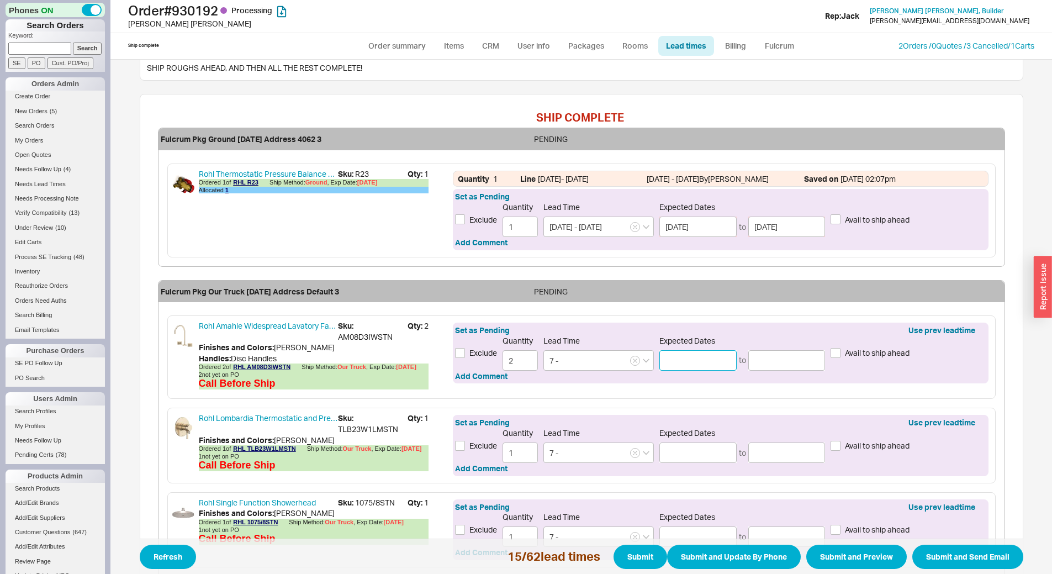
click at [675, 350] on input at bounding box center [697, 360] width 77 height 20
click at [633, 358] on icon "button" at bounding box center [635, 360] width 4 height 4
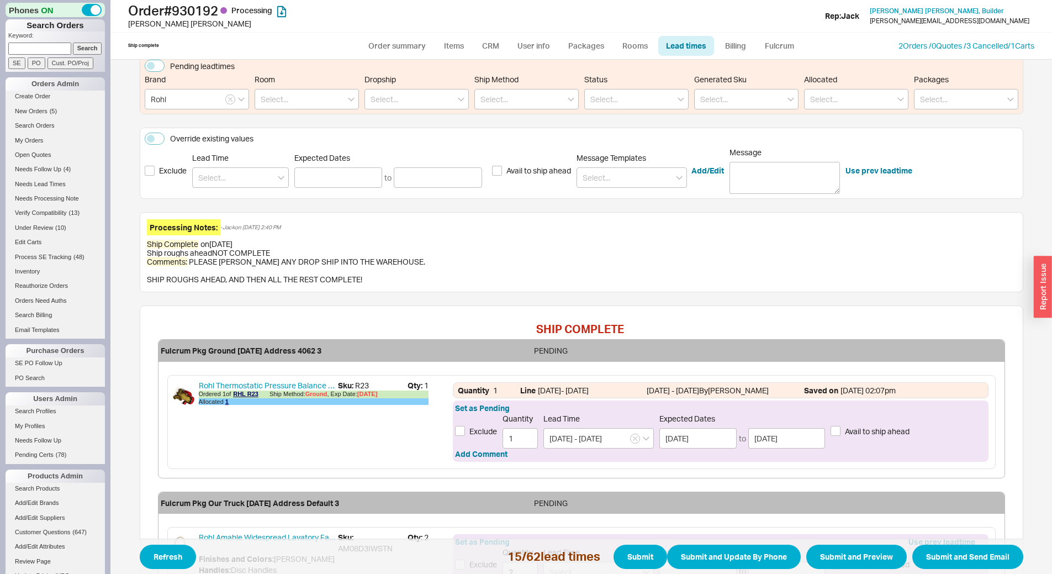
scroll to position [55, 0]
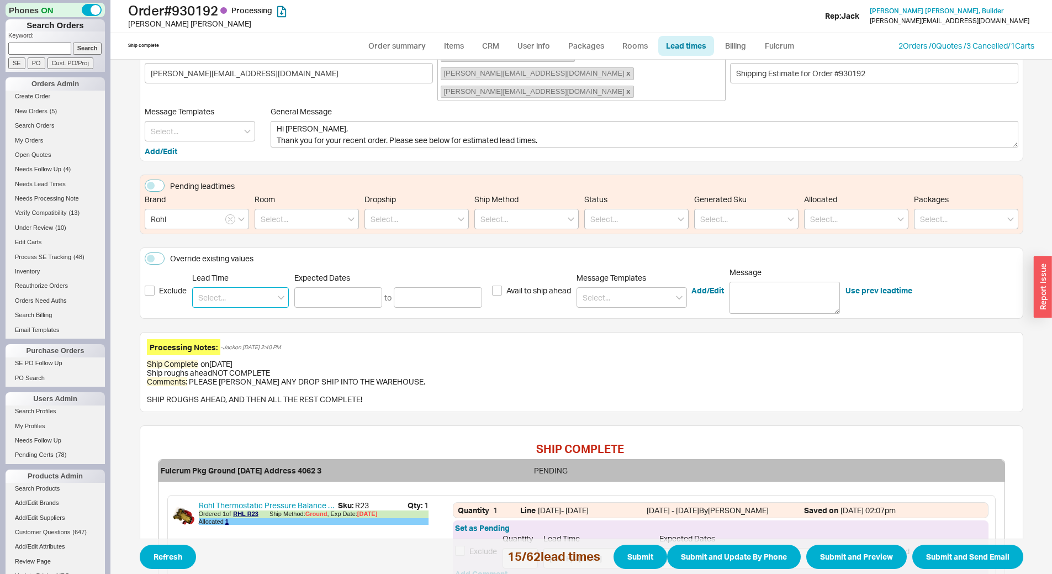
click at [244, 287] on input at bounding box center [240, 297] width 97 height 20
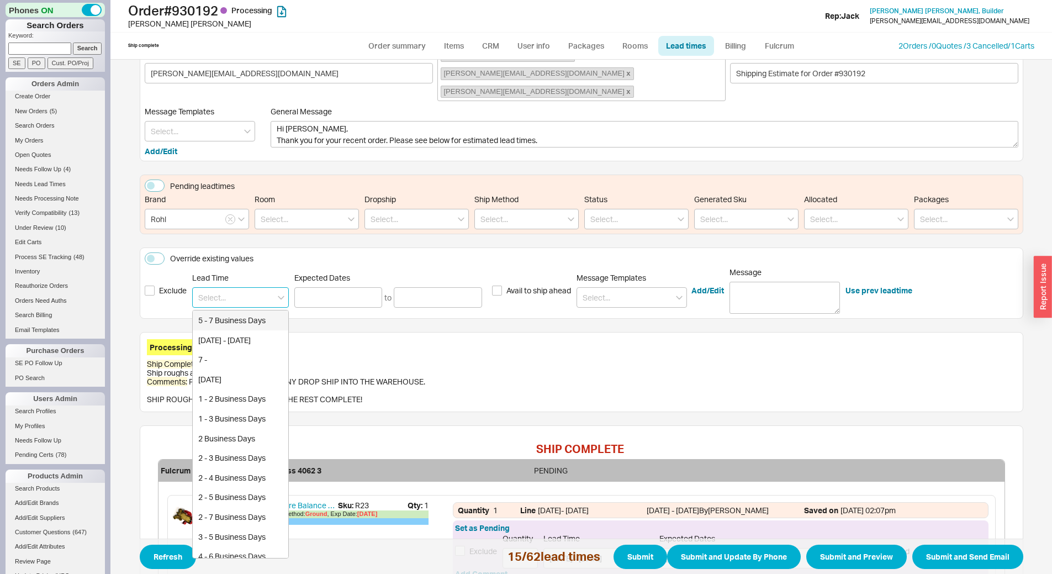
type input "-"
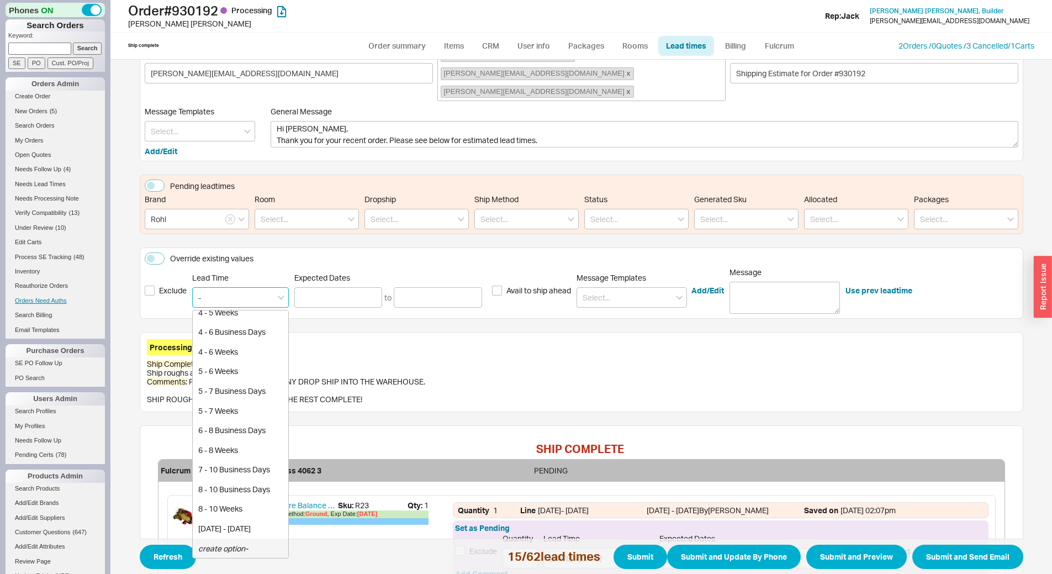
drag, startPoint x: 245, startPoint y: 281, endPoint x: 47, endPoint y: 297, distance: 197.8
click at [47, 297] on div "Phones ON Search Orders Keyword: Search SE PO Cust. PO/Proj Orders Admin Create…" at bounding box center [526, 287] width 1052 height 574
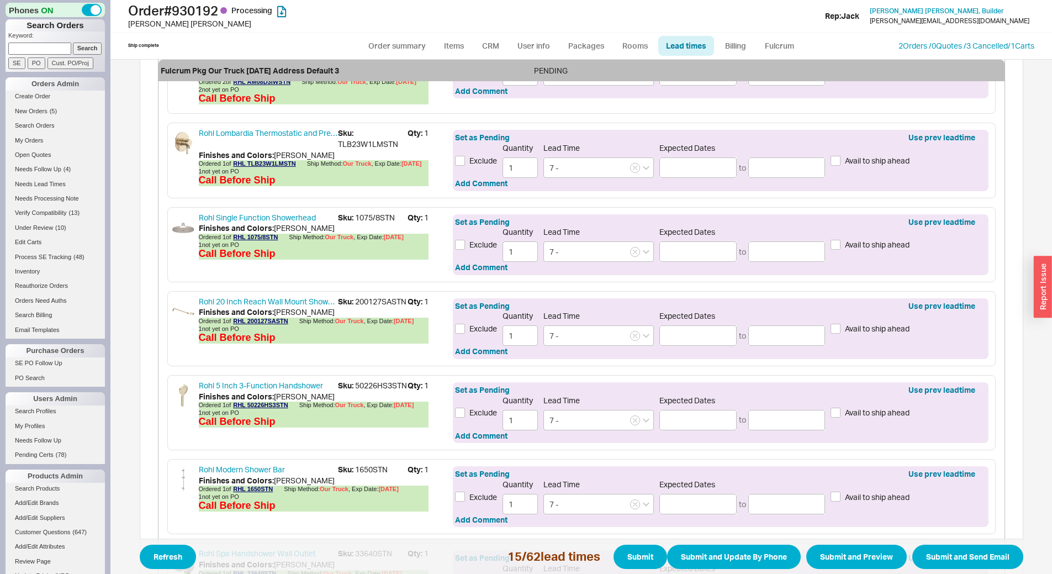
scroll to position [663, 0]
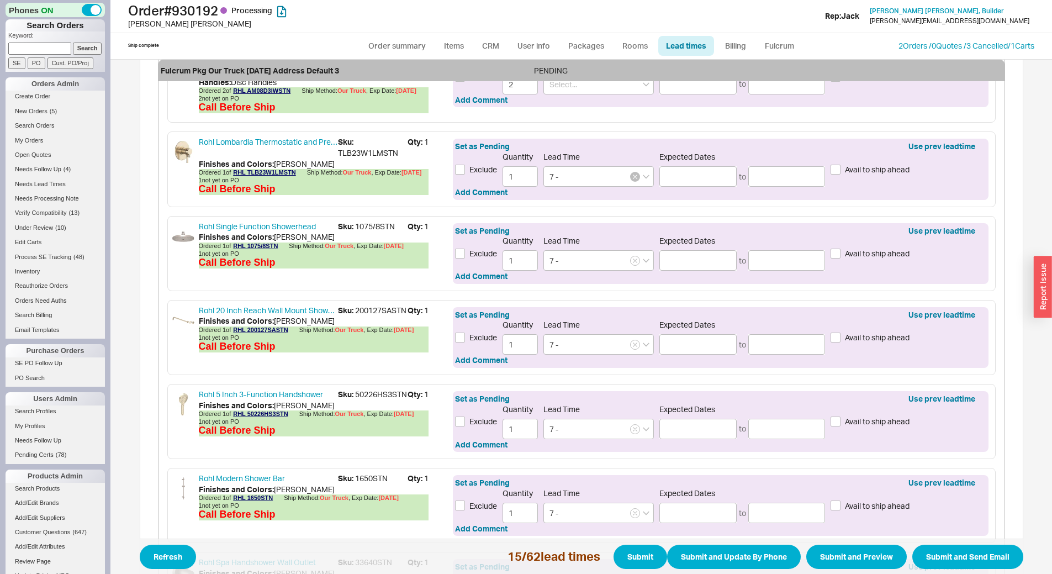
type input "--"
click at [633, 173] on icon "button" at bounding box center [635, 176] width 4 height 7
type input "--"
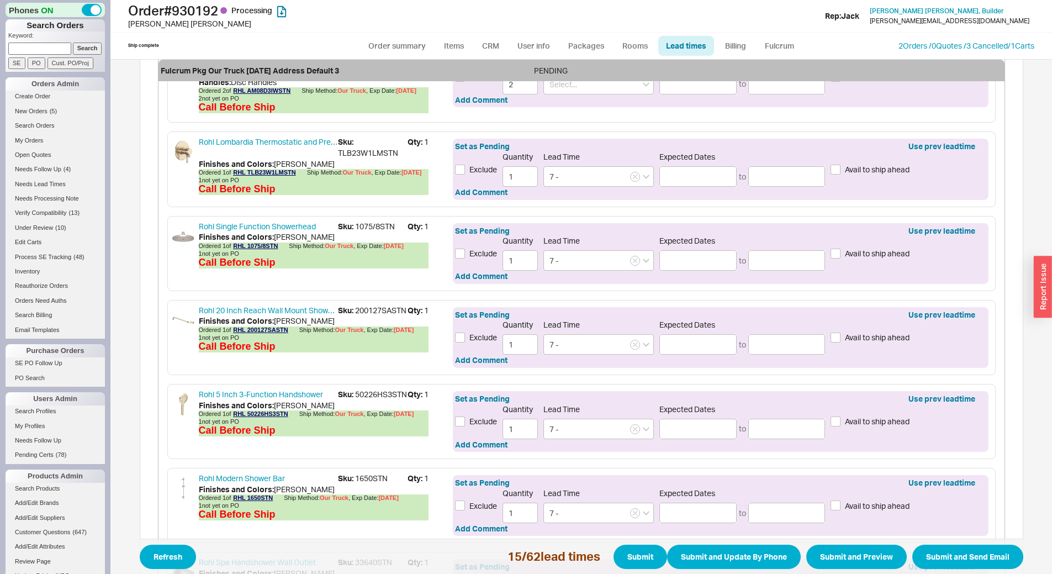
type input "--"
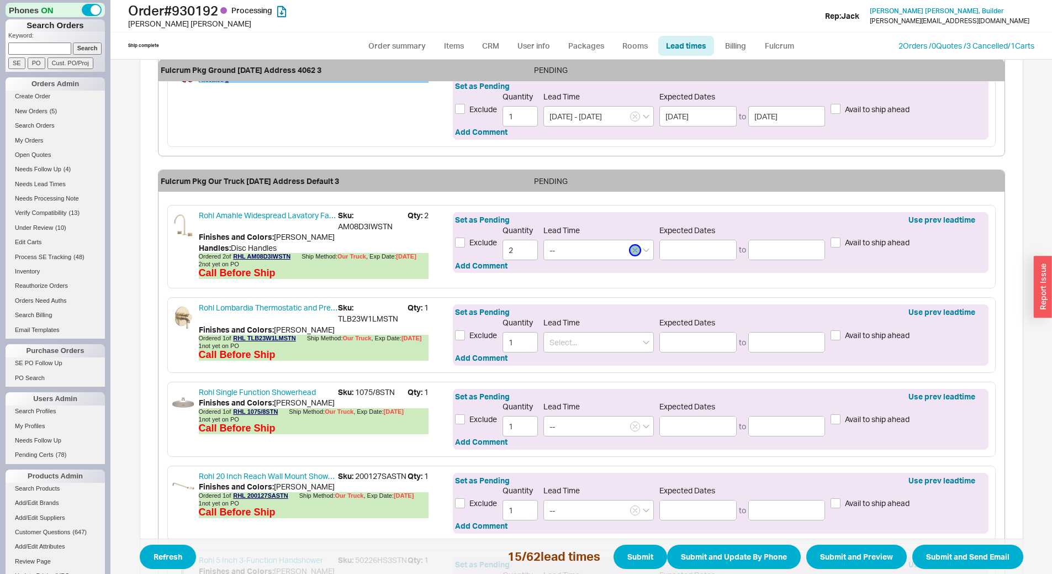
click at [633, 247] on icon "button" at bounding box center [635, 250] width 4 height 7
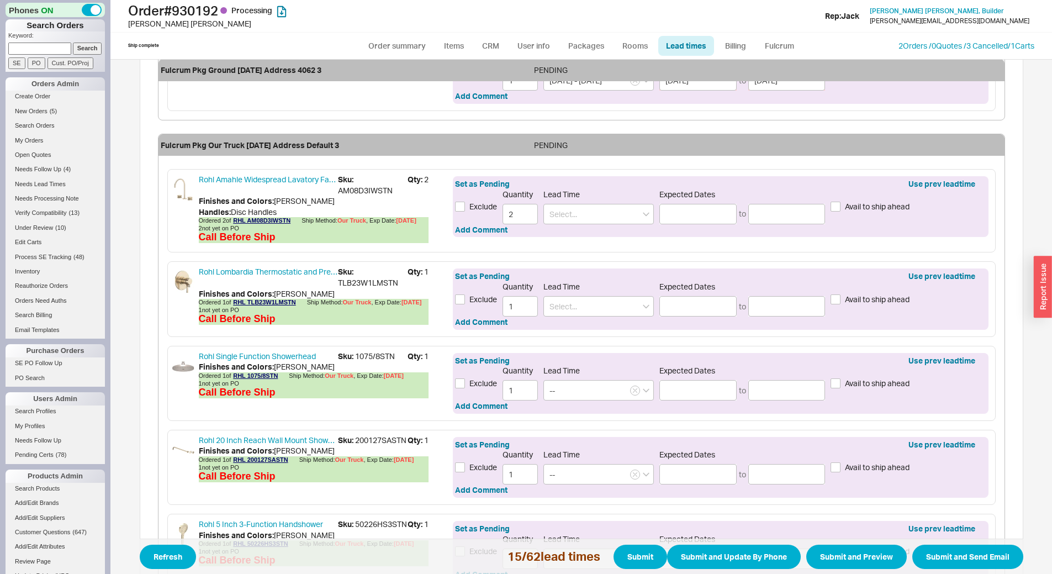
scroll to position [552, 0]
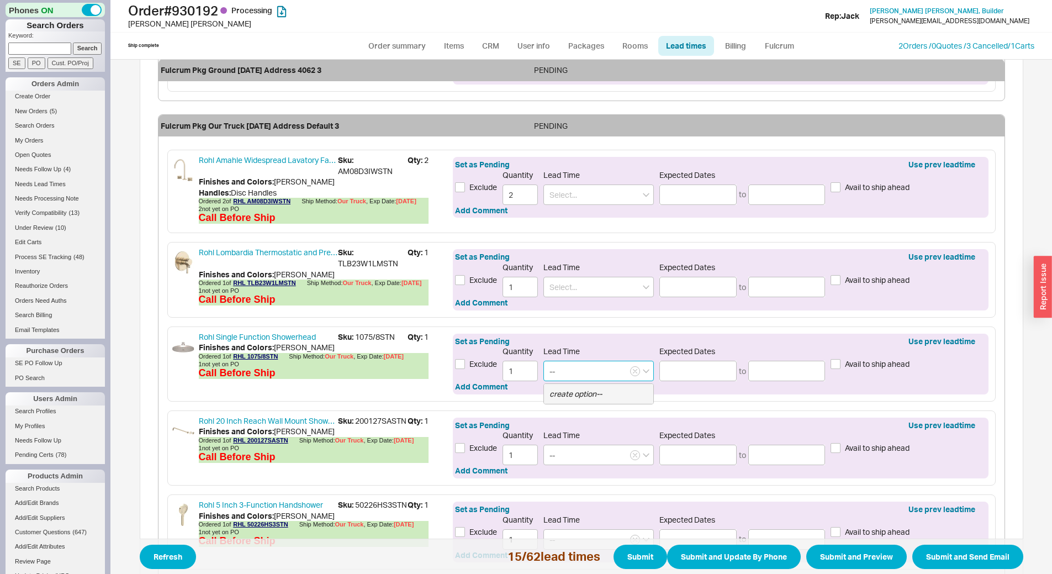
click at [630, 361] on input "--" at bounding box center [598, 371] width 110 height 20
click at [633, 366] on button "button" at bounding box center [635, 371] width 10 height 10
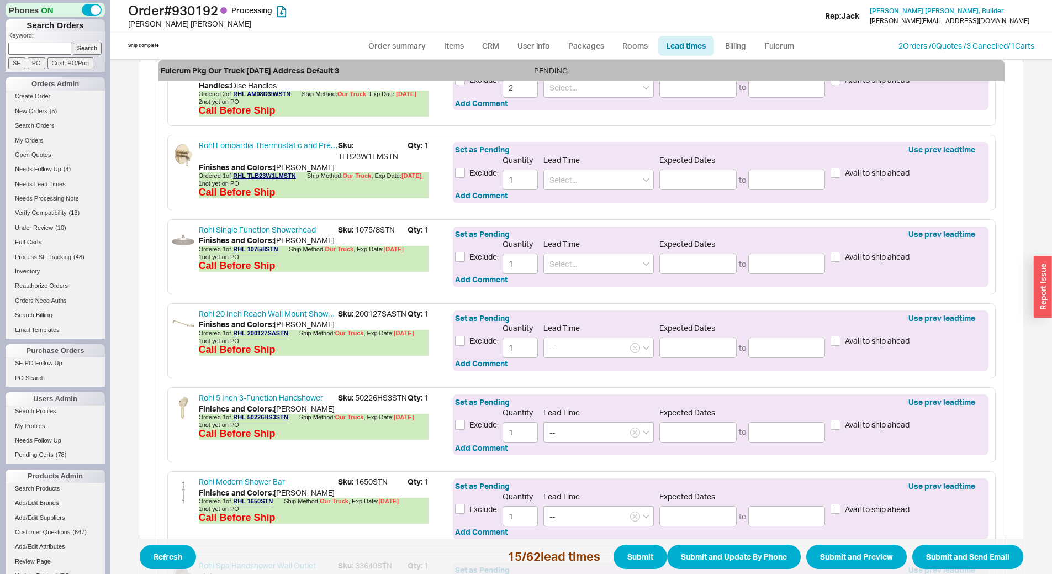
scroll to position [663, 0]
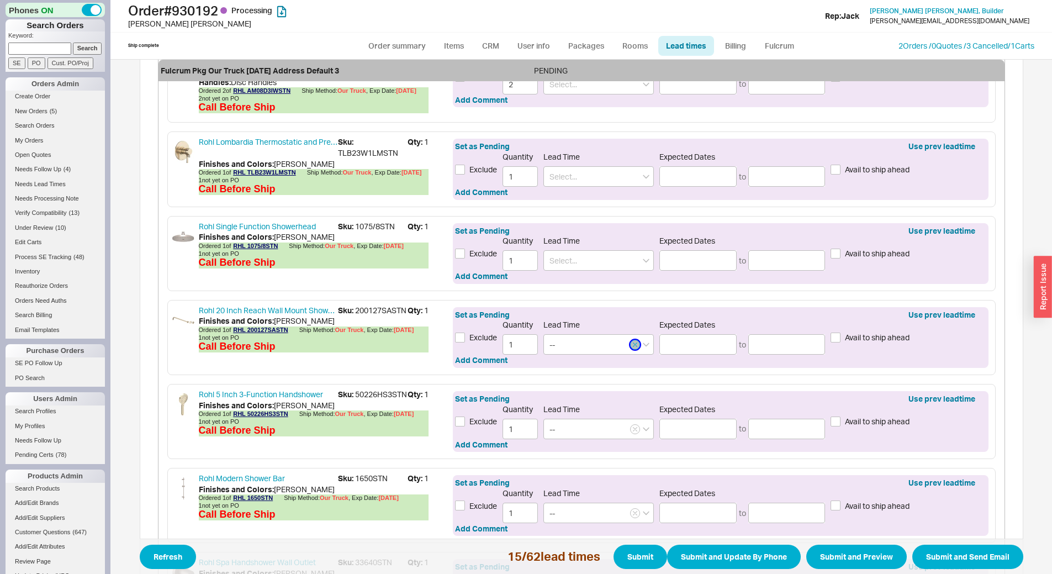
click at [633, 341] on icon "button" at bounding box center [635, 344] width 4 height 7
click at [633, 426] on icon "button" at bounding box center [635, 429] width 4 height 7
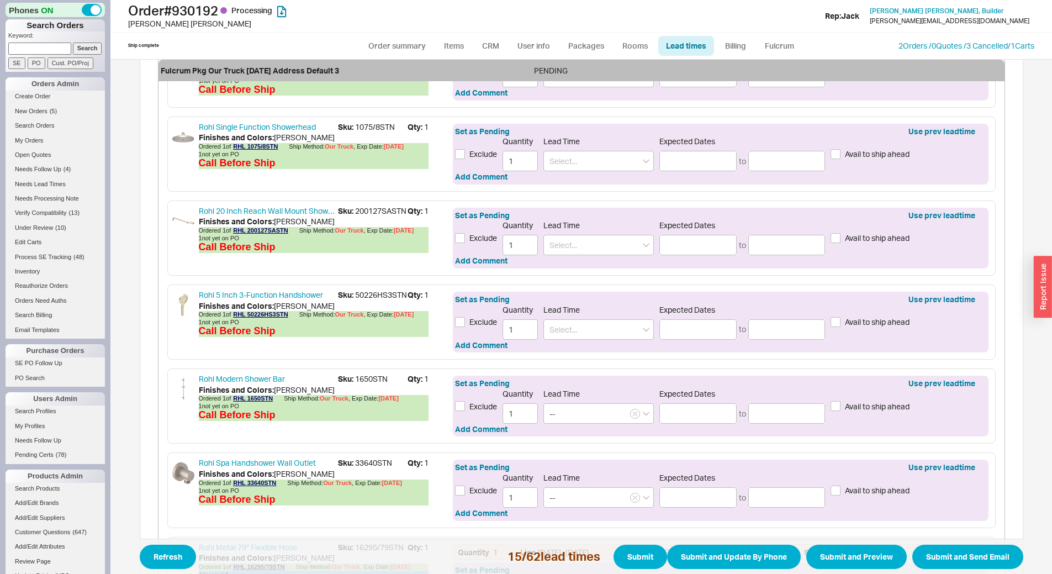
scroll to position [773, 0]
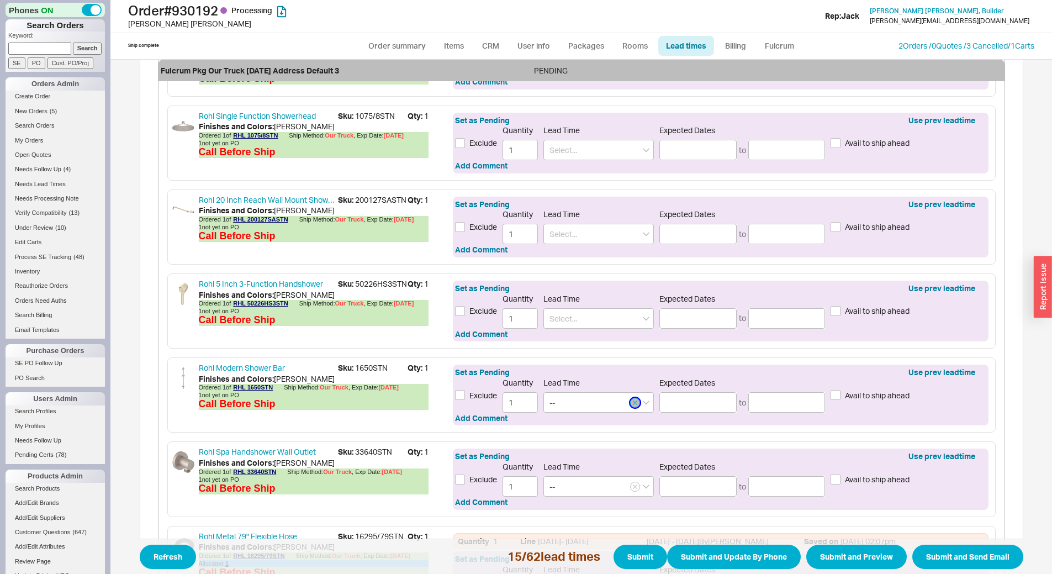
click at [634, 398] on button "button" at bounding box center [635, 403] width 10 height 10
click at [634, 482] on button "button" at bounding box center [635, 487] width 10 height 10
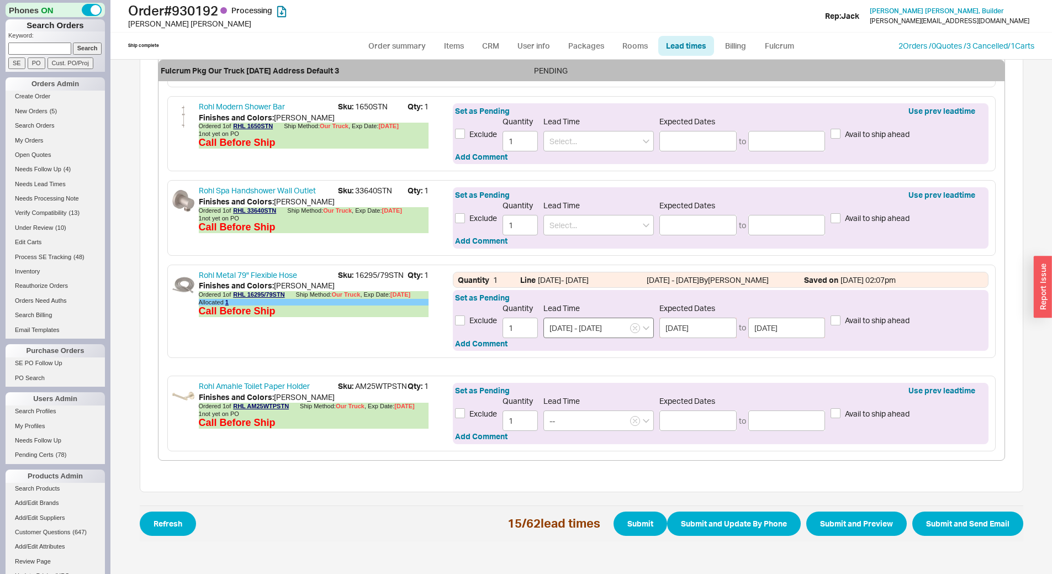
scroll to position [1039, 0]
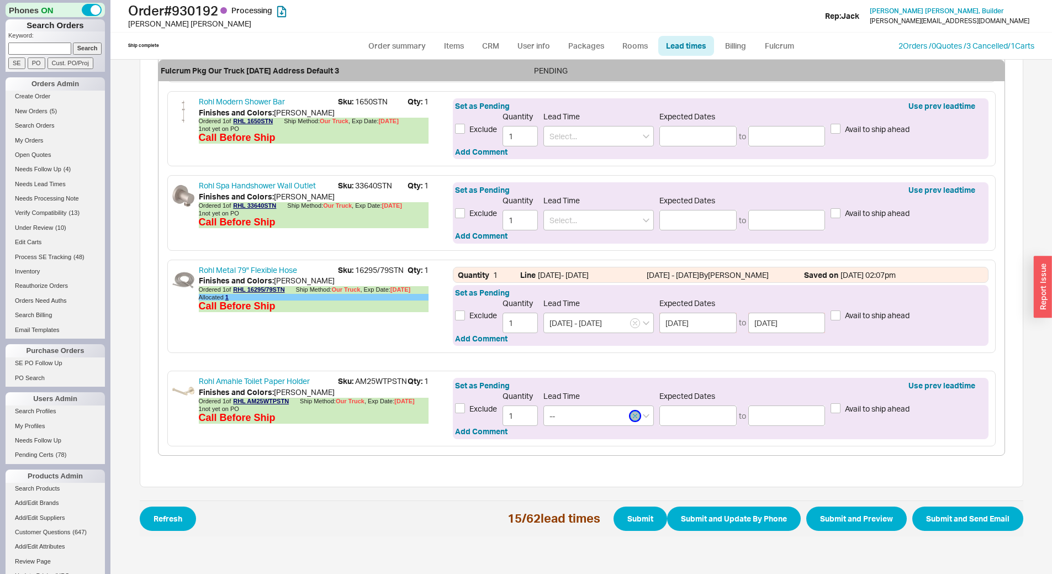
click at [630, 411] on button "button" at bounding box center [635, 416] width 10 height 10
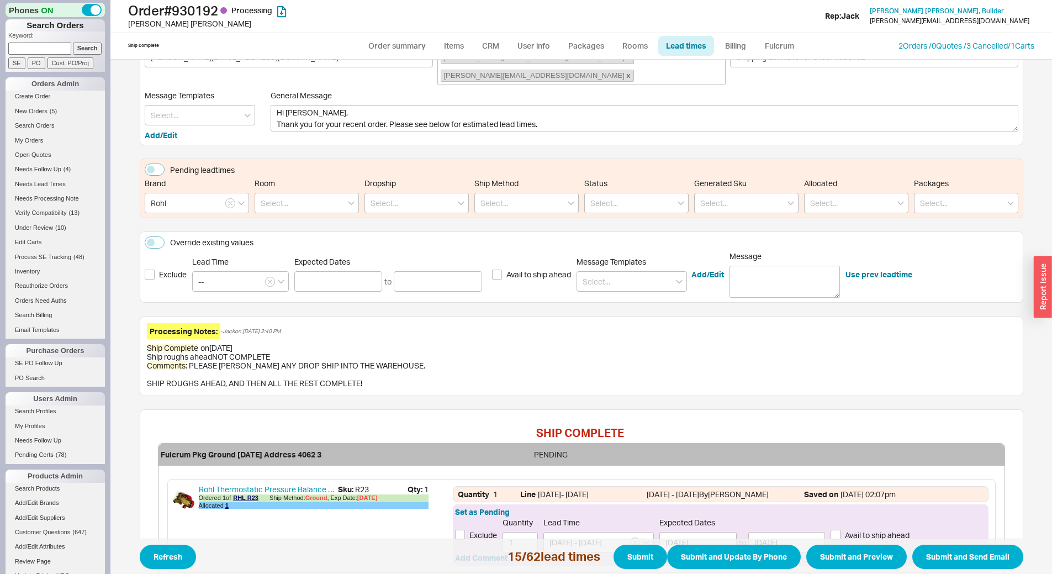
scroll to position [0, 0]
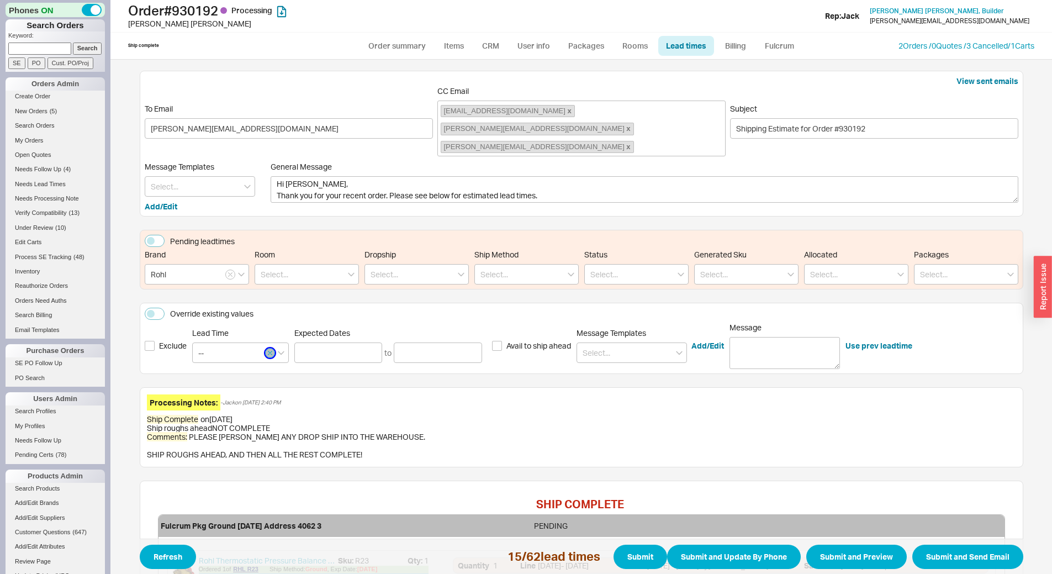
click at [265, 348] on button "button" at bounding box center [270, 353] width 10 height 10
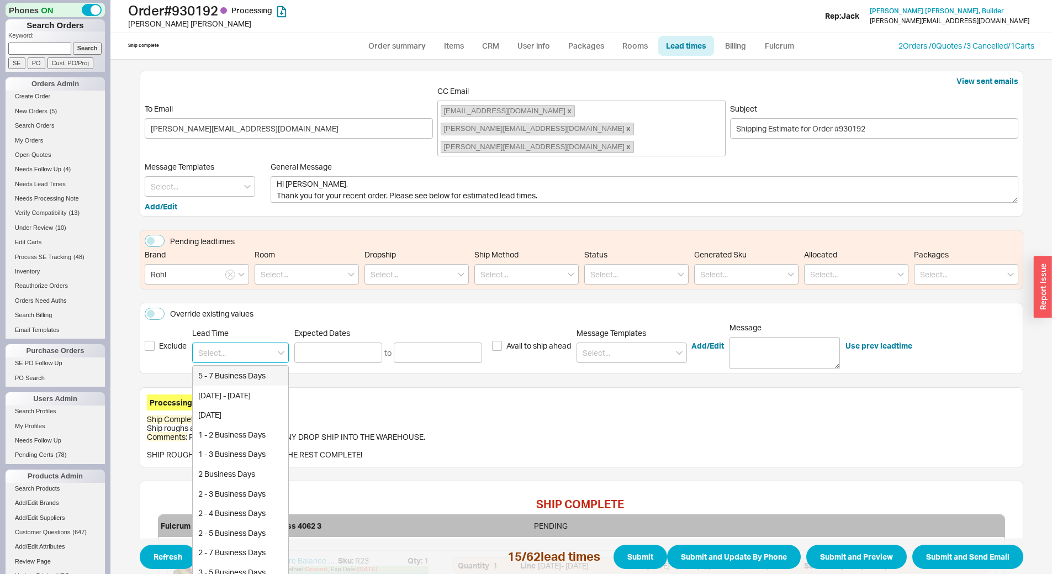
click at [215, 342] on input at bounding box center [240, 352] width 97 height 20
type input "-"
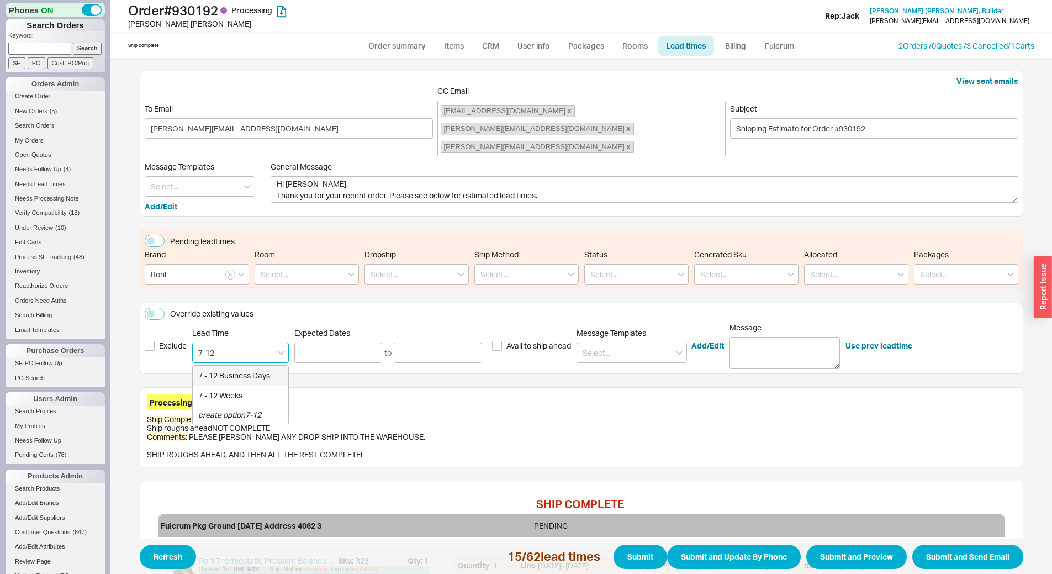
click at [257, 366] on div "7 - 12 Business Days" at bounding box center [241, 376] width 96 height 20
type input "7 - 12 Business Days"
type input "09/02/2025"
type input "09/09/2025"
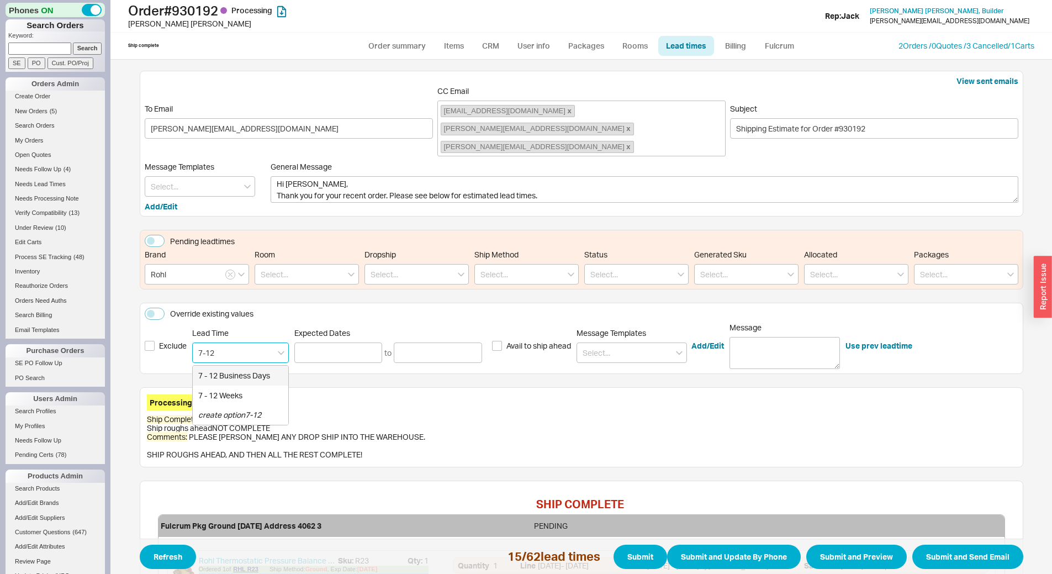
type input "7 - 12 Business Days"
type input "09/02/2025"
type input "09/09/2025"
type input "7 - 12 Business Days"
type input "09/02/2025"
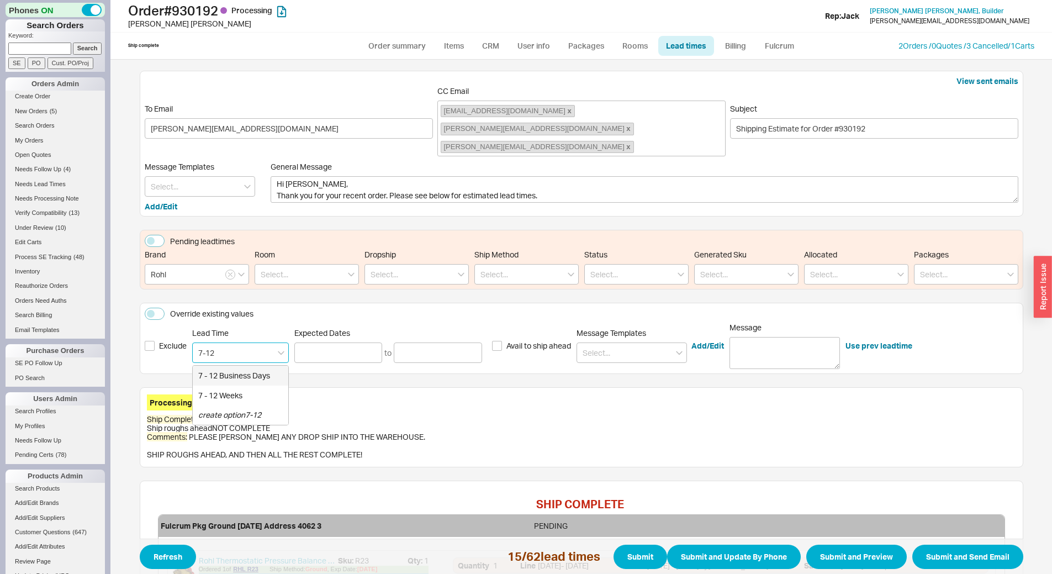
type input "09/09/2025"
type input "7 - 12 Business Days"
type input "09/02/2025"
type input "09/09/2025"
type input "7 - 12 Business Days"
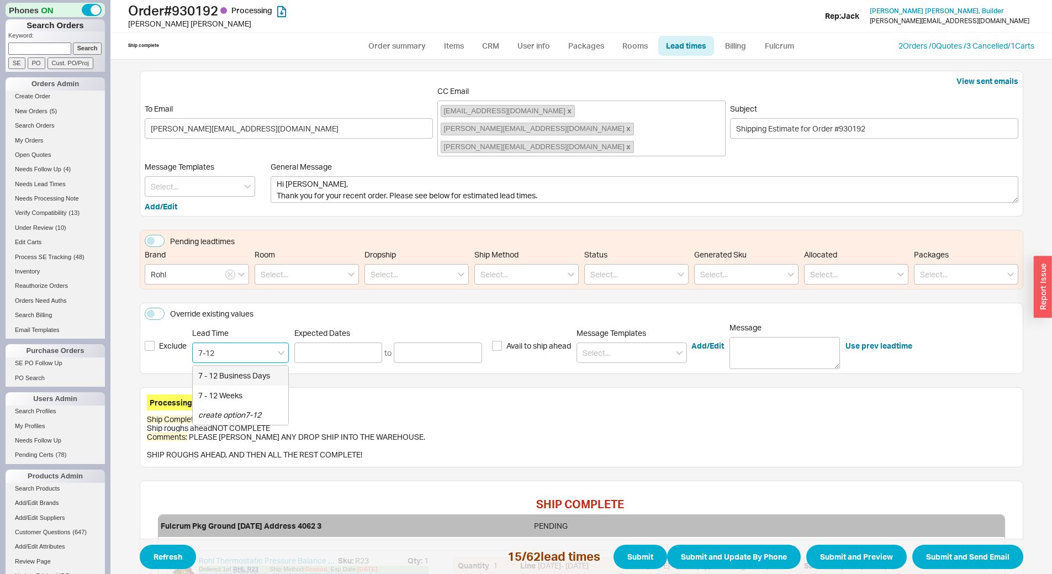
type input "09/02/2025"
type input "09/09/2025"
type input "7 - 12 Business Days"
type input "09/02/2025"
type input "09/09/2025"
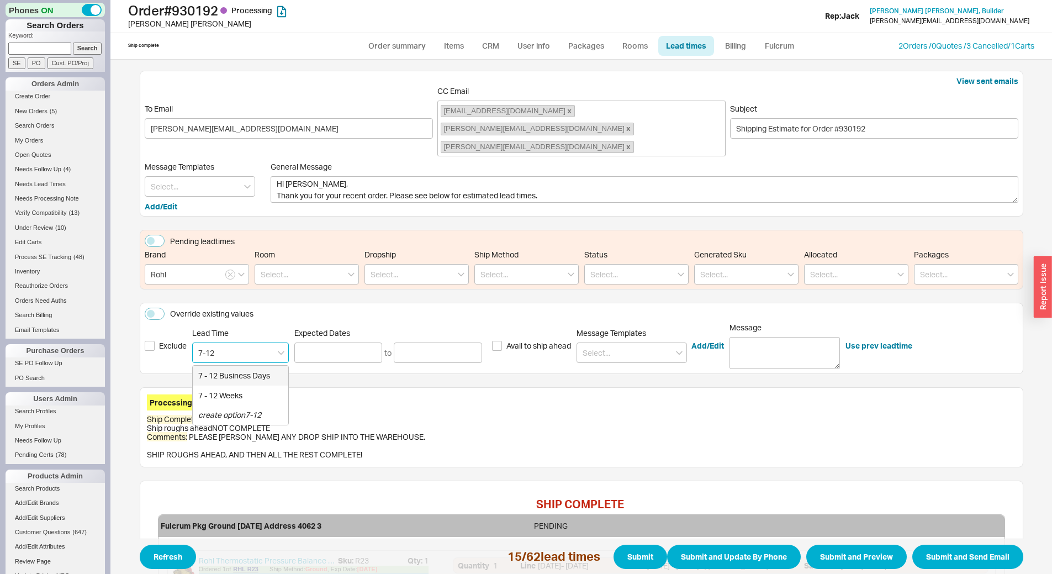
type input "7 - 12 Business Days"
type input "09/02/2025"
type input "09/09/2025"
type input "7 - 12 Business Days"
type input "09/02/2025"
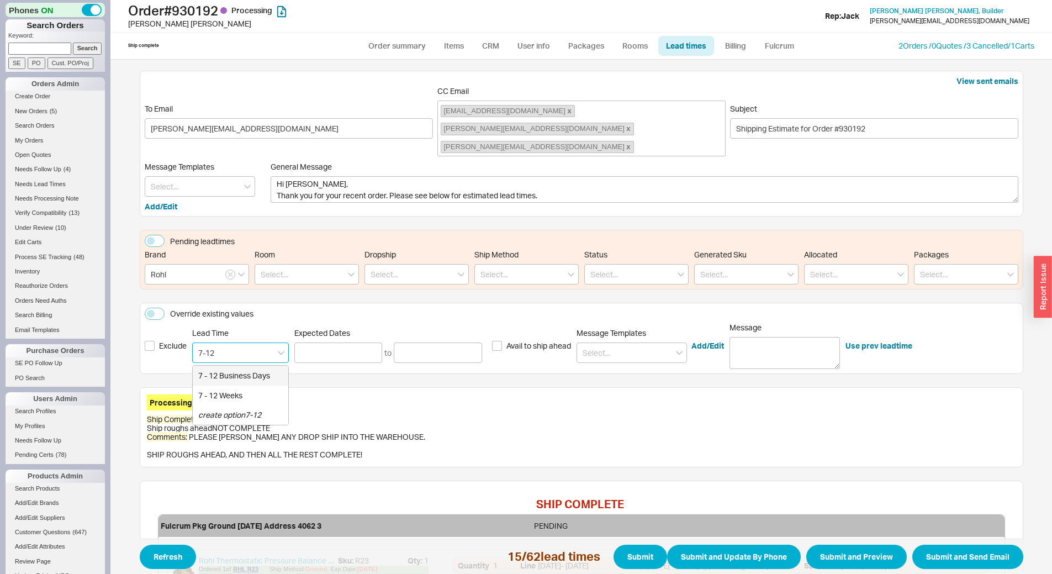
type input "09/09/2025"
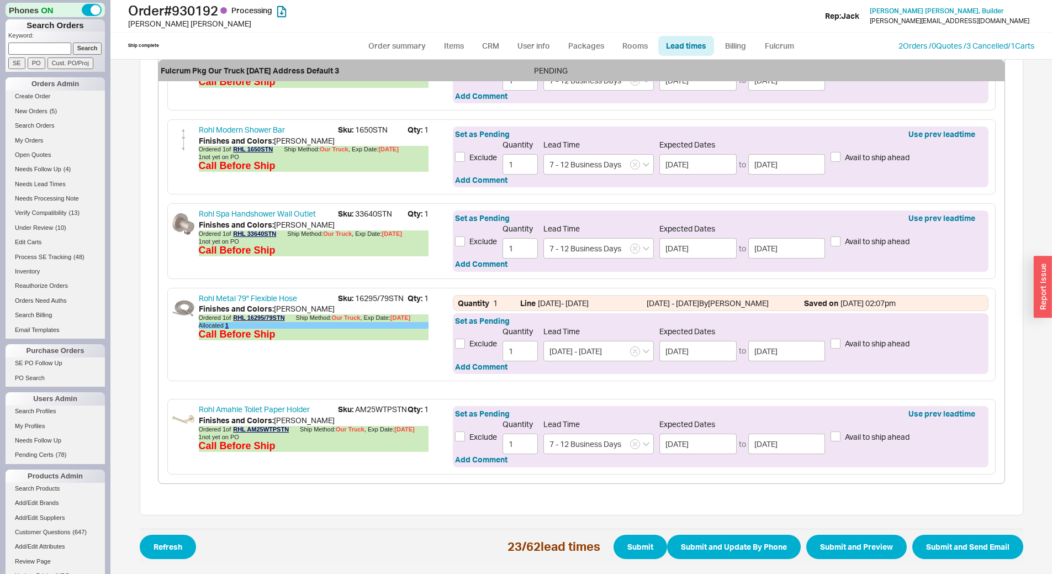
scroll to position [1039, 0]
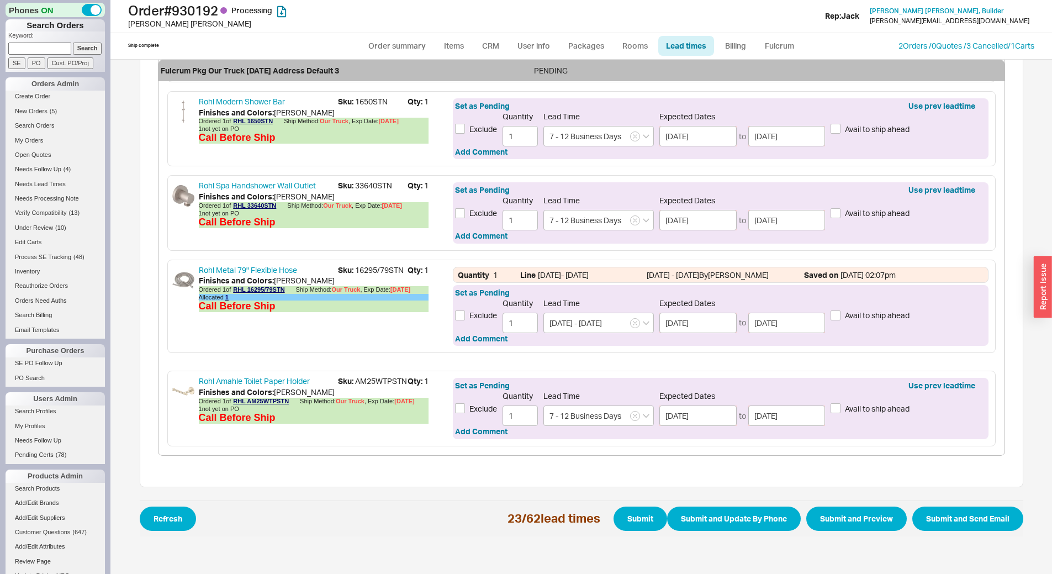
type input "7 - 12 Business Days"
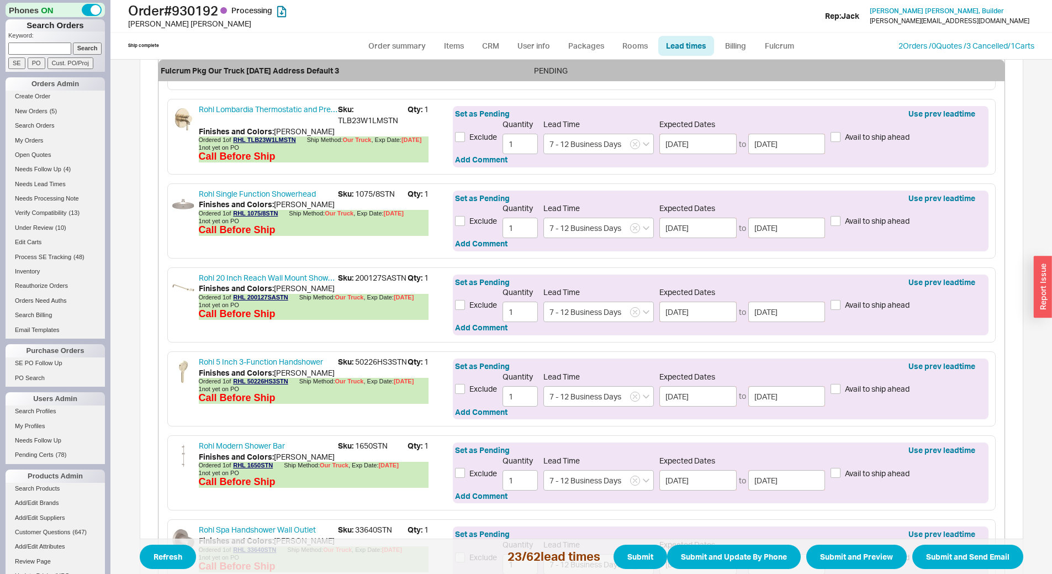
scroll to position [984, 0]
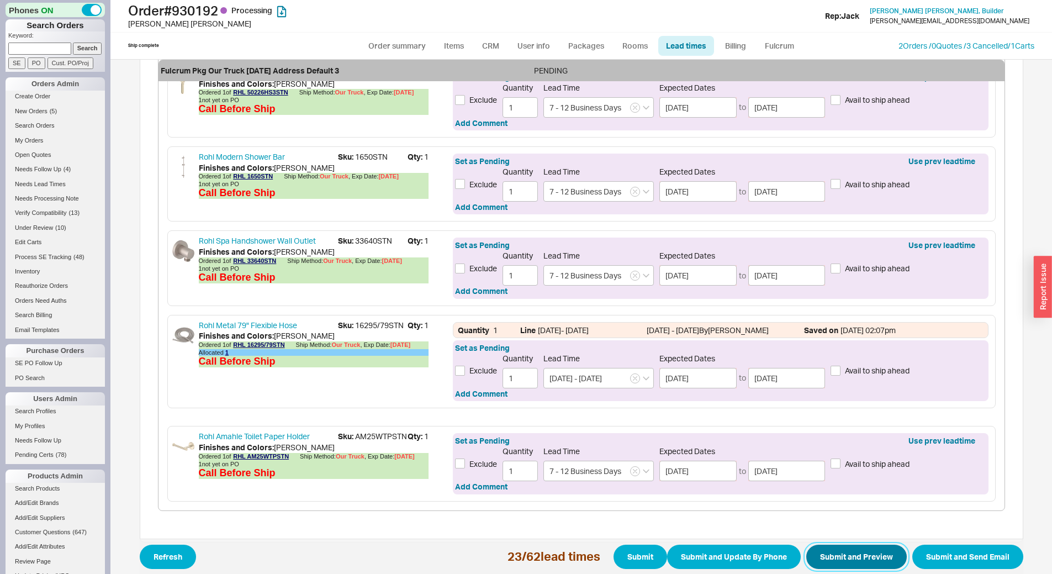
click at [843, 551] on button "Submit and Preview" at bounding box center [856, 557] width 101 height 24
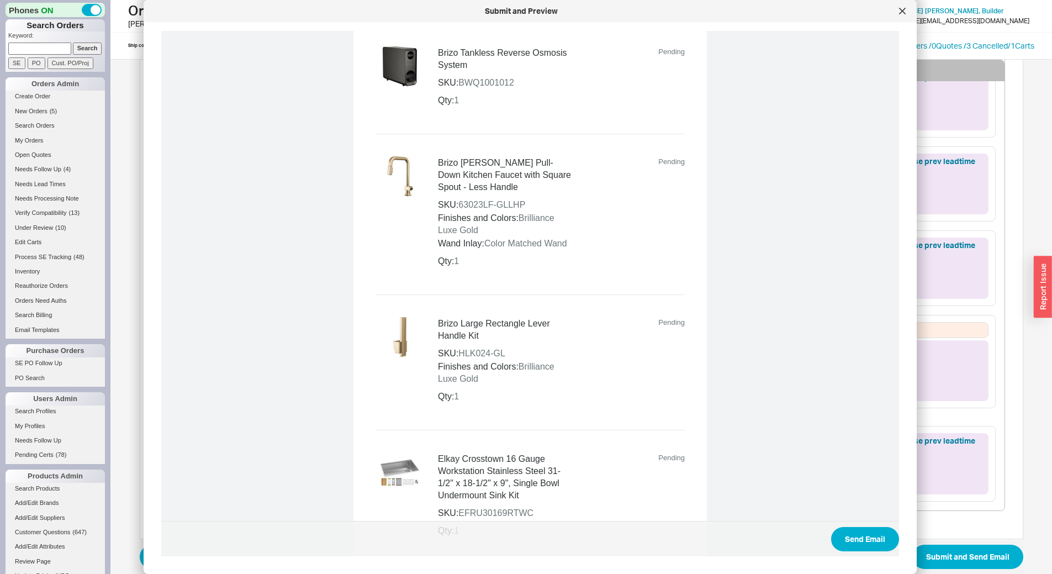
scroll to position [5081, 0]
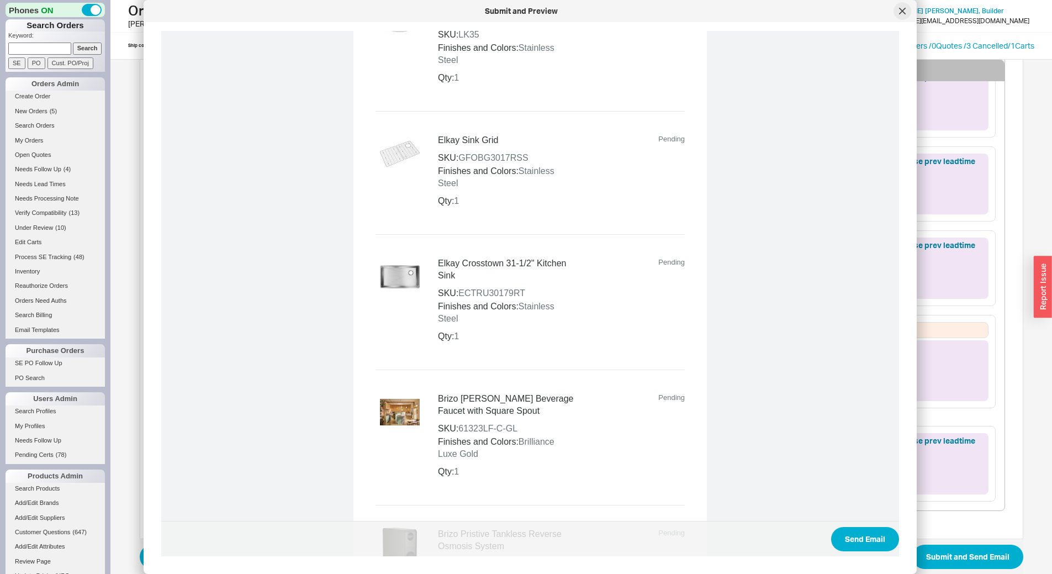
click at [899, 14] on icon at bounding box center [902, 11] width 7 height 7
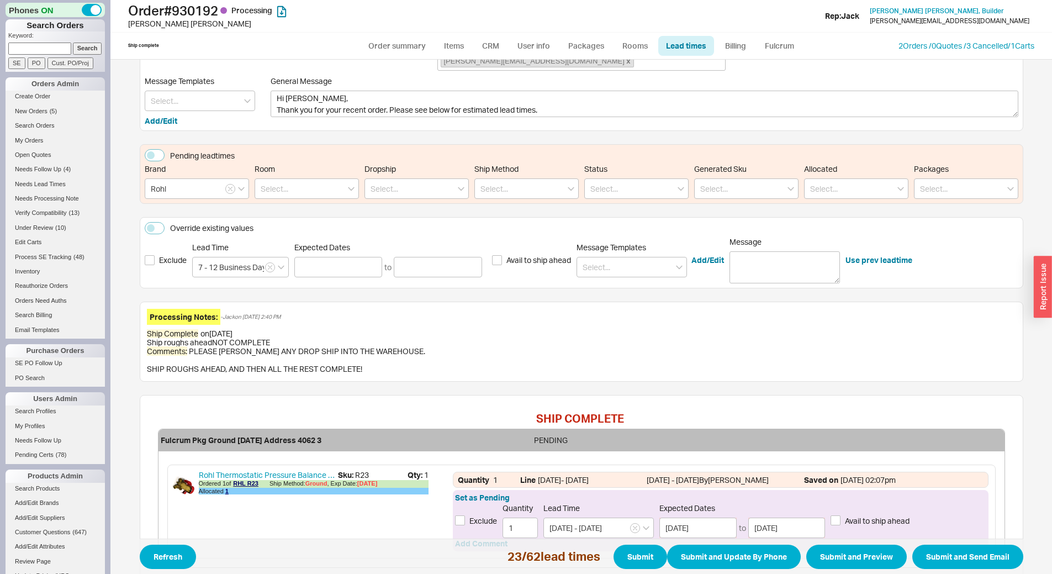
scroll to position [0, 0]
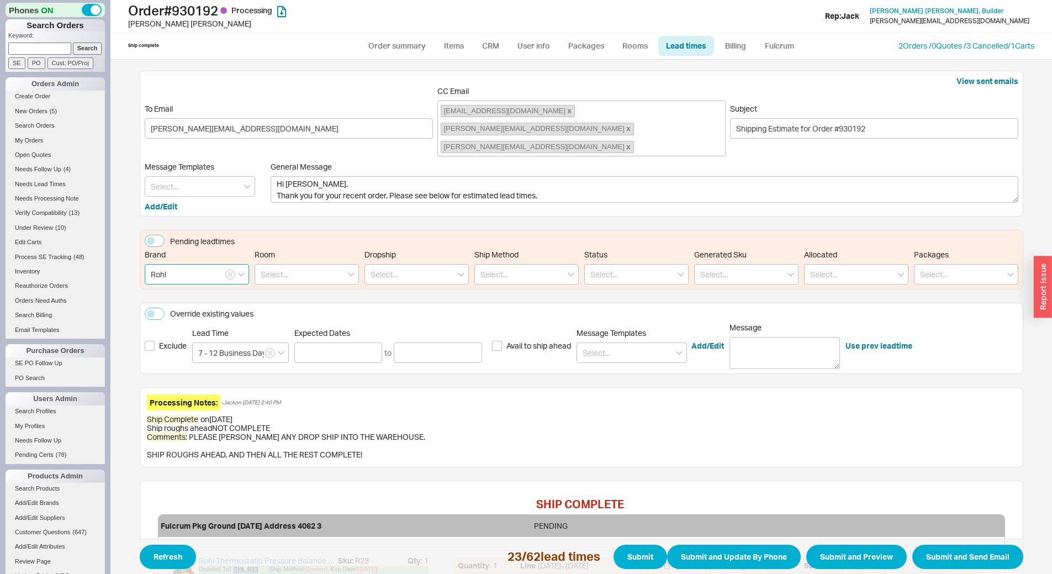
click at [195, 264] on input "Rohl" at bounding box center [197, 274] width 104 height 20
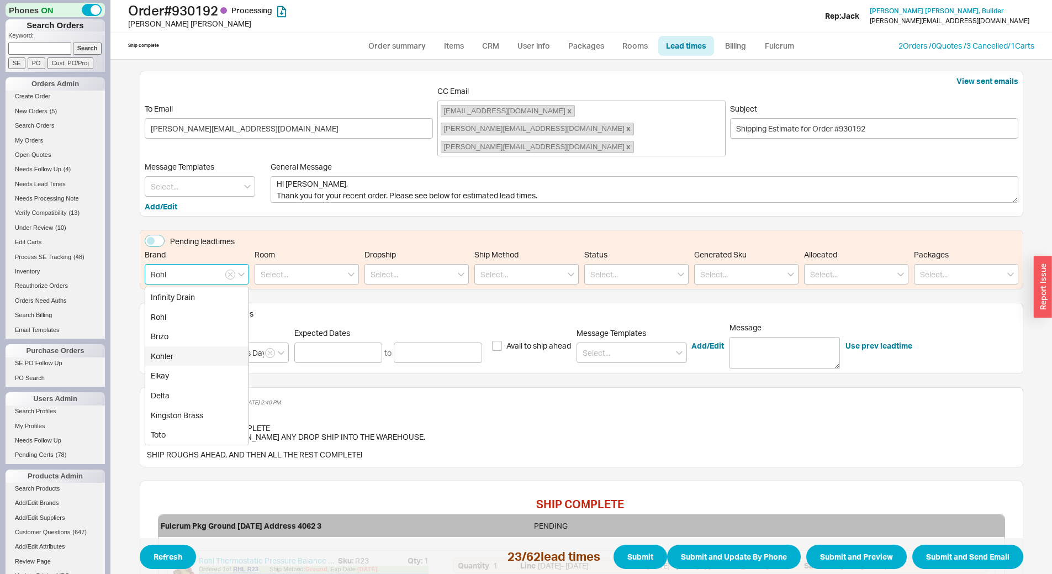
click at [177, 346] on div "Kohler" at bounding box center [196, 356] width 103 height 20
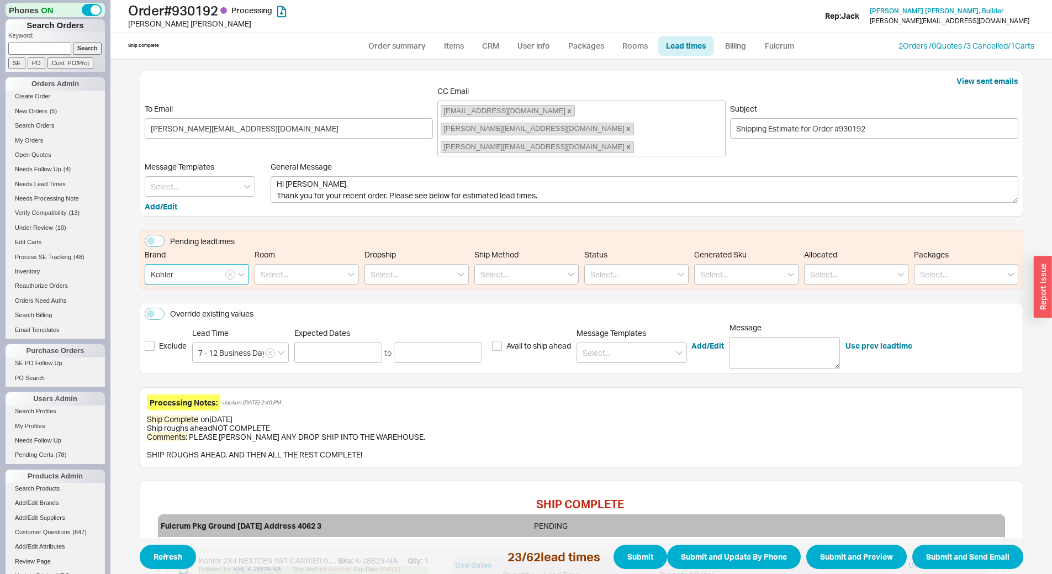
click at [199, 264] on input "Kohler" at bounding box center [197, 274] width 104 height 20
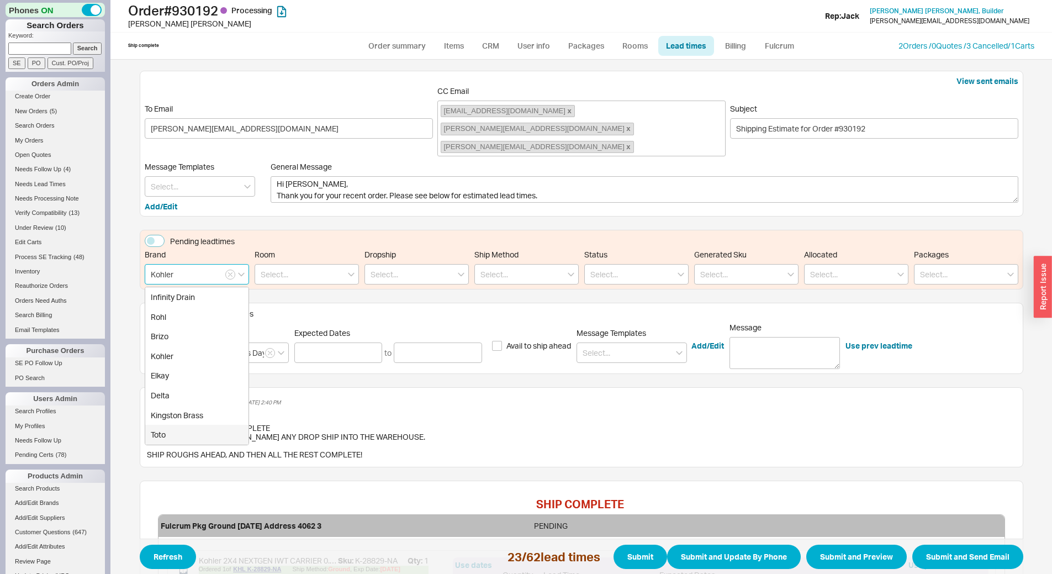
click at [196, 425] on div "Toto" at bounding box center [196, 435] width 103 height 20
type input "Toto"
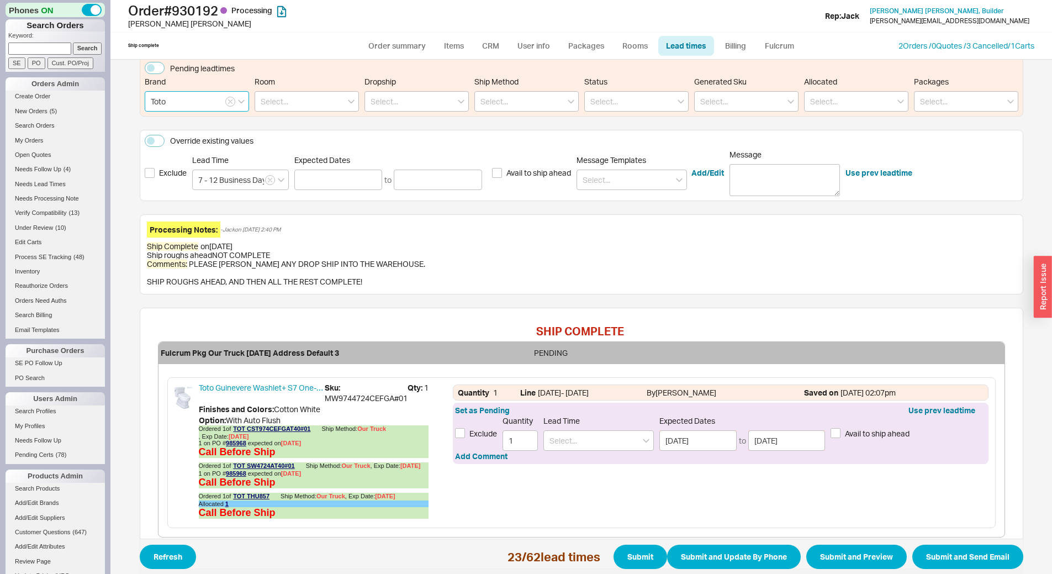
scroll to position [155, 0]
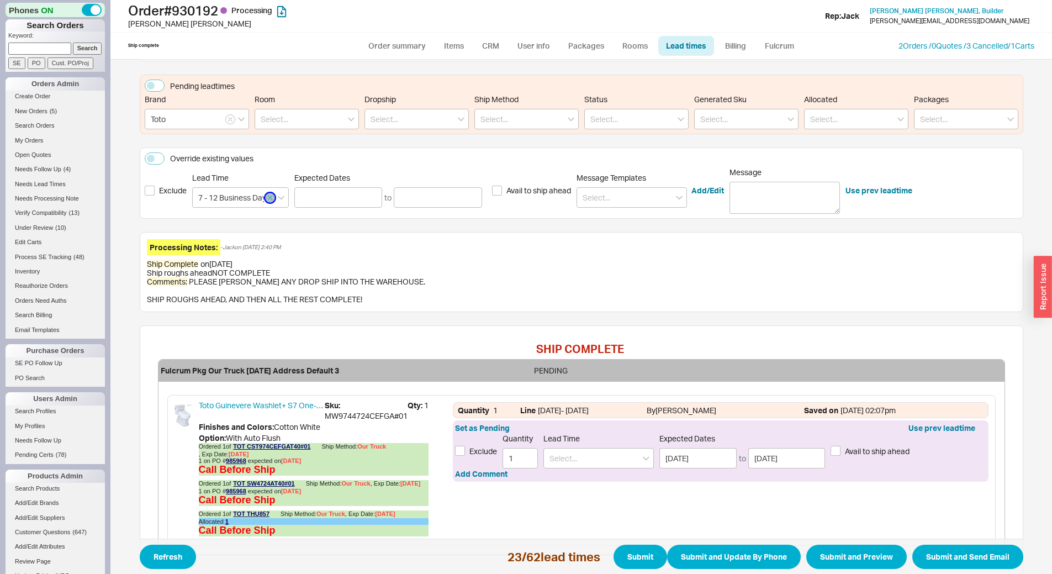
click at [268, 196] on icon "button" at bounding box center [270, 198] width 4 height 4
click at [228, 116] on icon "button" at bounding box center [230, 119] width 4 height 7
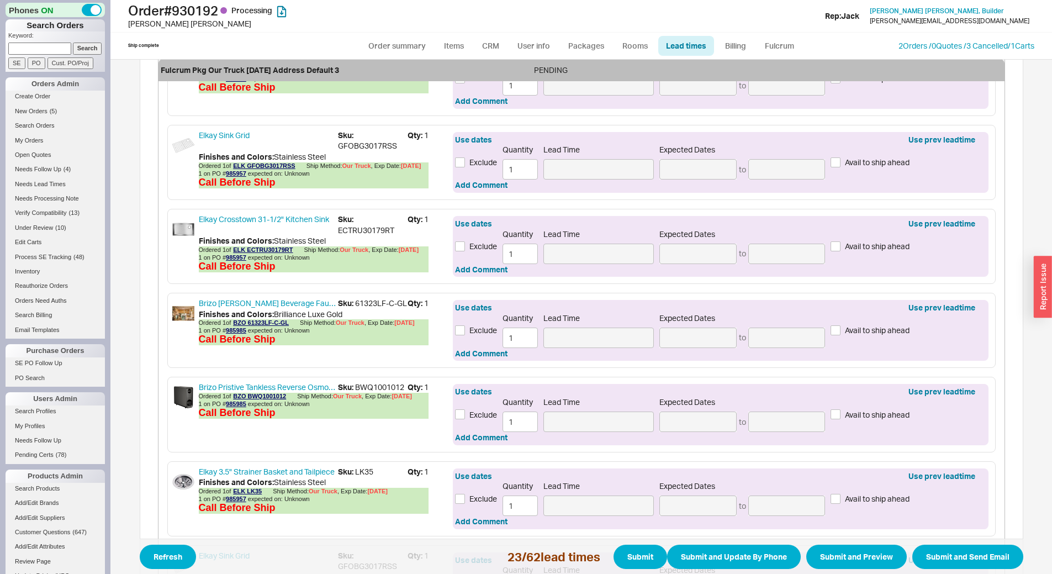
scroll to position [2475, 0]
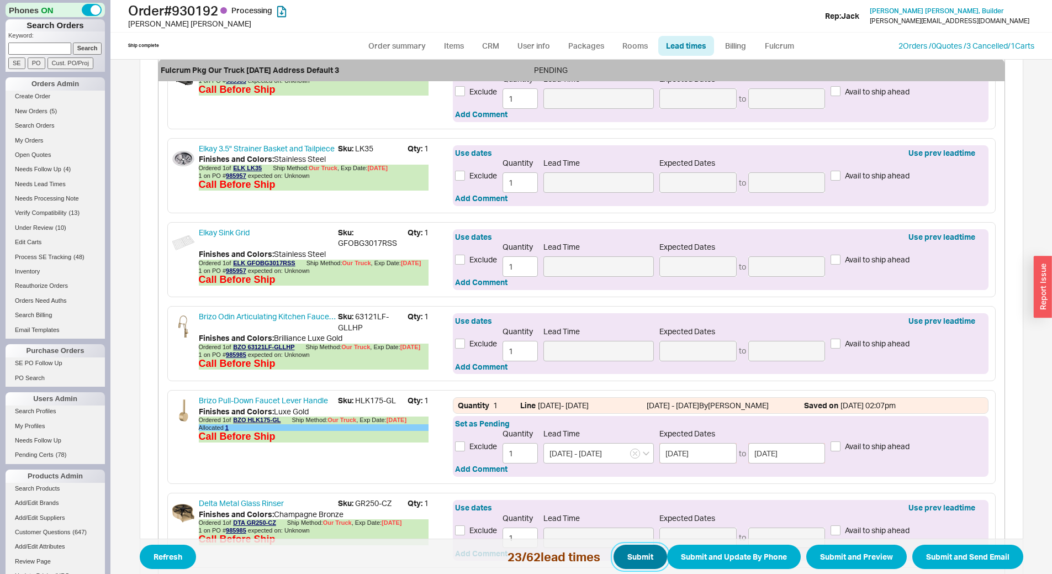
click at [642, 563] on button "Submit" at bounding box center [641, 557] width 54 height 24
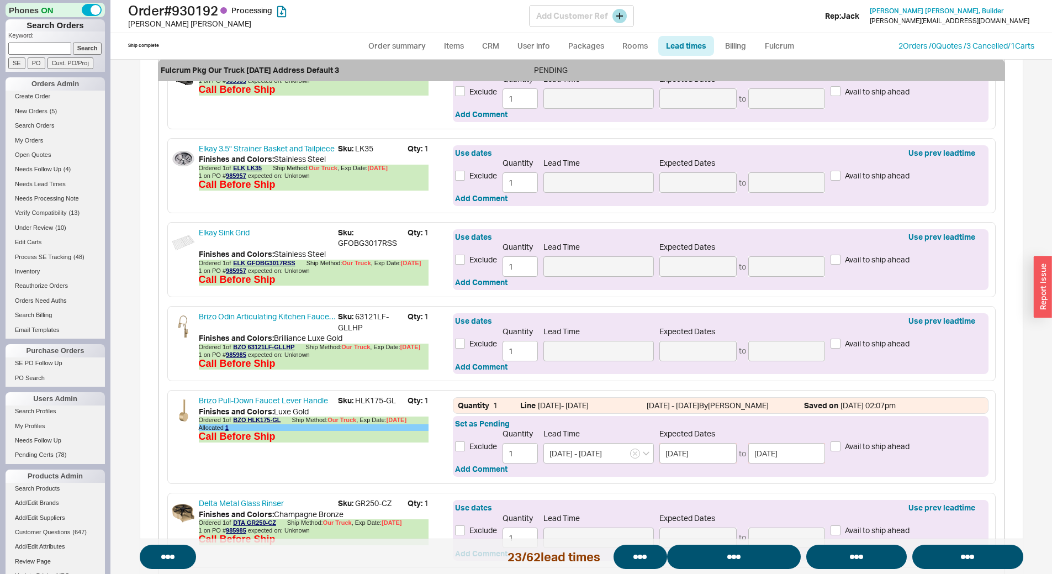
select select "*"
select select "LOW"
select select "3"
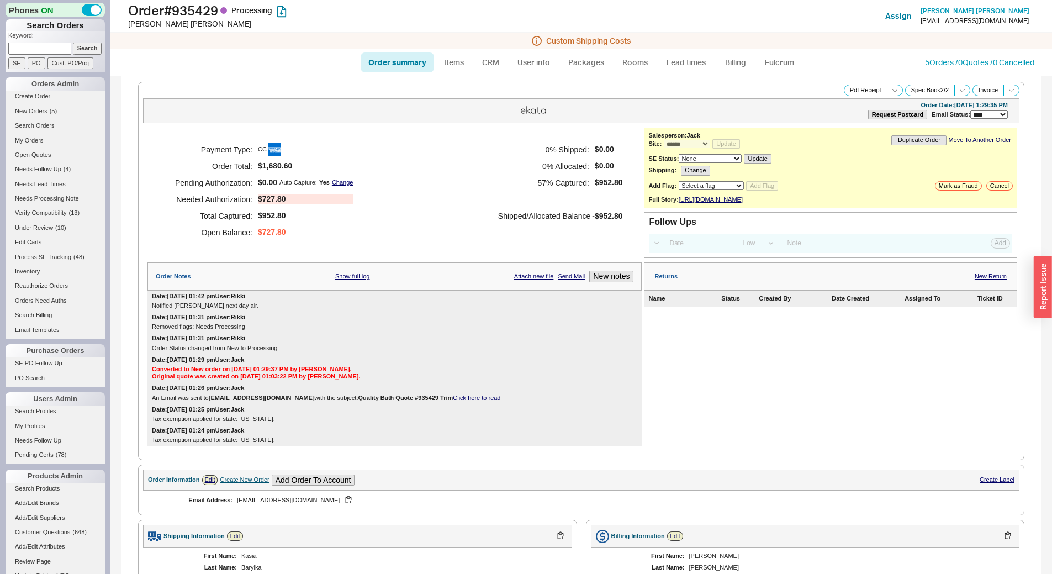
select select "*"
select select "LOW"
select select "3"
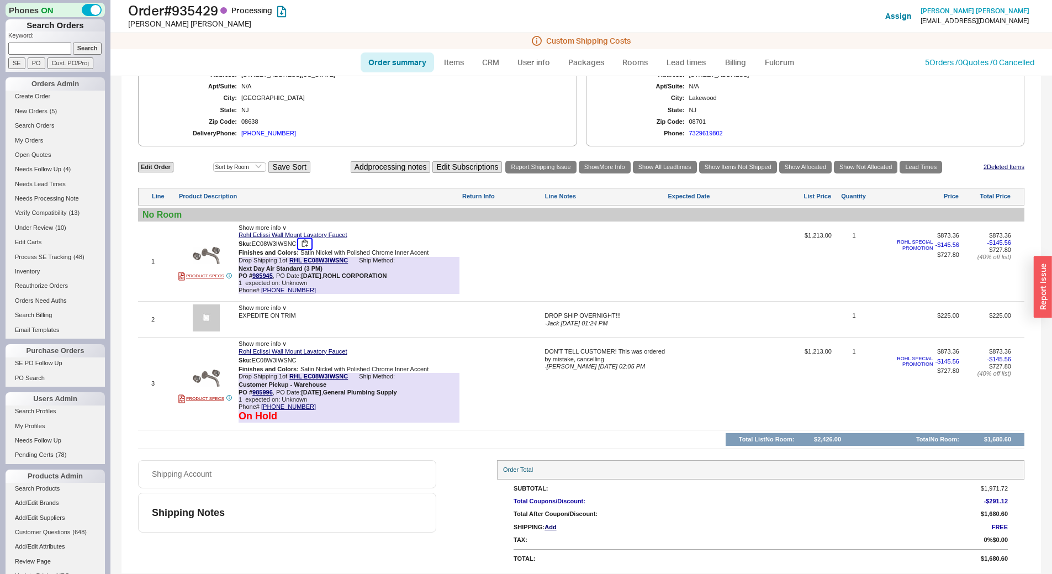
click at [305, 245] on button "button" at bounding box center [304, 244] width 13 height 10
click at [692, 59] on link "Lead times" at bounding box center [686, 62] width 56 height 20
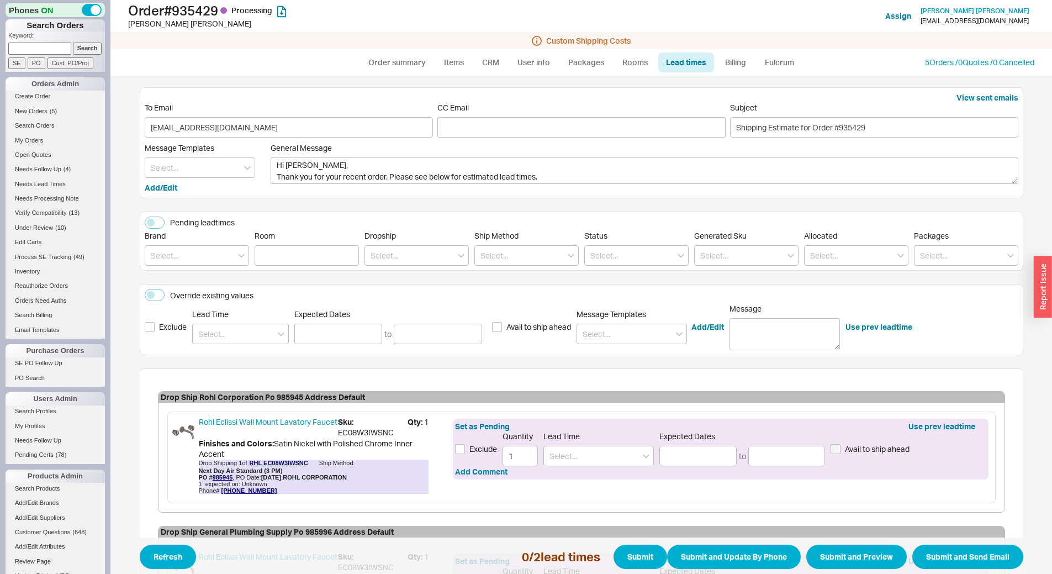
scroll to position [192, 0]
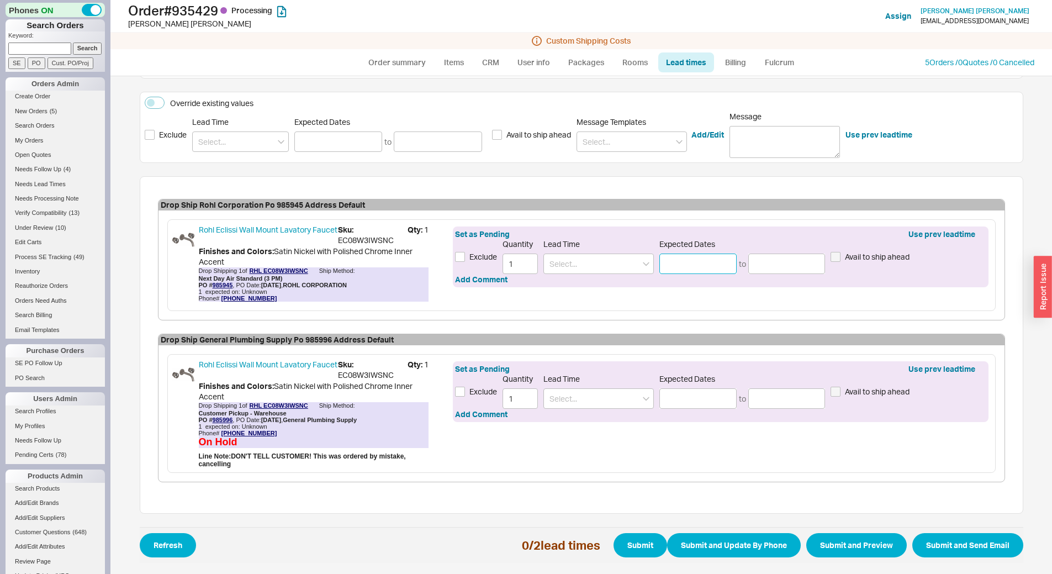
click at [683, 257] on input at bounding box center [697, 263] width 77 height 20
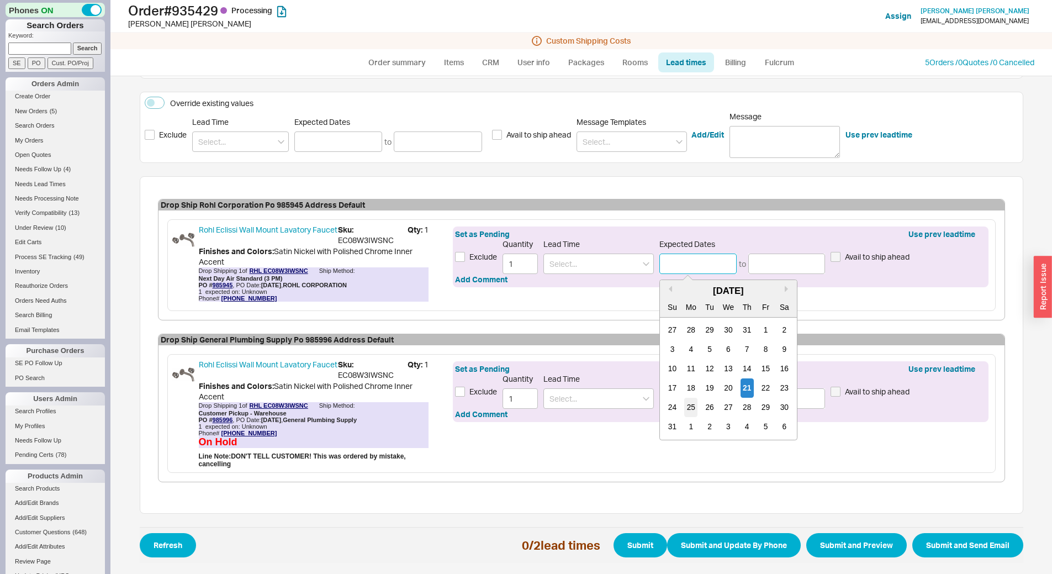
click at [690, 410] on div "25" at bounding box center [691, 407] width 13 height 19
type input "[DATE]"
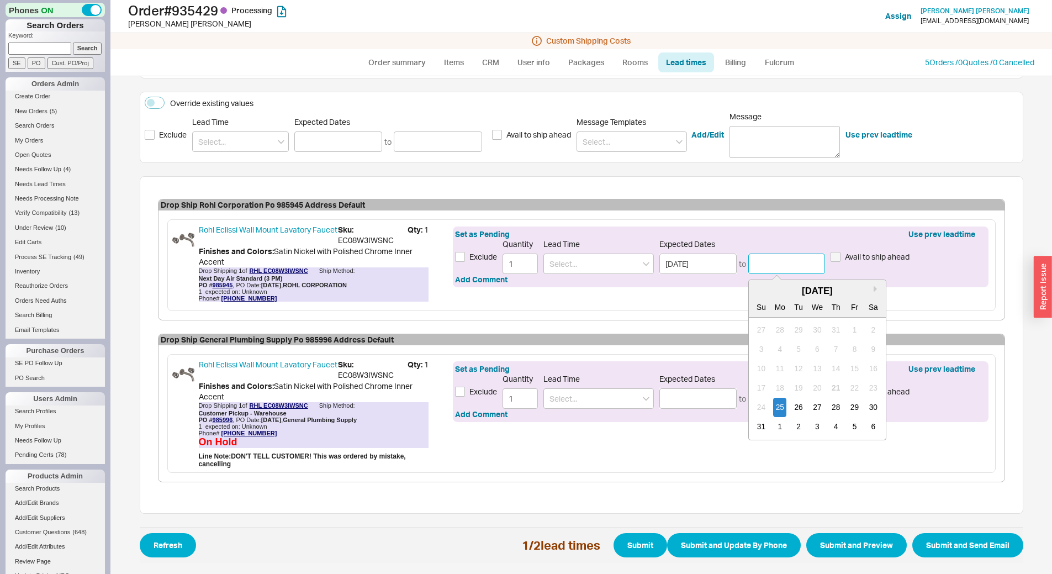
click at [787, 267] on input at bounding box center [786, 263] width 77 height 20
click at [792, 402] on div "26" at bounding box center [798, 407] width 13 height 19
type input "[DATE]"
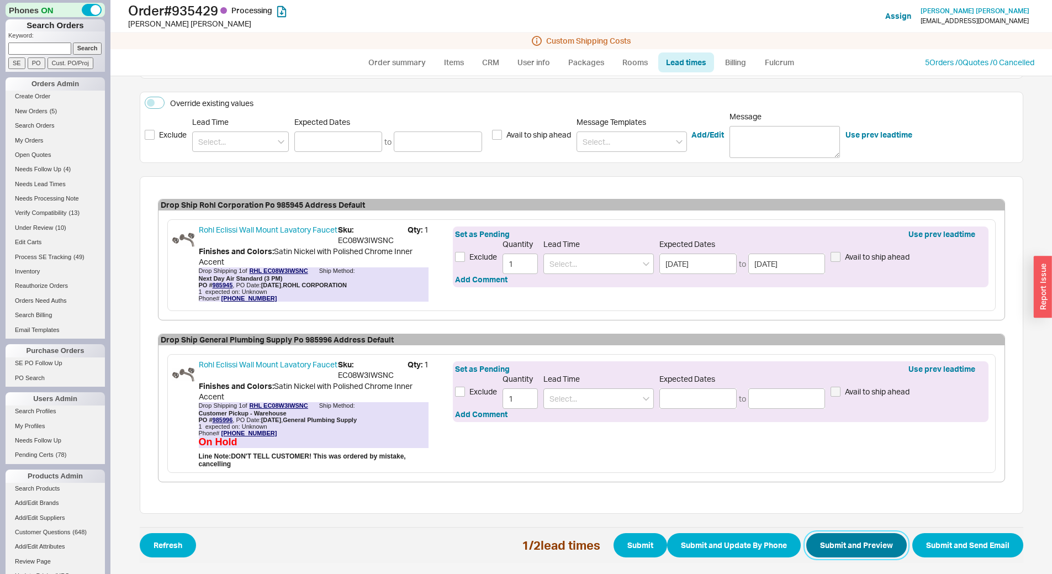
click at [840, 542] on button "Submit and Preview" at bounding box center [856, 545] width 101 height 24
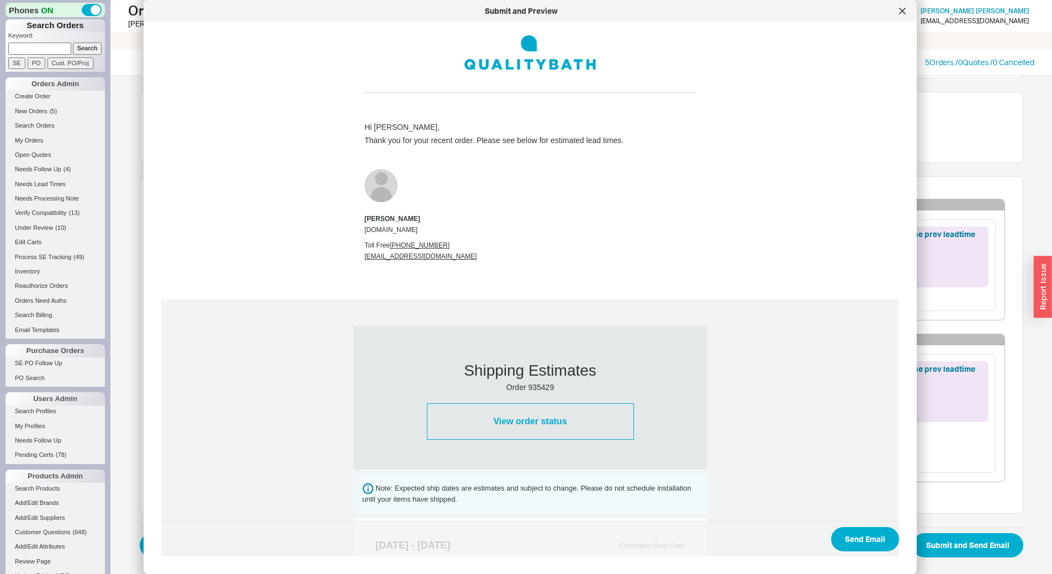
scroll to position [544, 0]
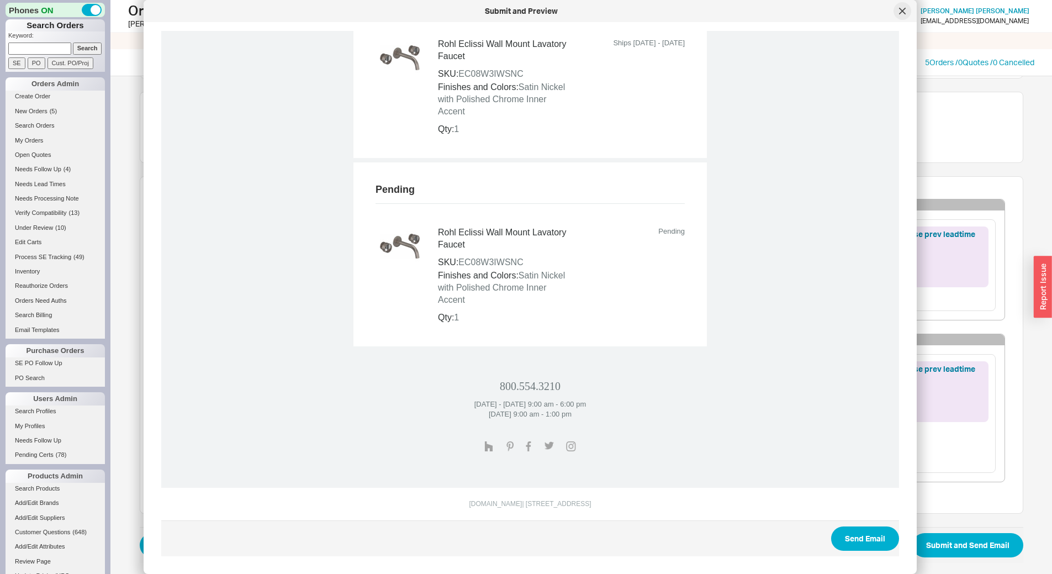
click at [898, 18] on div at bounding box center [903, 11] width 18 height 18
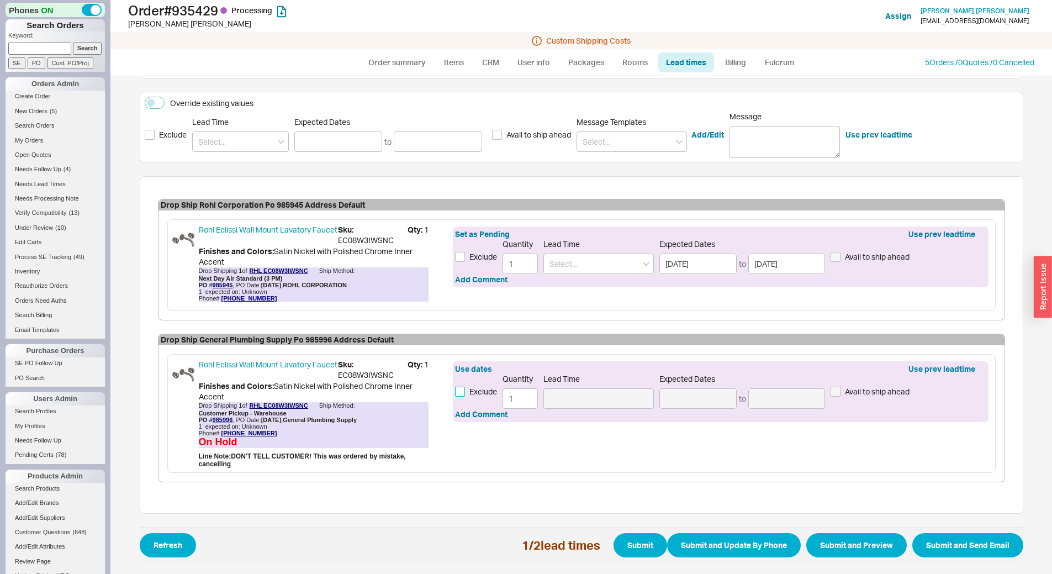
click at [455, 389] on input "Exclude" at bounding box center [460, 392] width 10 height 10
checkbox input "true"
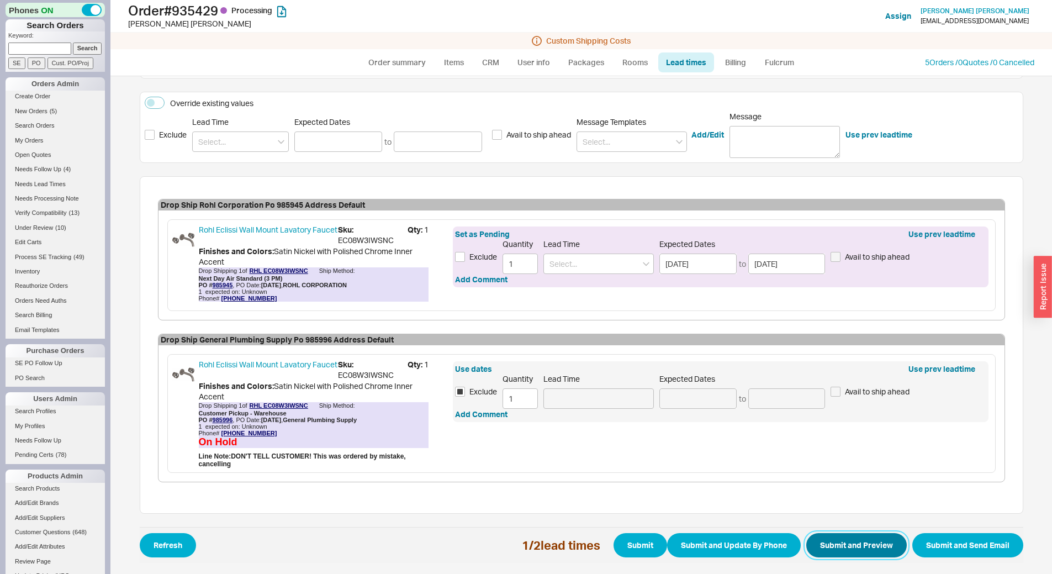
click at [827, 541] on button "Submit and Preview" at bounding box center [856, 545] width 101 height 24
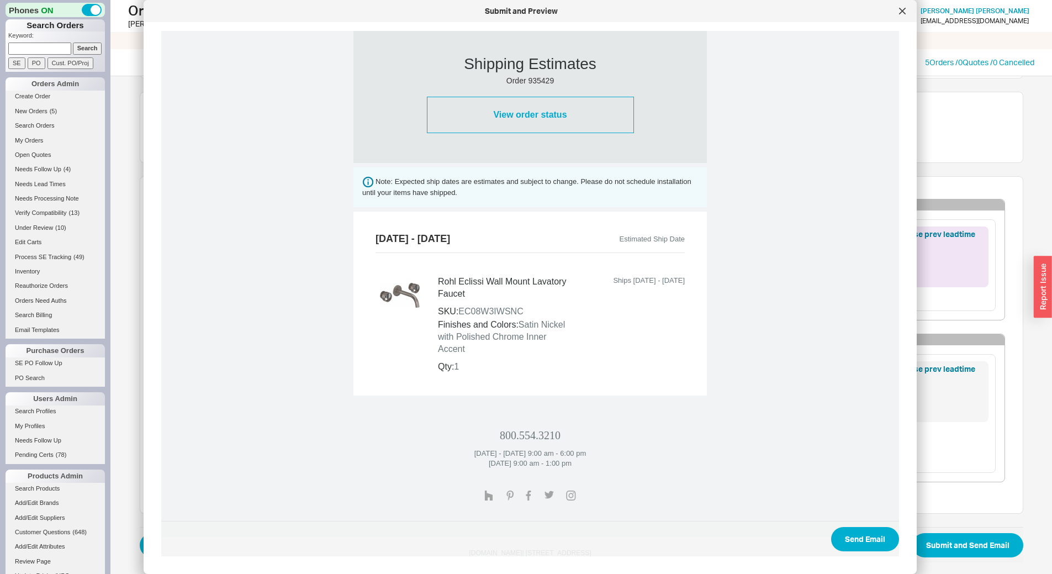
scroll to position [331, 0]
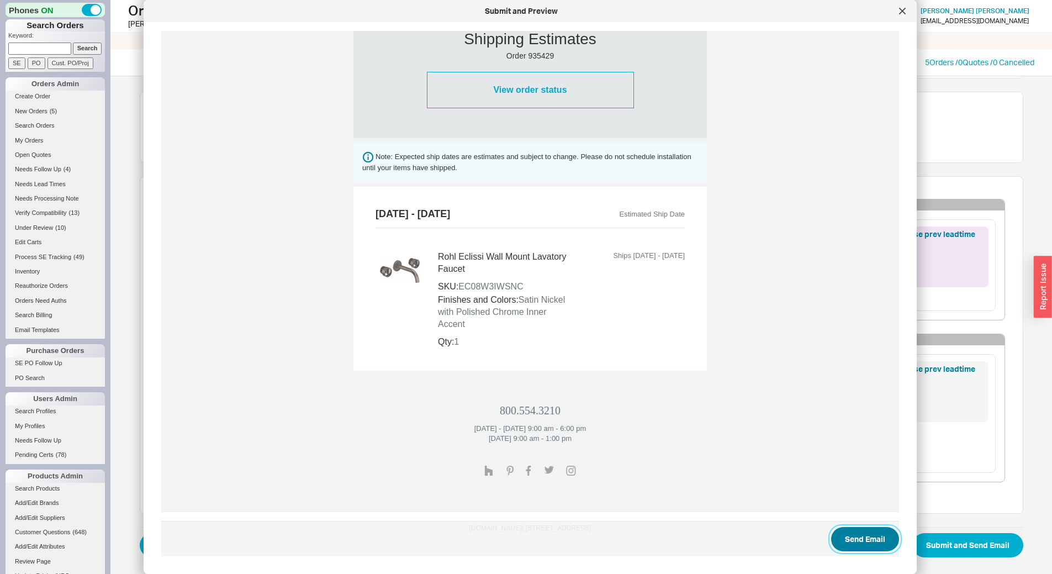
click at [874, 541] on button "Send Email" at bounding box center [865, 539] width 68 height 24
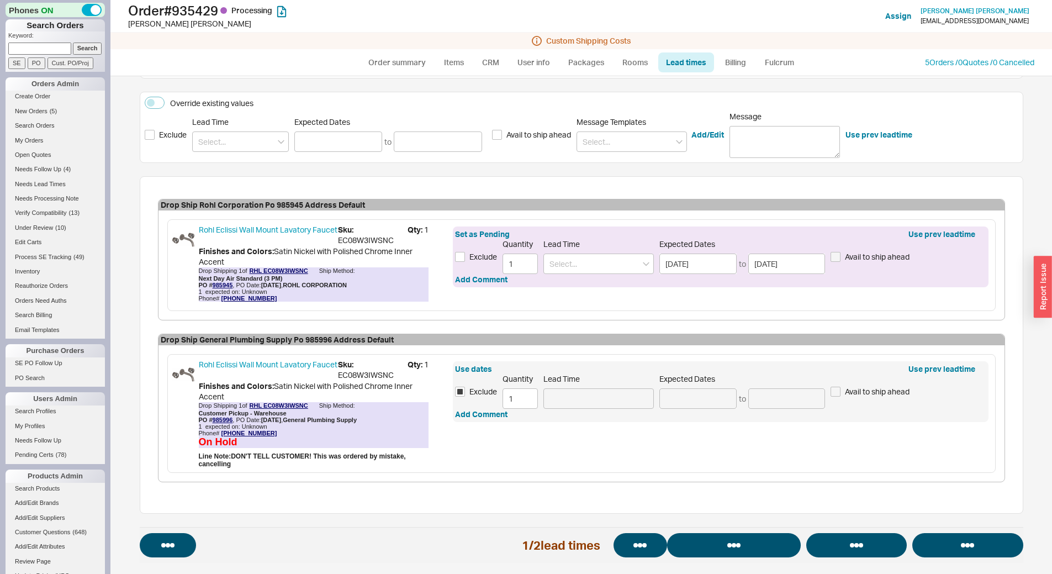
select select "*"
select select "LOW"
select select "3"
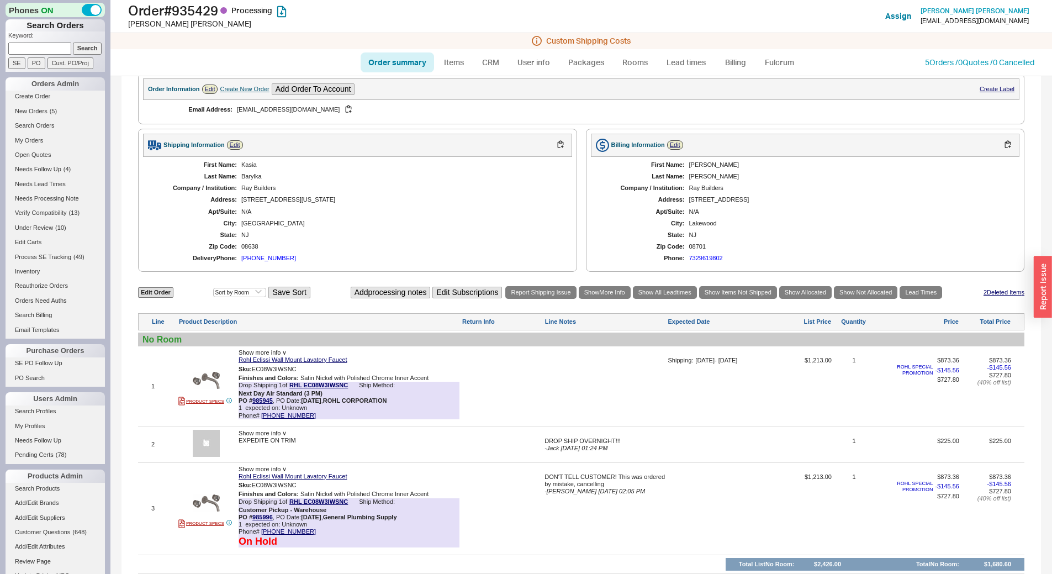
scroll to position [442, 0]
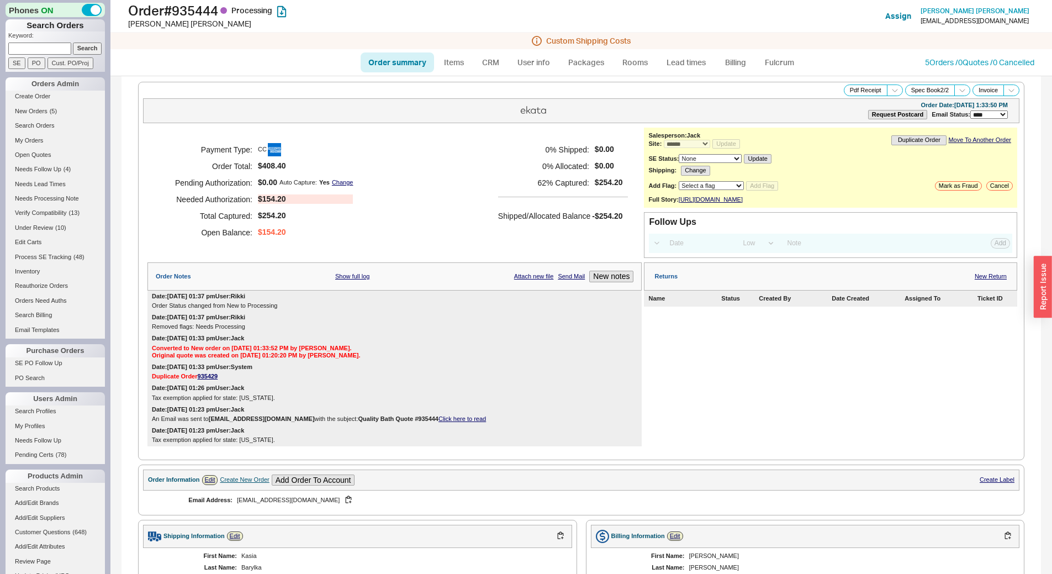
select select "*"
select select "LOW"
select select "3"
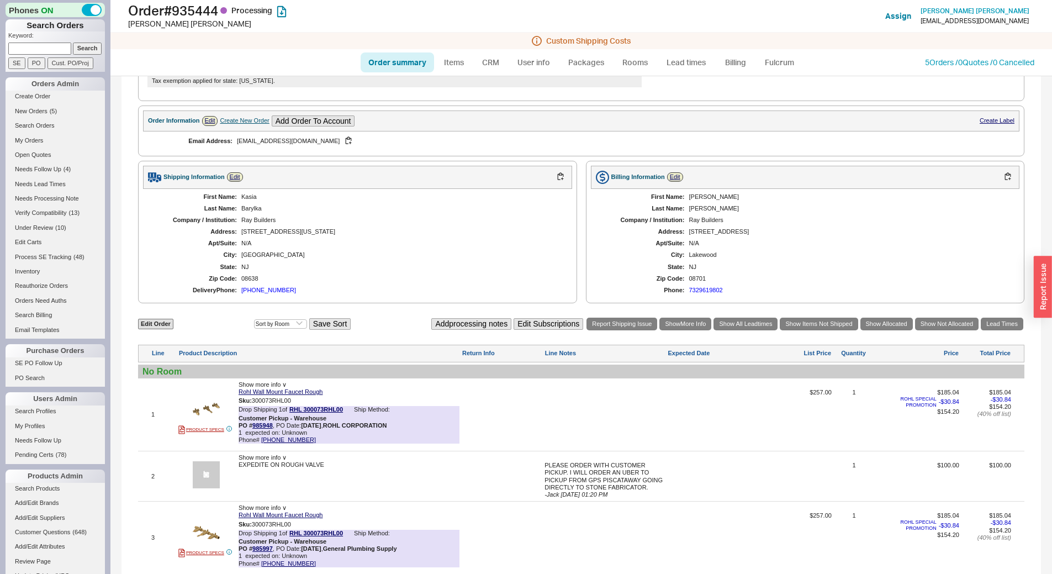
scroll to position [442, 0]
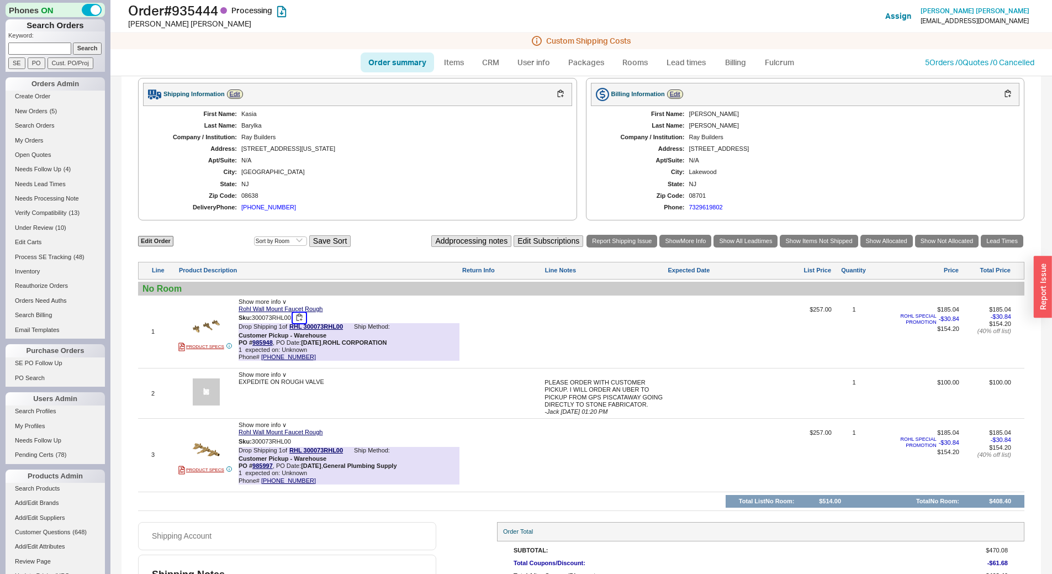
click at [300, 323] on button "button" at bounding box center [299, 318] width 13 height 10
click at [576, 331] on div at bounding box center [605, 336] width 121 height 60
click at [578, 330] on div at bounding box center [605, 336] width 121 height 60
type textarea "cancelling this one"
click at [559, 335] on button "SAVE" at bounding box center [557, 329] width 24 height 9
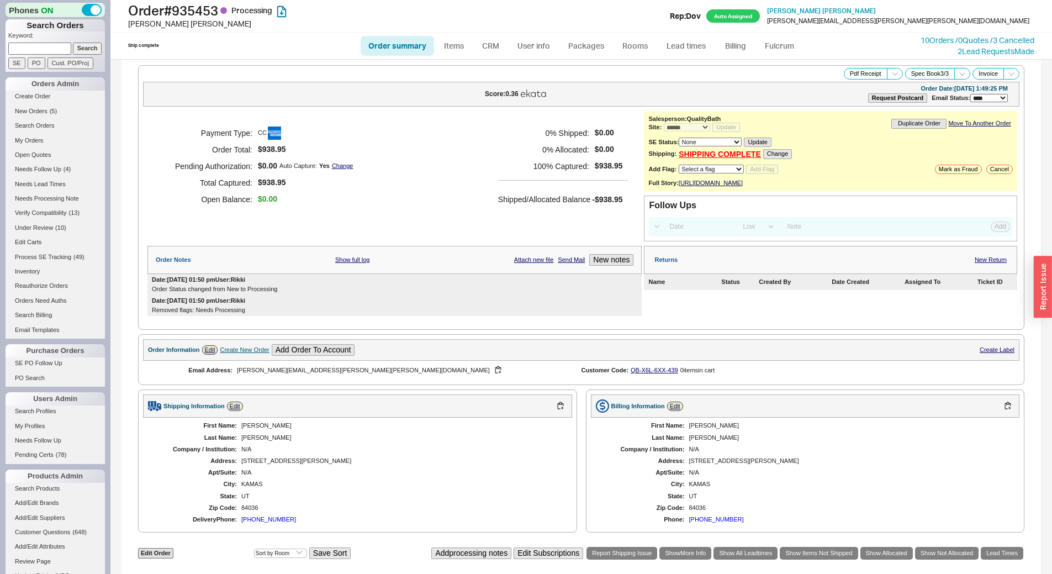
select select "*"
select select "LOW"
select select "3"
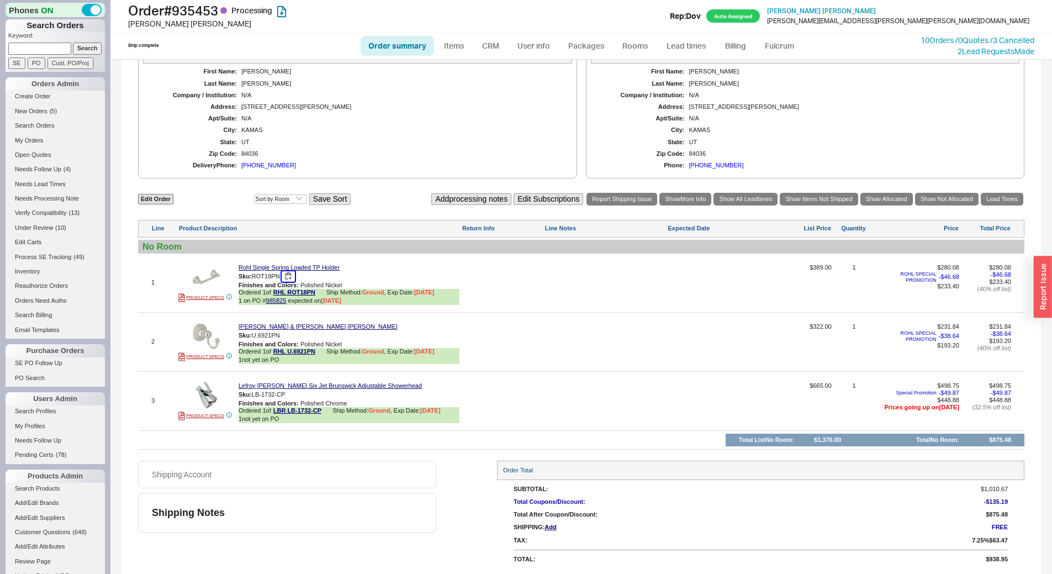
click at [287, 274] on button "button" at bounding box center [288, 276] width 13 height 10
click at [290, 335] on button "button" at bounding box center [288, 335] width 13 height 10
click at [297, 392] on button "button" at bounding box center [293, 394] width 13 height 10
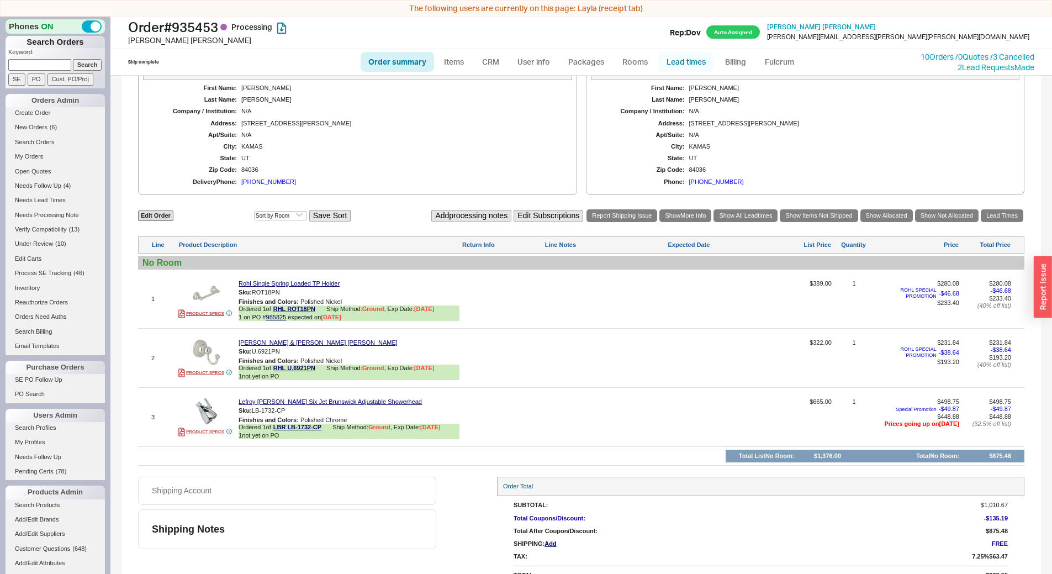
click at [692, 58] on link "Lead times" at bounding box center [686, 62] width 56 height 20
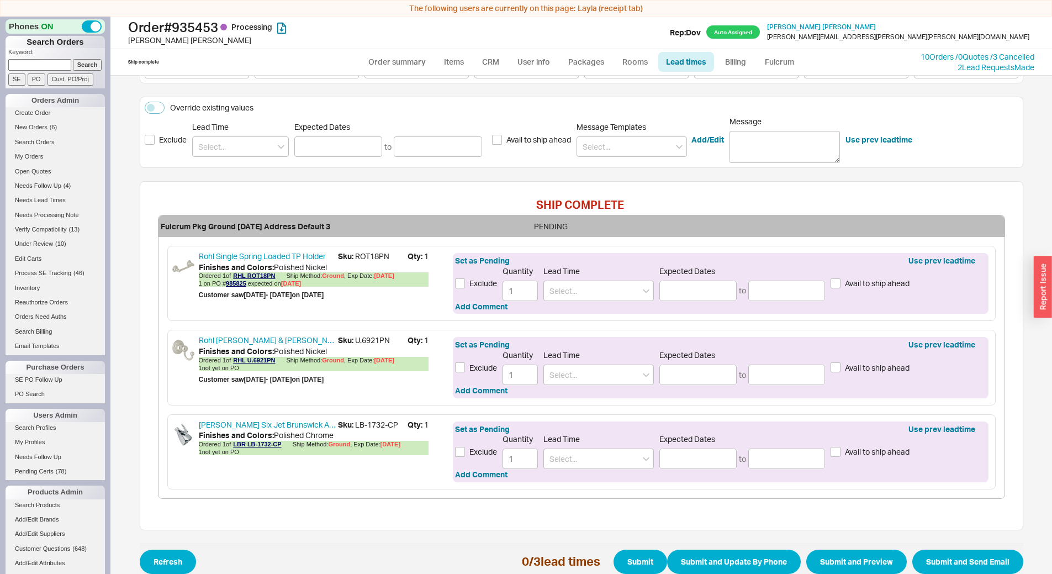
scroll to position [77, 0]
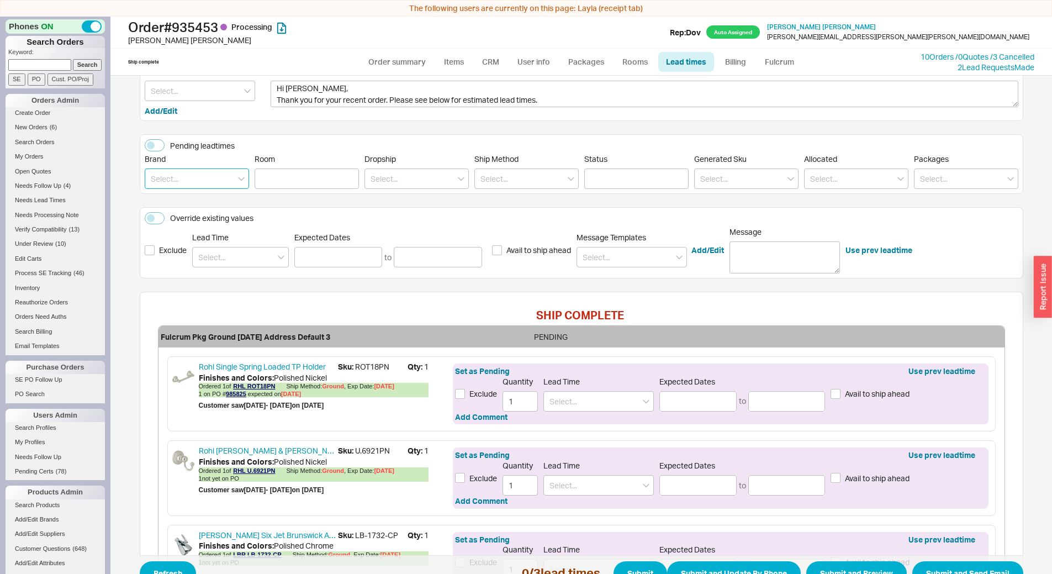
click at [188, 172] on input at bounding box center [197, 178] width 104 height 20
click at [194, 195] on div "Rohl" at bounding box center [196, 202] width 103 height 20
type input "Rohl"
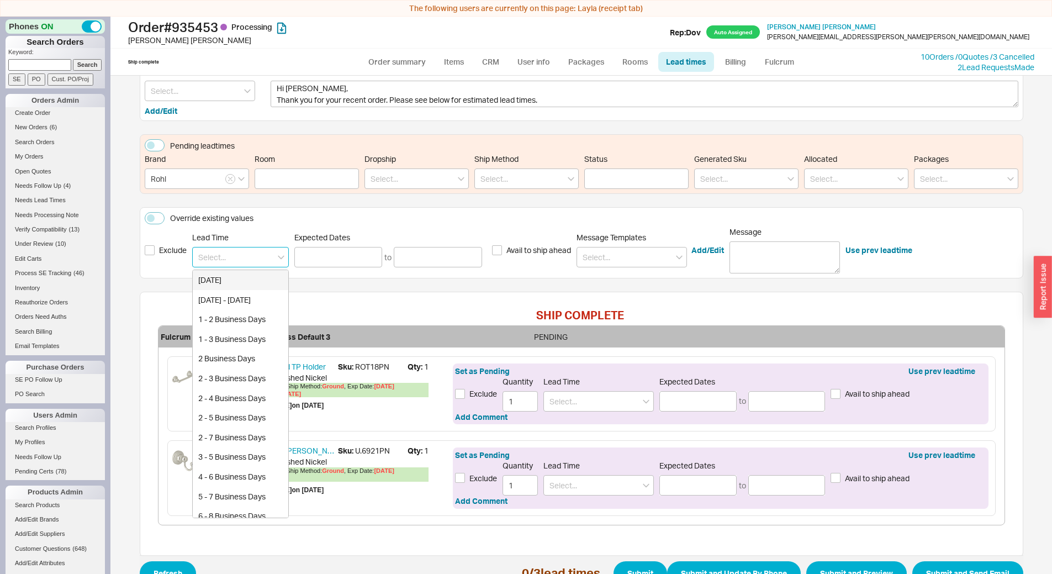
click at [240, 257] on input at bounding box center [240, 257] width 97 height 20
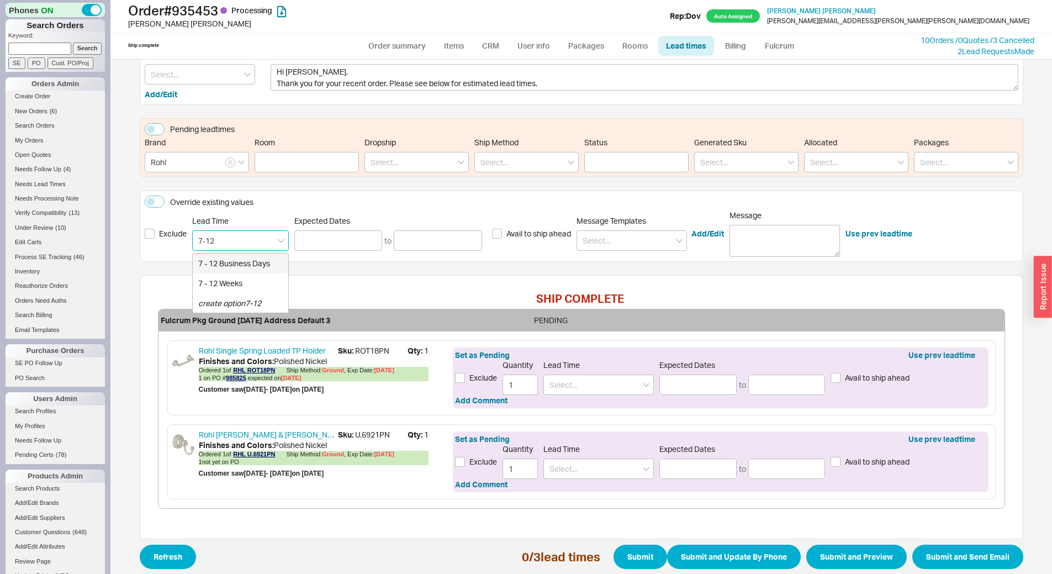
click at [240, 257] on div "7 - 12 Business Days" at bounding box center [241, 263] width 96 height 20
type input "7 - 12 Business Days"
type input "09/02/2025"
type input "09/09/2025"
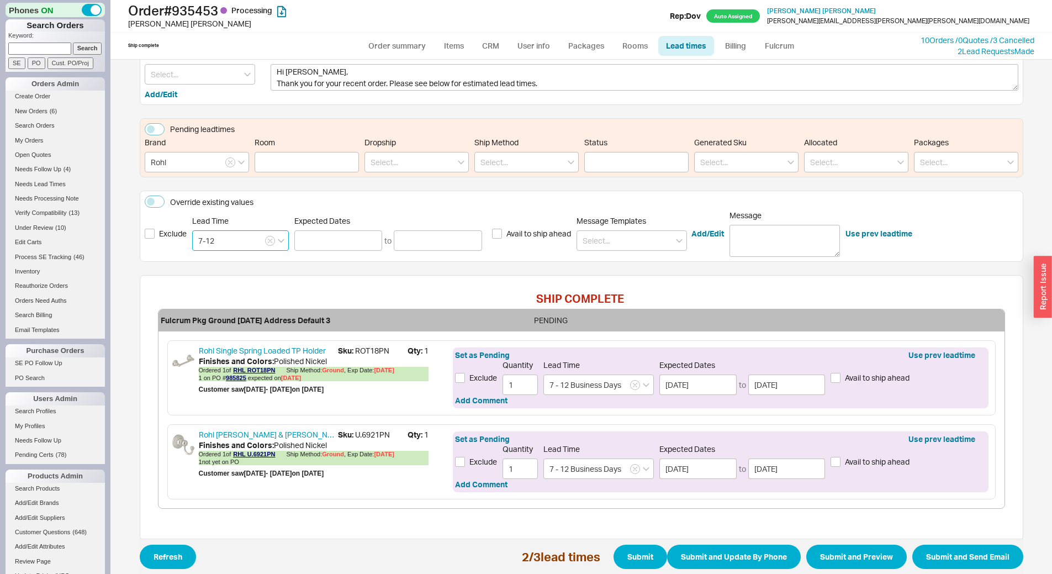
type input "7 - 12 Business Days"
type input "09/02/2025"
type input "09/09/2025"
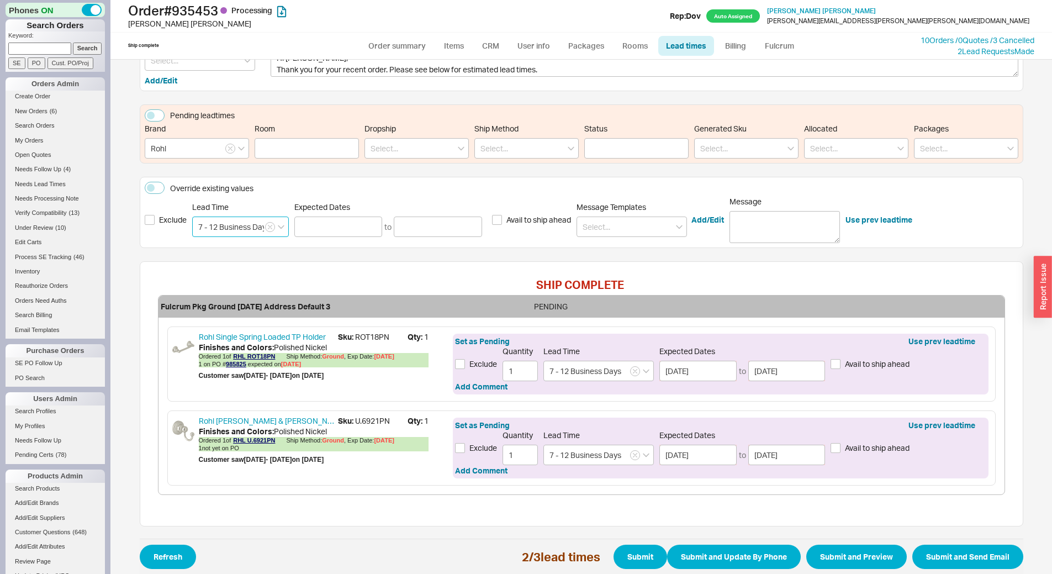
scroll to position [103, 0]
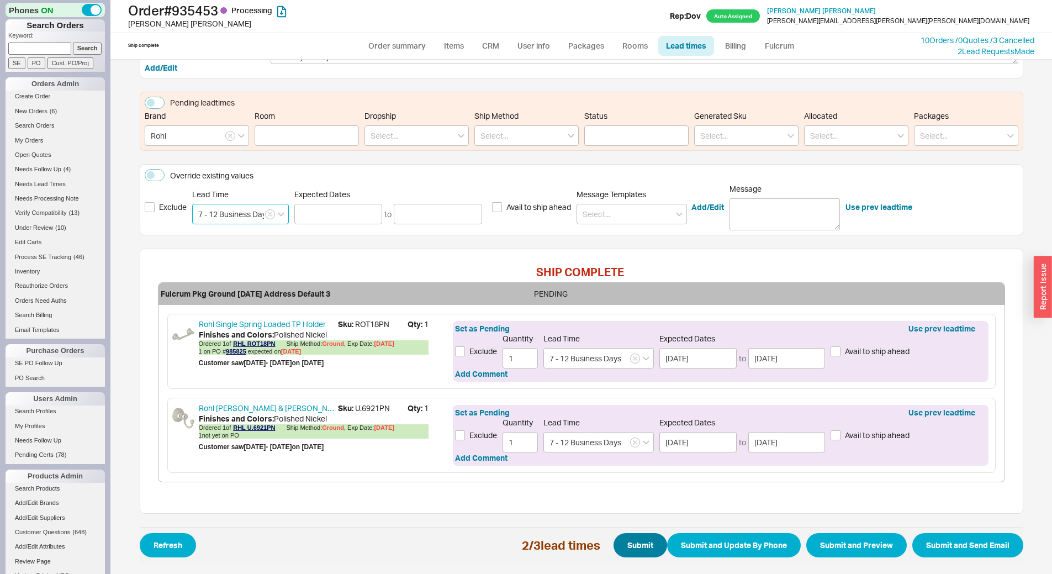
type input "7 - 12 Business Days"
click at [632, 543] on button "Submit" at bounding box center [641, 545] width 54 height 24
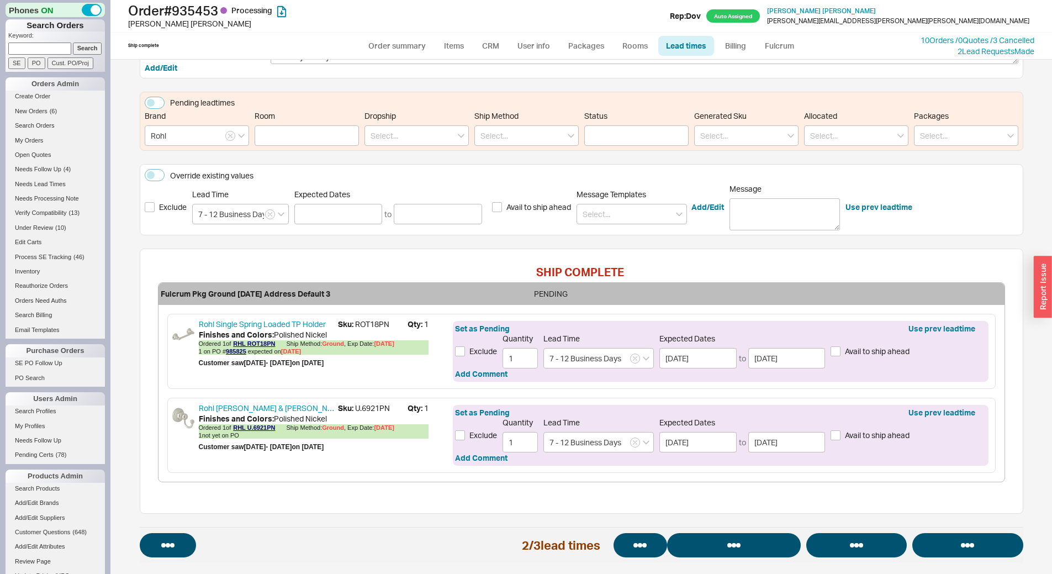
select select "*"
select select "LOW"
select select "3"
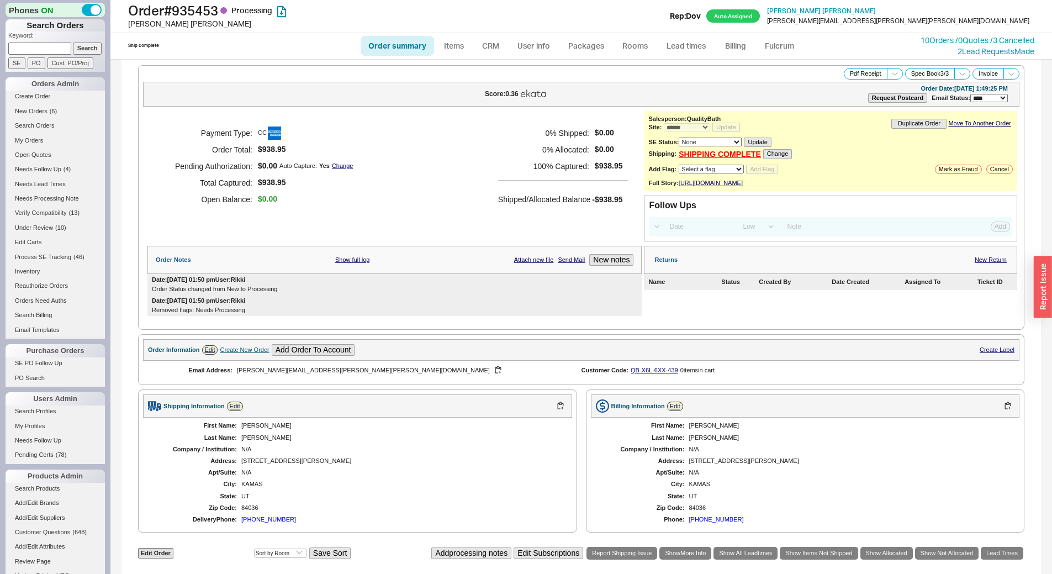
scroll to position [361, 0]
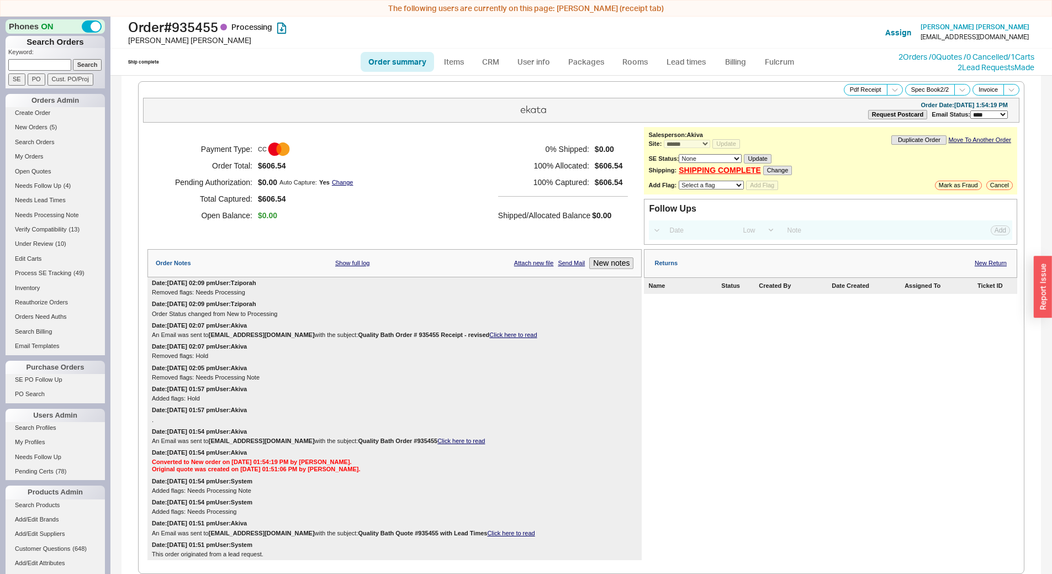
select select "*"
select select "LOW"
select select "3"
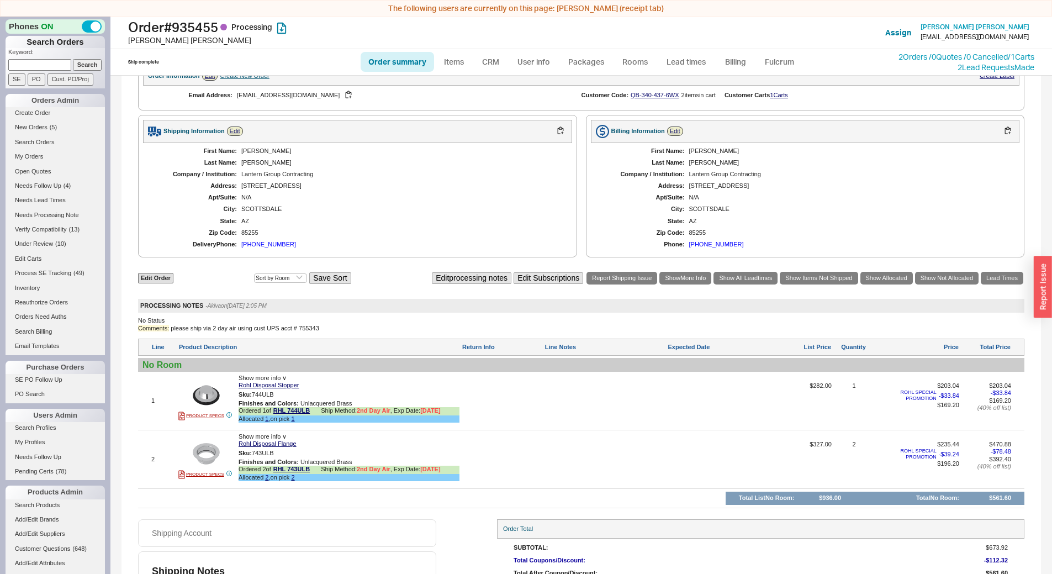
scroll to position [559, 0]
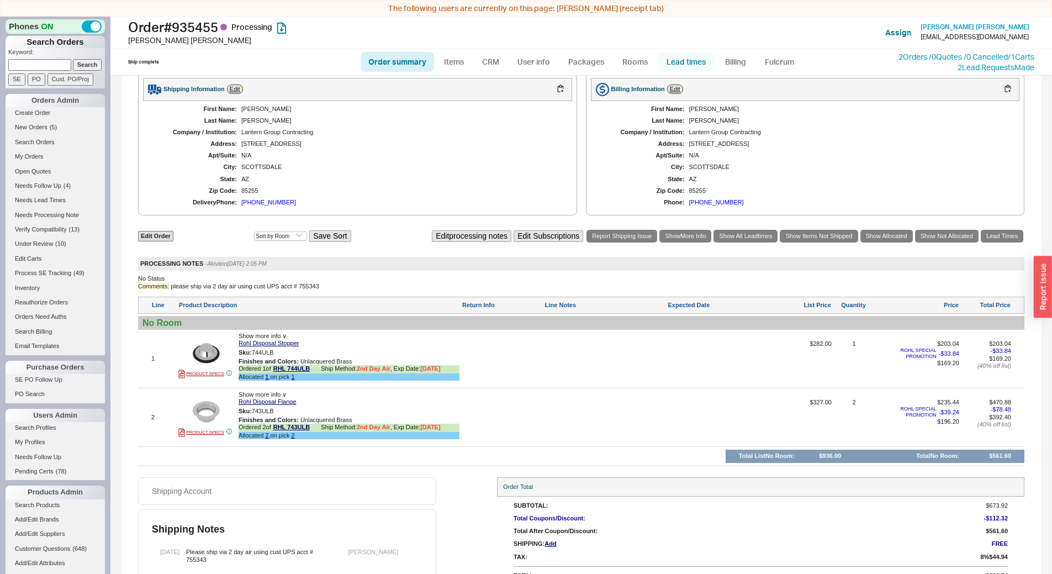
click at [689, 62] on link "Lead times" at bounding box center [686, 62] width 56 height 20
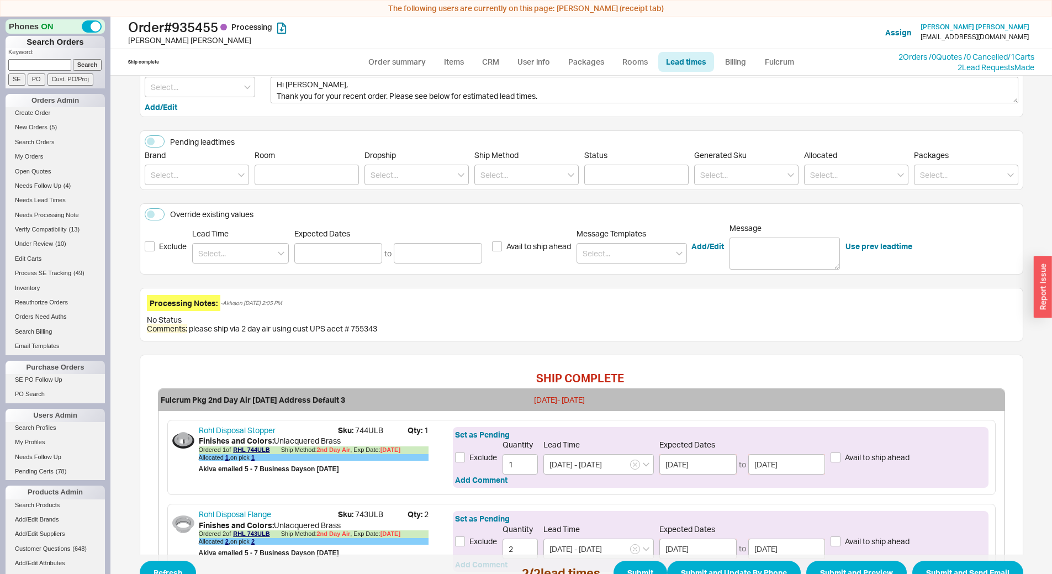
scroll to position [170, 0]
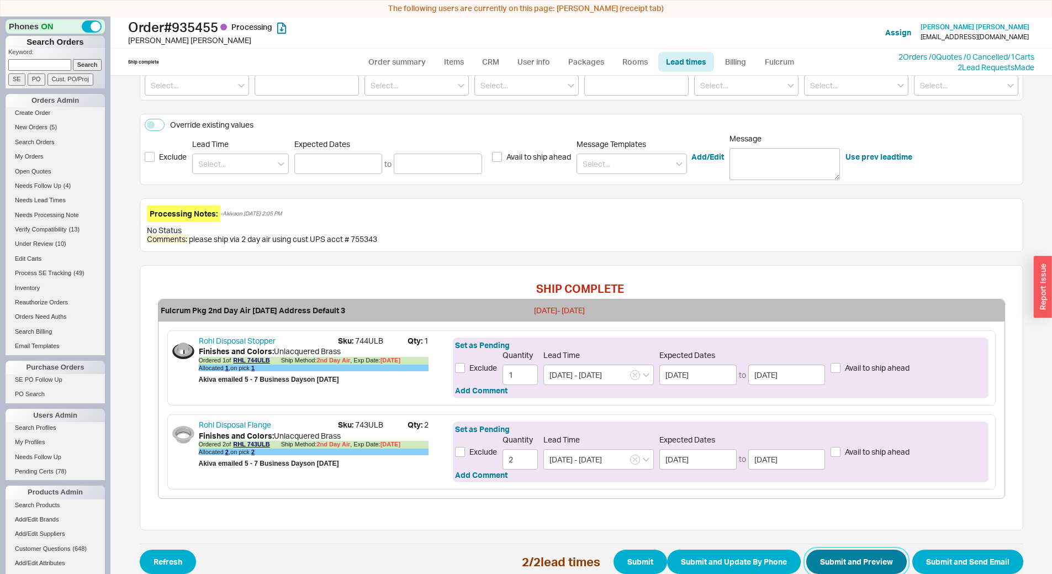
click at [843, 556] on button "Submit and Preview" at bounding box center [856, 561] width 101 height 24
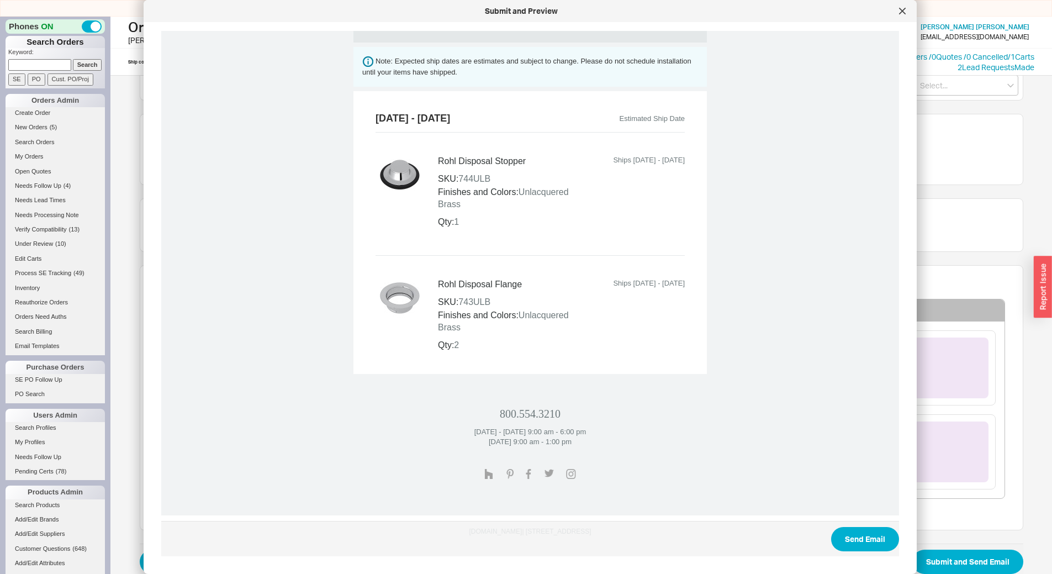
scroll to position [454, 0]
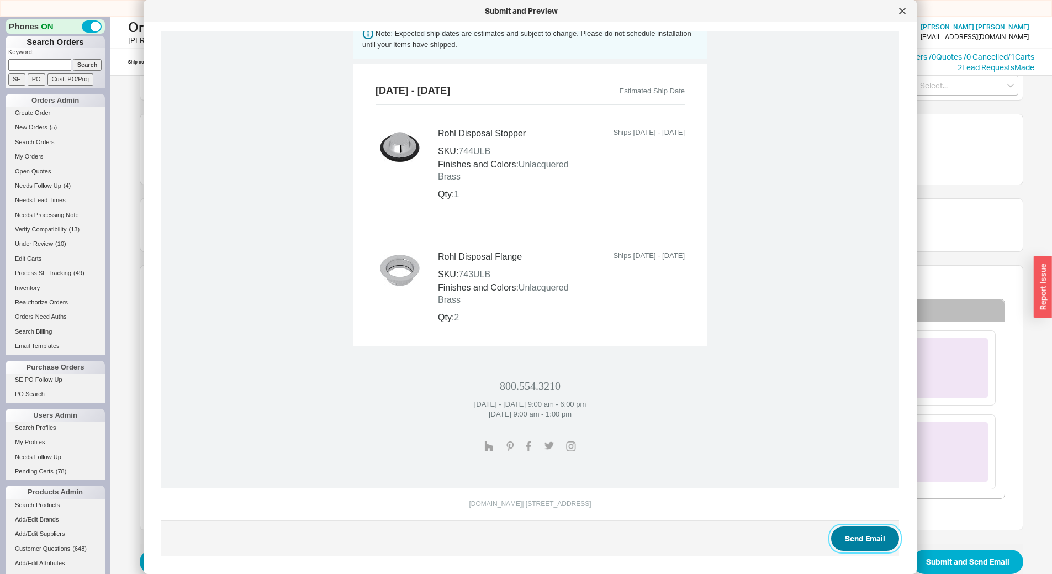
click at [866, 545] on button "Send Email" at bounding box center [865, 538] width 68 height 24
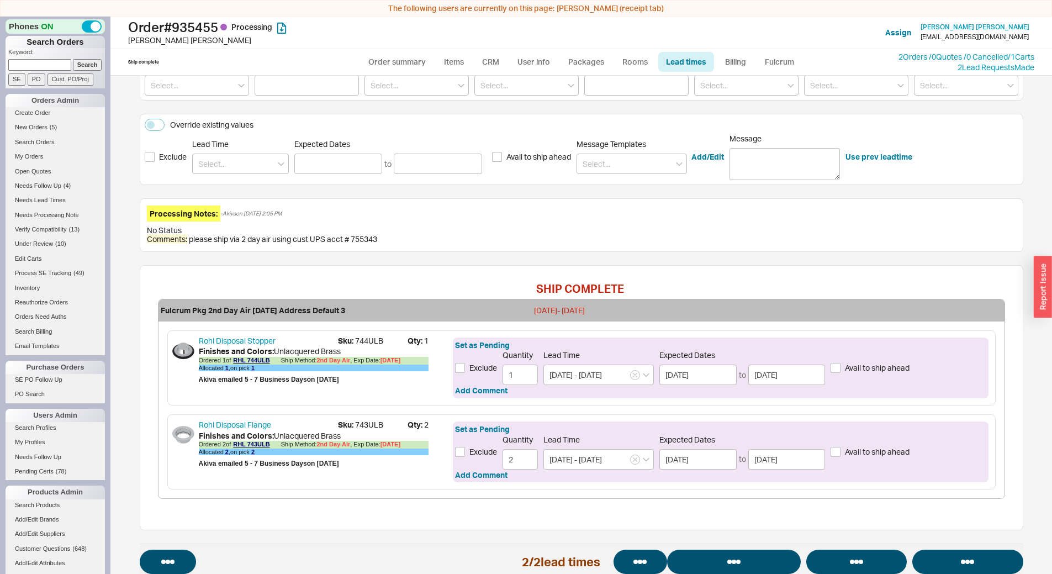
select select "*"
select select "LOW"
select select "3"
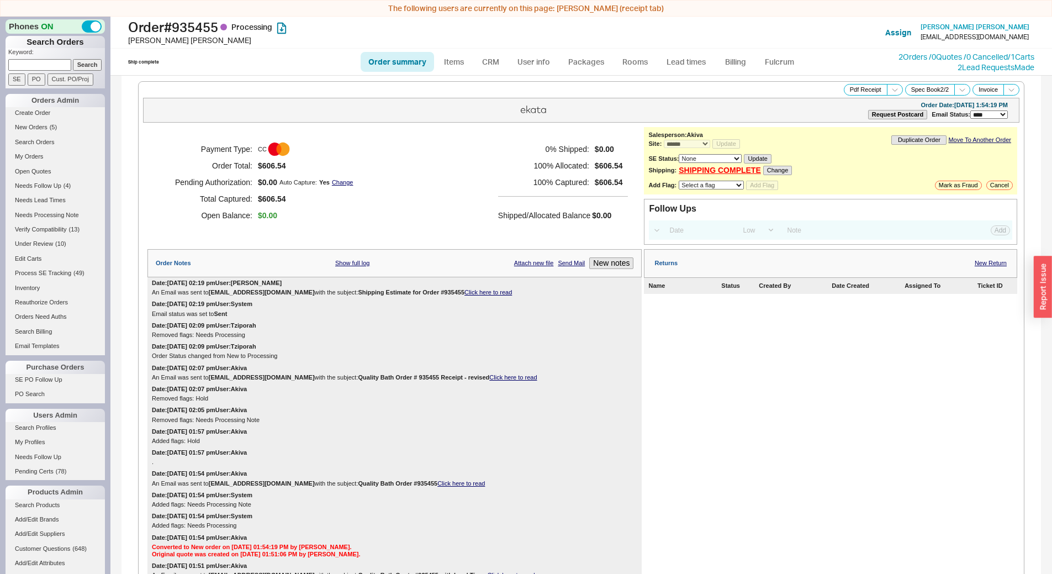
select select "*"
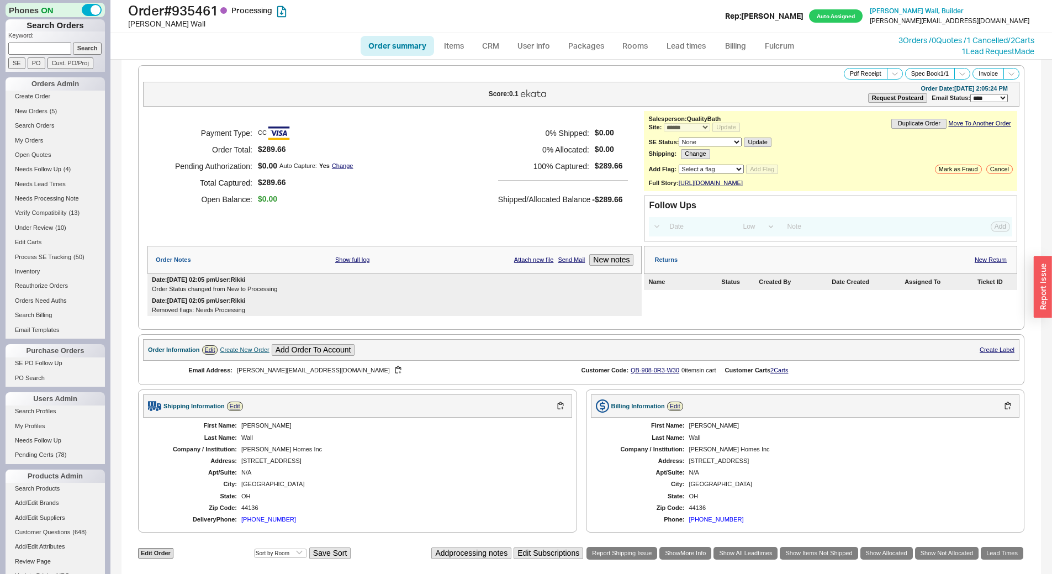
select select "*"
select select "LOW"
select select "3"
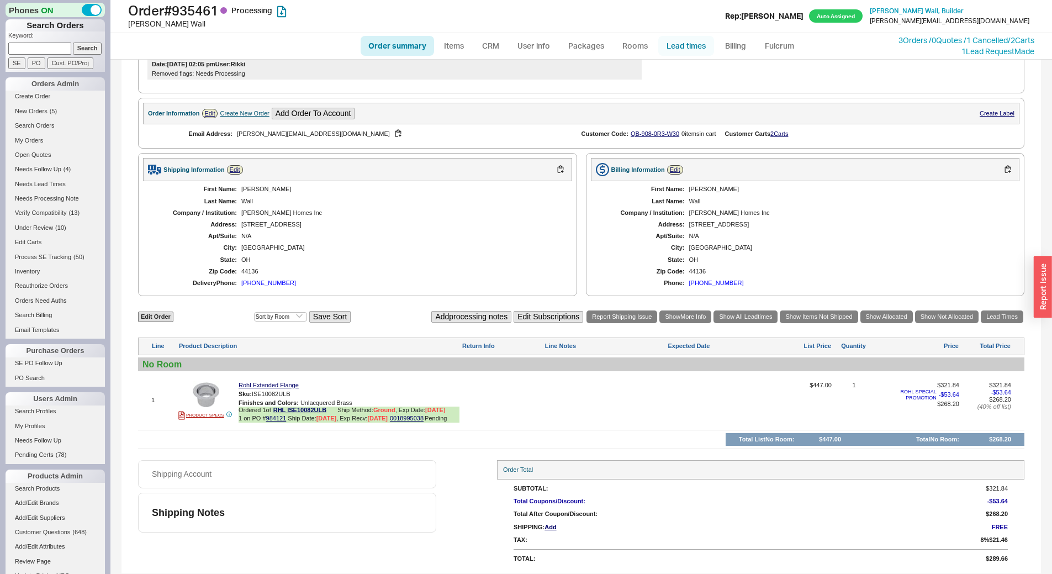
click at [690, 47] on link "Lead times" at bounding box center [686, 46] width 56 height 20
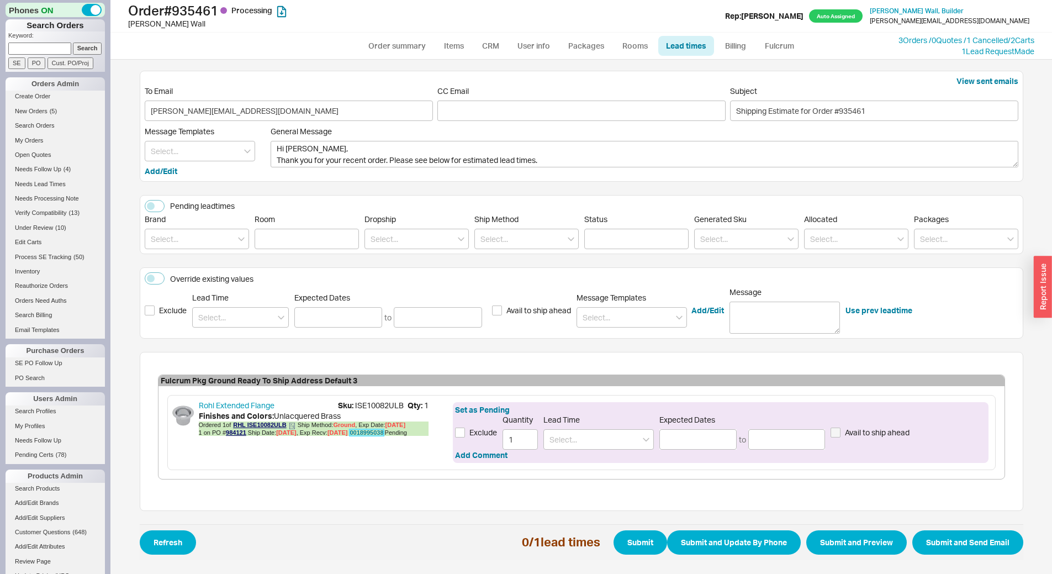
click at [378, 431] on link "0018995038" at bounding box center [367, 432] width 34 height 7
click at [239, 432] on link "984121" at bounding box center [236, 432] width 20 height 7
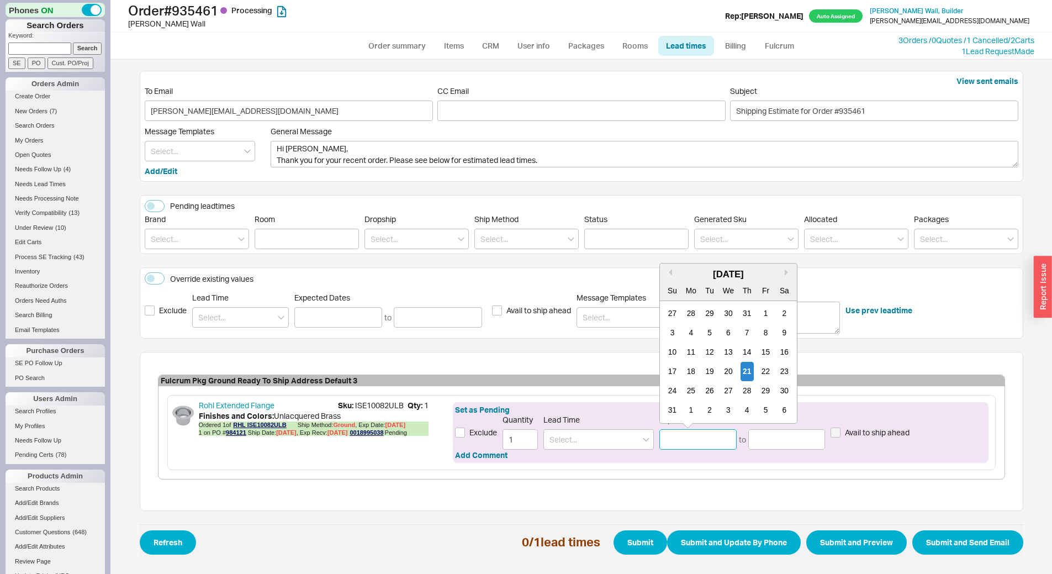
click at [688, 437] on input at bounding box center [697, 439] width 77 height 20
click at [692, 385] on div "25" at bounding box center [691, 390] width 13 height 19
type input "08/25/2025"
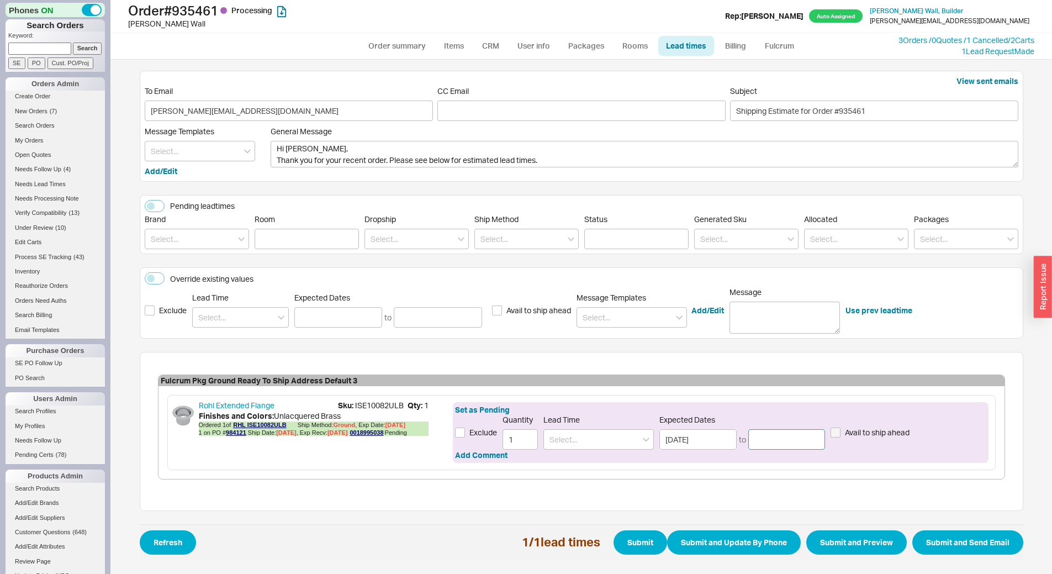
click at [758, 441] on input at bounding box center [786, 439] width 77 height 20
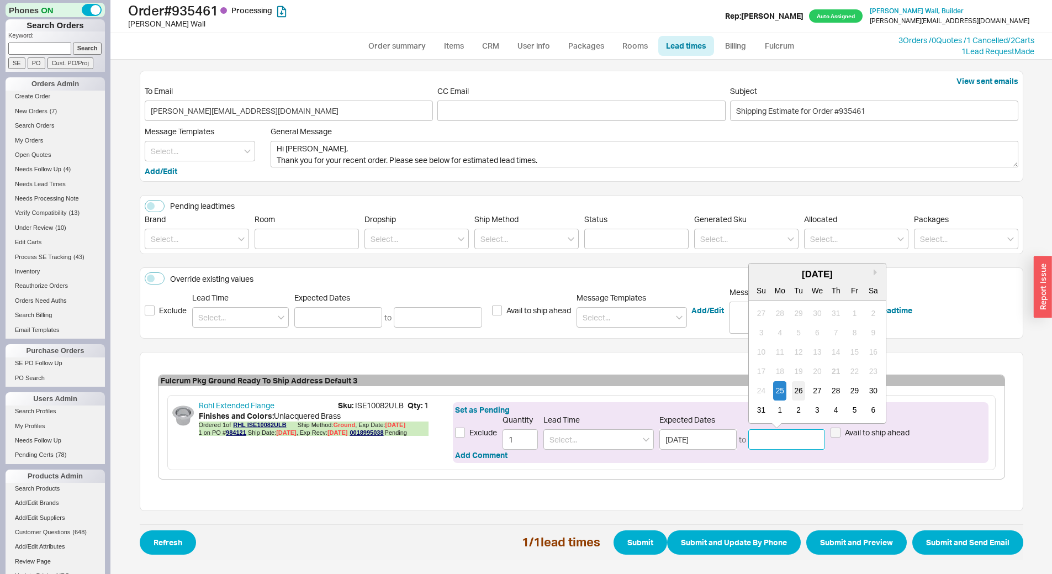
click at [796, 391] on div "26" at bounding box center [798, 390] width 13 height 19
type input "08/26/2025"
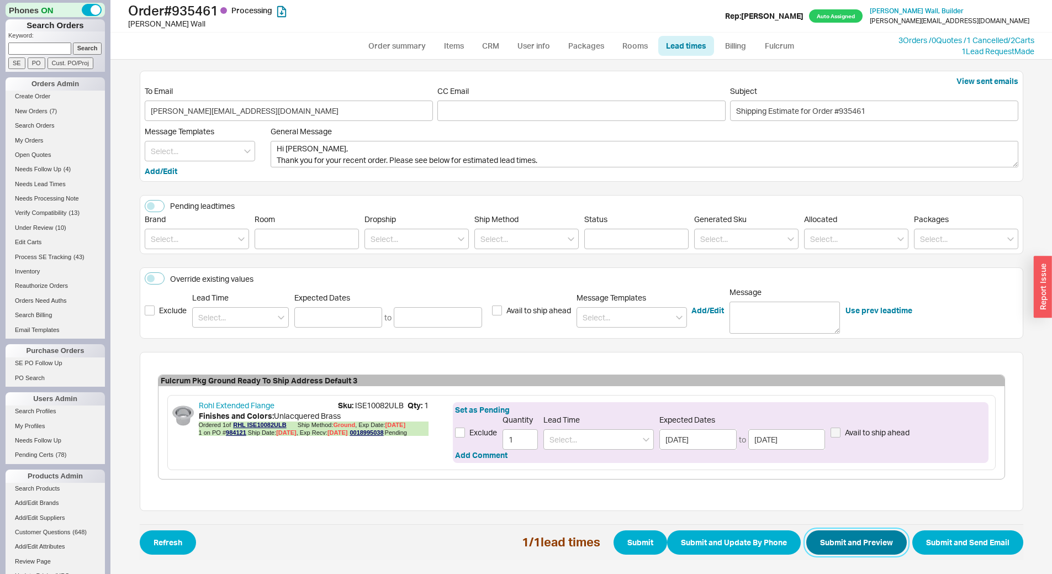
click at [870, 542] on button "Submit and Preview" at bounding box center [856, 542] width 101 height 24
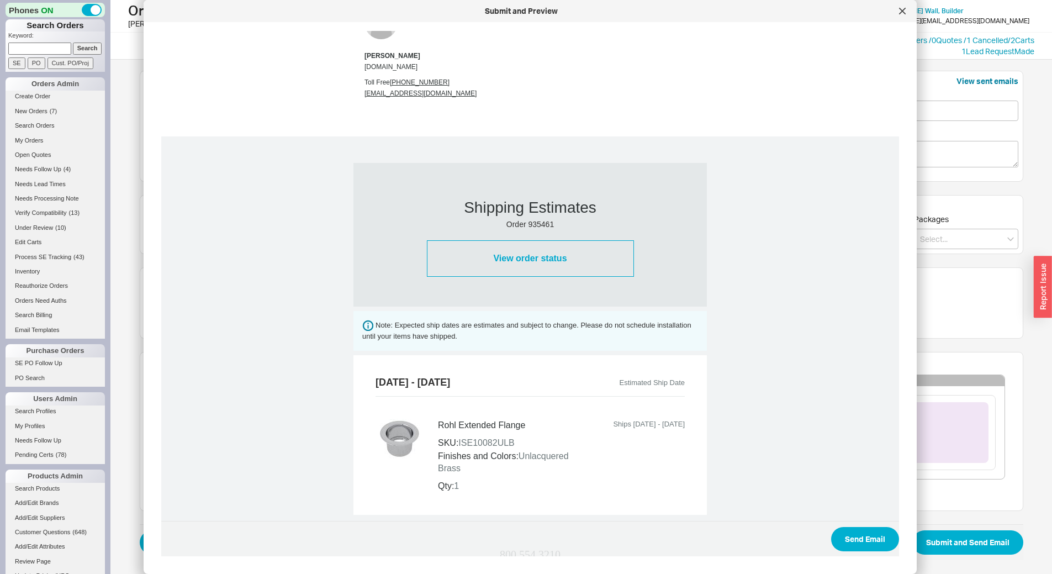
scroll to position [331, 0]
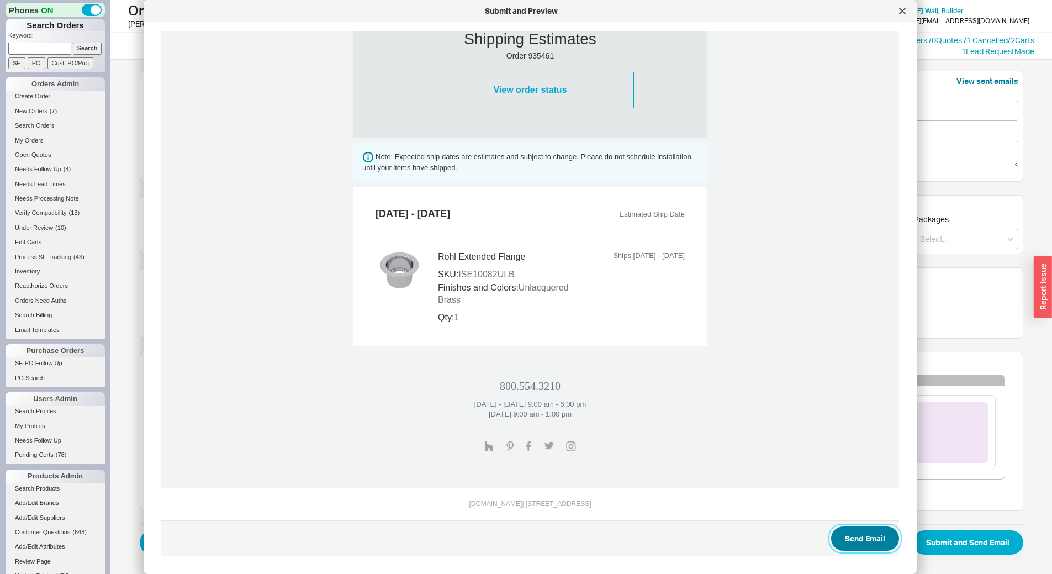
click at [850, 547] on button "Send Email" at bounding box center [865, 538] width 68 height 24
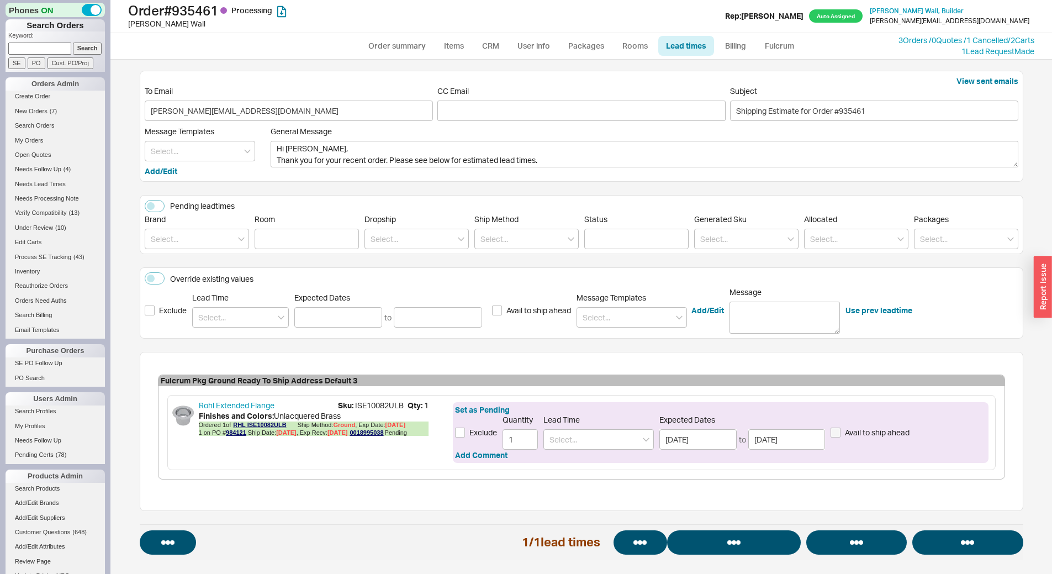
select select "*"
select select "LOW"
select select "3"
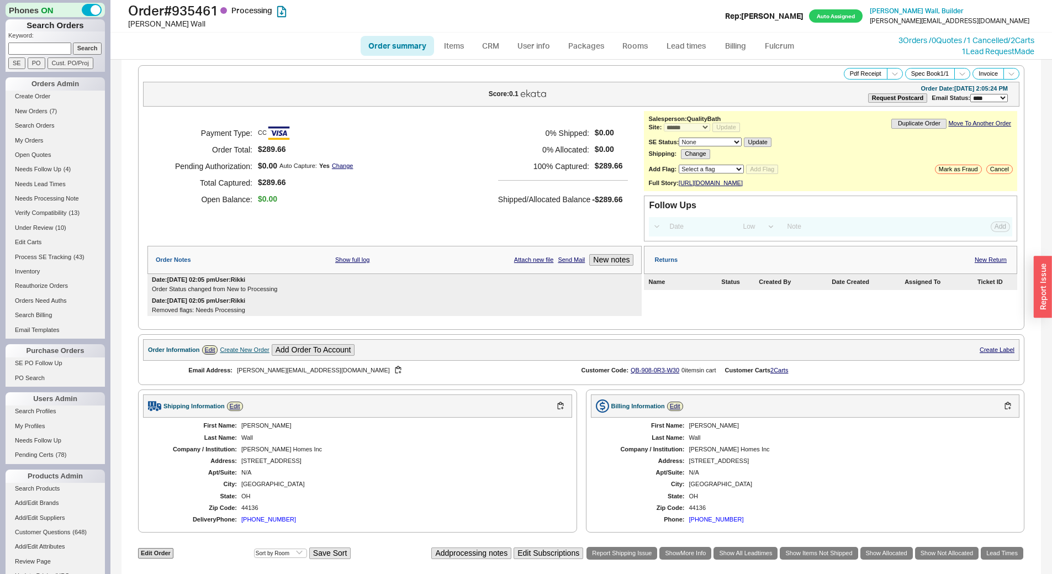
select select "*"
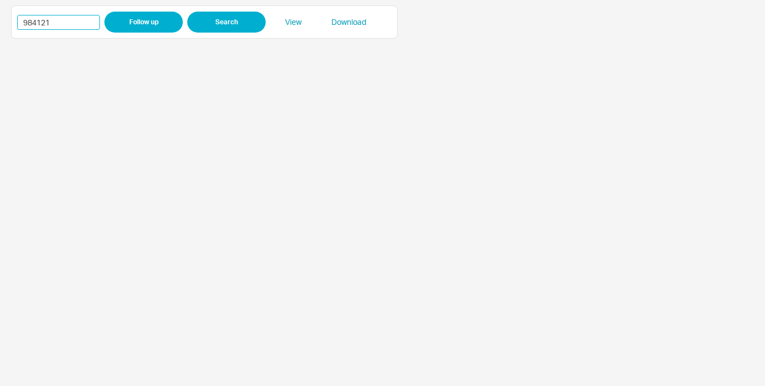
drag, startPoint x: 35, startPoint y: 15, endPoint x: -4, endPoint y: 11, distance: 39.5
click at [0, 11] on html "984121 Follow up Search View Download" at bounding box center [382, 193] width 765 height 386
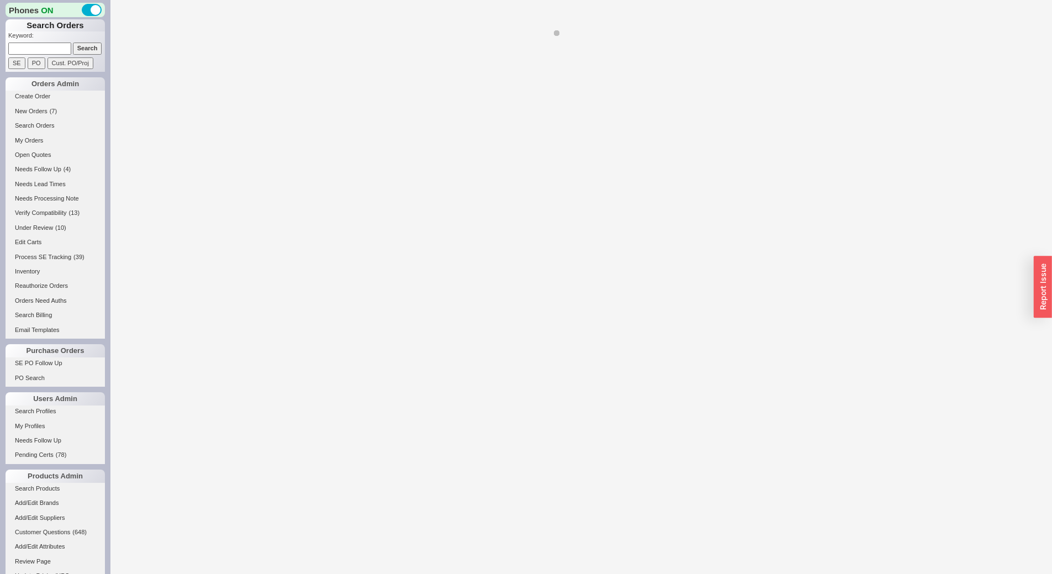
select select "*"
select select "LOW"
select select "3"
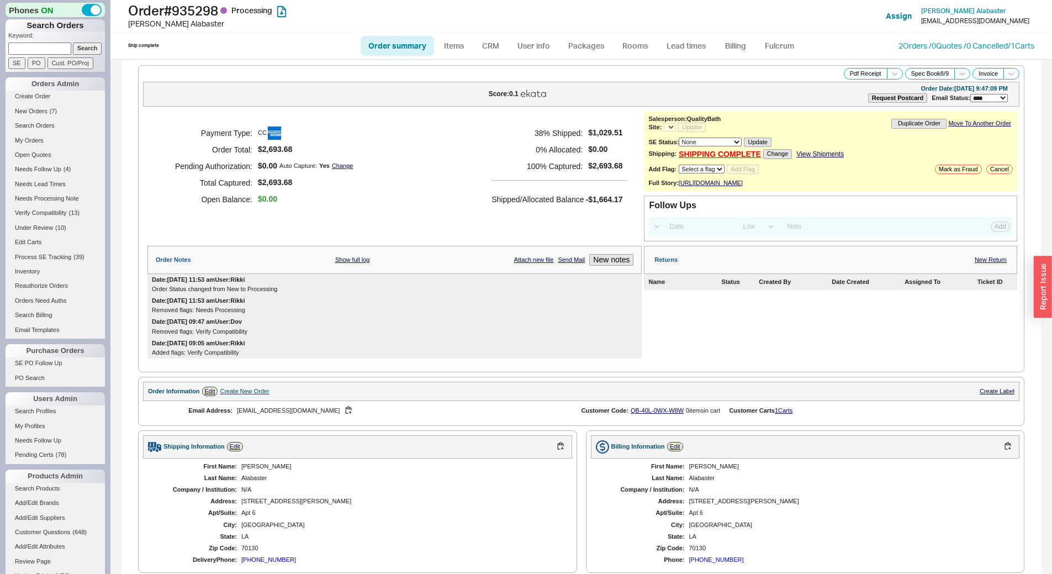
select select "*"
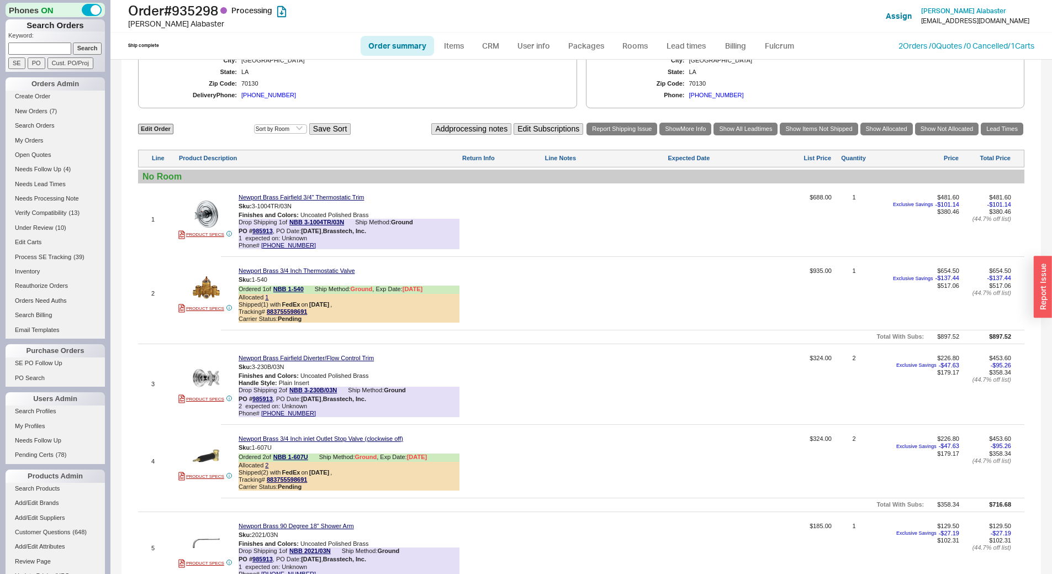
scroll to position [552, 0]
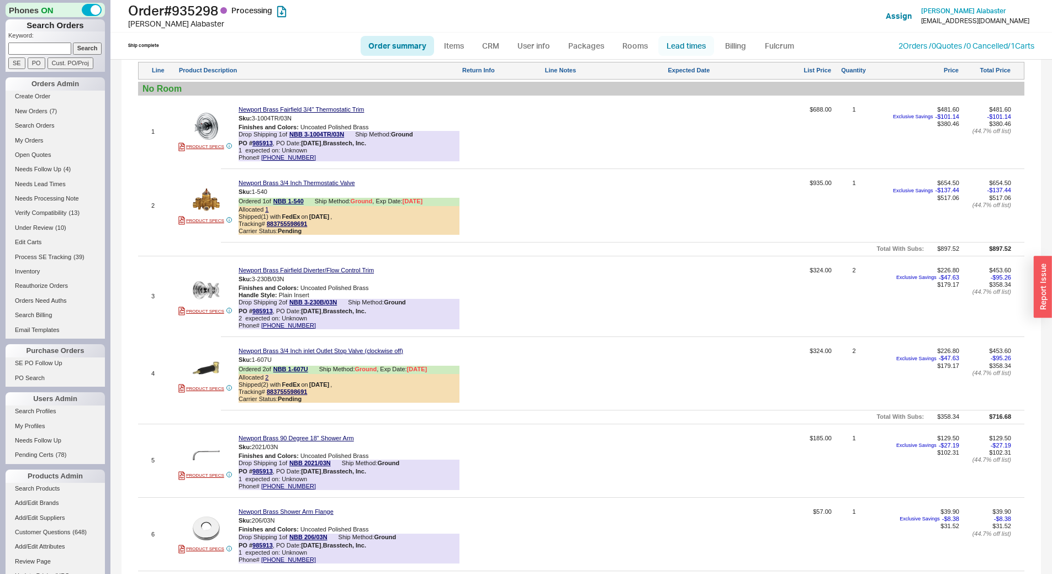
click at [696, 48] on link "Lead times" at bounding box center [686, 46] width 56 height 20
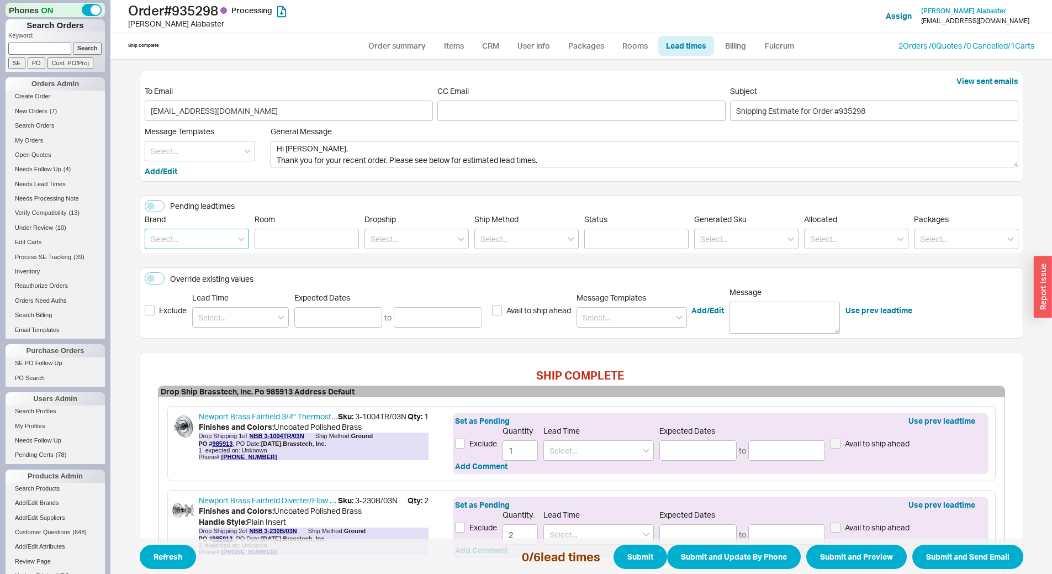
click at [205, 239] on input at bounding box center [197, 239] width 104 height 20
click at [206, 268] on div "Newport Brass" at bounding box center [196, 262] width 103 height 20
type input "Newport Brass"
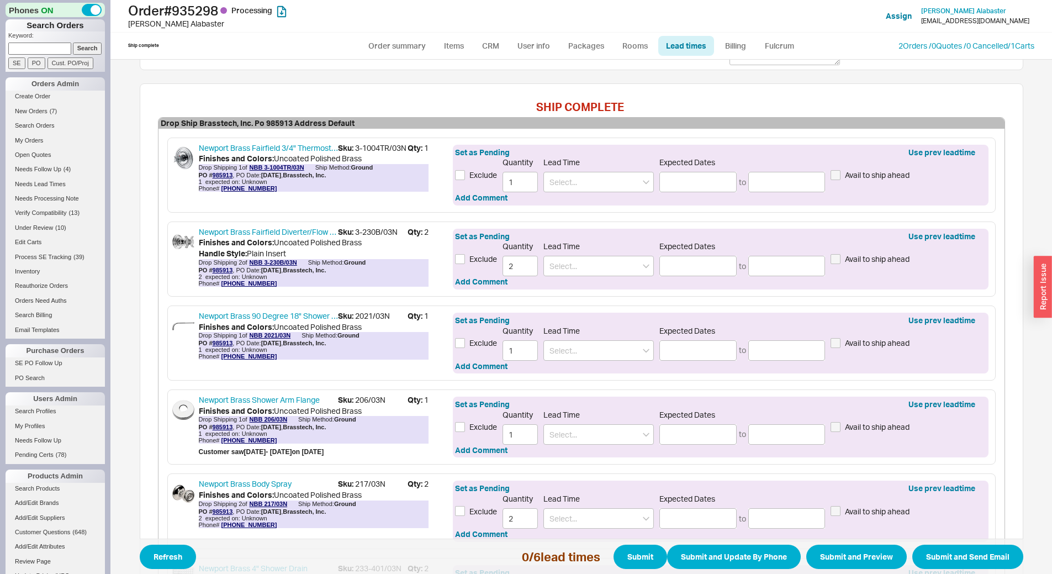
scroll to position [276, 0]
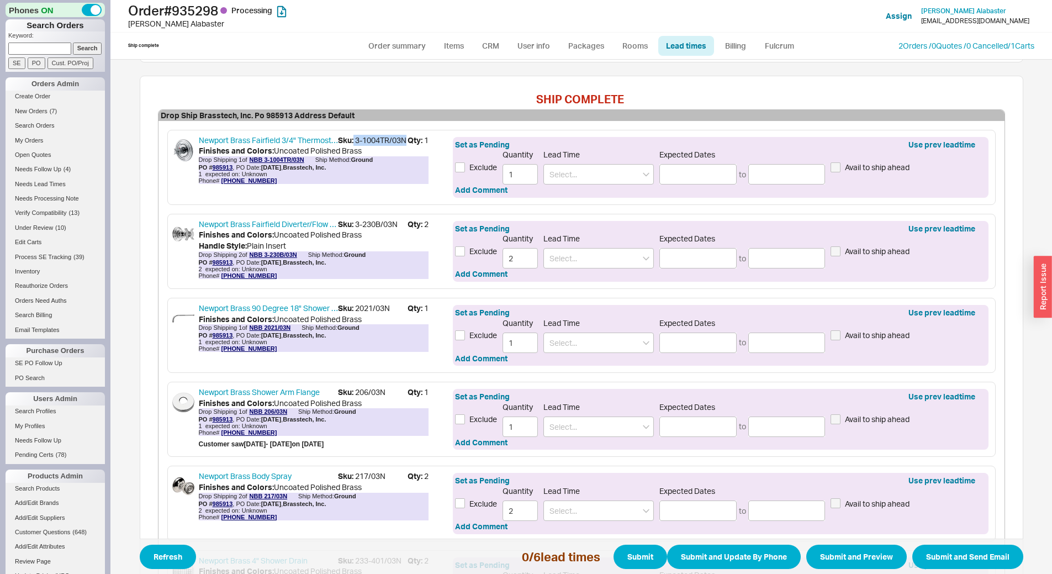
drag, startPoint x: 350, startPoint y: 138, endPoint x: 380, endPoint y: 151, distance: 33.6
click at [380, 146] on span "Sku: 3-1004TR/03N" at bounding box center [373, 140] width 70 height 11
copy span "3-1004TR/03N"
drag, startPoint x: 350, startPoint y: 224, endPoint x: 397, endPoint y: 227, distance: 46.5
click at [397, 227] on span "Sku: 3-230B/03N" at bounding box center [373, 224] width 70 height 11
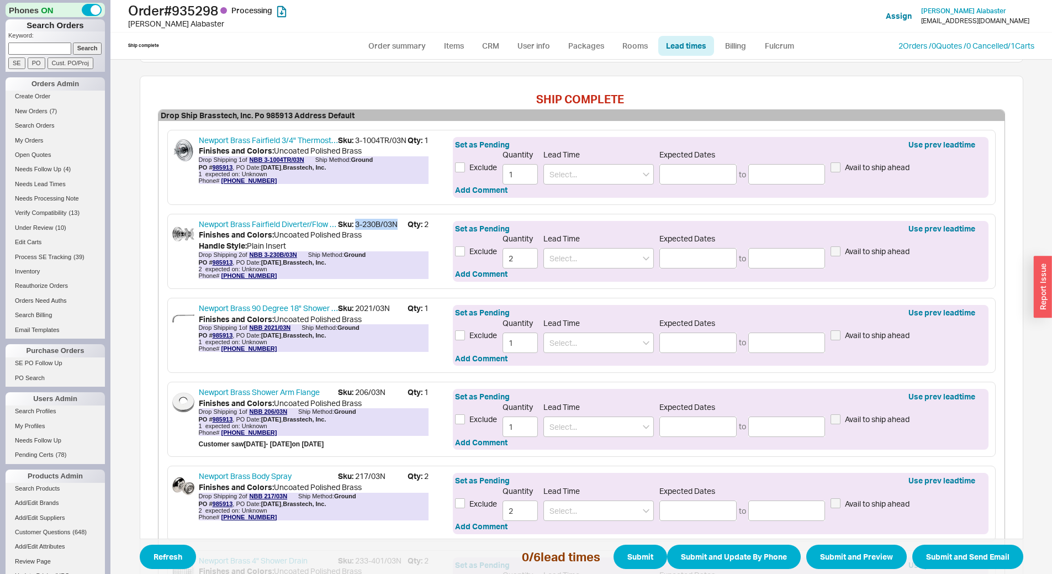
copy span "3-230B/03N"
drag, startPoint x: 351, startPoint y: 308, endPoint x: 391, endPoint y: 300, distance: 40.4
click at [391, 300] on div "Newport Brass 90 Degree 18" Shower Arm Sku: 2021/03N Qty: 1 Finishes and Colors…" at bounding box center [581, 335] width 828 height 75
copy span "2021/03N"
drag, startPoint x: 383, startPoint y: 392, endPoint x: 351, endPoint y: 392, distance: 31.5
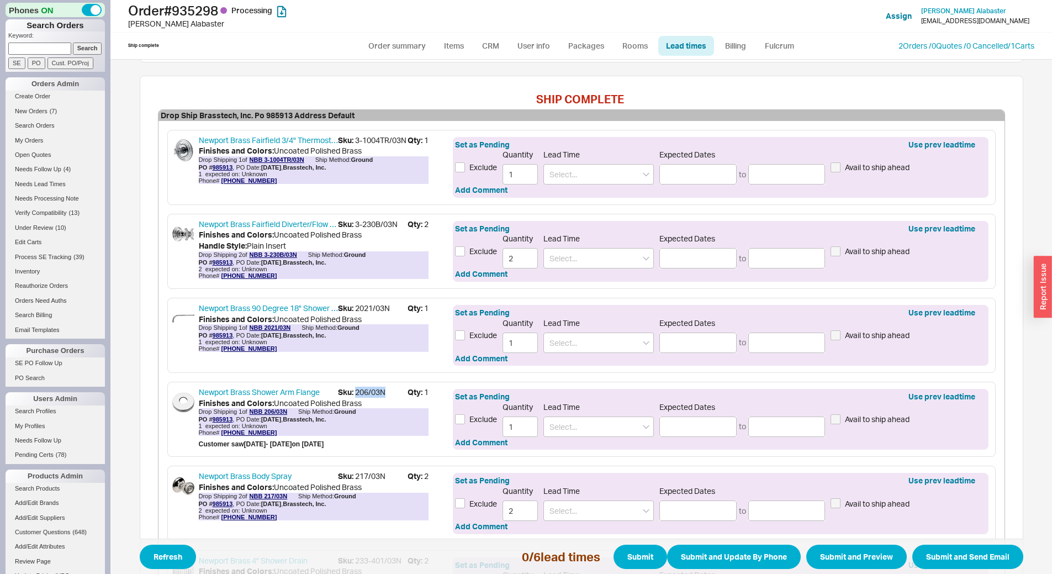
click at [351, 392] on span "Sku: 206/03N" at bounding box center [373, 392] width 70 height 11
copy span "206/03N"
click at [592, 337] on input at bounding box center [598, 342] width 110 height 20
click at [597, 363] on div "5 - 7 Business Days" at bounding box center [598, 366] width 109 height 20
type input "5 - 7 Business Days"
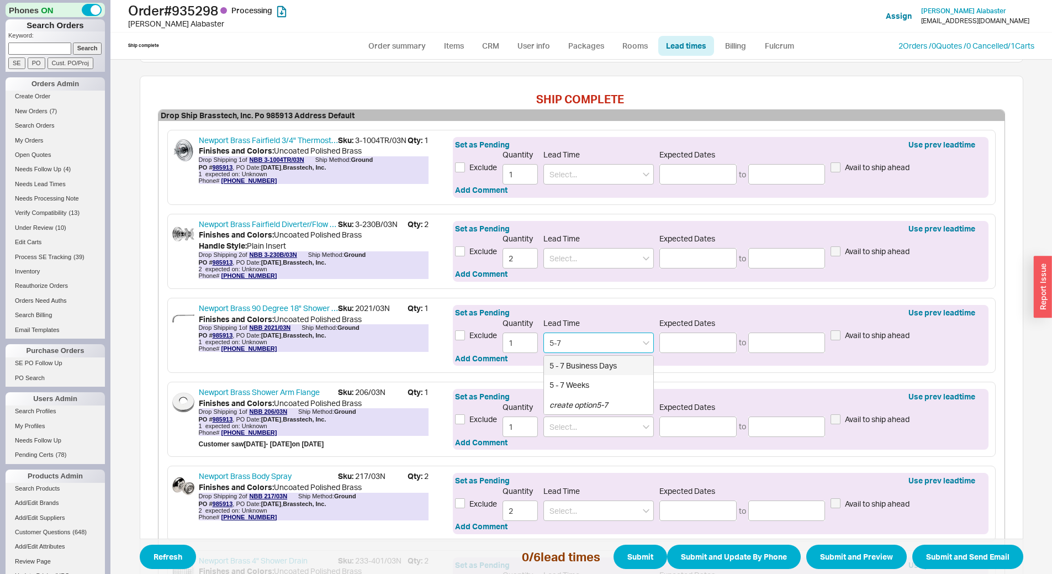
type input "08/28/2025"
type input "09/02/2025"
type input "5 - 7 Business Days"
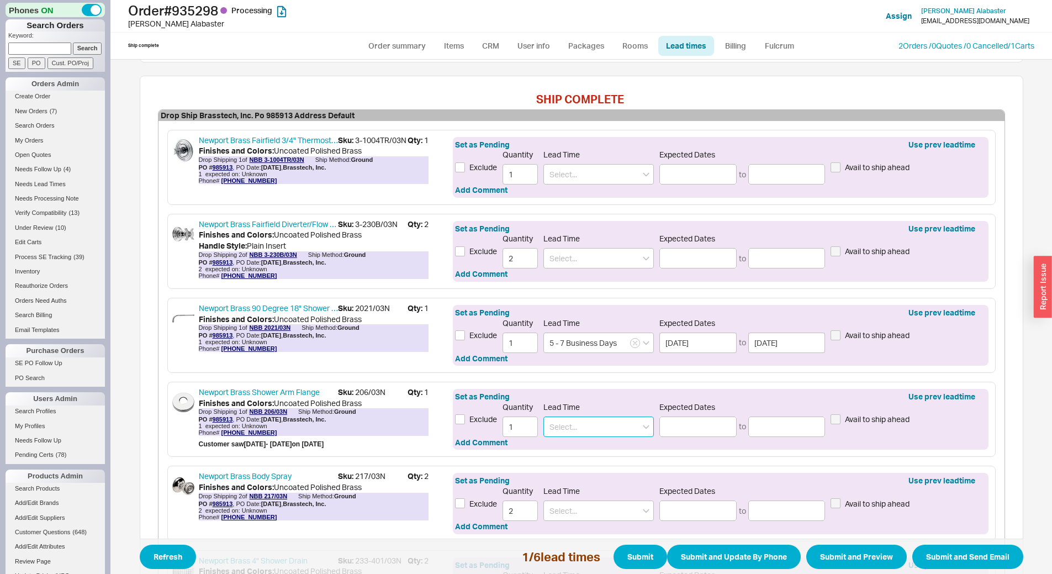
click at [581, 425] on input at bounding box center [598, 426] width 110 height 20
click at [584, 446] on div "5 - 7 Business Days" at bounding box center [598, 450] width 109 height 20
type input "5 - 7 Business Days"
type input "08/28/2025"
type input "09/02/2025"
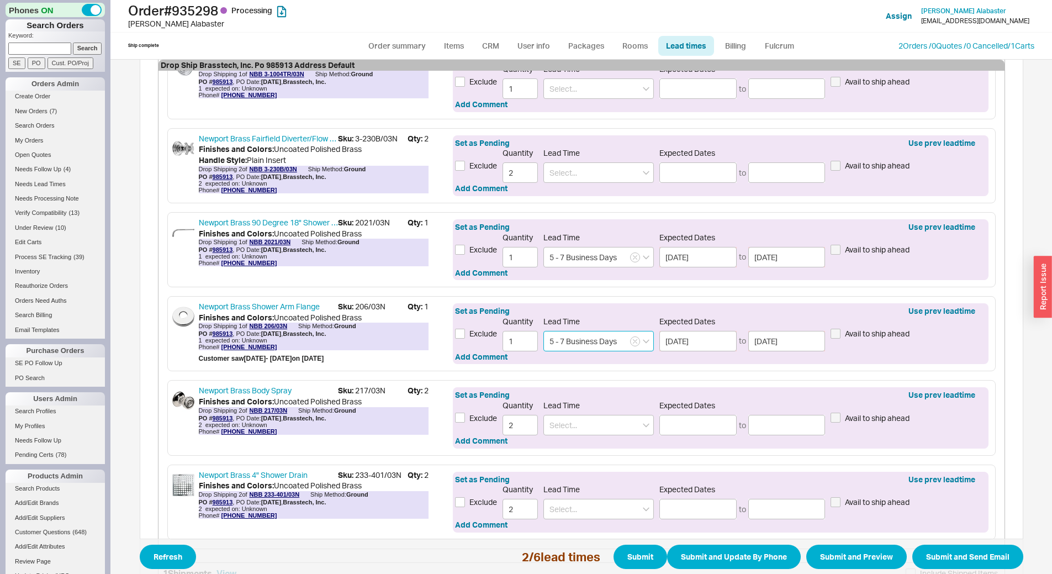
scroll to position [387, 0]
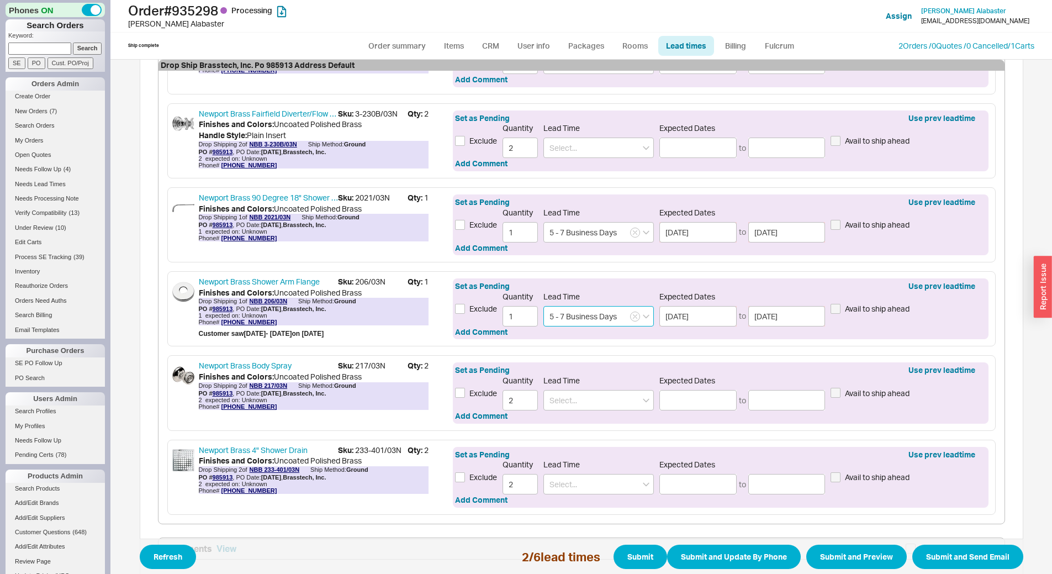
type input "5 - 7 Business Days"
drag, startPoint x: 350, startPoint y: 366, endPoint x: 382, endPoint y: 363, distance: 32.1
click at [382, 363] on span "Sku: 217/03N" at bounding box center [373, 365] width 70 height 11
copy span "217/03N"
drag, startPoint x: 399, startPoint y: 451, endPoint x: 352, endPoint y: 452, distance: 47.0
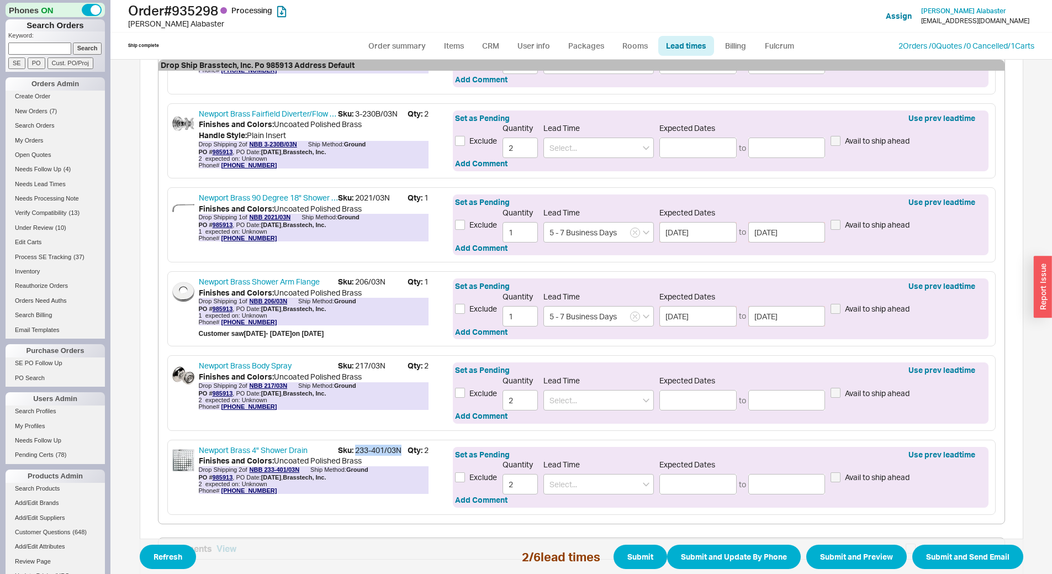
click at [352, 452] on span "Sku: 233-401/03N" at bounding box center [373, 450] width 70 height 11
copy span "233-401/03N"
click at [597, 487] on input at bounding box center [598, 484] width 110 height 20
click at [594, 502] on div "5 - 7 Business Days" at bounding box center [598, 507] width 109 height 20
type input "5 - 7 Business Days"
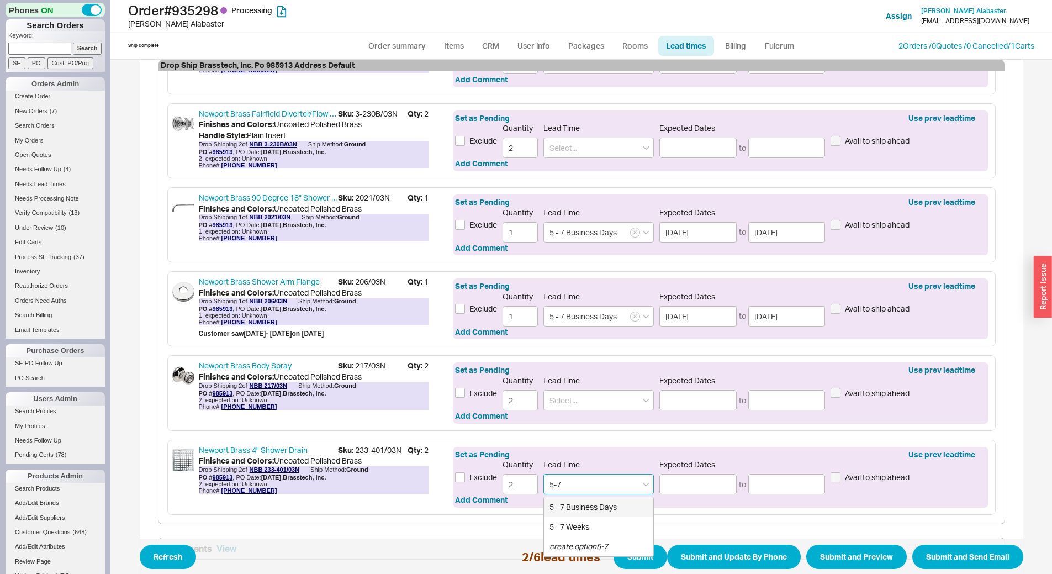
type input "08/28/2025"
type input "09/02/2025"
type input "5 - 7 Business Days"
click at [601, 403] on input at bounding box center [598, 400] width 110 height 20
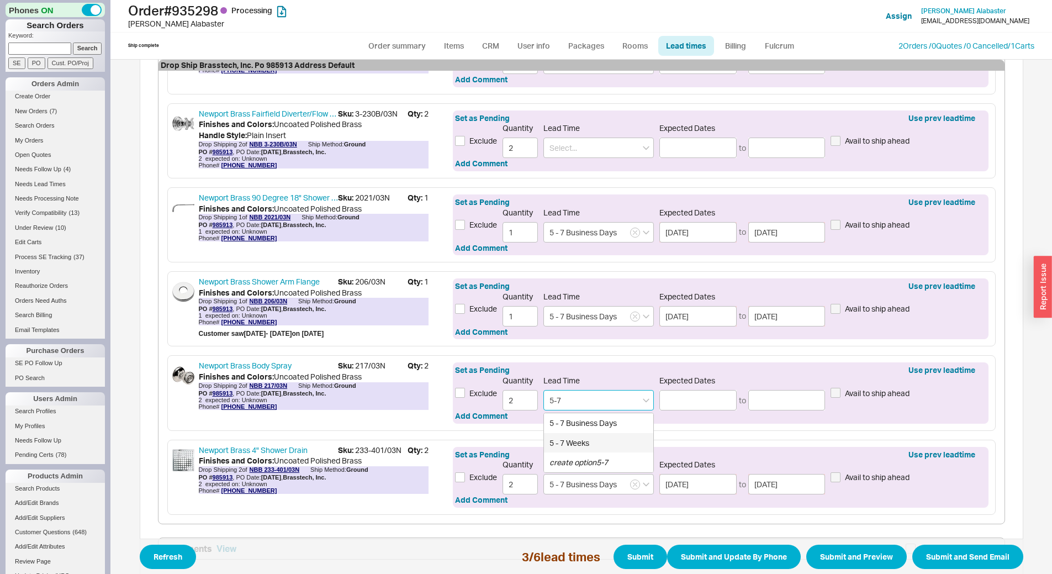
click at [635, 440] on div "5 - 7 Weeks" at bounding box center [598, 443] width 109 height 20
type input "5 - 7 Weeks"
type input "09/25/2025"
type input "10/09/2025"
type input "5 - 7 Weeks"
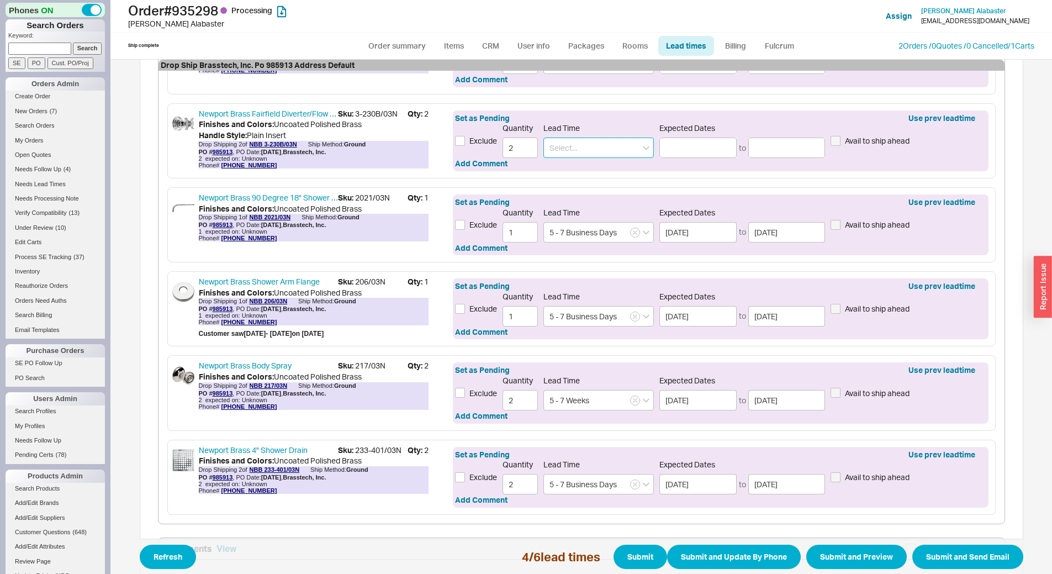
click at [600, 154] on input at bounding box center [598, 148] width 110 height 20
click at [596, 190] on div "5 - 7 Weeks" at bounding box center [598, 191] width 109 height 20
type input "5 - 7 Weeks"
type input "09/25/2025"
type input "10/09/2025"
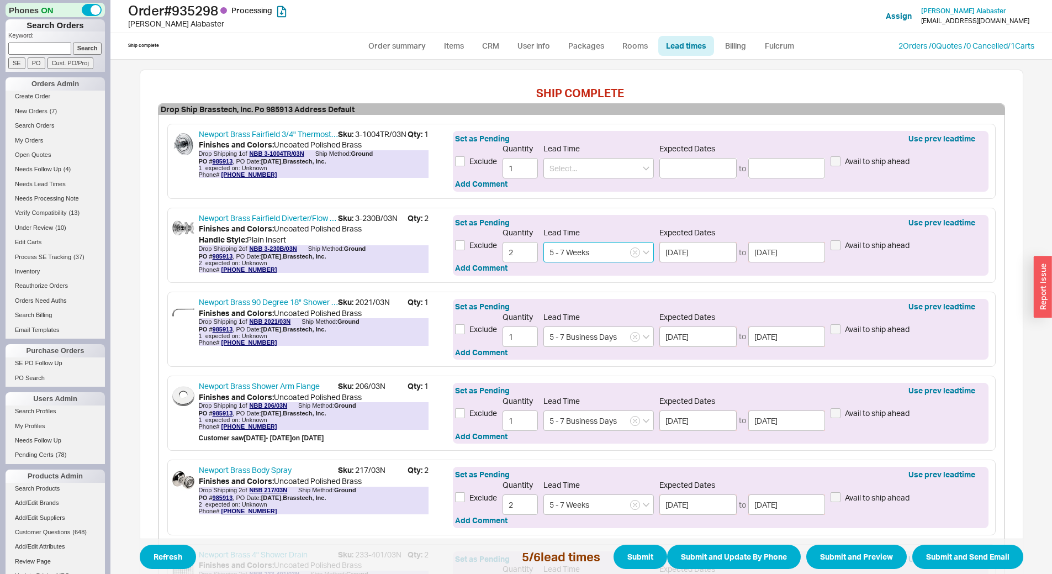
scroll to position [221, 0]
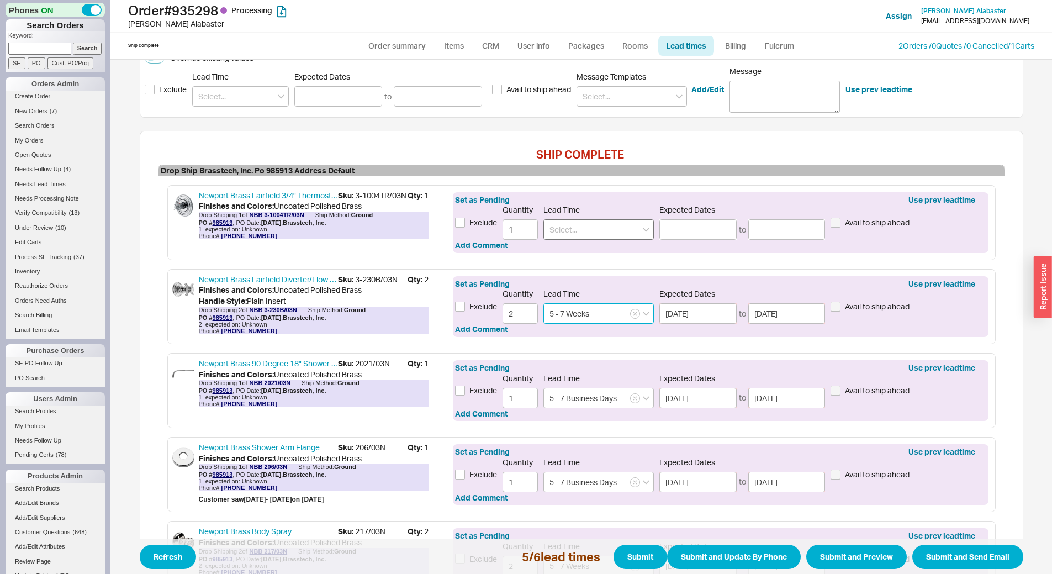
type input "5 - 7 Weeks"
click at [607, 231] on input at bounding box center [598, 229] width 110 height 20
click at [587, 277] on div "5 - 7 Weeks" at bounding box center [598, 272] width 109 height 20
type input "5 - 7 Weeks"
type input "09/25/2025"
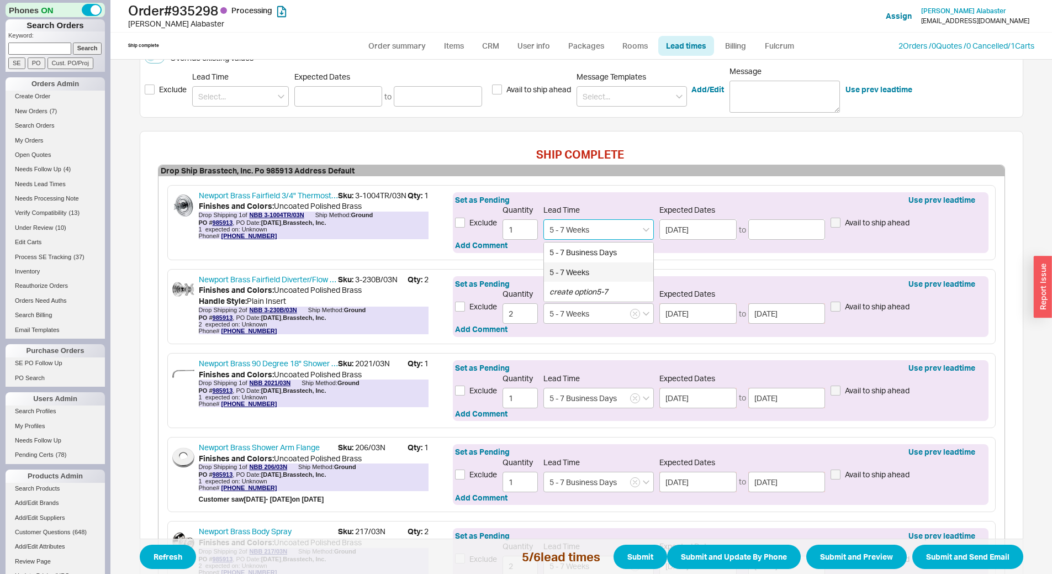
type input "10/09/2025"
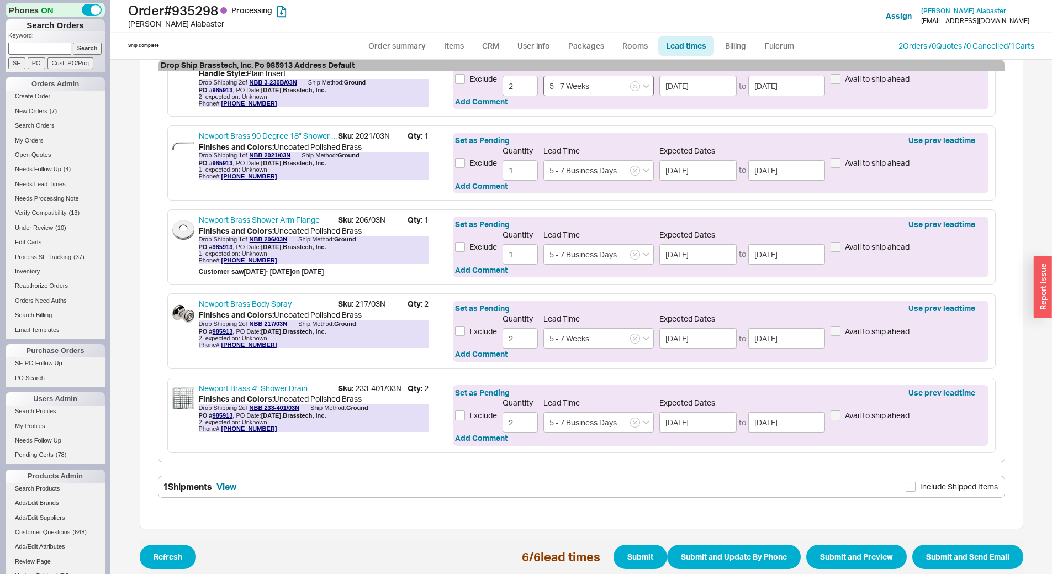
scroll to position [464, 0]
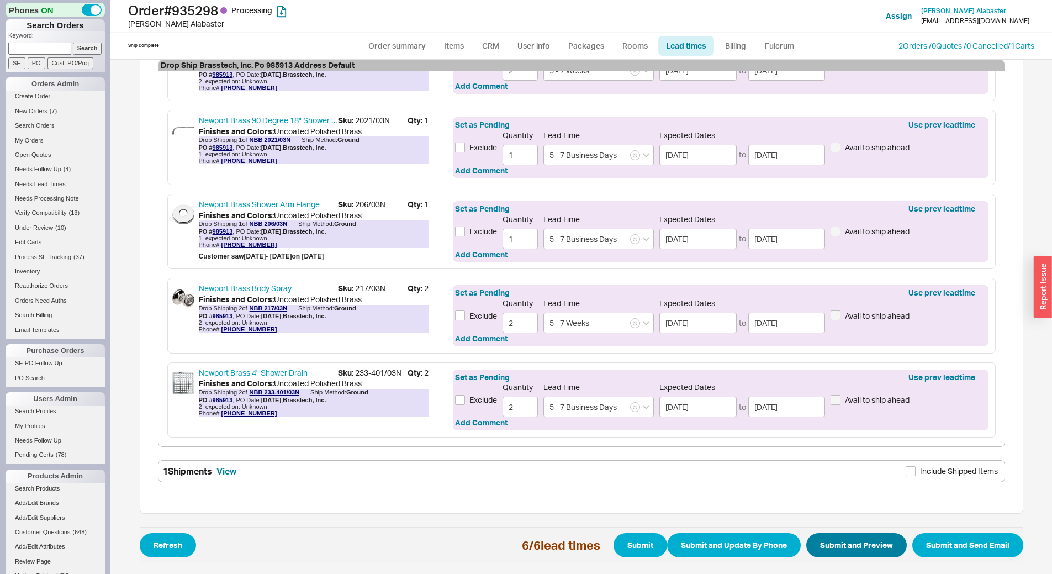
type input "5 - 7 Weeks"
click at [857, 544] on button "Submit and Preview" at bounding box center [856, 545] width 101 height 24
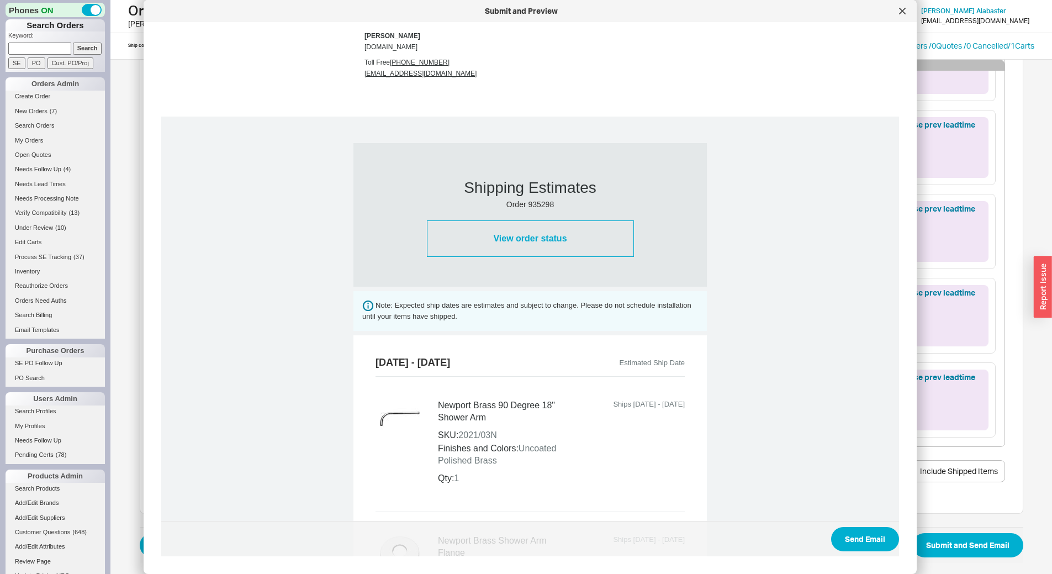
scroll to position [166, 0]
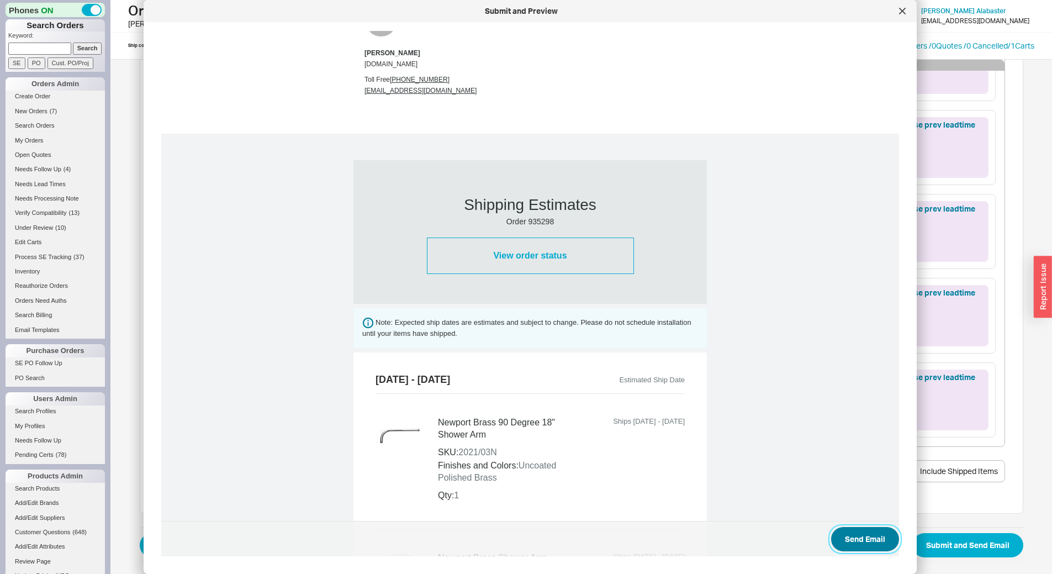
click at [873, 535] on button "Send Email" at bounding box center [865, 539] width 68 height 24
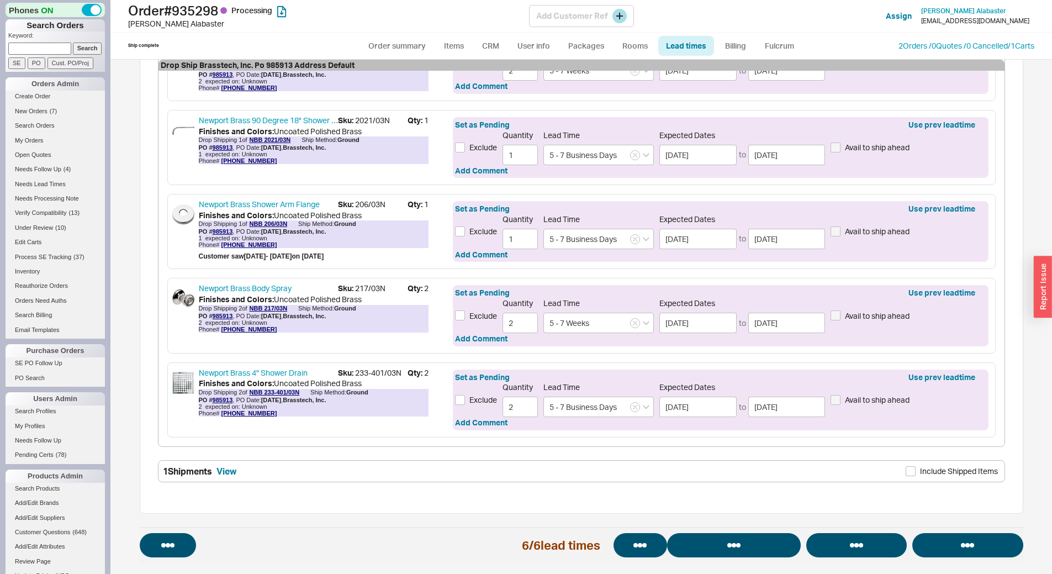
select select "*"
select select "LOW"
select select "3"
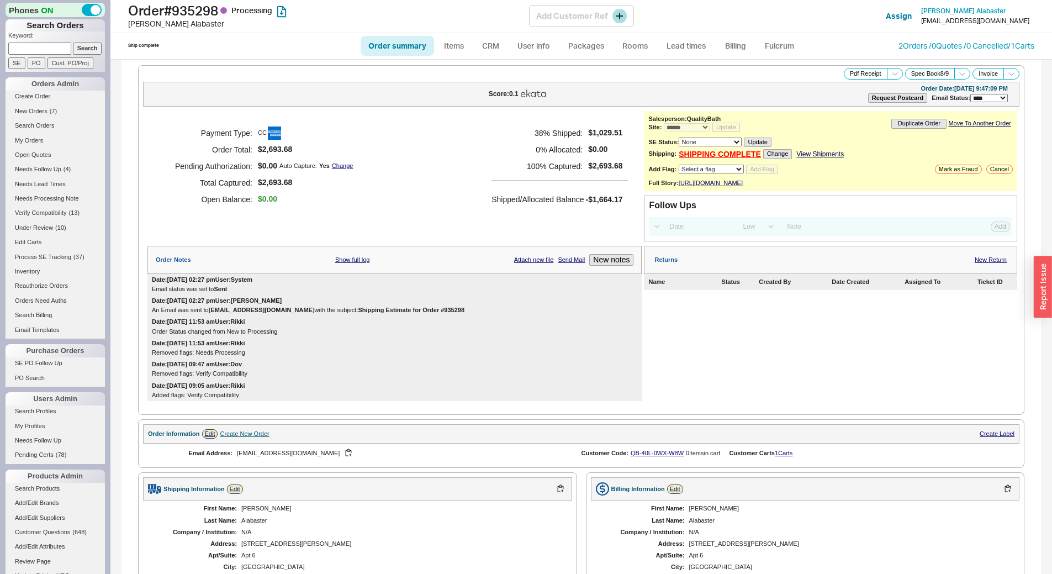
select select "*"
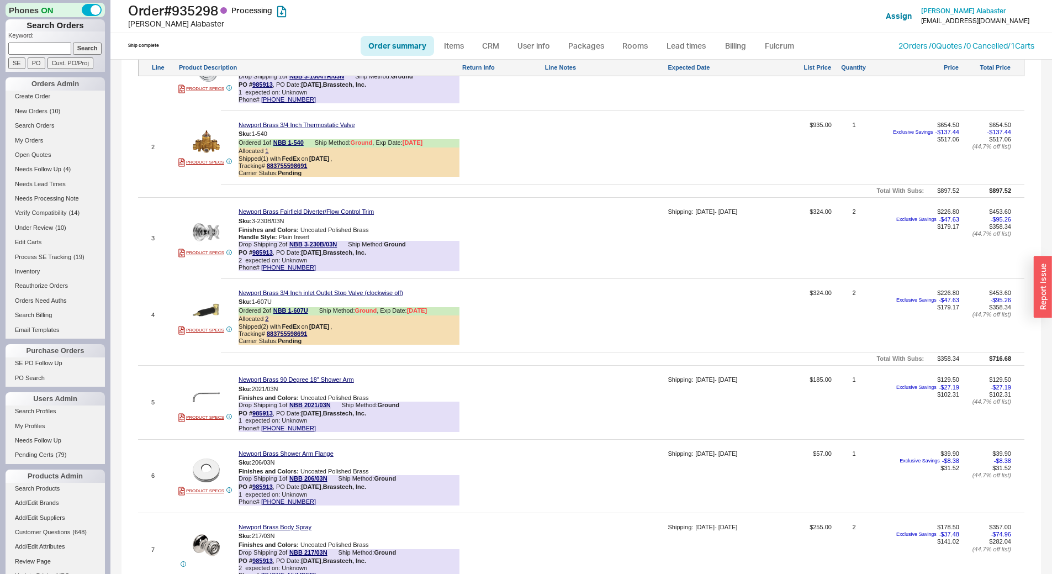
scroll to position [432, 0]
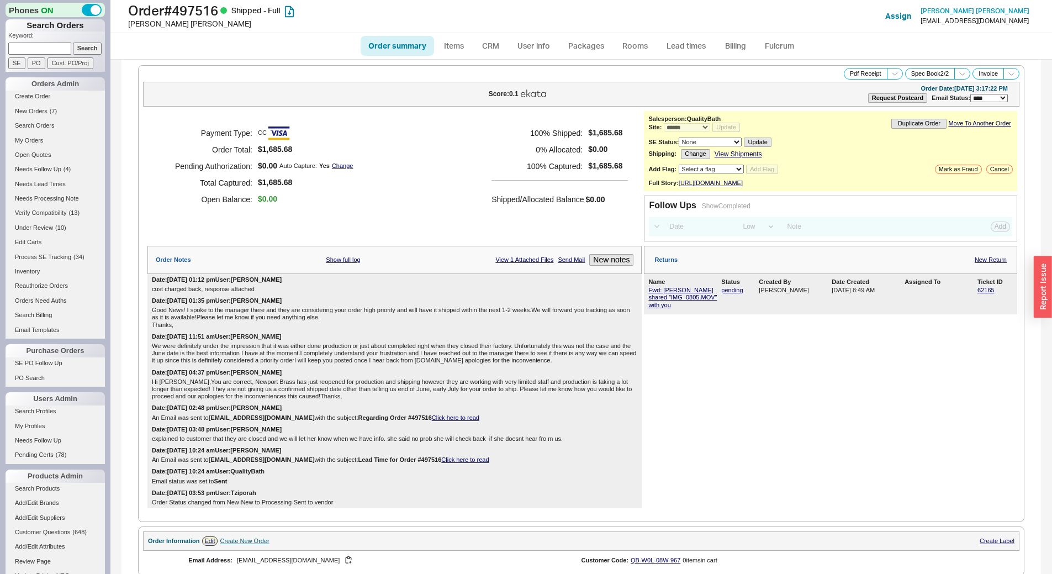
select select "*"
select select "LOW"
select select "3"
click at [987, 258] on link "New Return" at bounding box center [991, 259] width 32 height 7
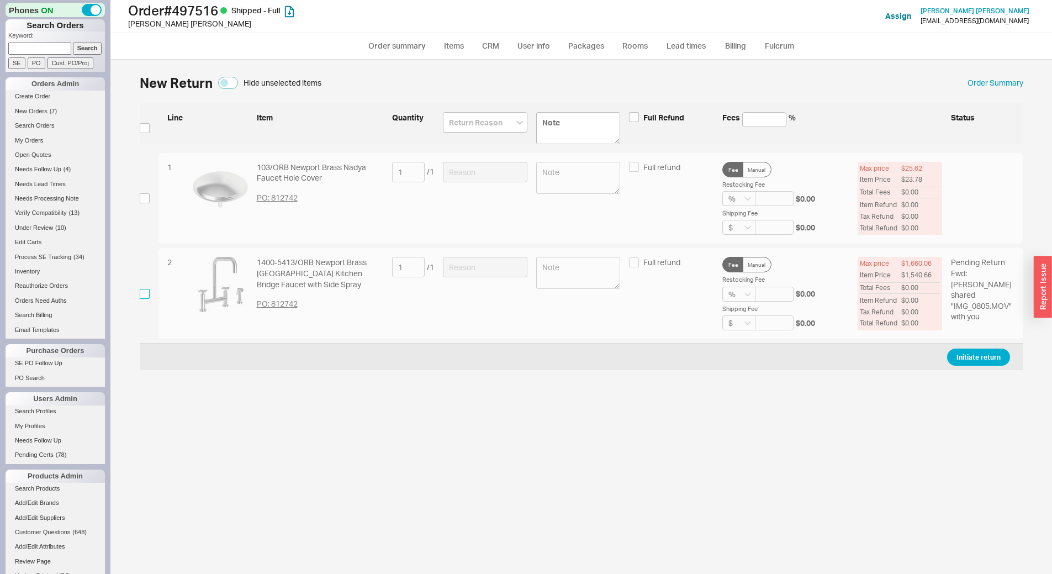
click at [149, 293] on input "checkbox" at bounding box center [145, 294] width 10 height 10
checkbox input "true"
click at [398, 49] on link "Order summary" at bounding box center [397, 46] width 73 height 20
select select "*"
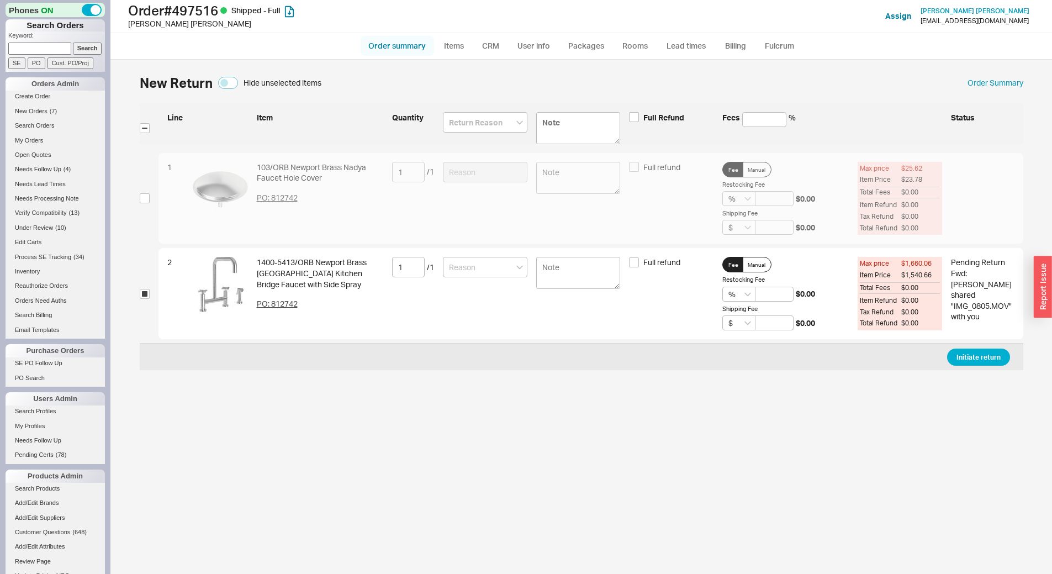
select select "LOW"
select select "3"
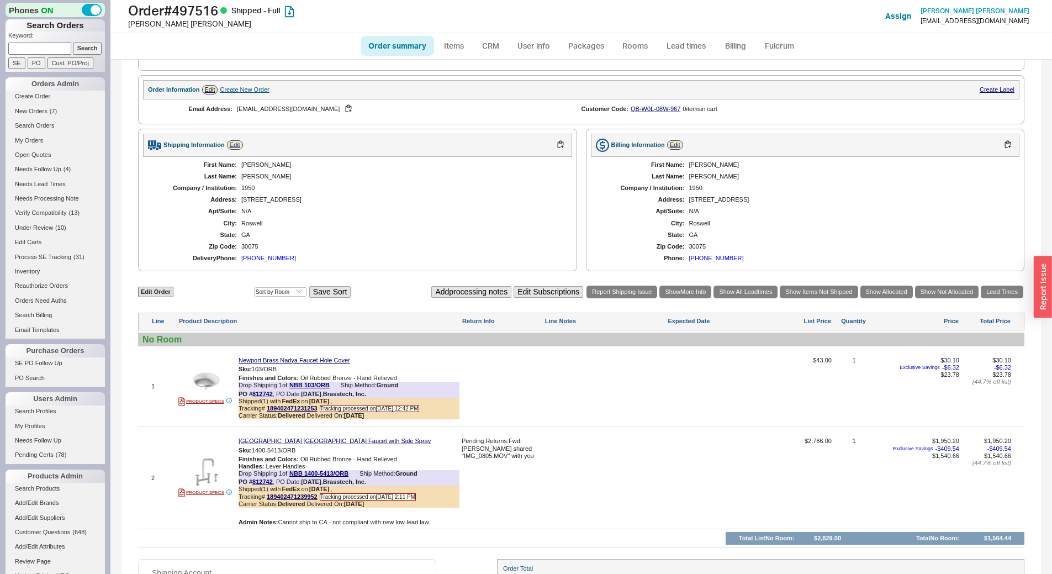
scroll to position [550, 0]
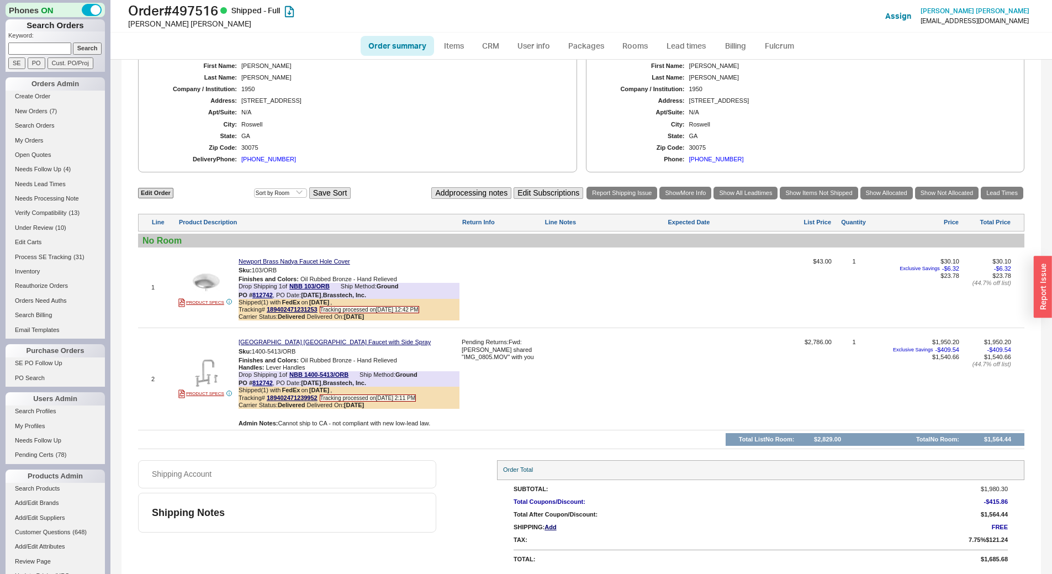
click at [630, 284] on div at bounding box center [605, 291] width 121 height 67
type textarea "4046263586"
click at [546, 284] on button "SAVE" at bounding box center [557, 281] width 24 height 9
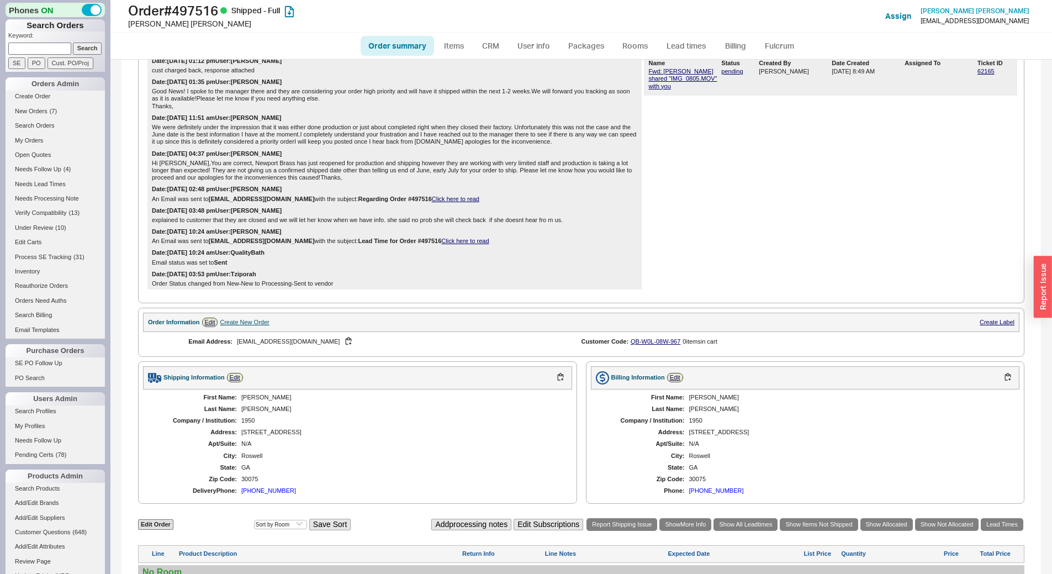
scroll to position [0, 0]
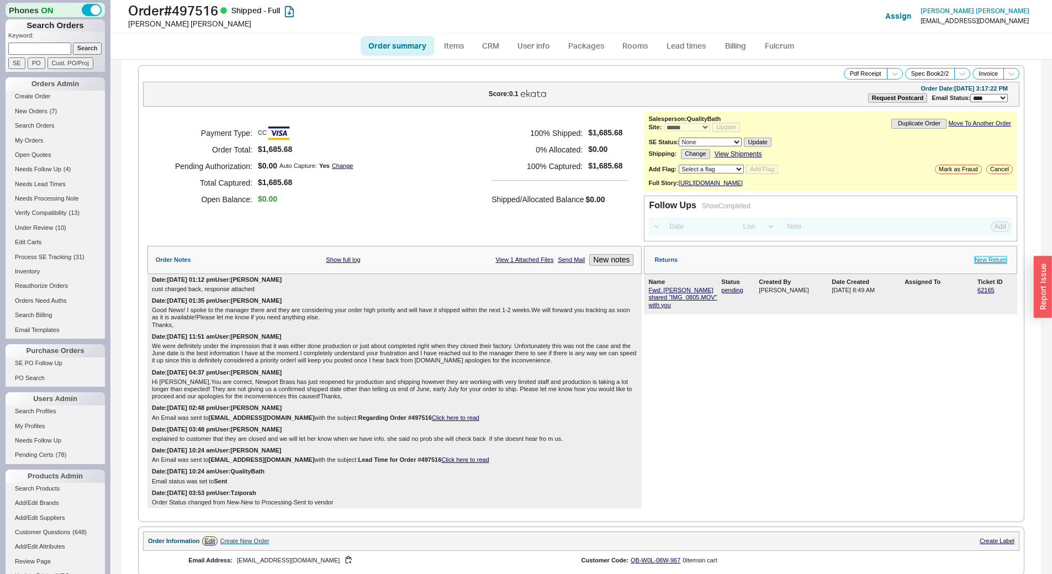
click at [987, 259] on link "New Return" at bounding box center [991, 259] width 32 height 7
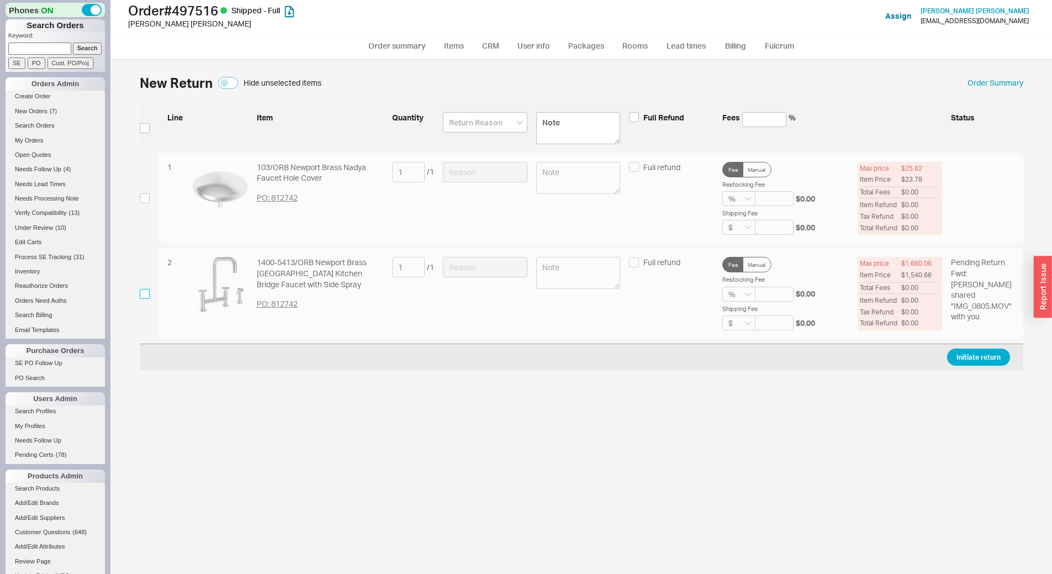
click at [144, 293] on input "checkbox" at bounding box center [145, 294] width 10 height 10
checkbox input "true"
click at [494, 271] on input at bounding box center [485, 267] width 84 height 20
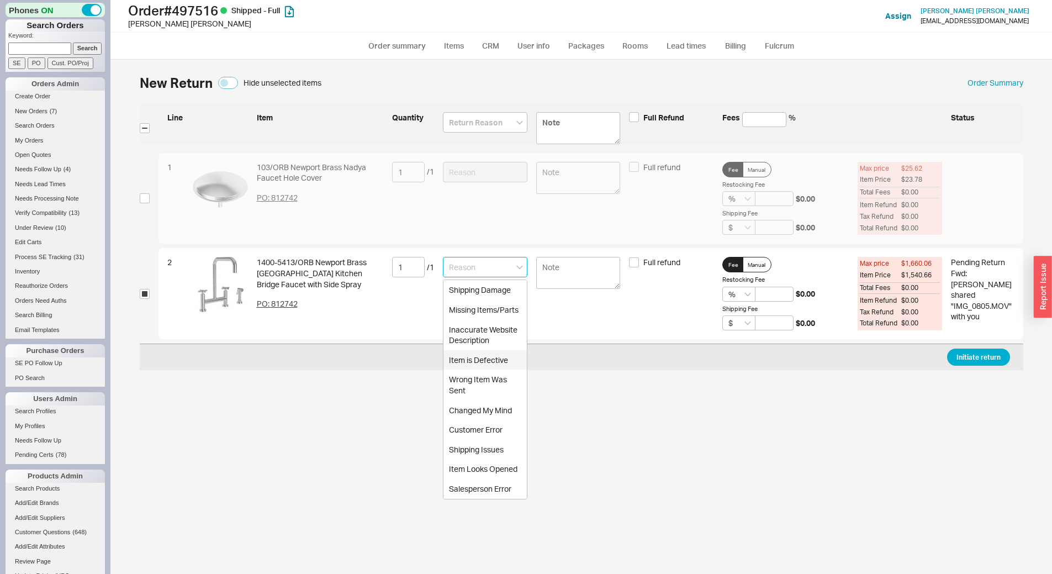
click at [500, 362] on div "Item is Defective" at bounding box center [484, 360] width 83 height 20
type input "Item is Defective"
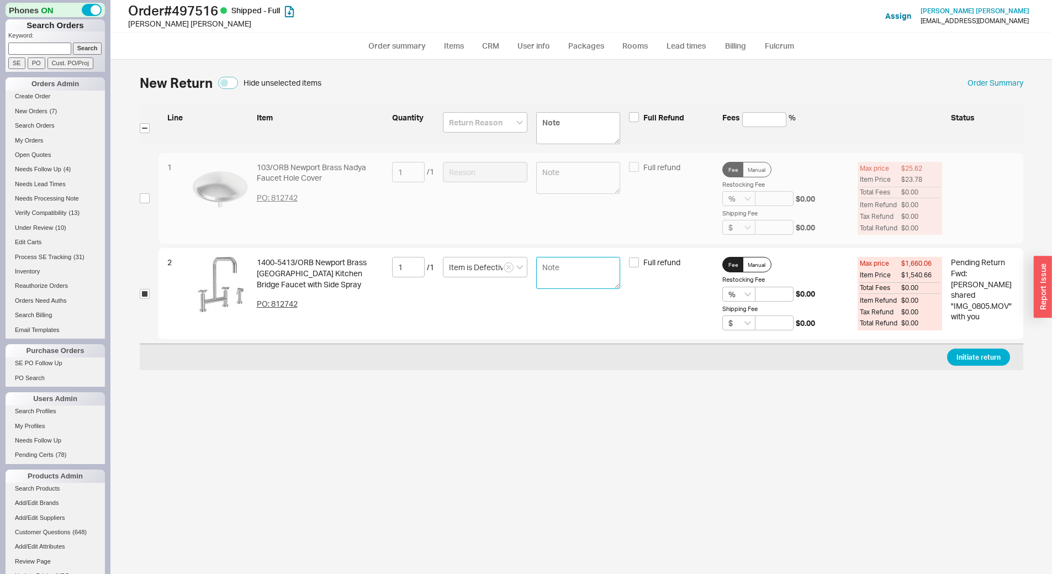
click at [571, 271] on textarea at bounding box center [578, 273] width 84 height 32
click at [964, 352] on button "Initiate return" at bounding box center [978, 356] width 63 height 17
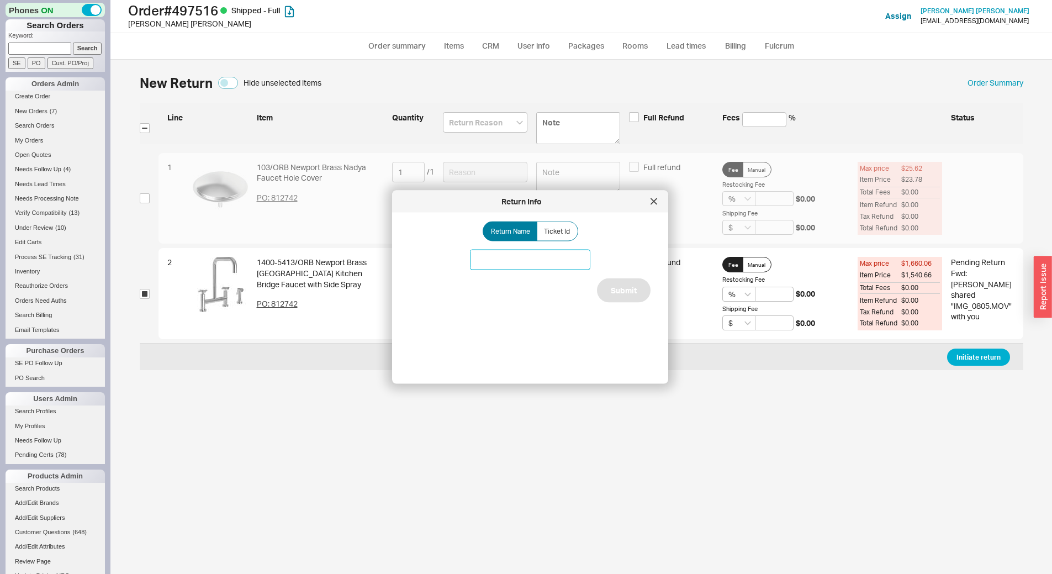
click at [549, 253] on input at bounding box center [530, 260] width 120 height 20
type input "Leaking Spray"
click at [618, 289] on button "Submit" at bounding box center [624, 290] width 54 height 24
select select "*"
select select "LOW"
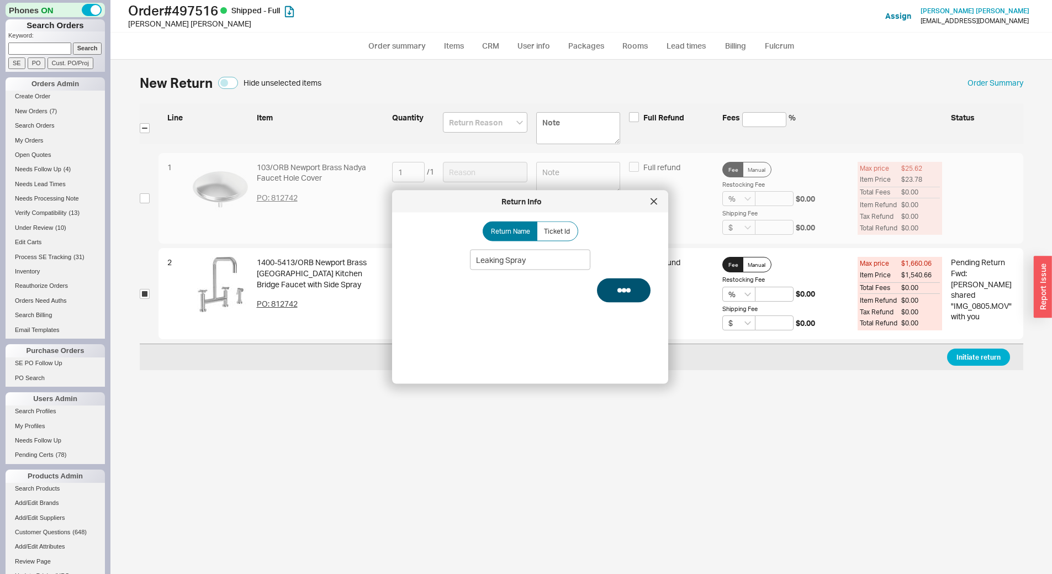
select select "3"
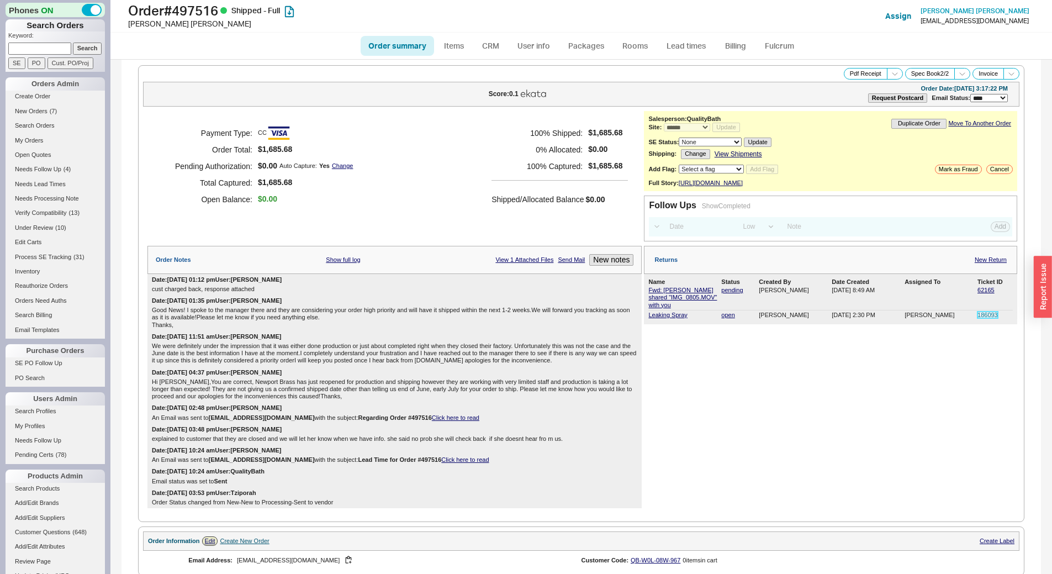
click at [977, 316] on link "186093" at bounding box center [987, 314] width 20 height 7
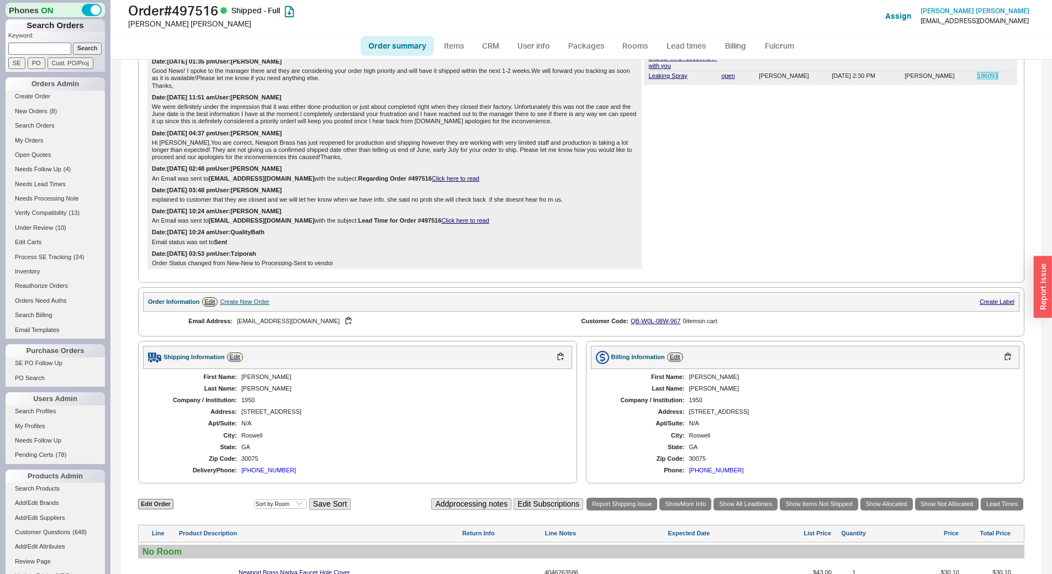
scroll to position [550, 0]
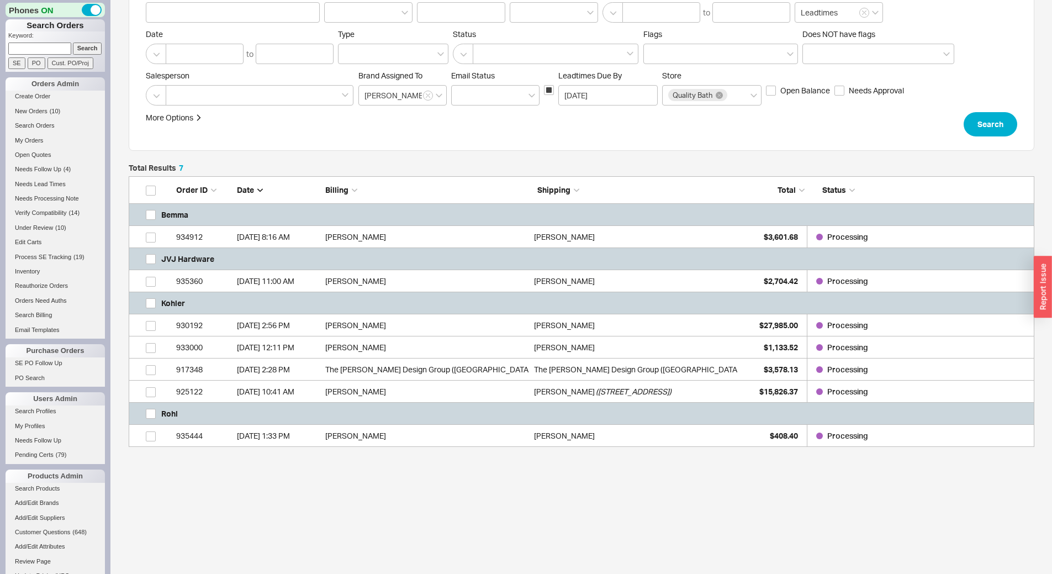
scroll to position [64, 0]
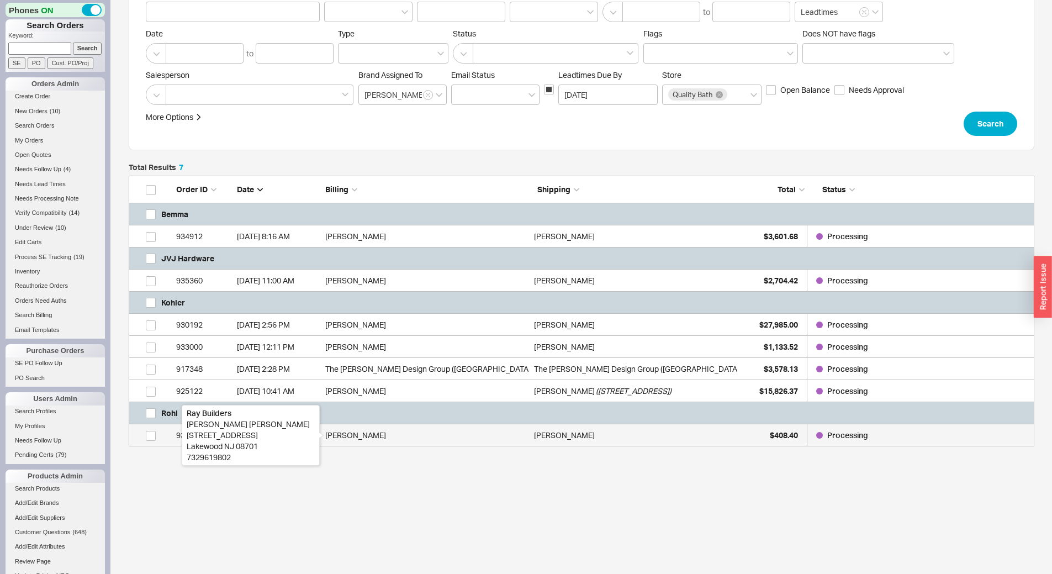
click at [347, 430] on div "Rachel Goldman" at bounding box center [426, 435] width 203 height 22
click at [433, 432] on div "Rachel Goldman" at bounding box center [426, 435] width 203 height 22
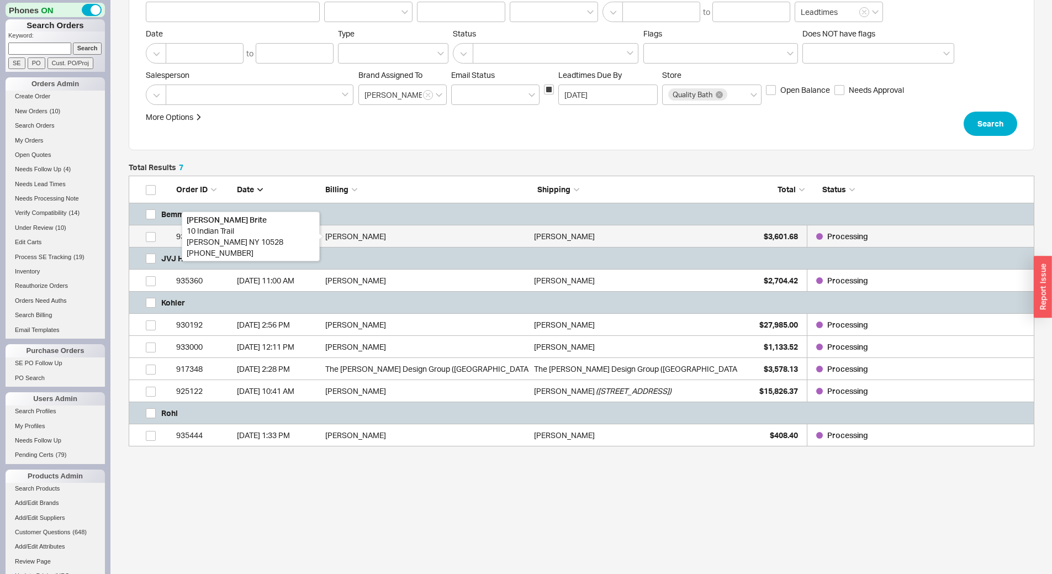
click at [405, 236] on div "Joshua Brite" at bounding box center [426, 236] width 203 height 22
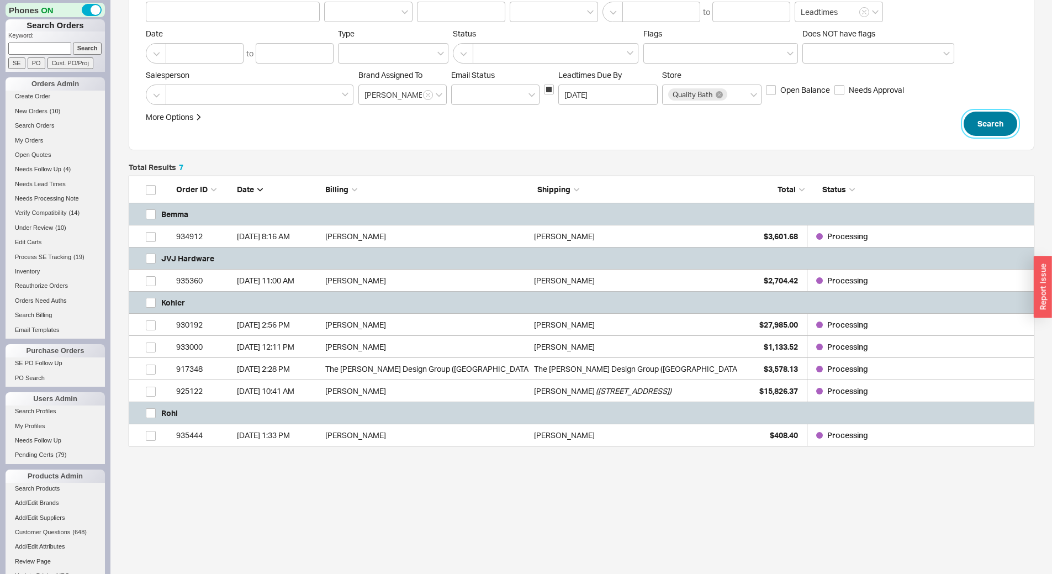
click at [976, 121] on button "Search" at bounding box center [991, 124] width 54 height 24
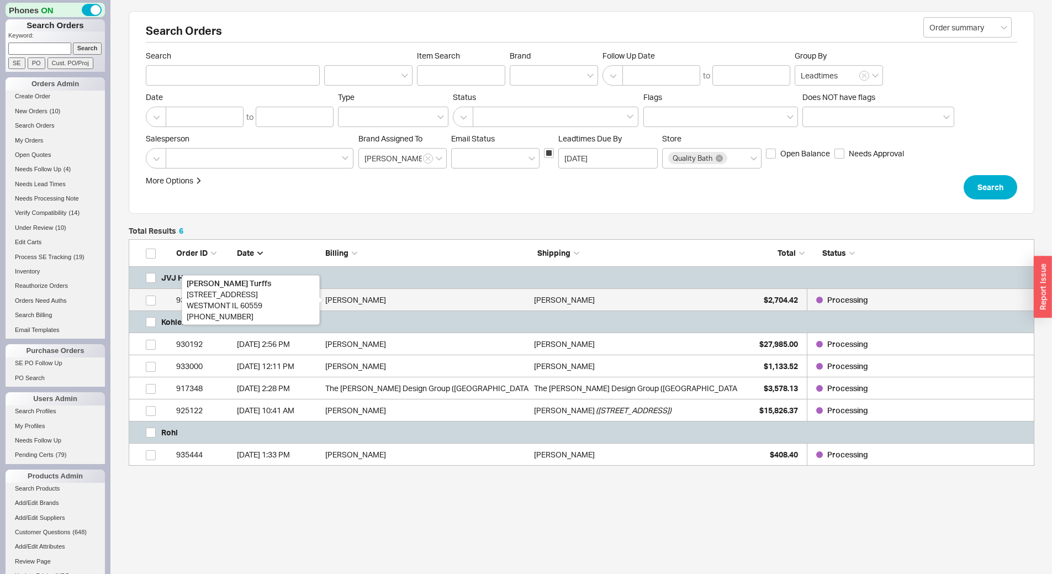
scroll to position [218, 897]
click at [380, 301] on div "Ray Turffs" at bounding box center [426, 300] width 203 height 22
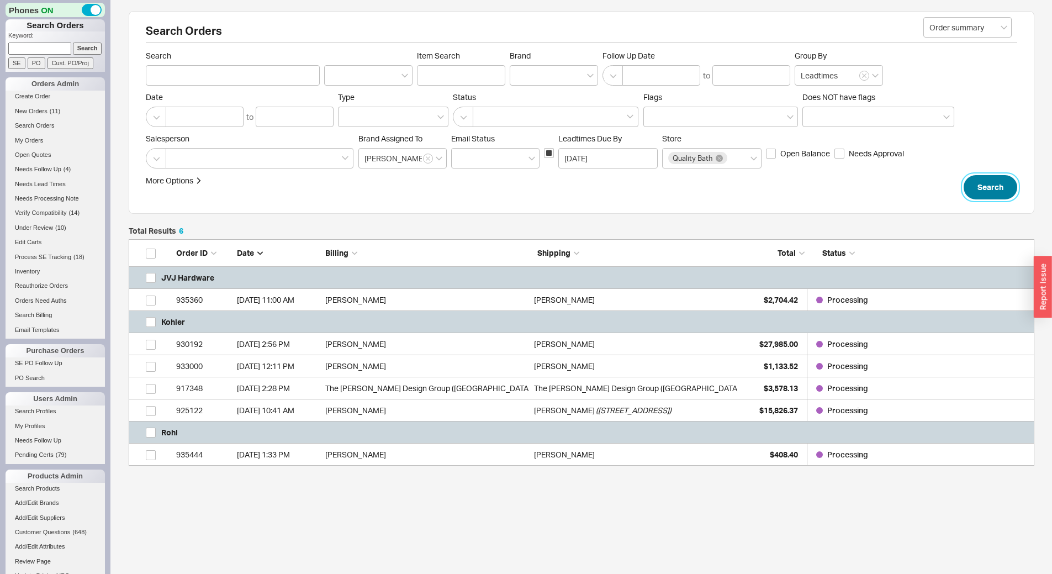
click at [985, 197] on button "Search" at bounding box center [991, 187] width 54 height 24
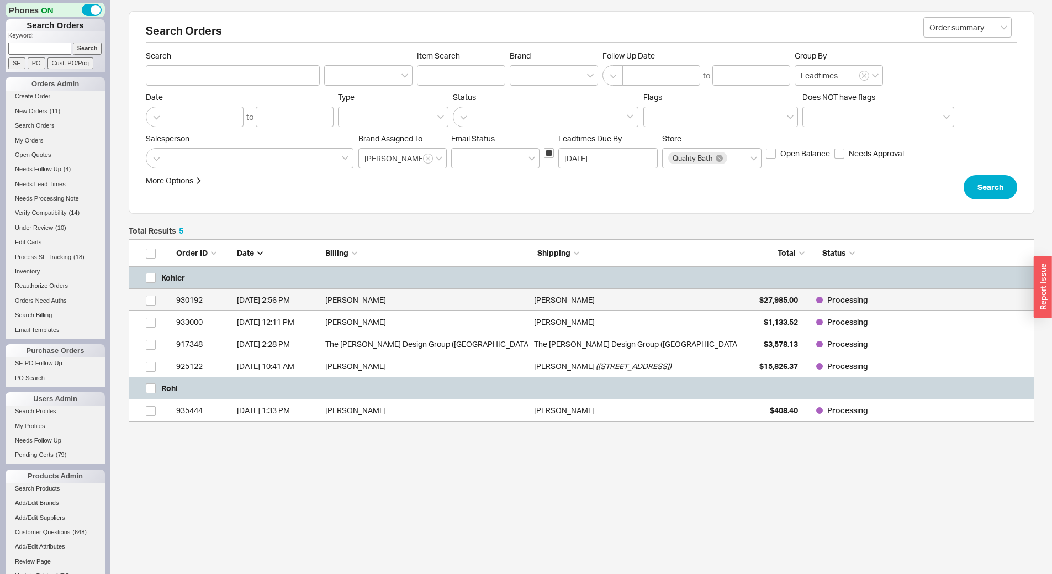
scroll to position [174, 897]
click at [148, 275] on input "grid" at bounding box center [151, 278] width 10 height 10
checkbox input "true"
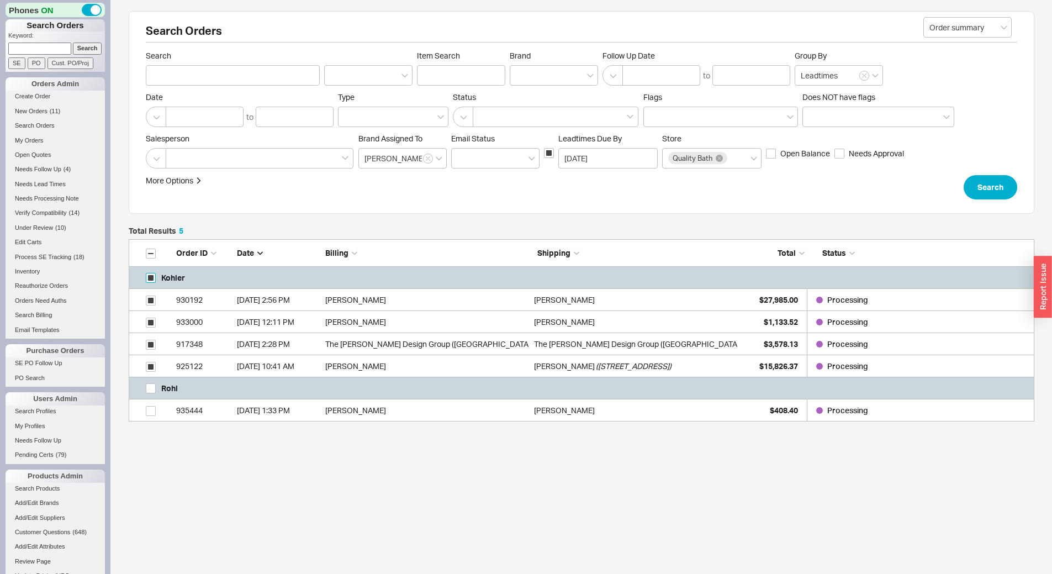
checkbox input "true"
click at [918, 548] on button "Open Orders" at bounding box center [918, 544] width 73 height 24
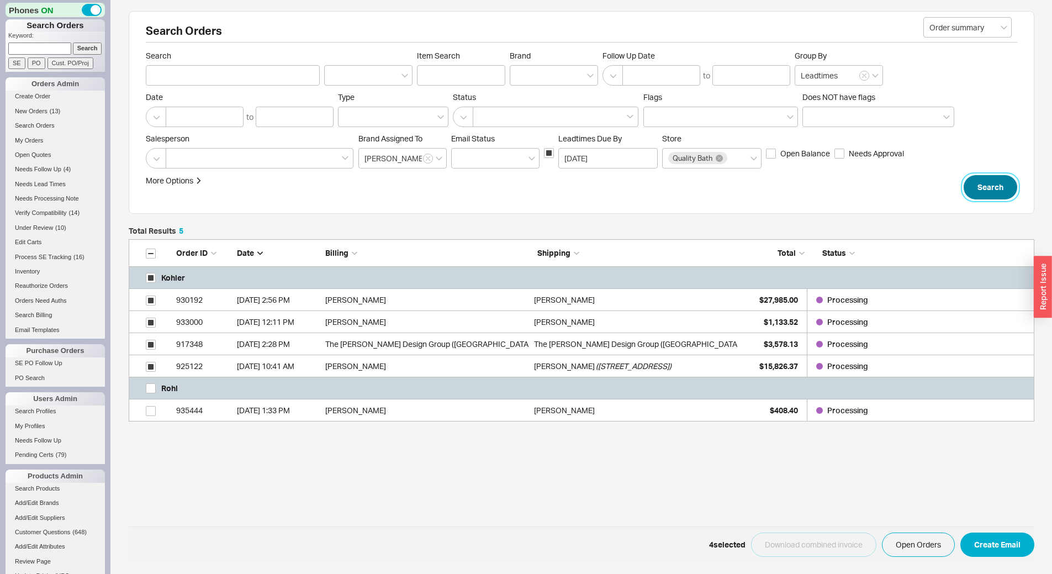
click at [986, 188] on button "Search" at bounding box center [991, 187] width 54 height 24
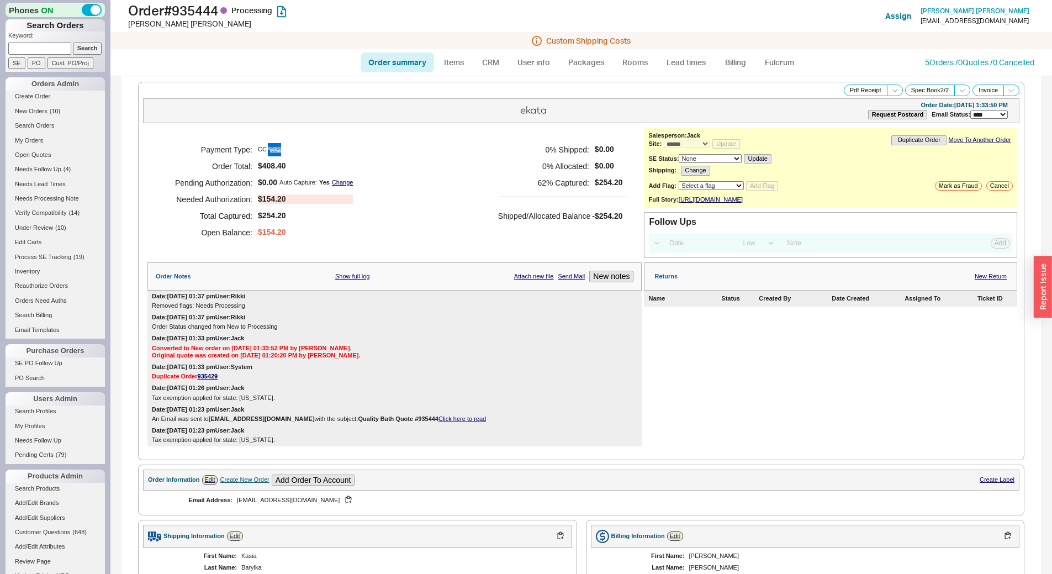
select select "*"
select select "LOW"
select select "3"
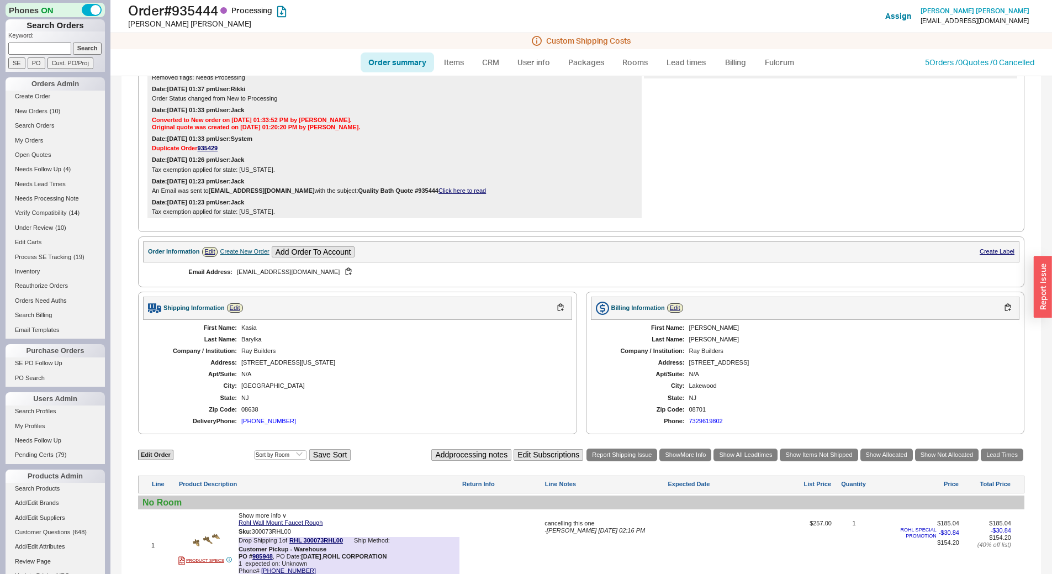
scroll to position [510, 0]
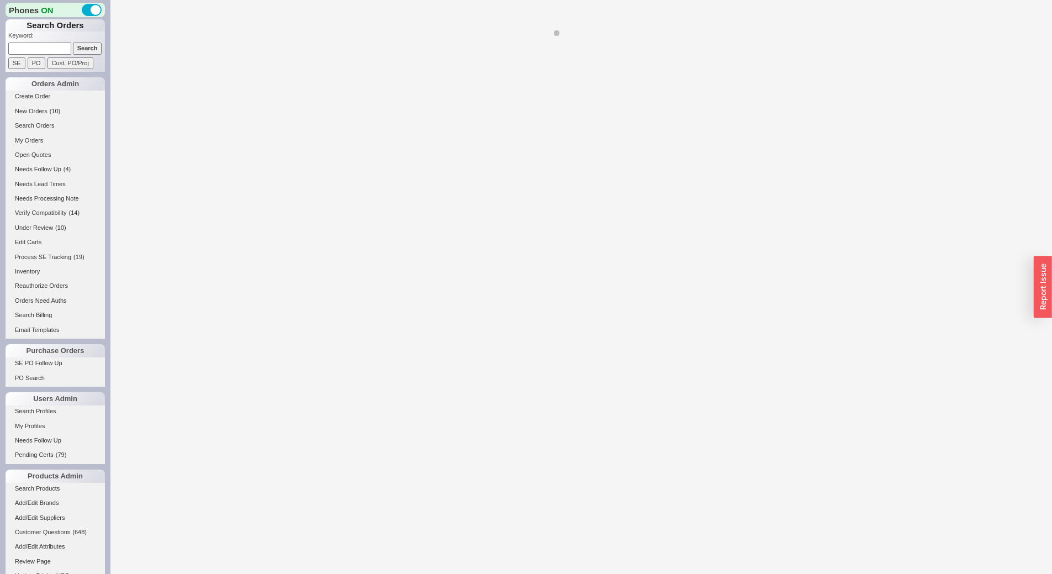
select select "*"
select select "LOW"
select select "3"
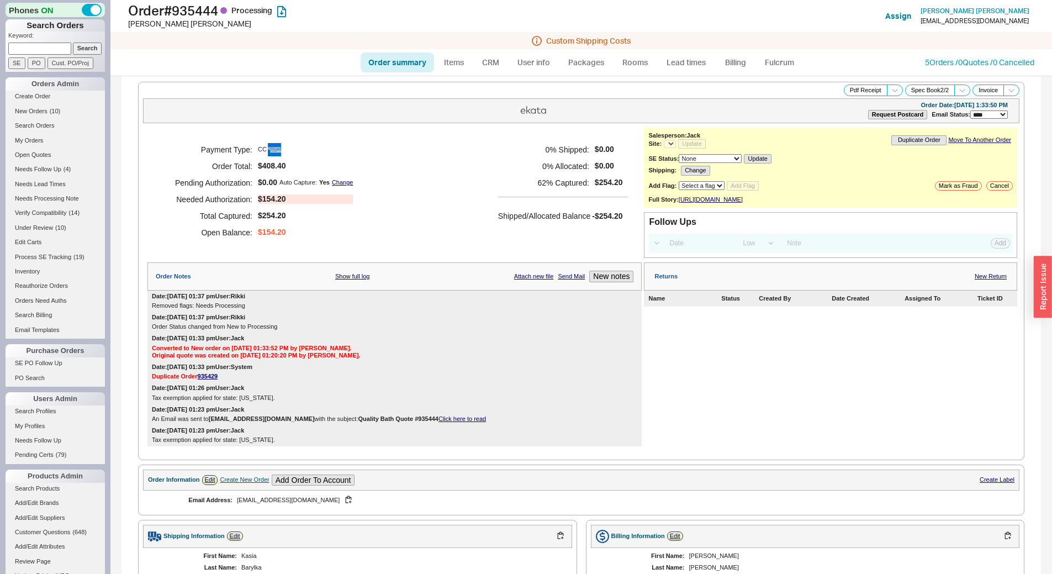
select select "*"
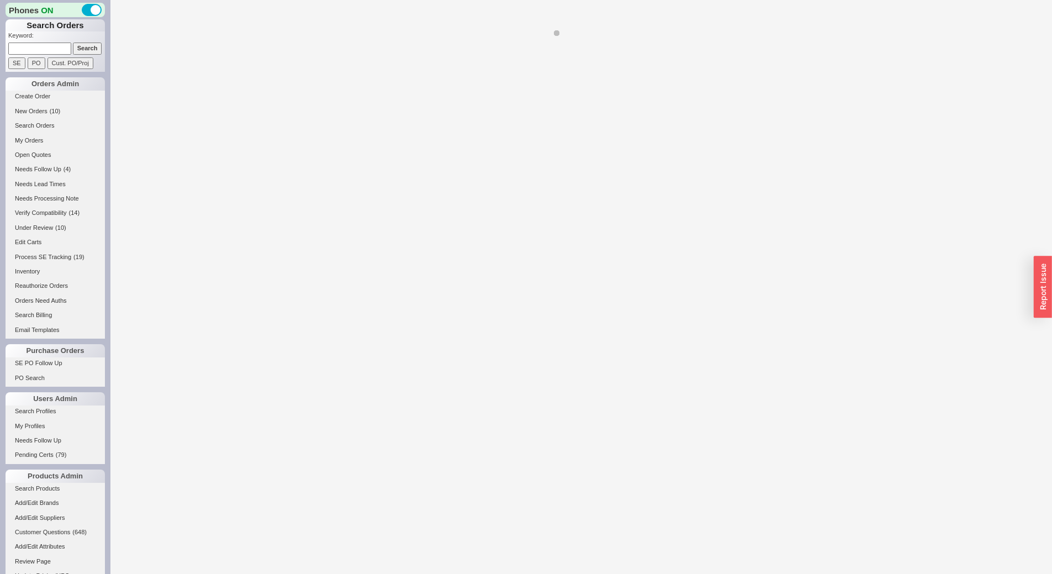
select select "LOW"
select select "3"
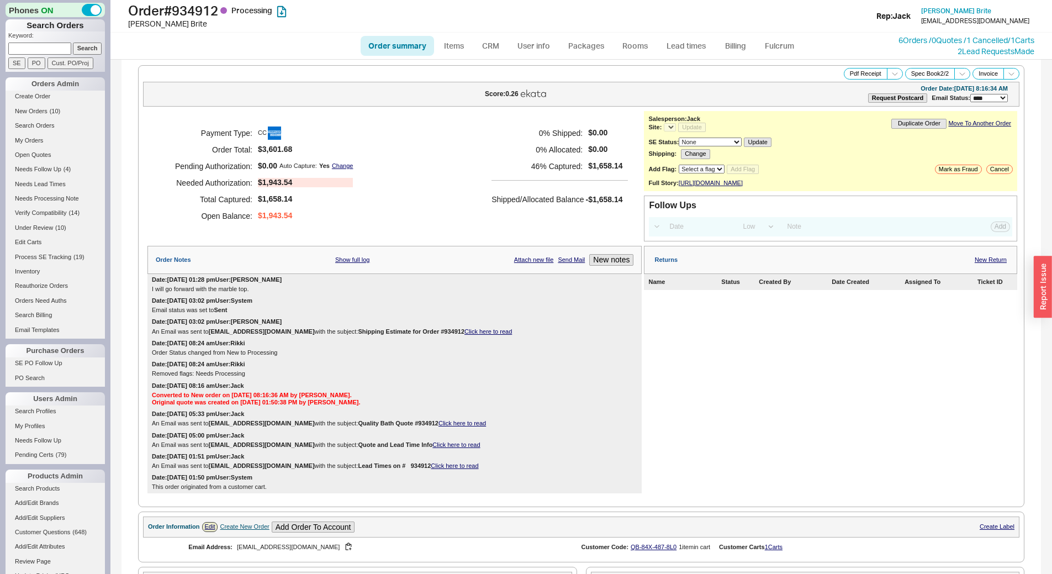
select select "*"
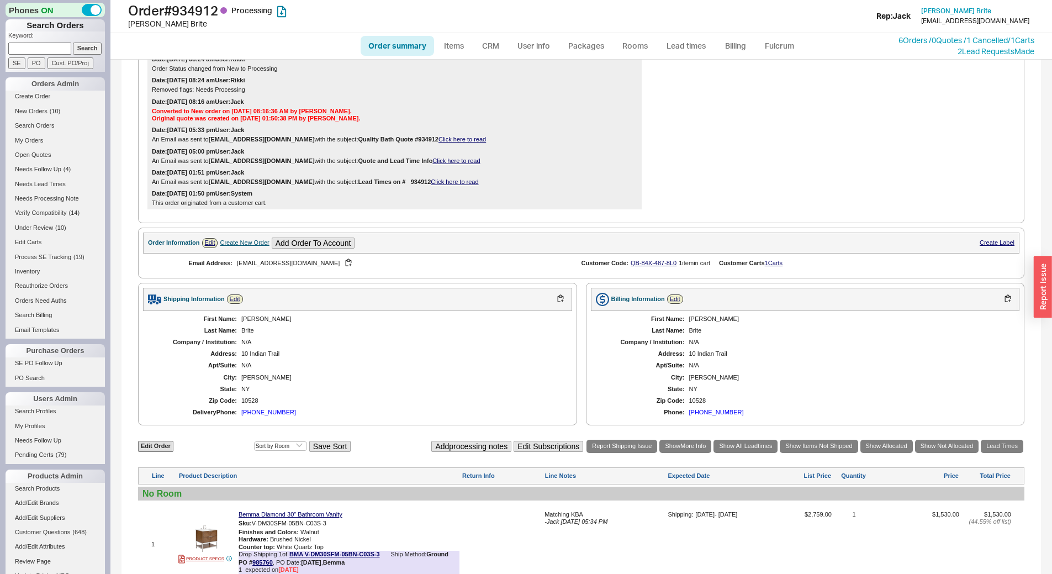
scroll to position [537, 0]
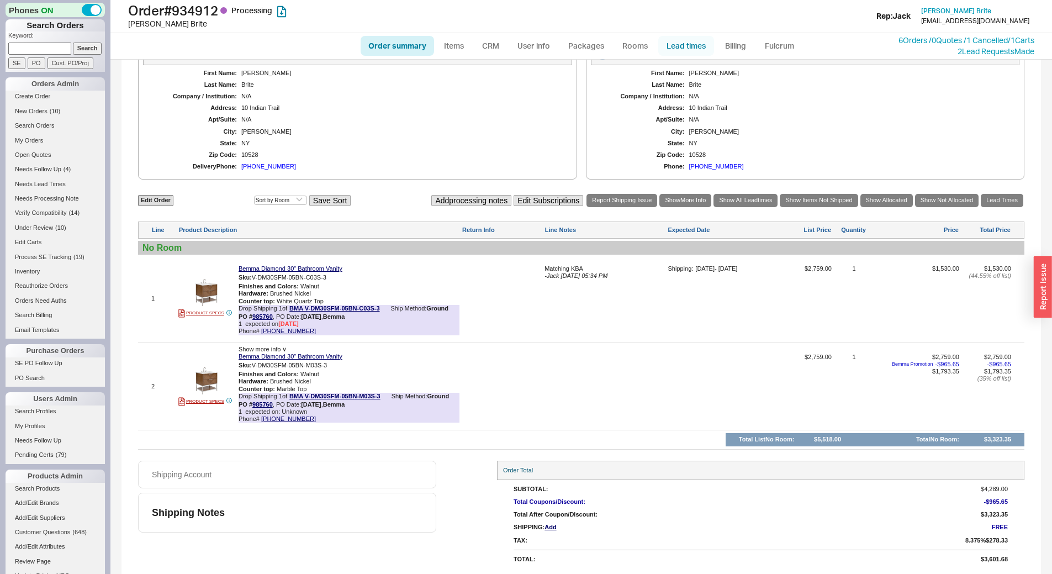
click at [694, 38] on link "Lead times" at bounding box center [686, 46] width 56 height 20
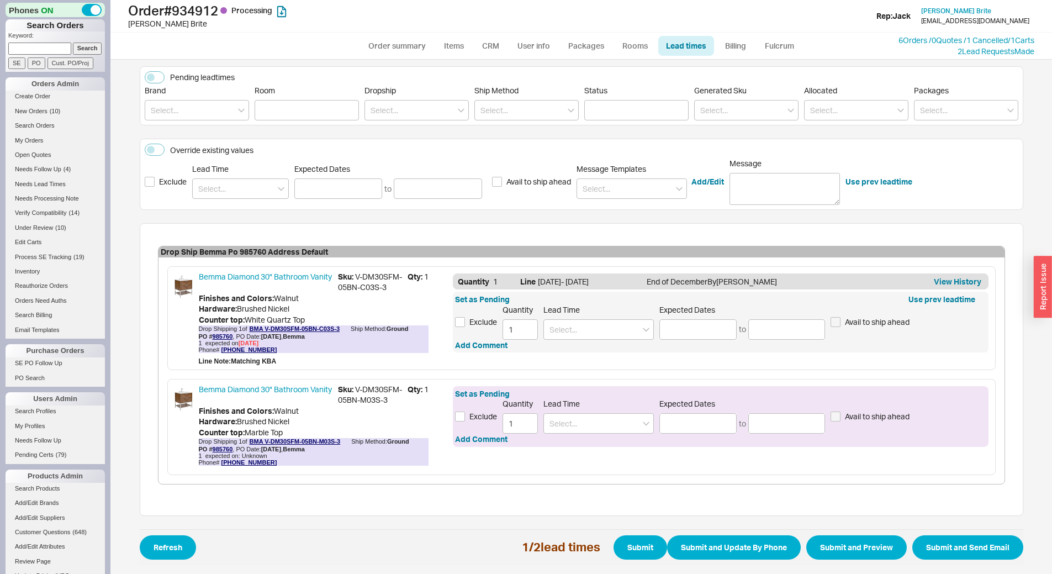
scroll to position [131, 0]
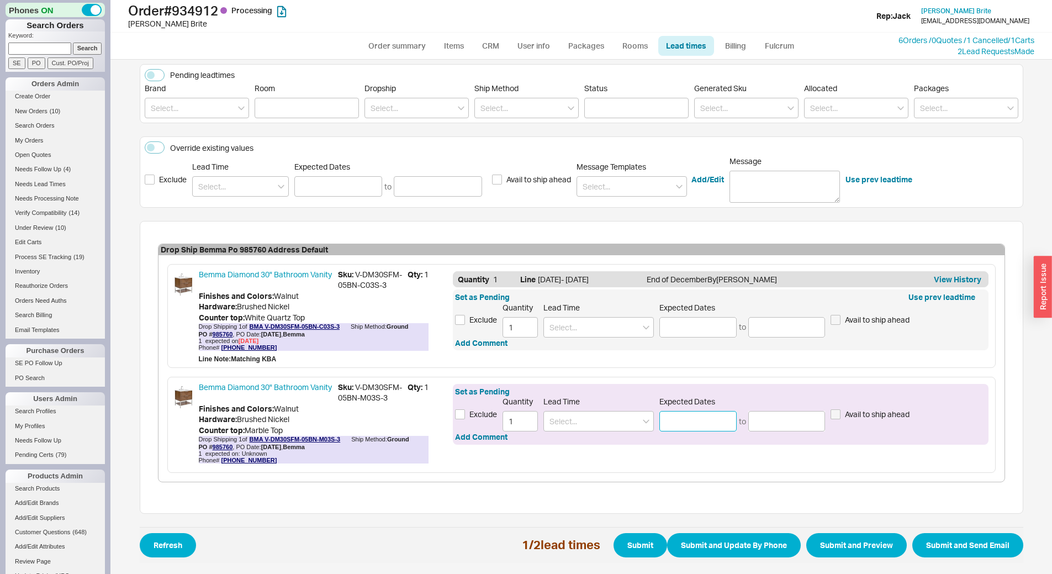
click at [679, 422] on input at bounding box center [697, 421] width 77 height 20
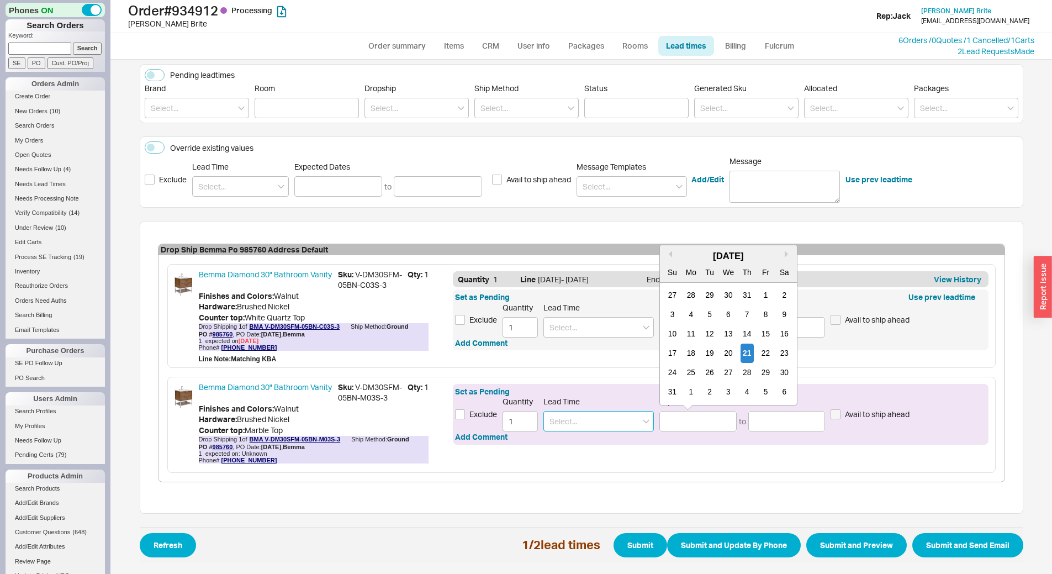
click at [624, 425] on input at bounding box center [598, 421] width 110 height 20
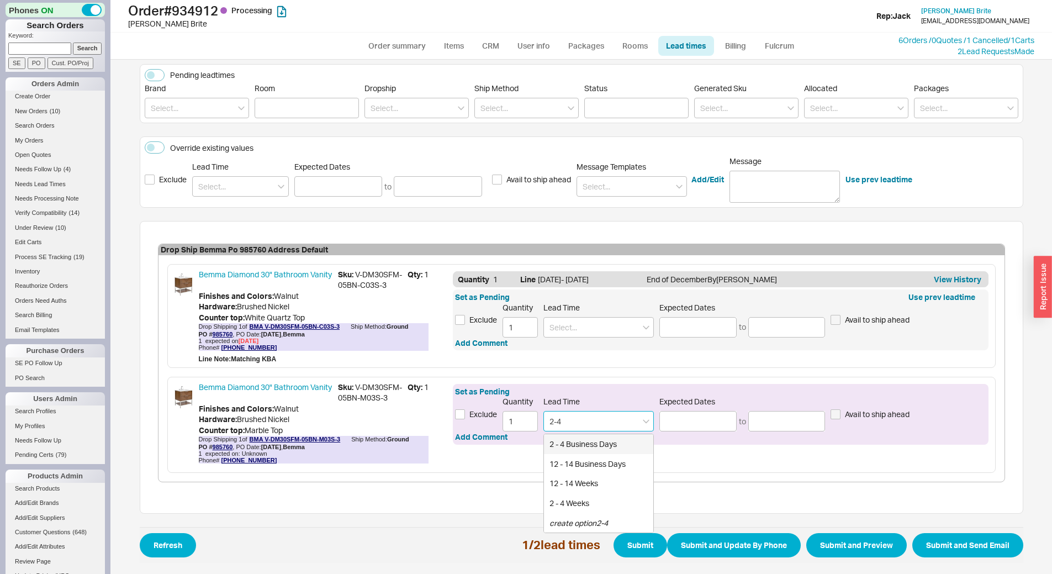
click at [610, 443] on div "2 - 4 Business Days" at bounding box center [598, 444] width 109 height 20
type input "2 - 4 Business Days"
type input "08/25/2025"
type input "08/27/2025"
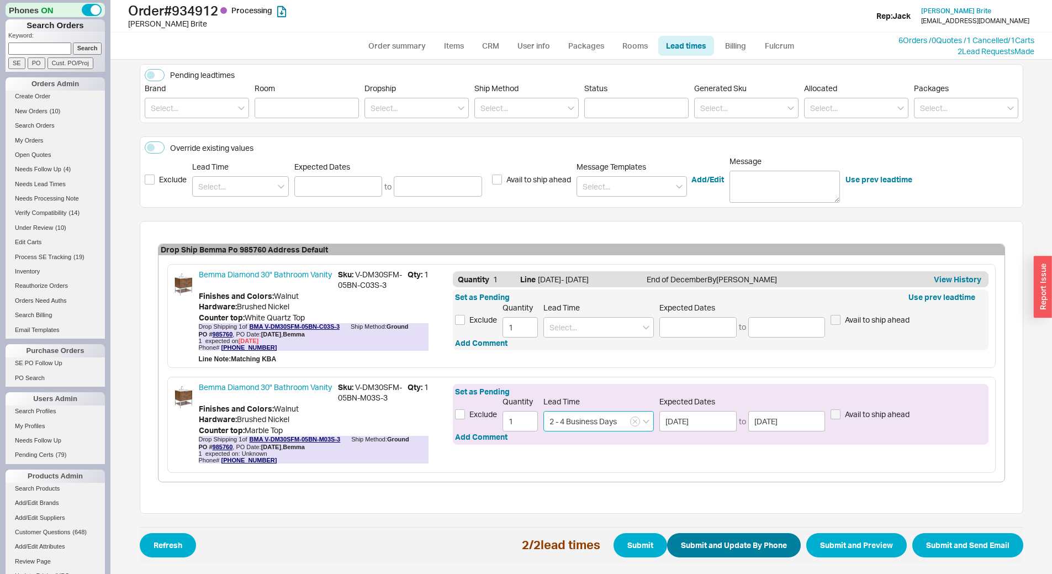
type input "2 - 4 Business Days"
click at [737, 548] on button "Submit and Update By Phone" at bounding box center [734, 545] width 134 height 24
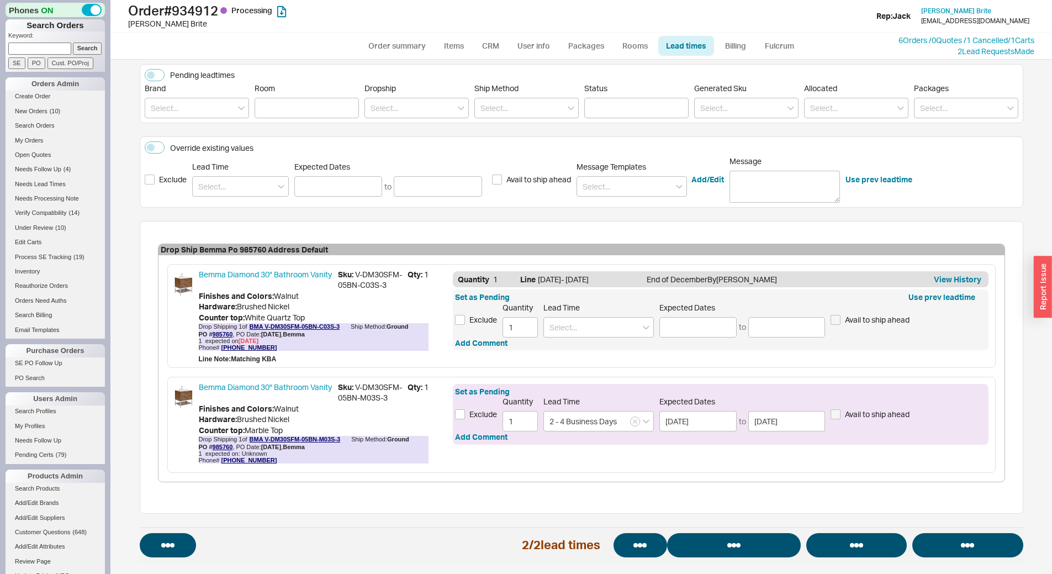
select select "*"
select select "LOW"
select select "3"
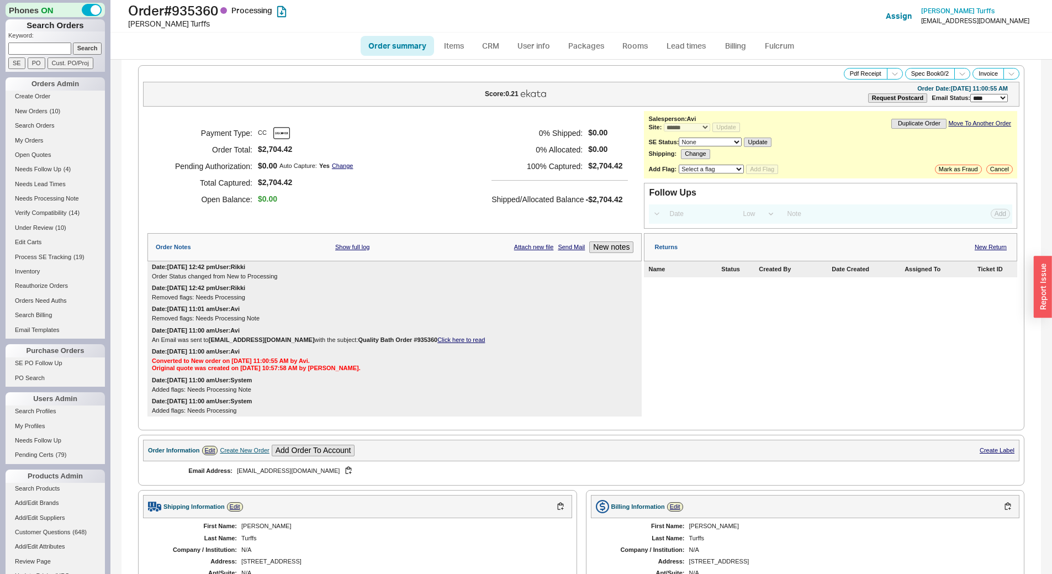
select select "*"
select select "LOW"
select select "3"
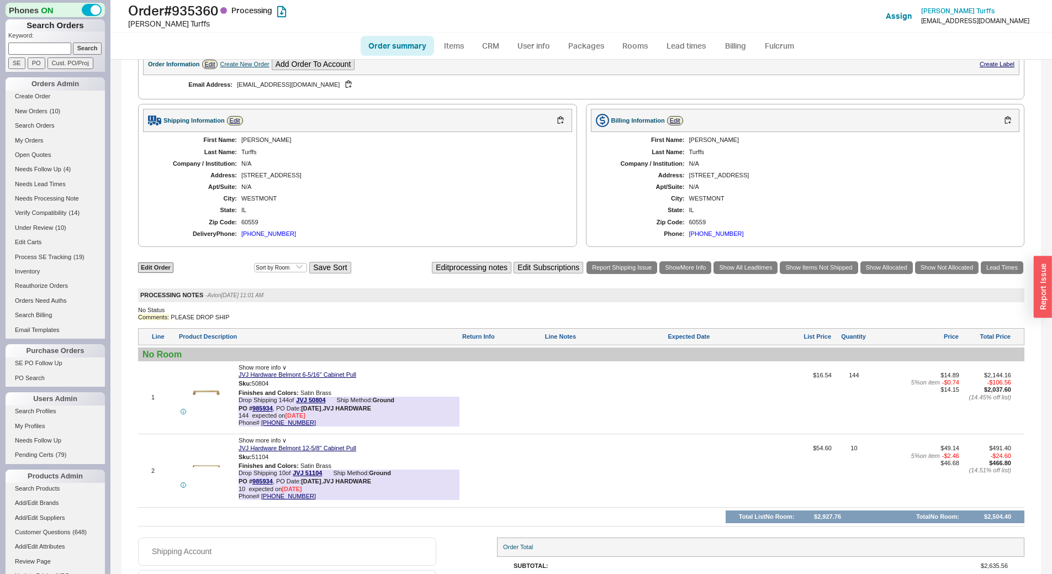
scroll to position [387, 0]
click at [699, 40] on link "Lead times" at bounding box center [686, 46] width 56 height 20
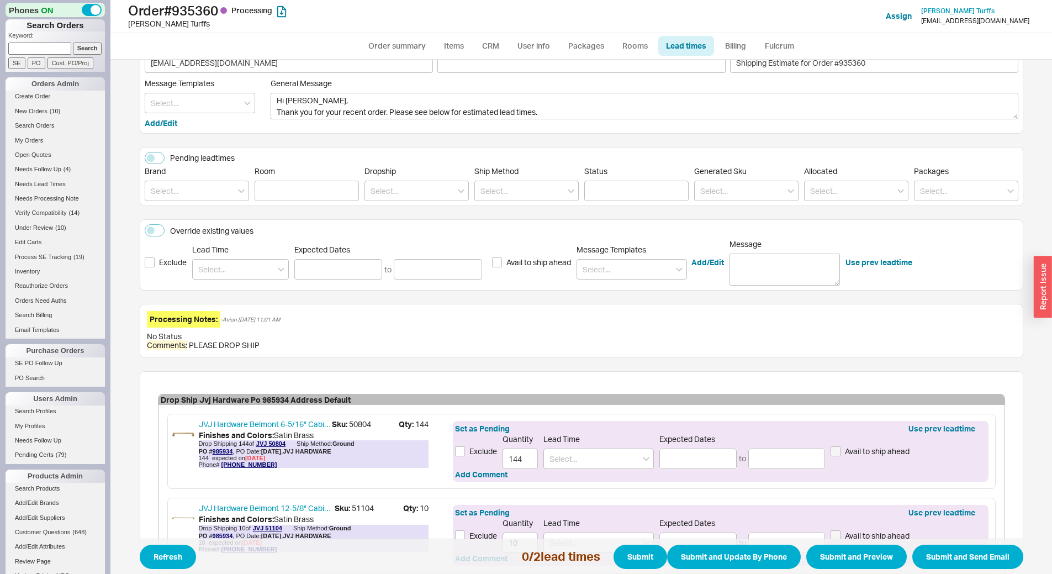
scroll to position [110, 0]
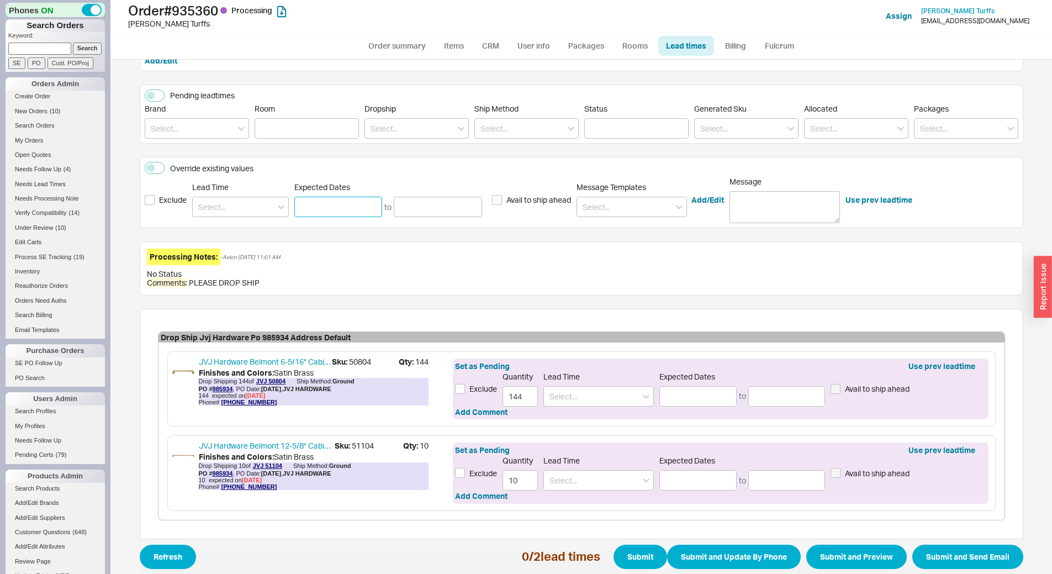
click at [348, 204] on input at bounding box center [338, 207] width 88 height 20
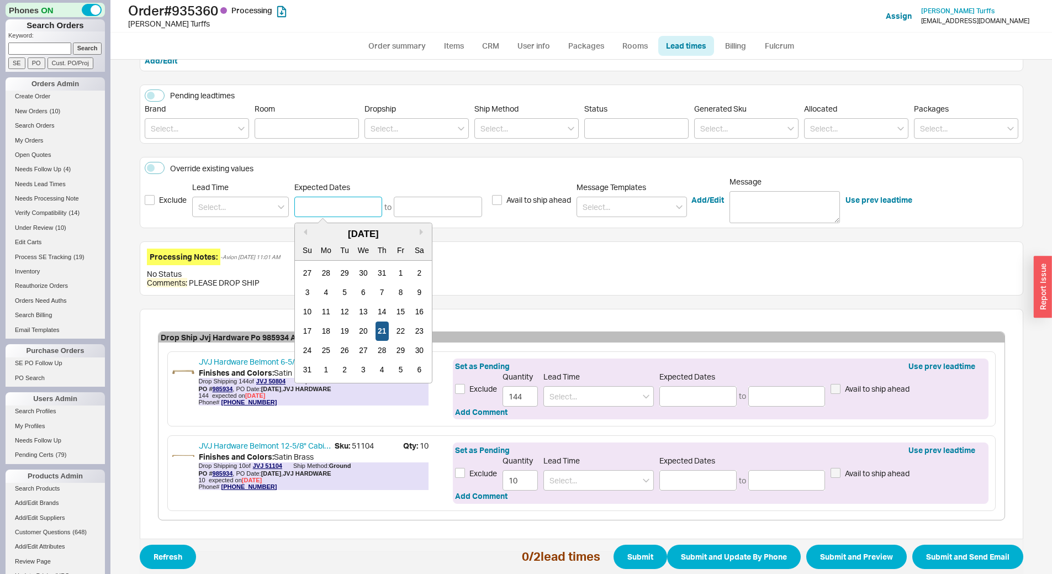
click at [379, 333] on div "21" at bounding box center [381, 331] width 13 height 19
type input "08/21/2025"
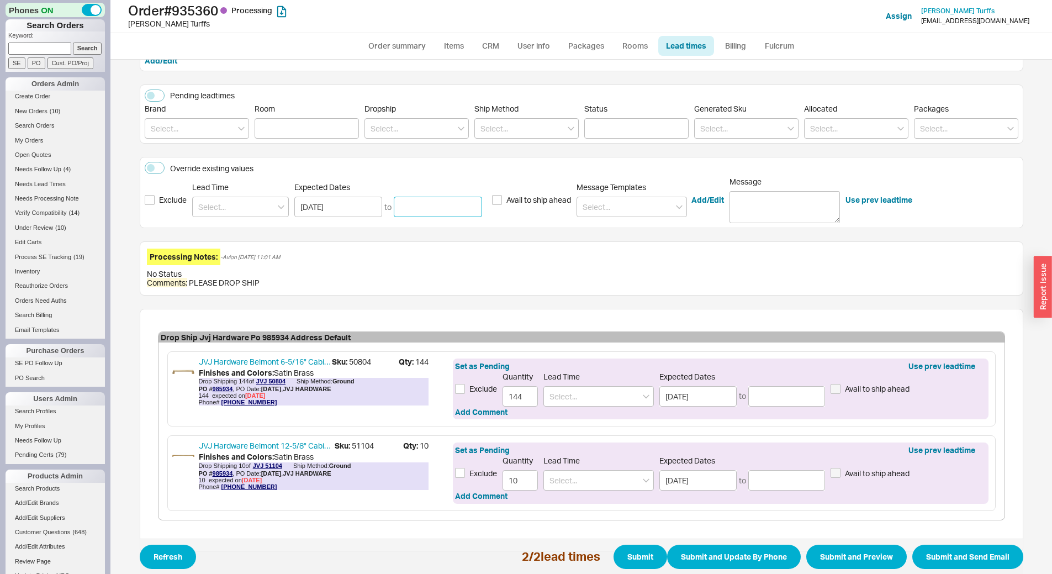
click at [424, 203] on input at bounding box center [438, 207] width 88 height 20
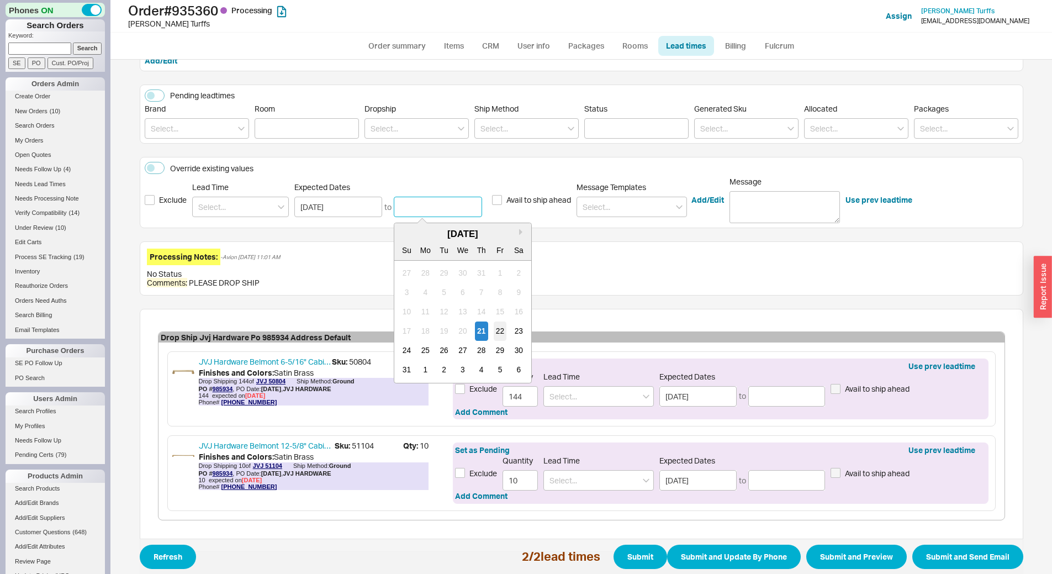
click at [496, 333] on div "22" at bounding box center [500, 331] width 13 height 19
type input "08/22/2025"
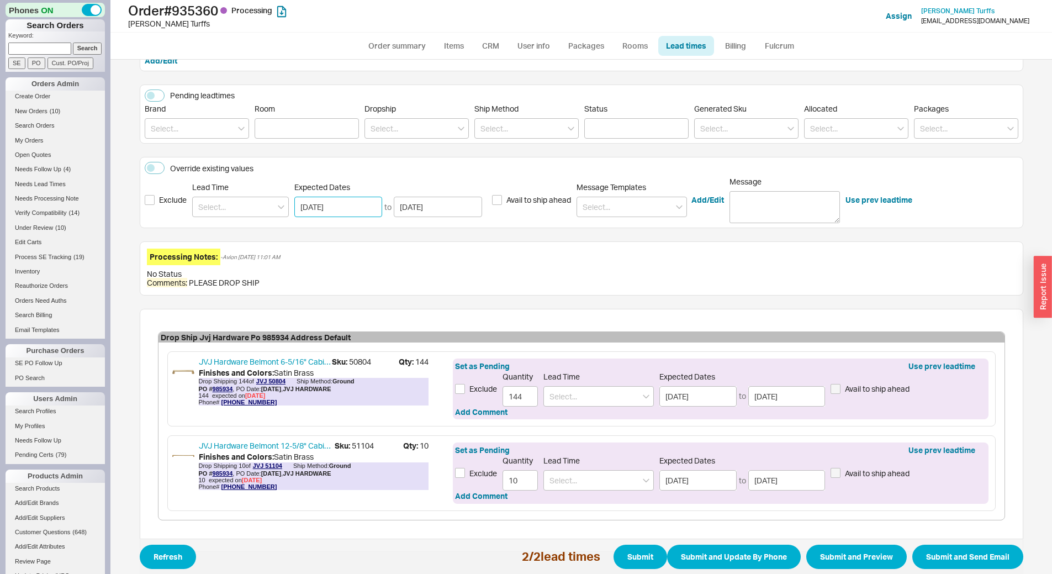
click at [366, 207] on input "08/21/2025" at bounding box center [338, 207] width 88 height 20
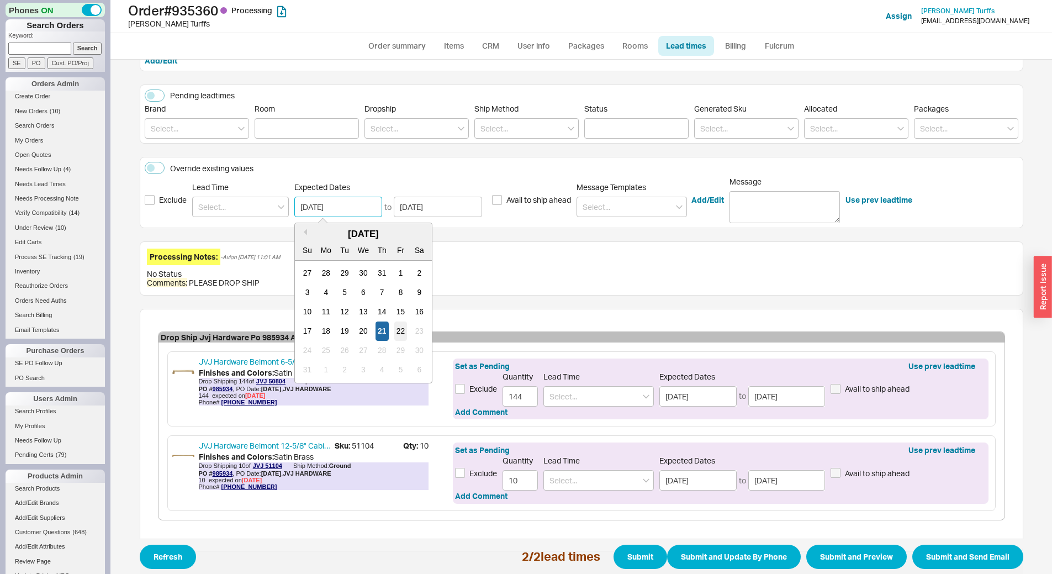
click at [398, 331] on div "22" at bounding box center [400, 331] width 13 height 19
type input "08/22/2025"
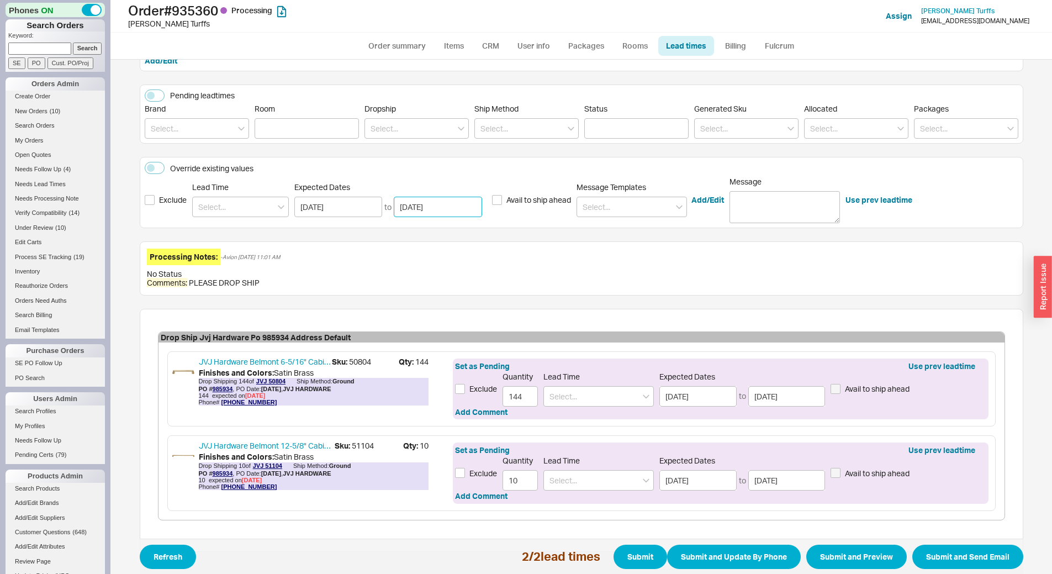
click at [459, 197] on input "08/22/2025" at bounding box center [438, 207] width 88 height 20
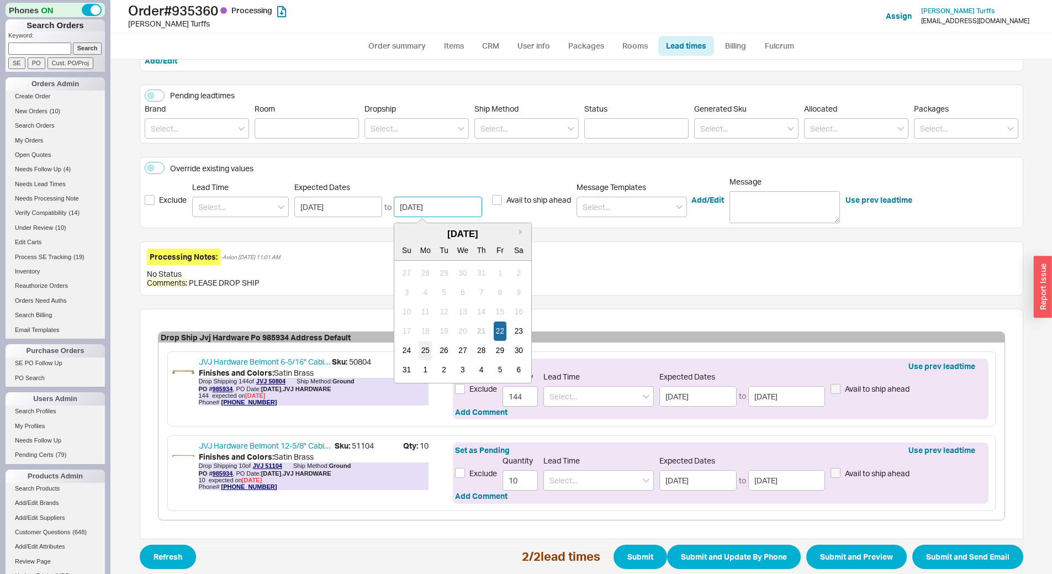
click at [424, 346] on div "25" at bounding box center [425, 350] width 13 height 19
type input "08/25/2025"
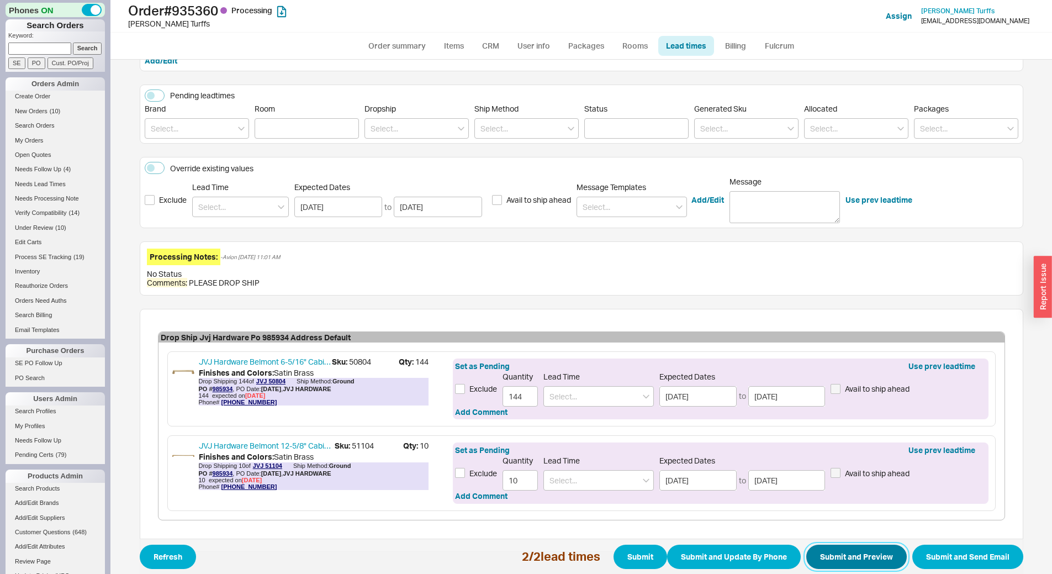
click at [843, 554] on button "Submit and Preview" at bounding box center [856, 557] width 101 height 24
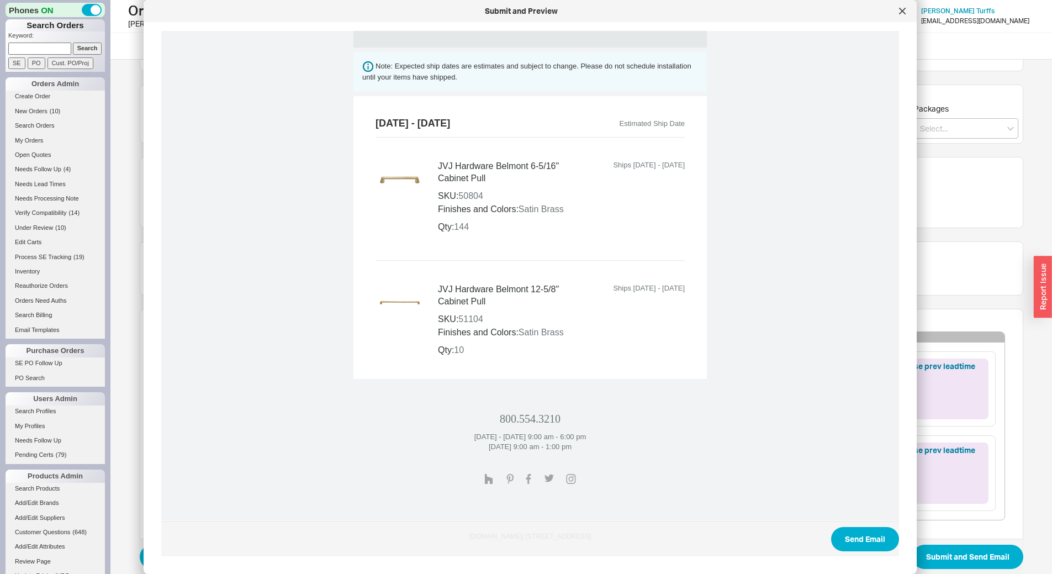
scroll to position [442, 0]
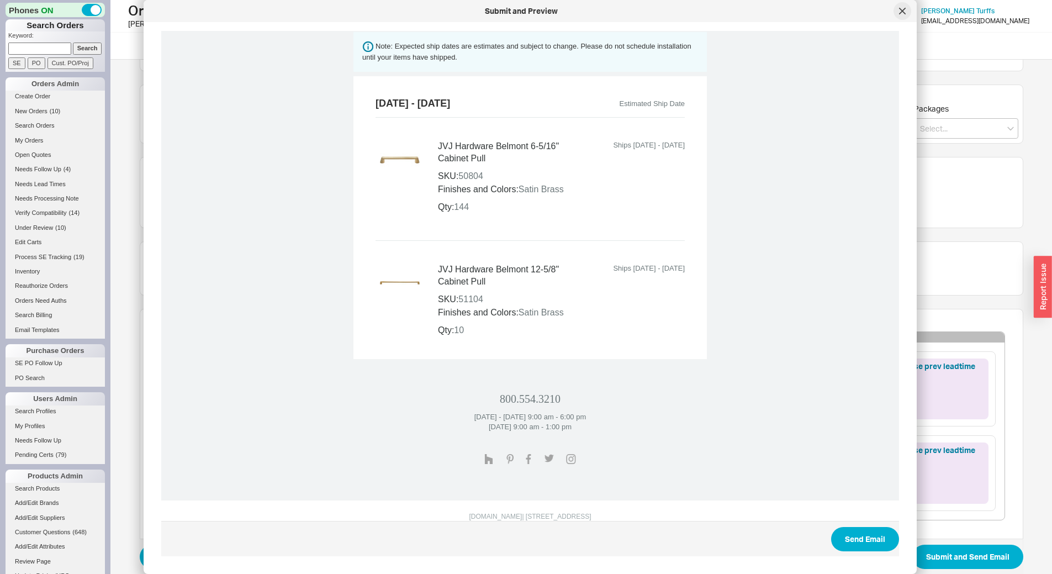
click at [905, 17] on div at bounding box center [903, 11] width 18 height 18
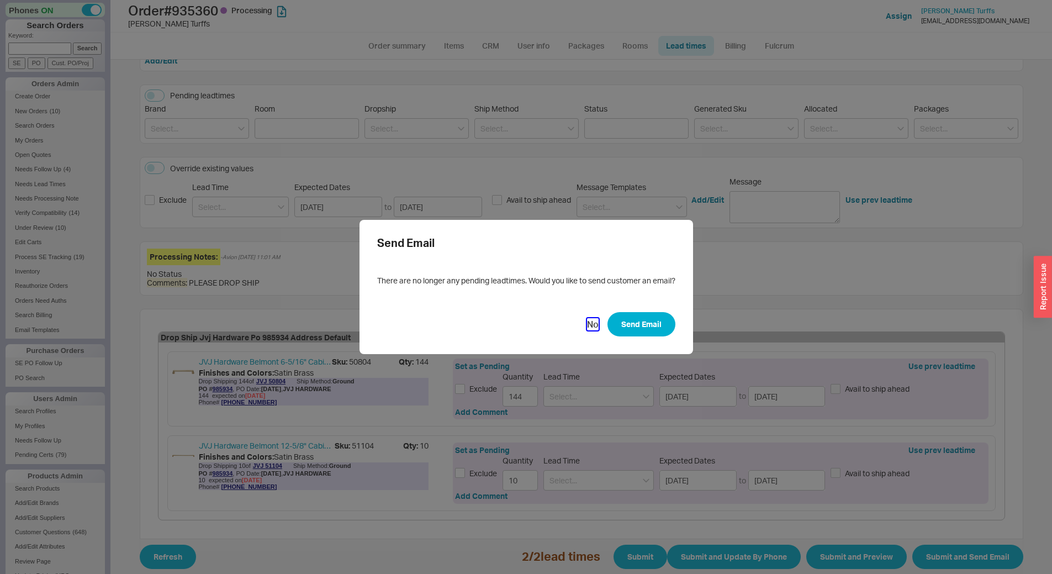
click at [587, 321] on button "No" at bounding box center [593, 324] width 12 height 12
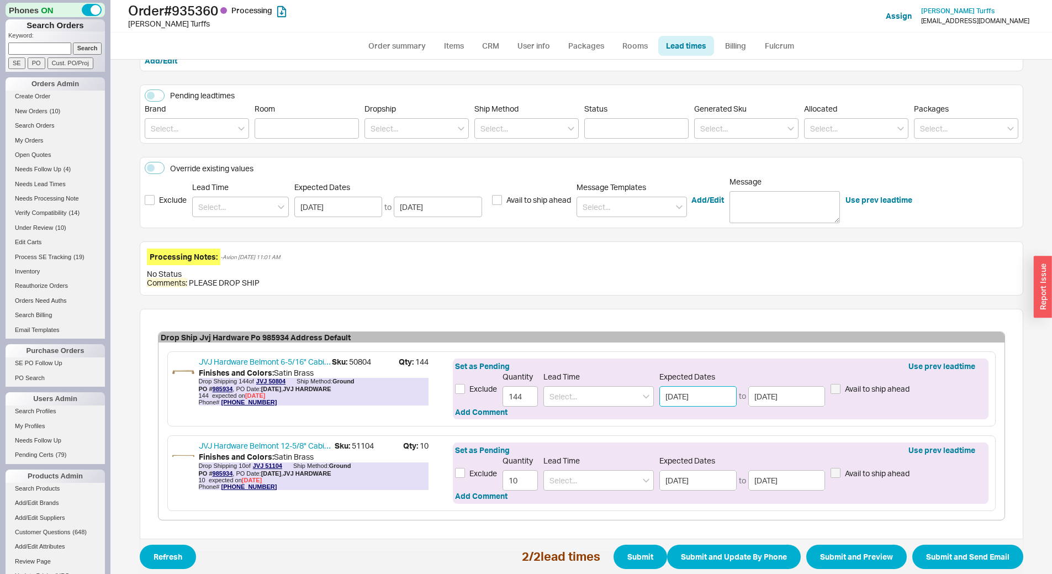
click at [683, 396] on input "08/21/2025" at bounding box center [697, 396] width 77 height 20
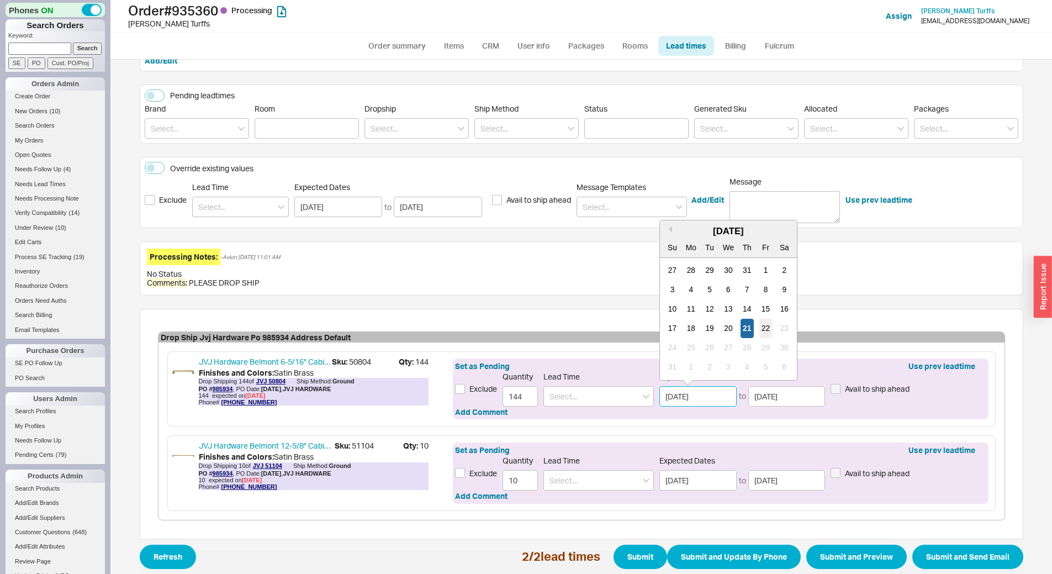
click at [763, 319] on div "22" at bounding box center [765, 328] width 13 height 19
type input "08/22/2025"
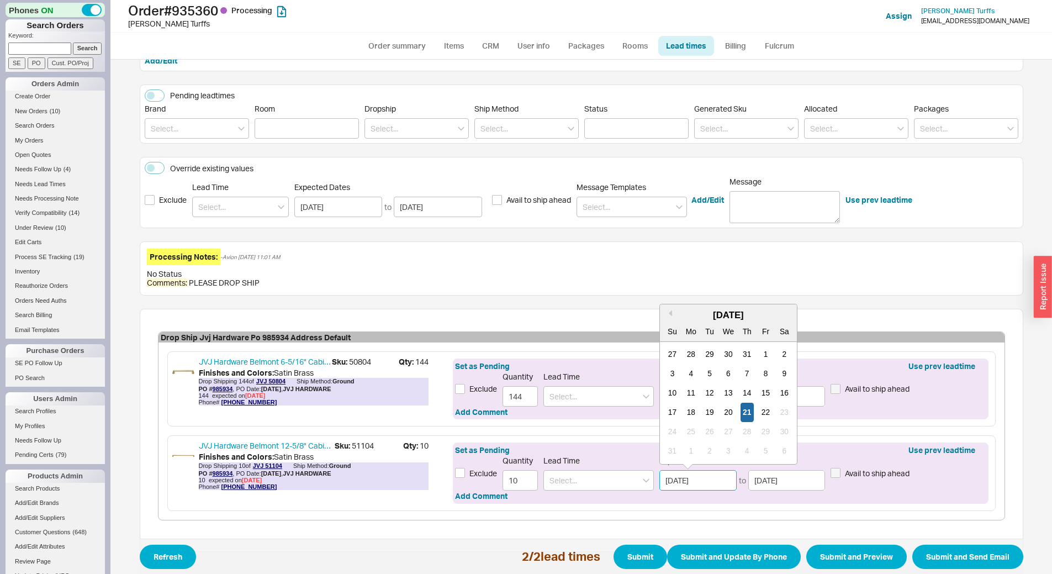
click at [705, 479] on input "08/21/2025" at bounding box center [697, 480] width 77 height 20
click at [765, 414] on div "22" at bounding box center [765, 412] width 13 height 19
type input "08/22/2025"
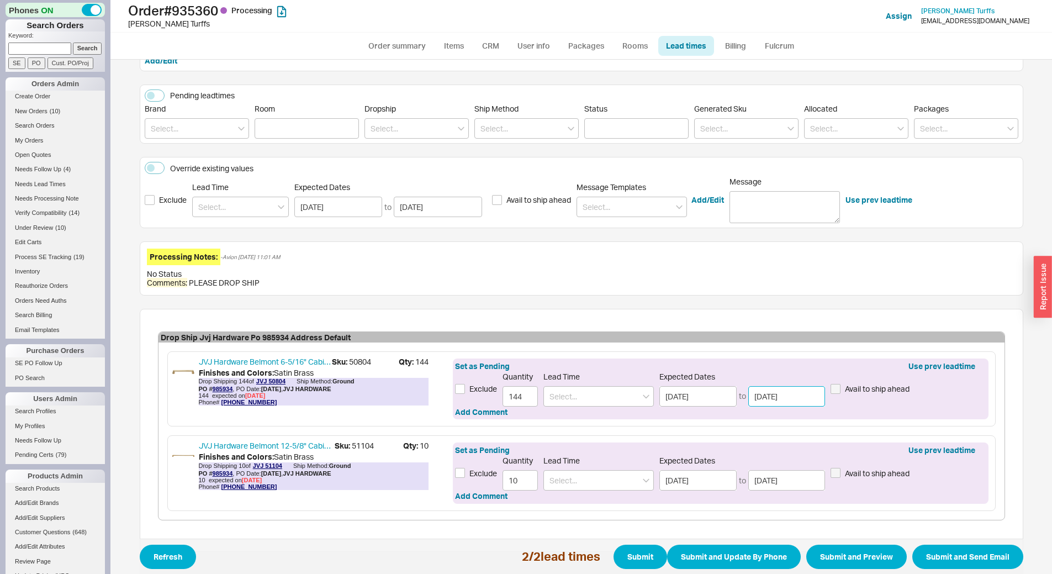
click at [776, 395] on input "08/22/2025" at bounding box center [786, 396] width 77 height 20
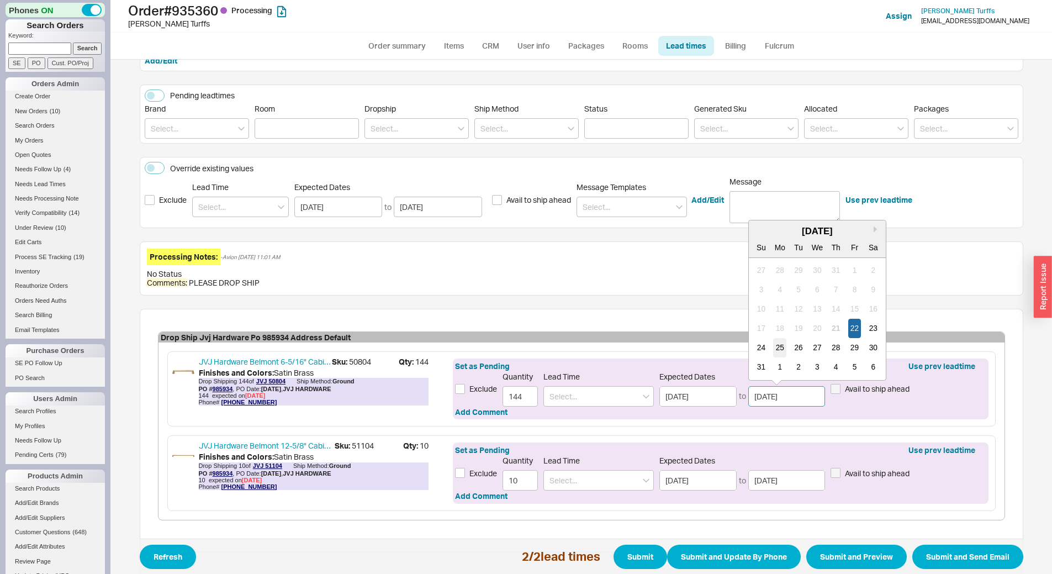
click at [775, 347] on div "25" at bounding box center [779, 347] width 13 height 19
type input "08/25/2025"
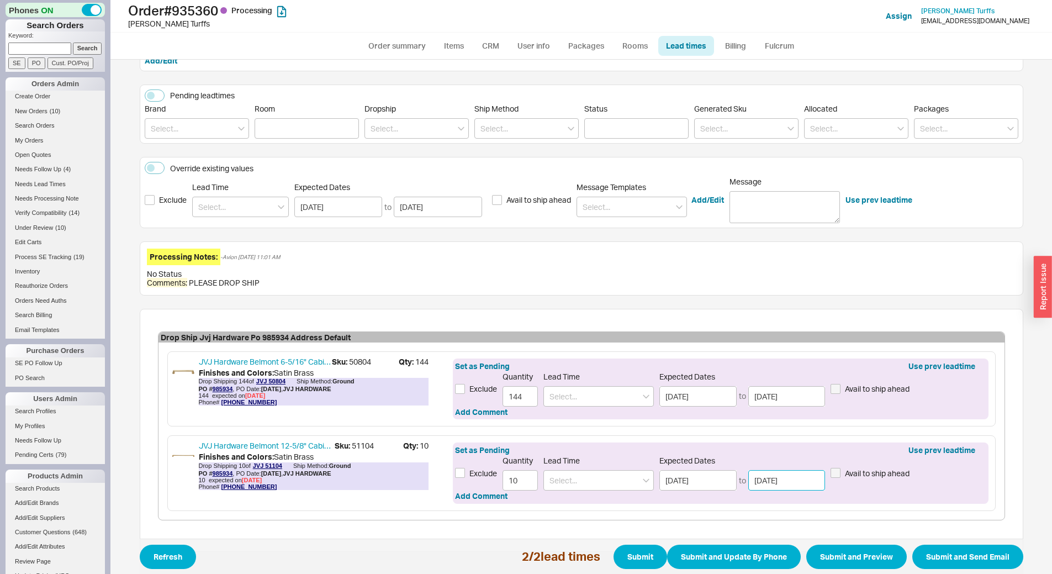
click at [800, 475] on input "08/22/2025" at bounding box center [786, 480] width 77 height 20
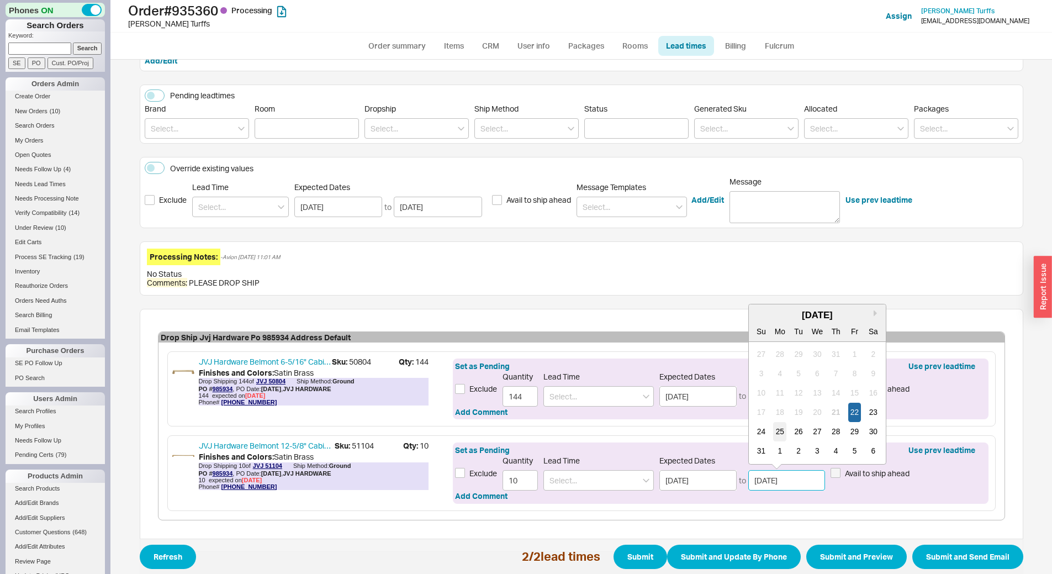
click at [778, 431] on div "25" at bounding box center [779, 431] width 13 height 19
type input "08/25/2025"
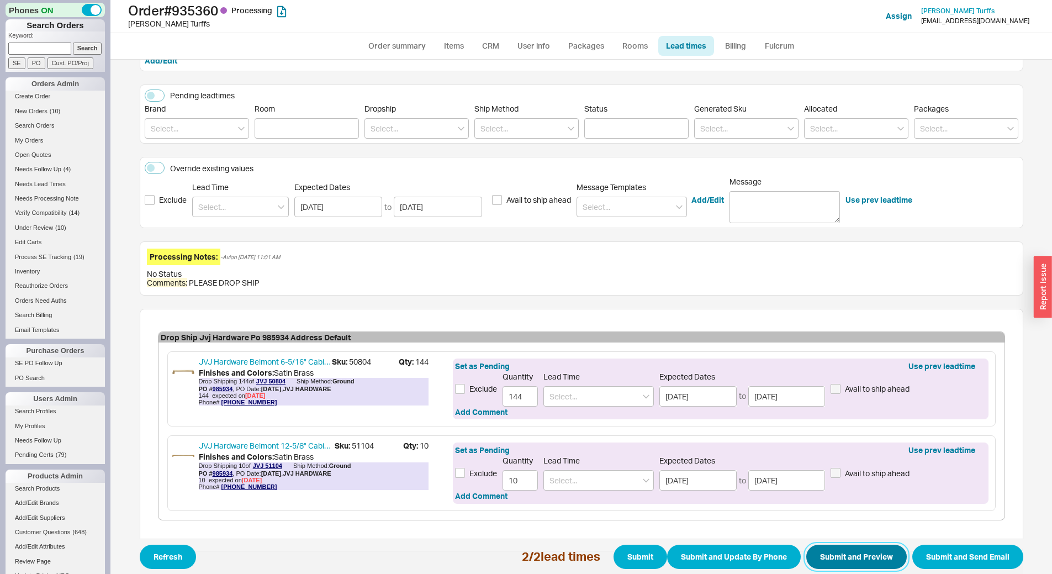
click at [841, 551] on button "Submit and Preview" at bounding box center [856, 557] width 101 height 24
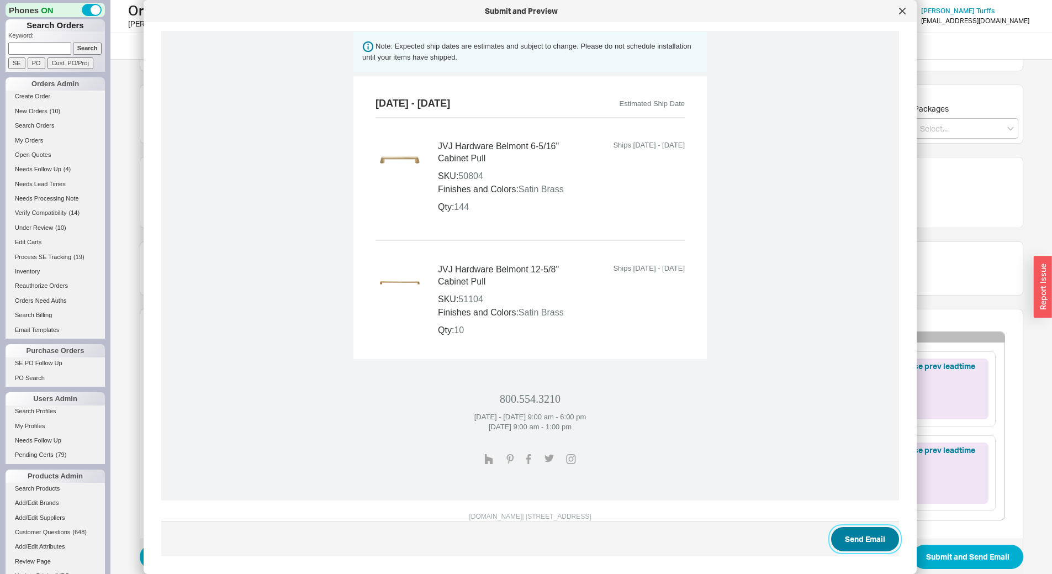
click at [848, 531] on button "Send Email" at bounding box center [865, 539] width 68 height 24
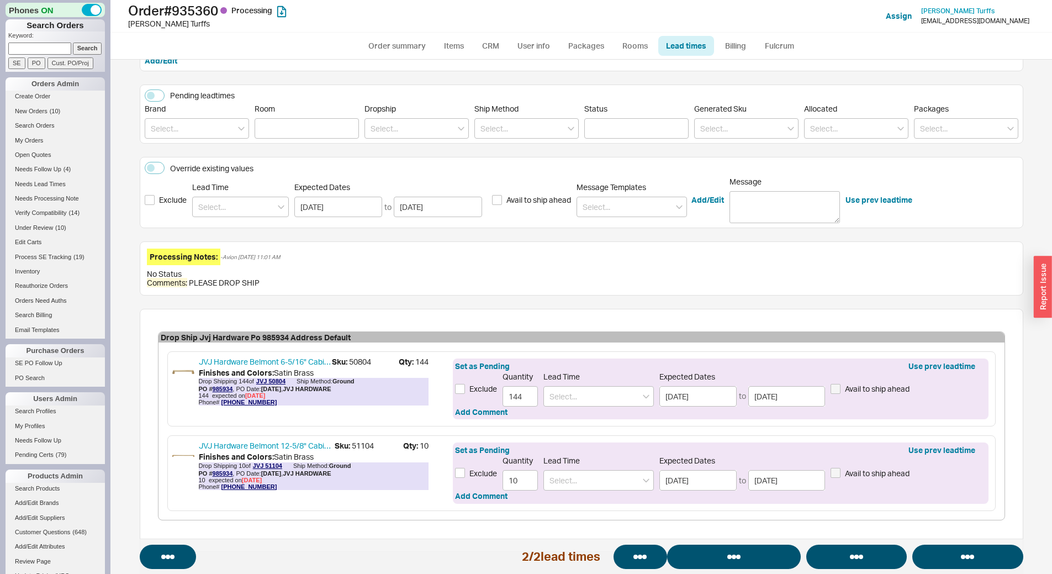
select select "*"
select select "LOW"
select select "3"
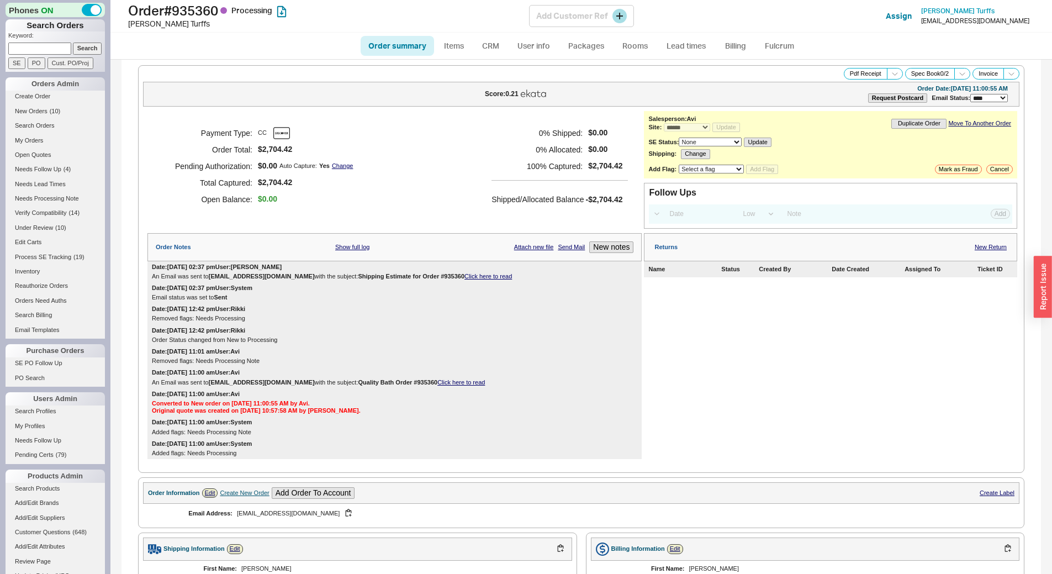
select select "*"
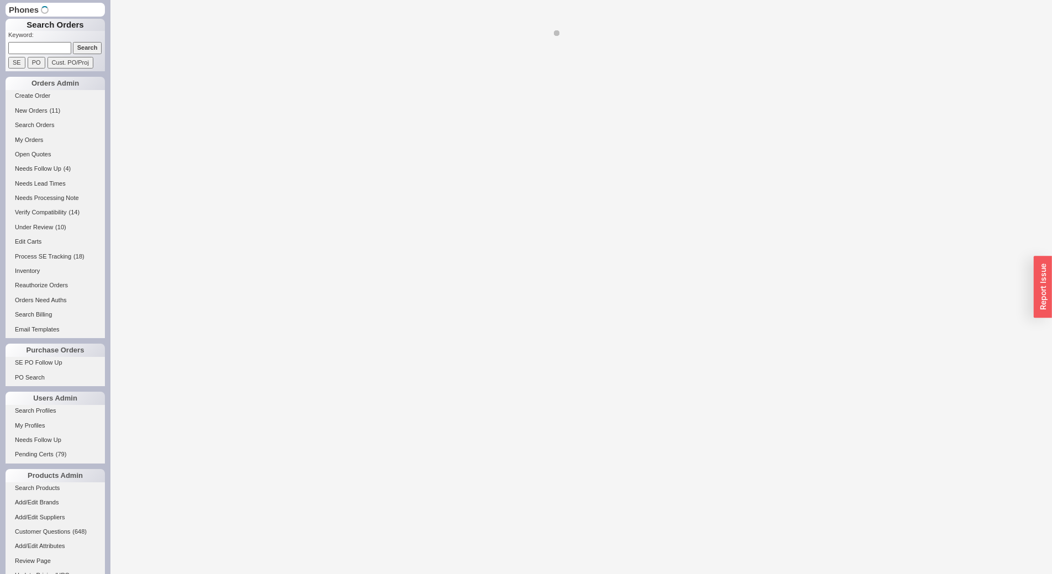
select select "LOW"
select select "3"
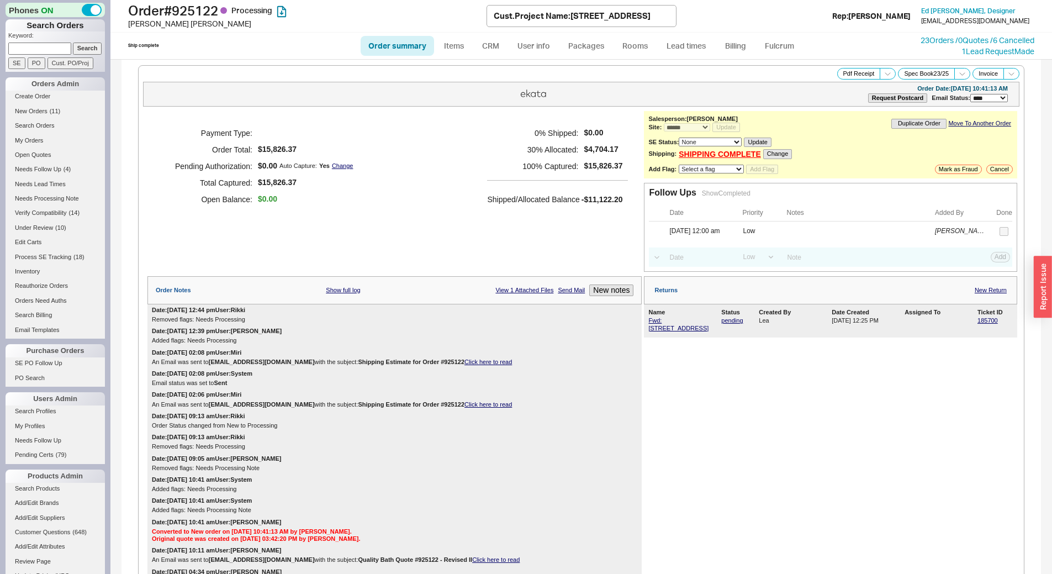
select select "*"
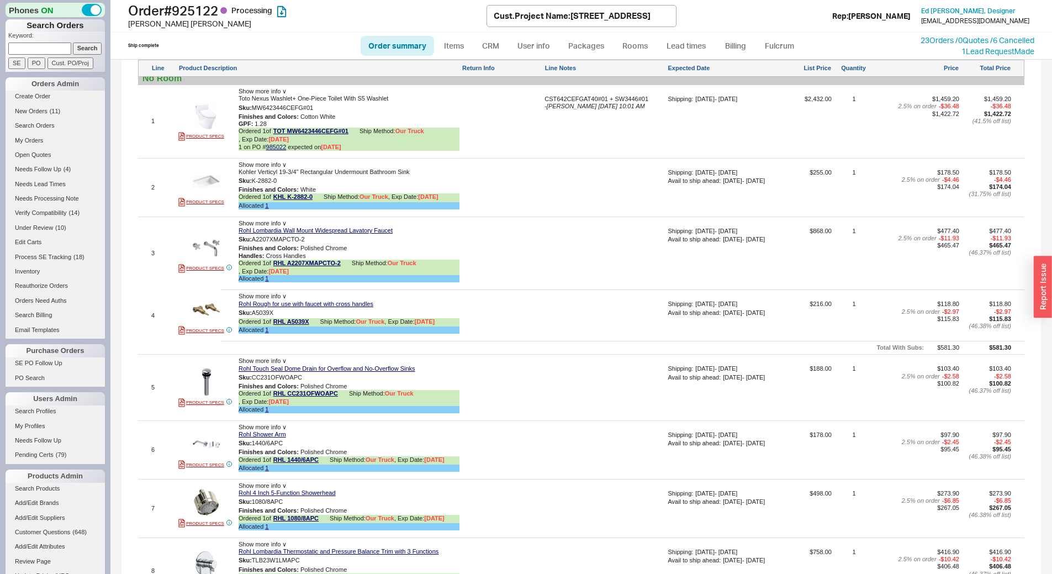
scroll to position [939, 0]
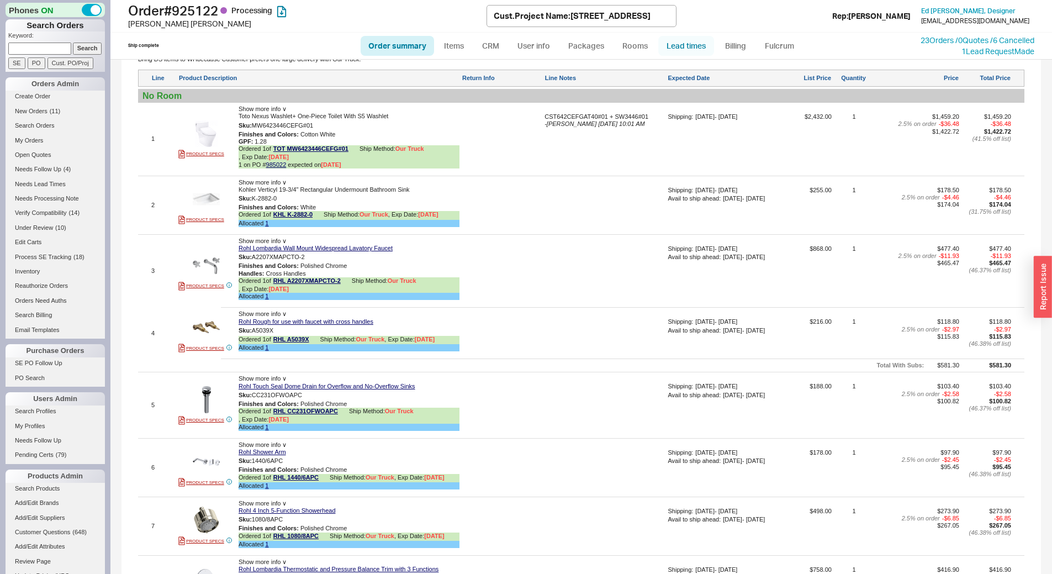
click at [683, 43] on link "Lead times" at bounding box center [686, 46] width 56 height 20
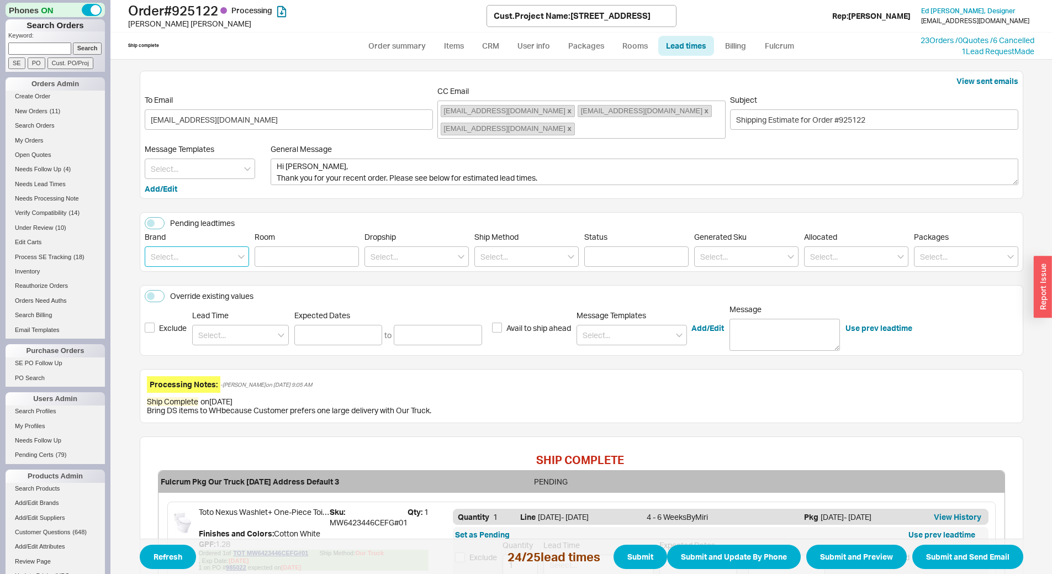
click at [157, 256] on input at bounding box center [197, 256] width 104 height 20
click at [202, 290] on div "Kohler" at bounding box center [196, 299] width 103 height 20
type input "Kohler"
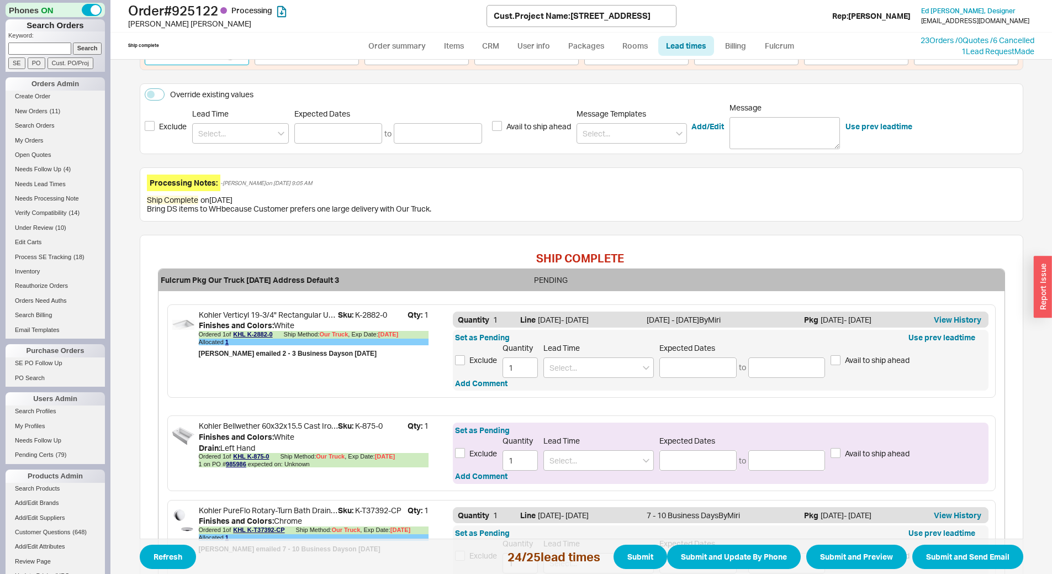
scroll to position [221, 0]
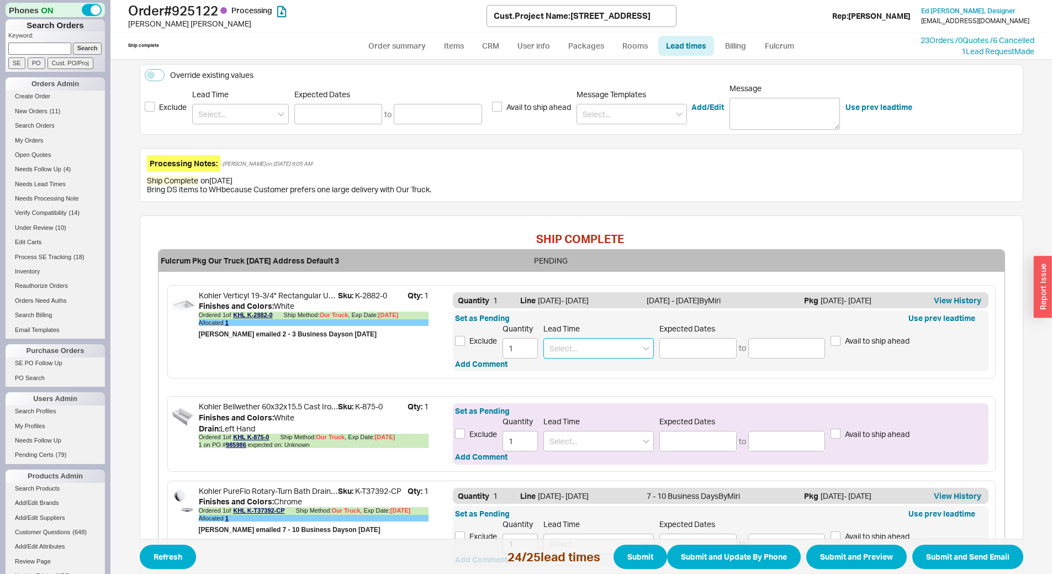
click at [565, 338] on input at bounding box center [598, 348] width 110 height 20
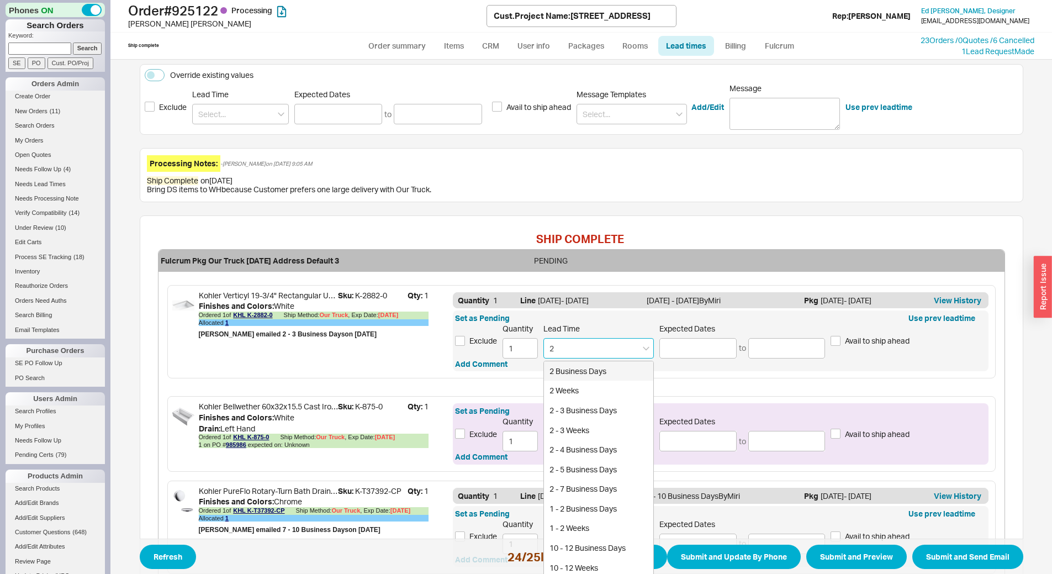
type input "2"
click at [718, 398] on div "Kohler Bellwether 60x32x15.5 Cast Iron Bathtub Sku: K-875-0 Qty: 1 Finishes and…" at bounding box center [581, 433] width 828 height 75
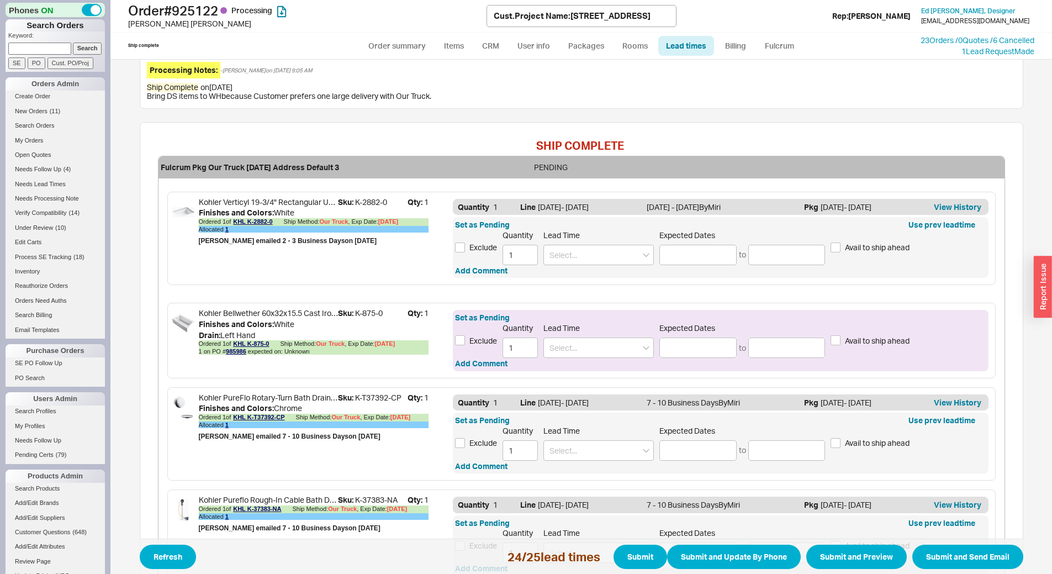
scroll to position [312, 0]
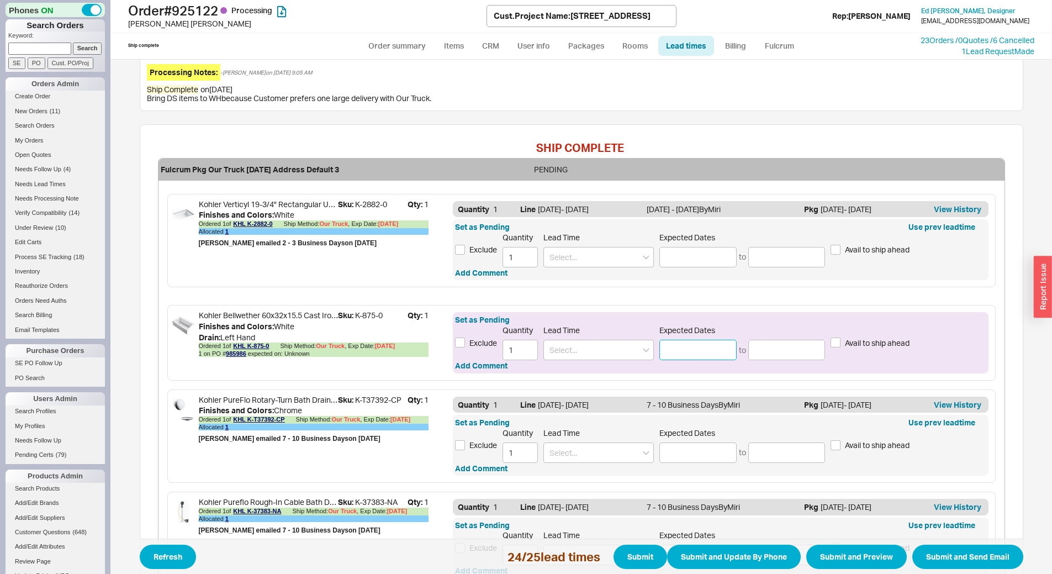
click at [684, 345] on input at bounding box center [697, 350] width 77 height 20
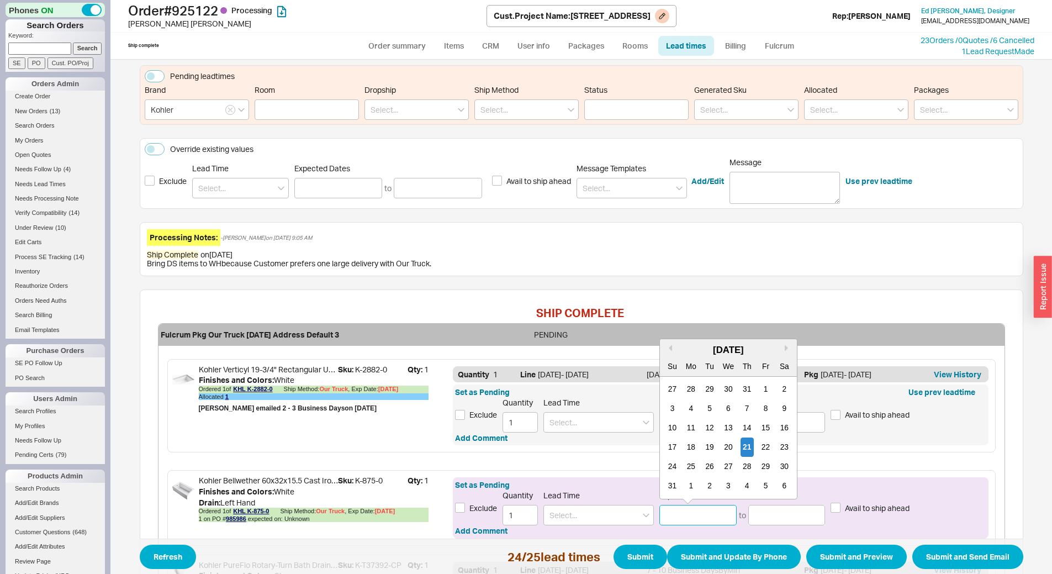
scroll to position [146, 0]
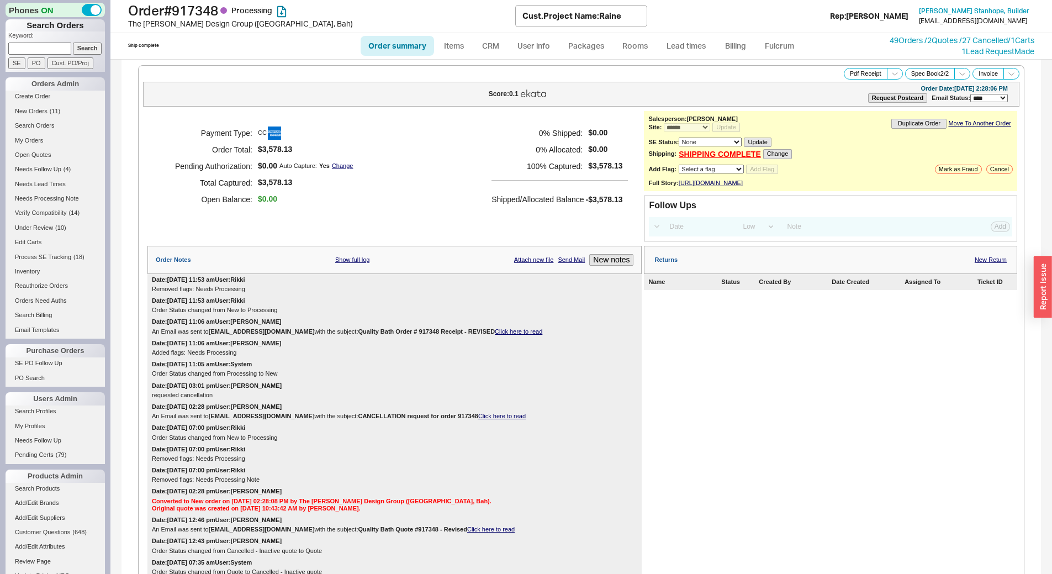
select select "*"
select select "LOW"
select select "3"
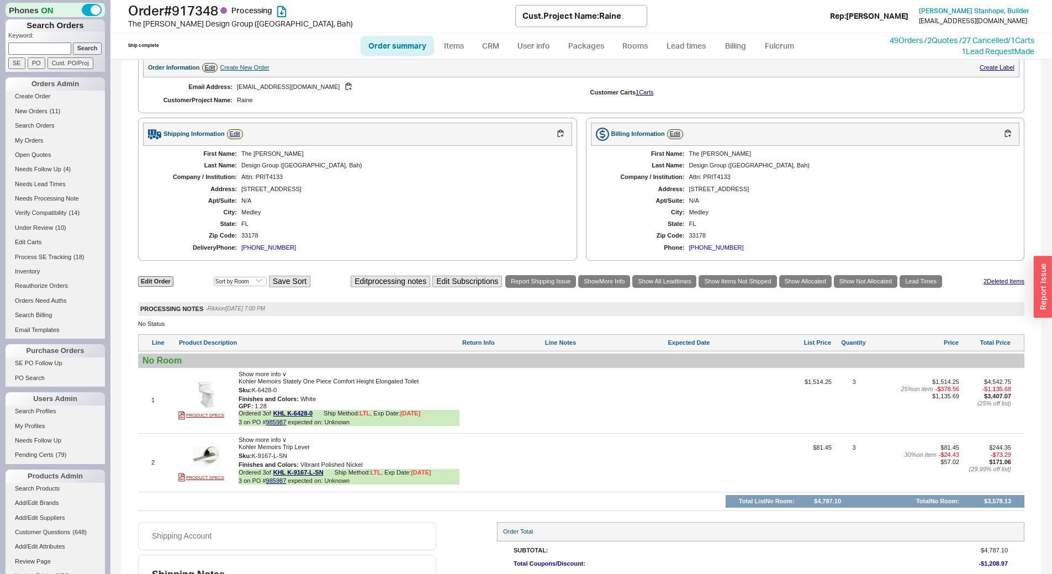
scroll to position [633, 0]
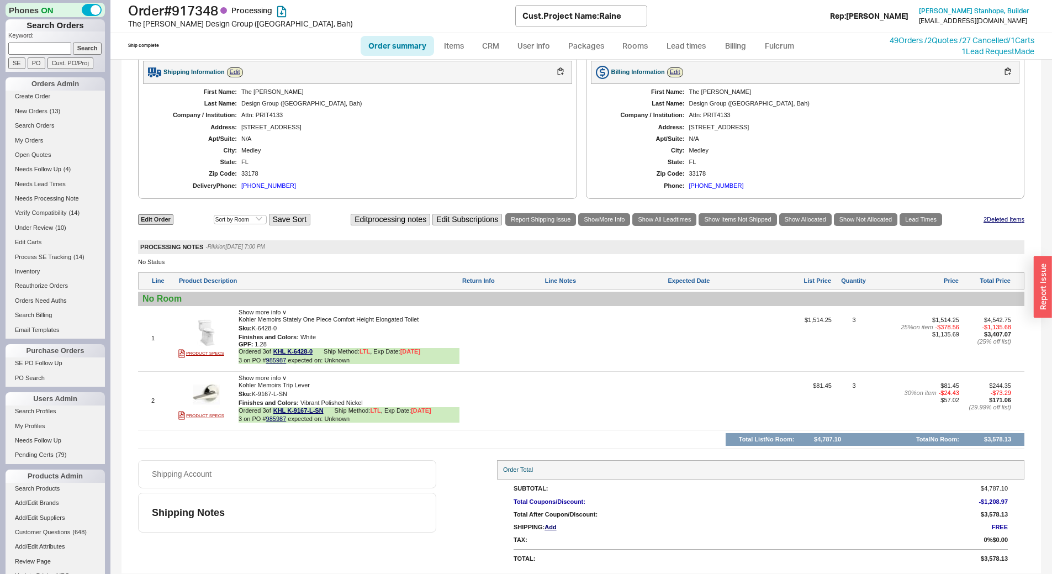
click at [52, 59] on input "Cust. PO/Proj" at bounding box center [70, 63] width 46 height 12
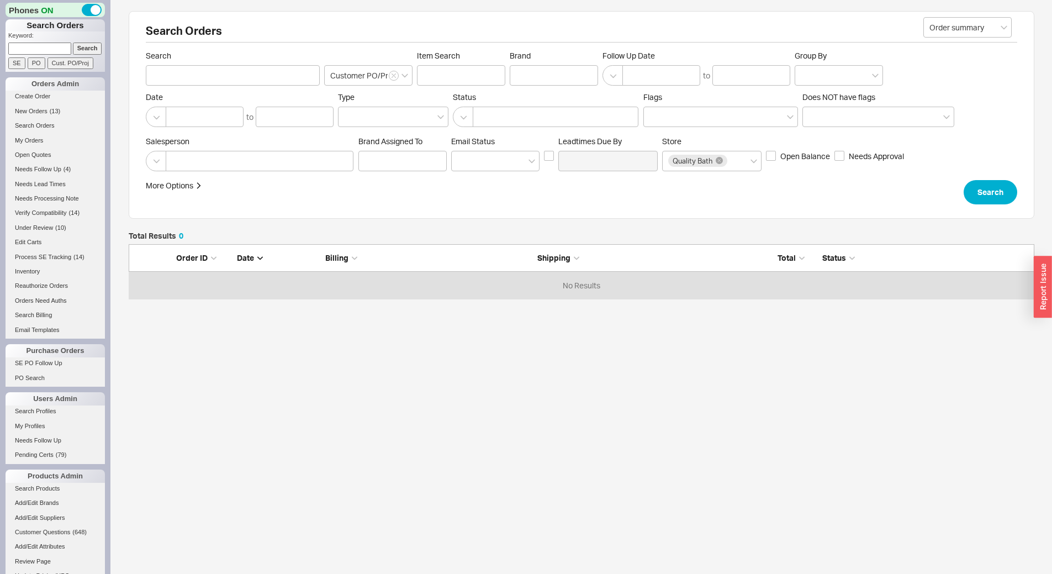
click at [52, 54] on input at bounding box center [39, 49] width 63 height 12
paste input "935429"
type input "935429"
click at [86, 44] on input "Search" at bounding box center [87, 49] width 29 height 12
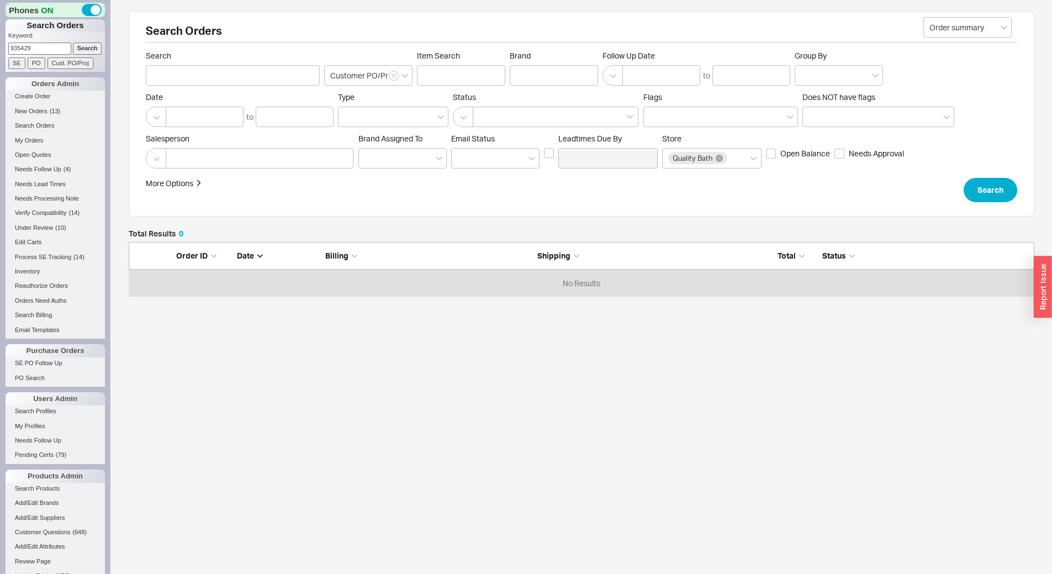
type input "935429"
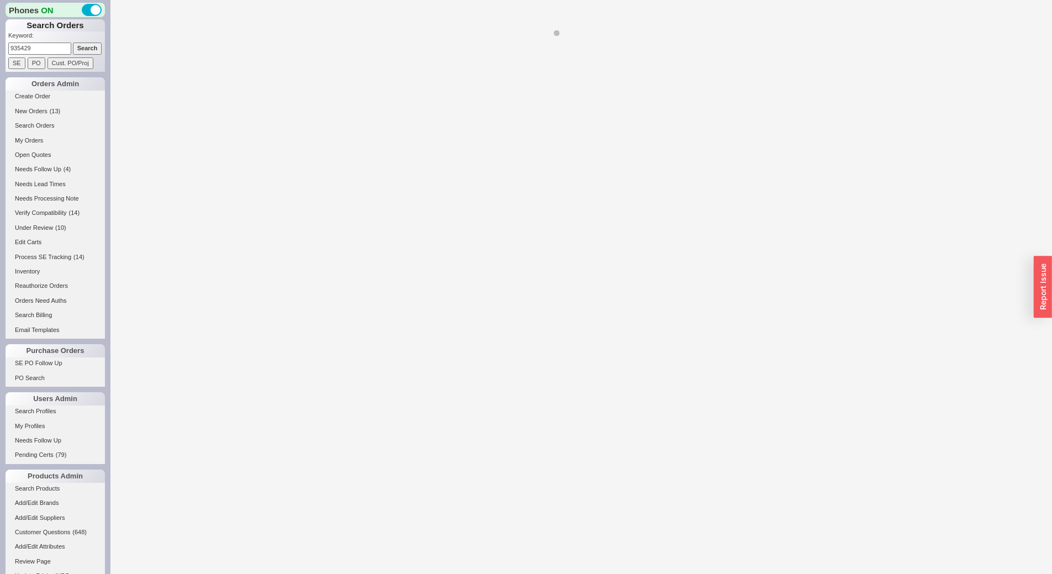
select select "*"
select select "LOW"
select select "3"
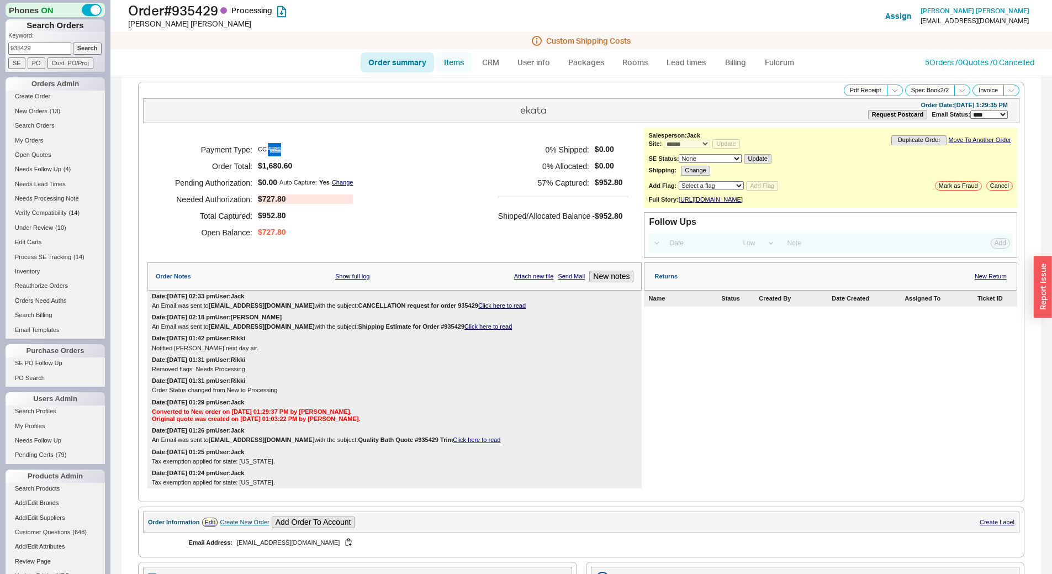
click at [442, 55] on link "Items" at bounding box center [454, 62] width 36 height 20
select select "3"
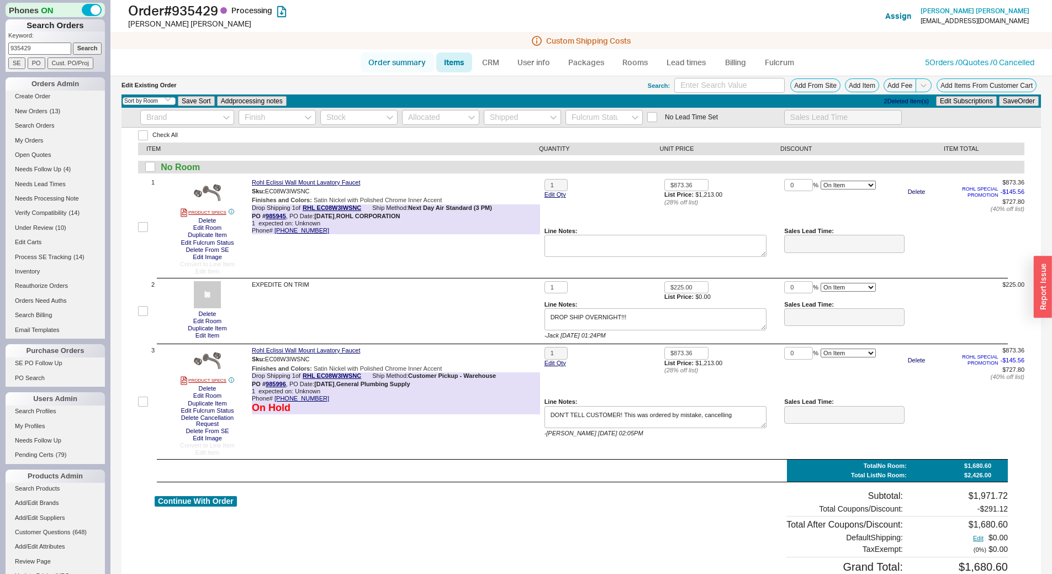
click at [401, 66] on link "Order summary" at bounding box center [397, 62] width 73 height 20
select select "*"
select select "LOW"
select select "3"
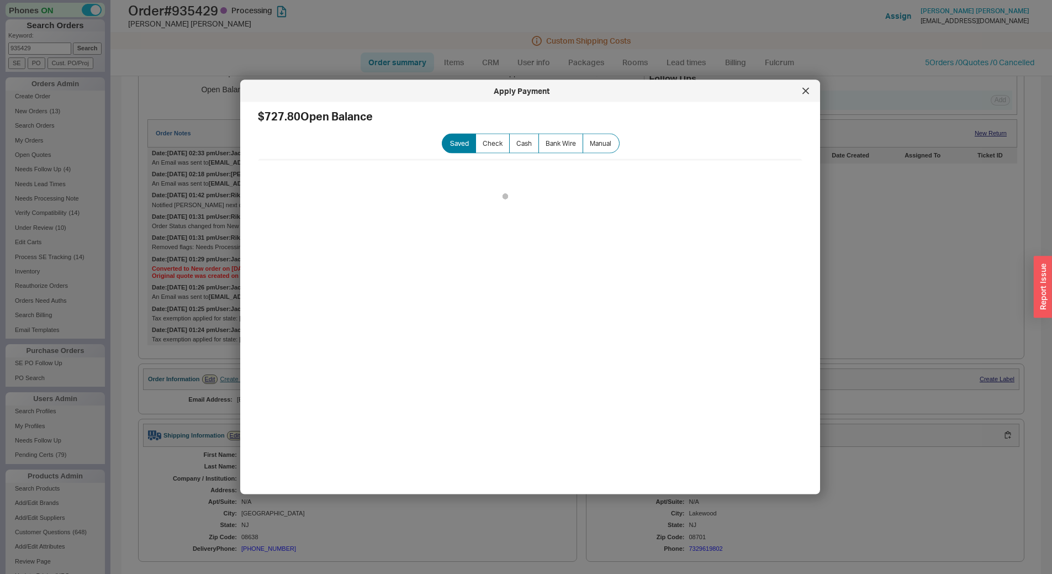
scroll to position [552, 0]
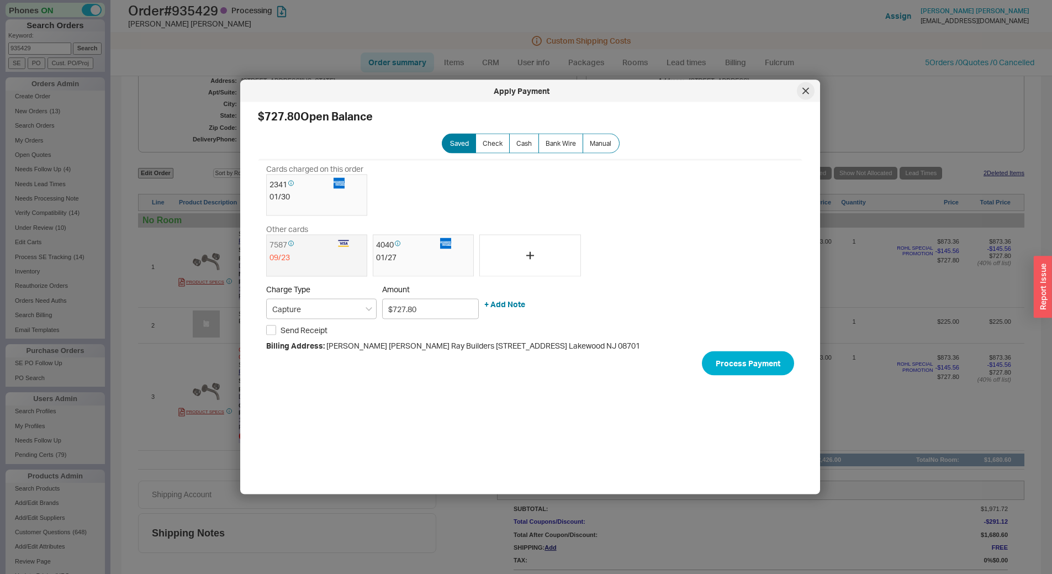
click at [799, 92] on div at bounding box center [806, 91] width 18 height 18
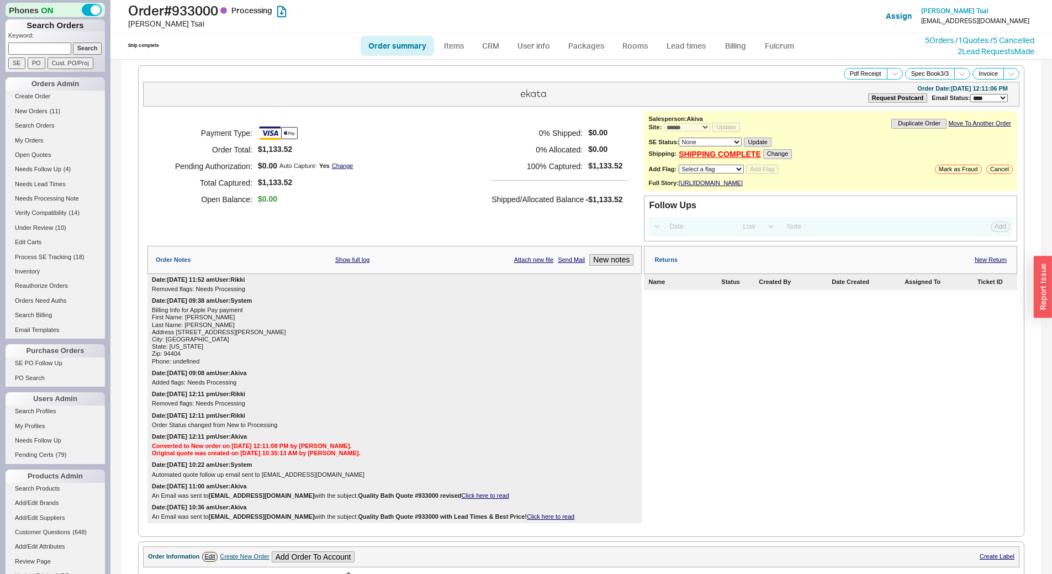
select select "*"
select select "LOW"
select select "3"
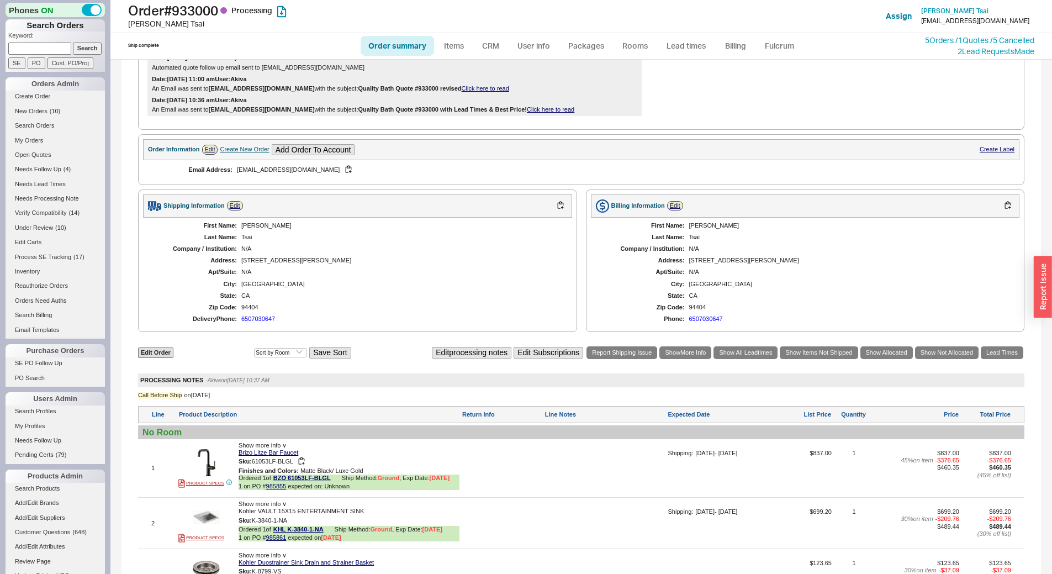
scroll to position [591, 0]
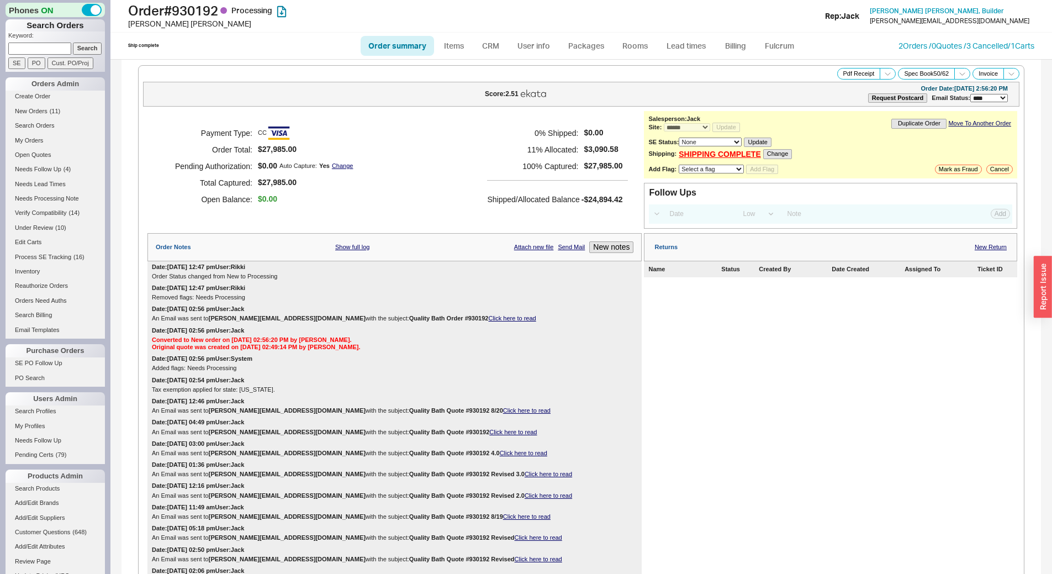
select select "*"
select select "LOW"
select select "3"
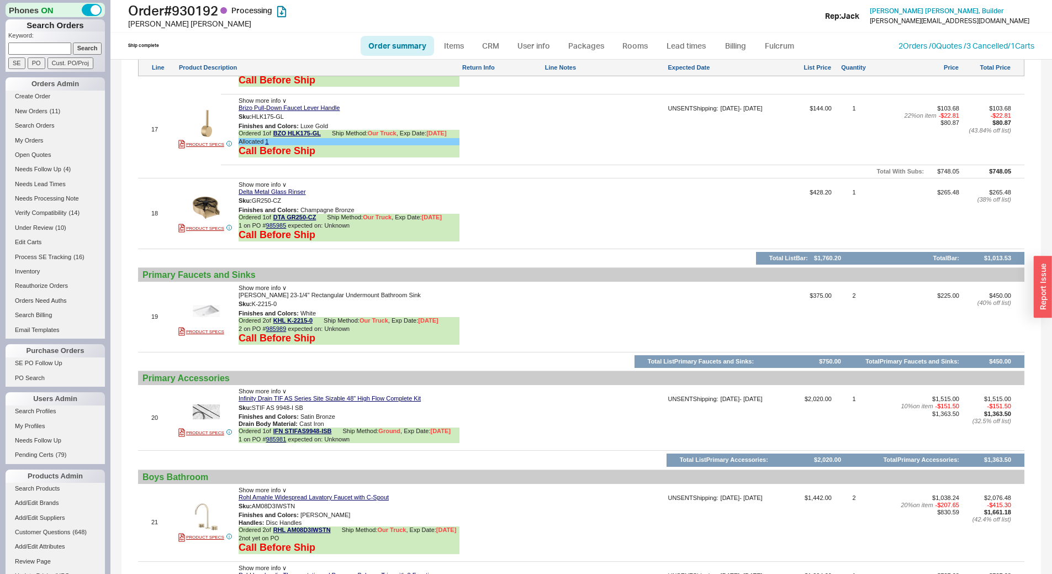
scroll to position [2375, 0]
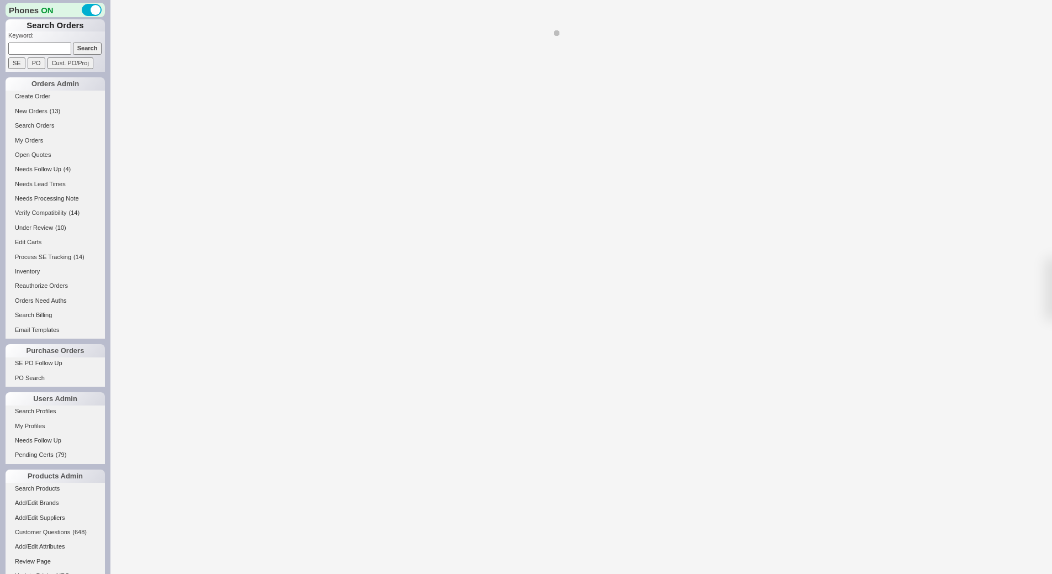
select select "*"
select select "LOW"
select select "3"
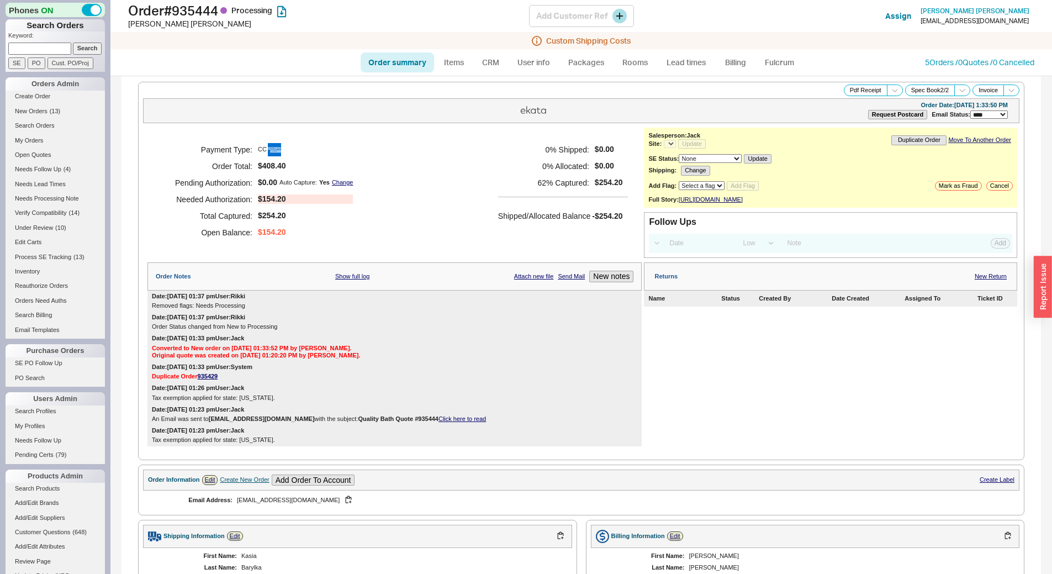
select select "*"
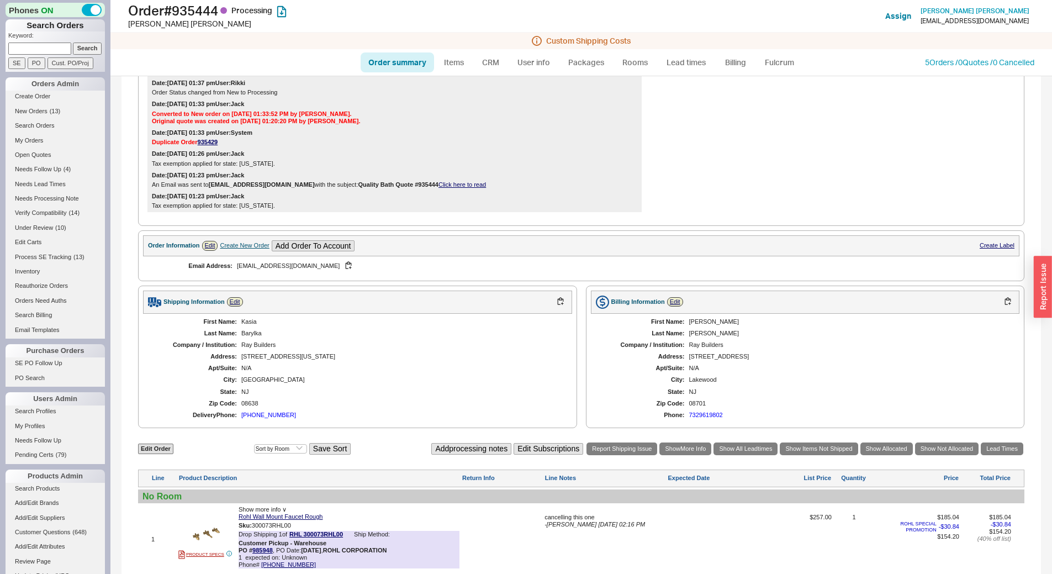
scroll to position [510, 0]
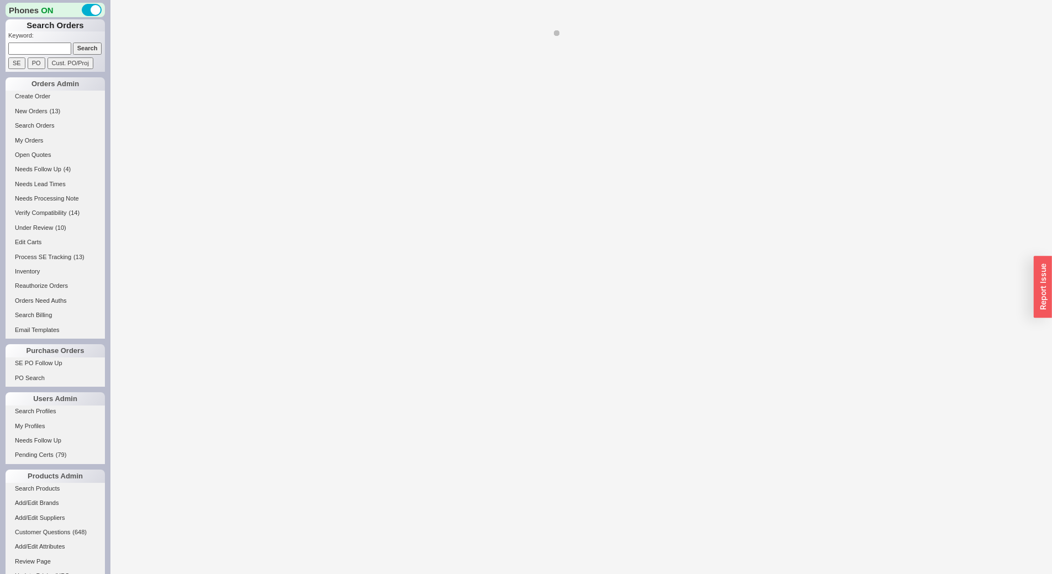
select select "LOW"
select select "3"
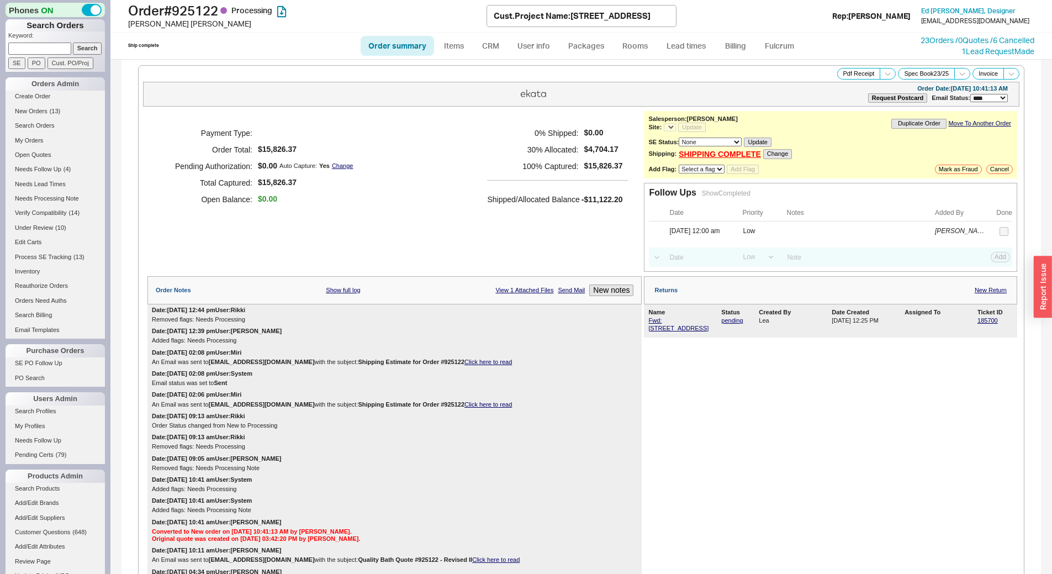
select select "*"
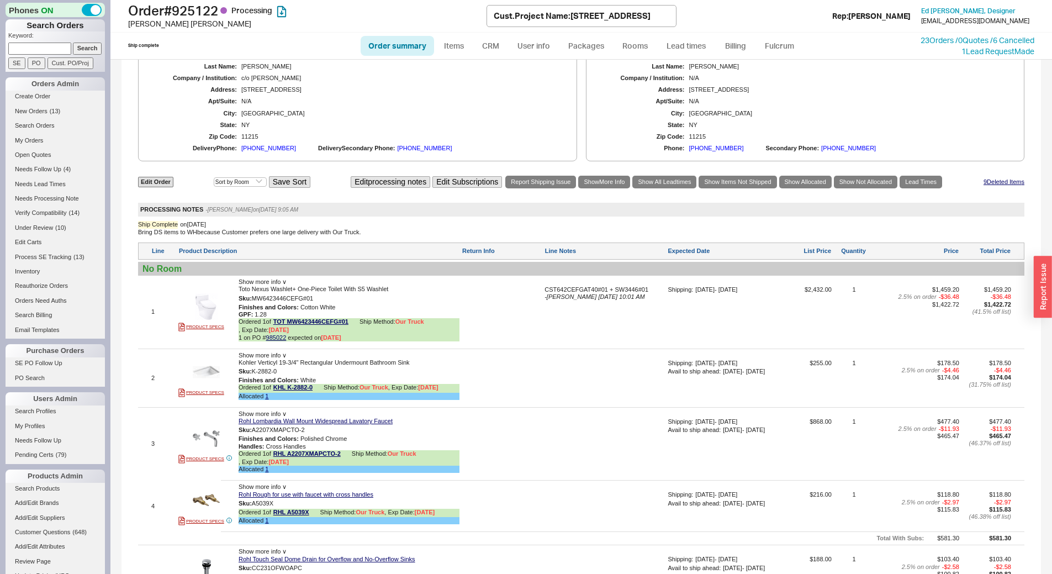
scroll to position [828, 0]
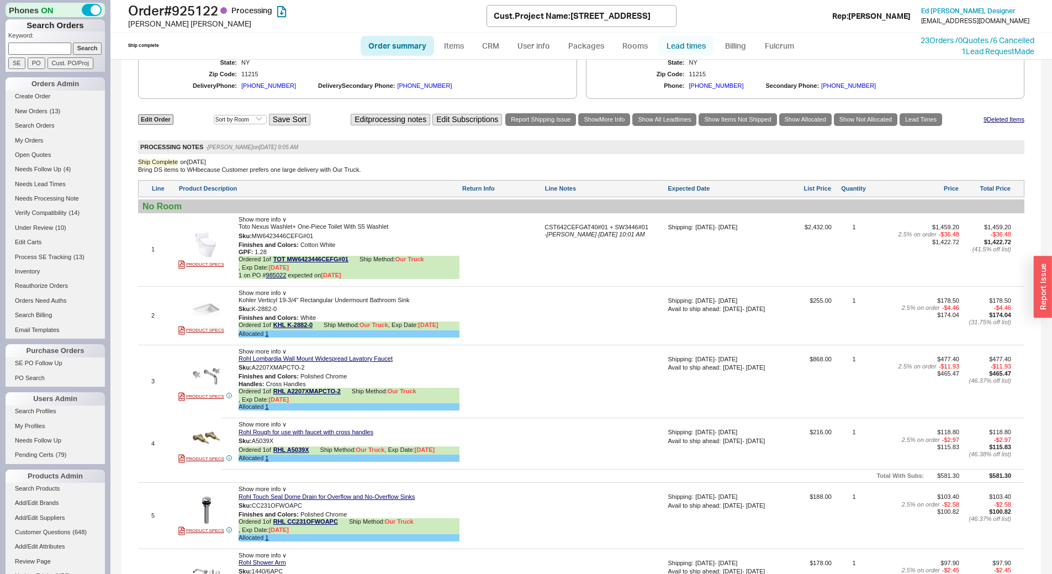
click at [687, 51] on link "Lead times" at bounding box center [686, 46] width 56 height 20
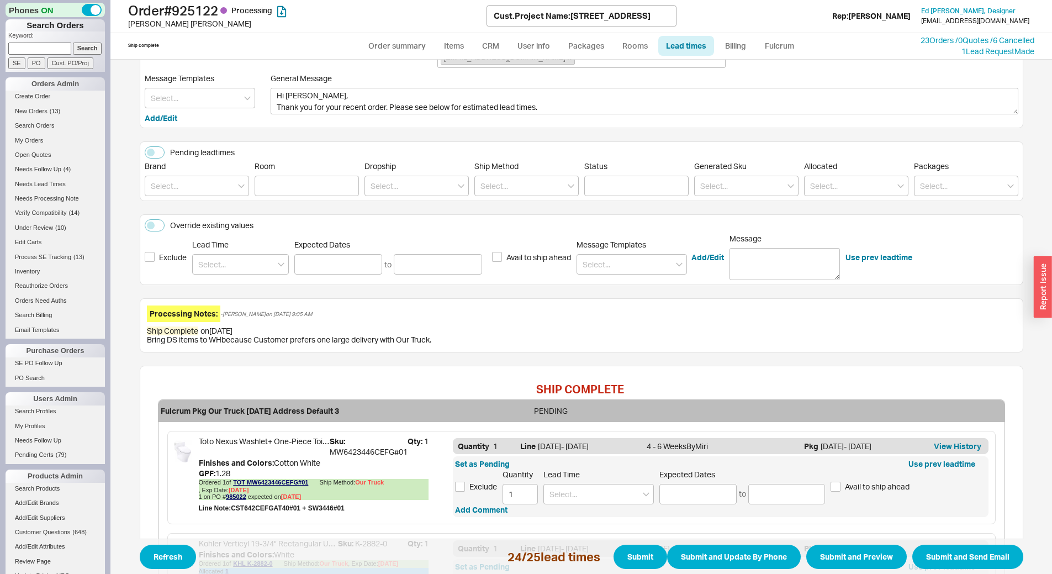
scroll to position [55, 0]
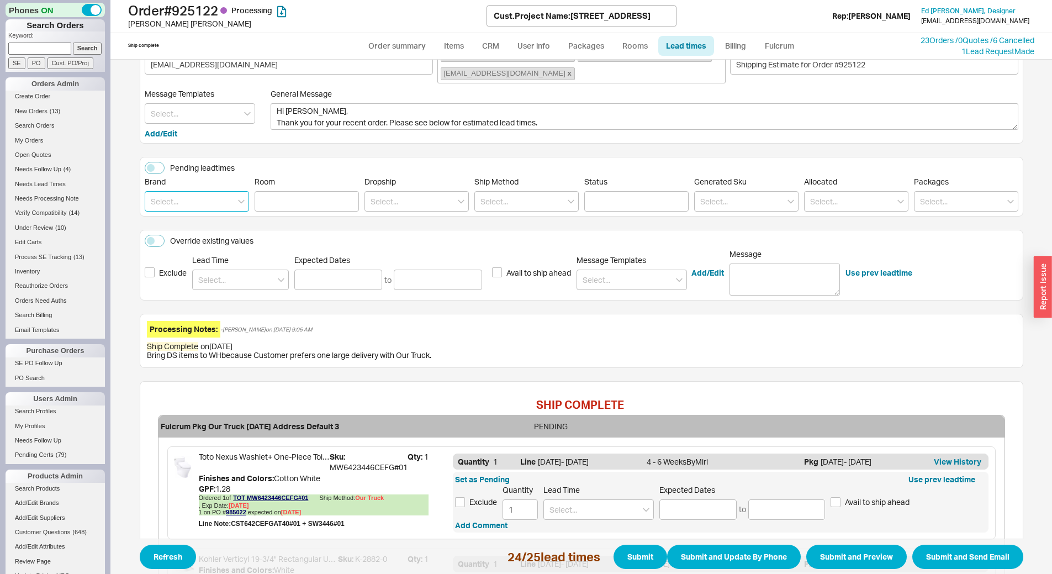
click at [193, 195] on input at bounding box center [197, 201] width 104 height 20
click at [197, 240] on div "Kohler" at bounding box center [196, 244] width 103 height 20
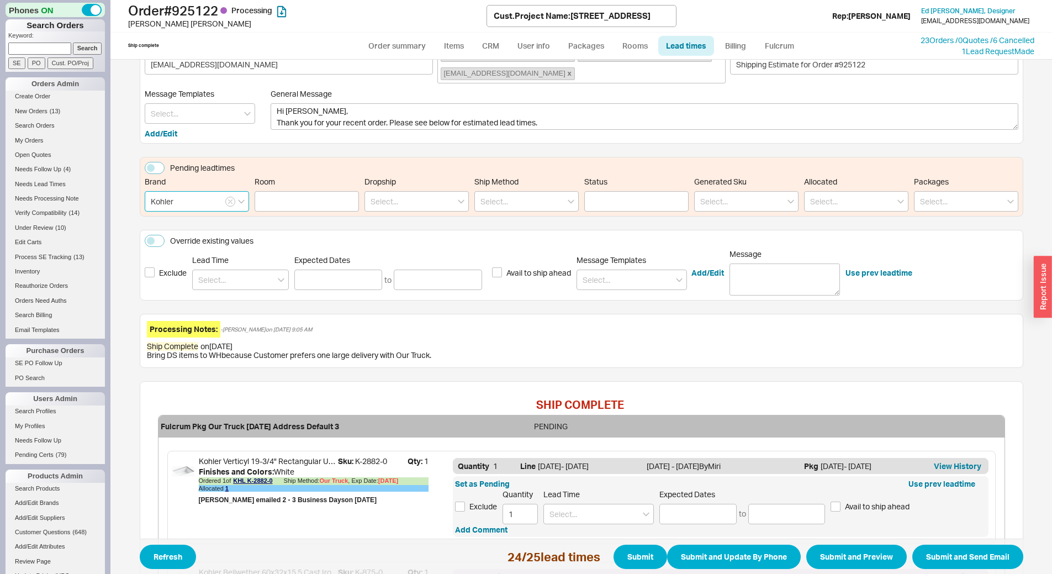
type input "Kohler"
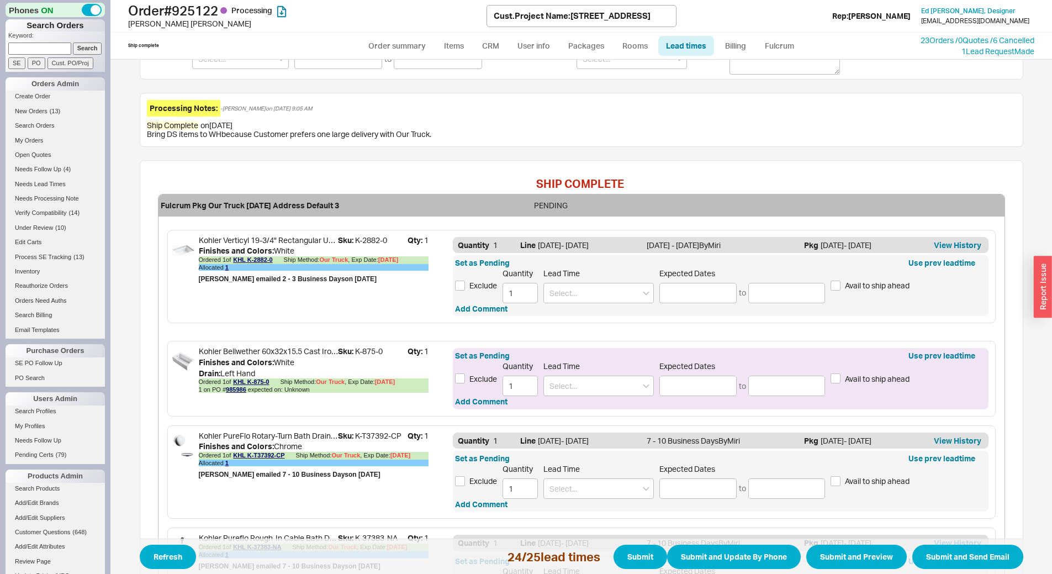
scroll to position [331, 0]
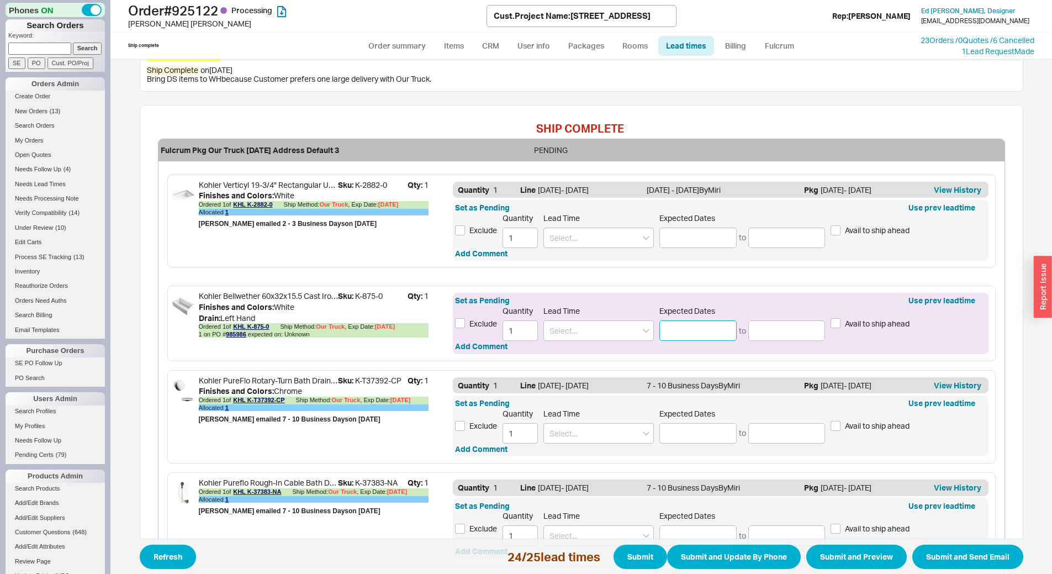
click at [711, 326] on input at bounding box center [697, 330] width 77 height 20
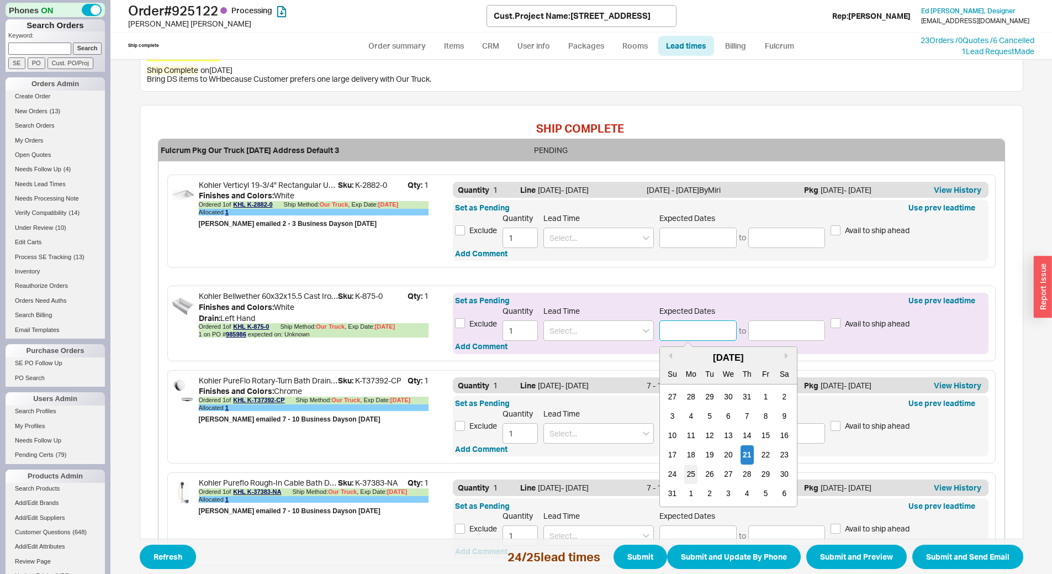
click at [685, 468] on div "25" at bounding box center [691, 473] width 13 height 19
type input "[DATE]"
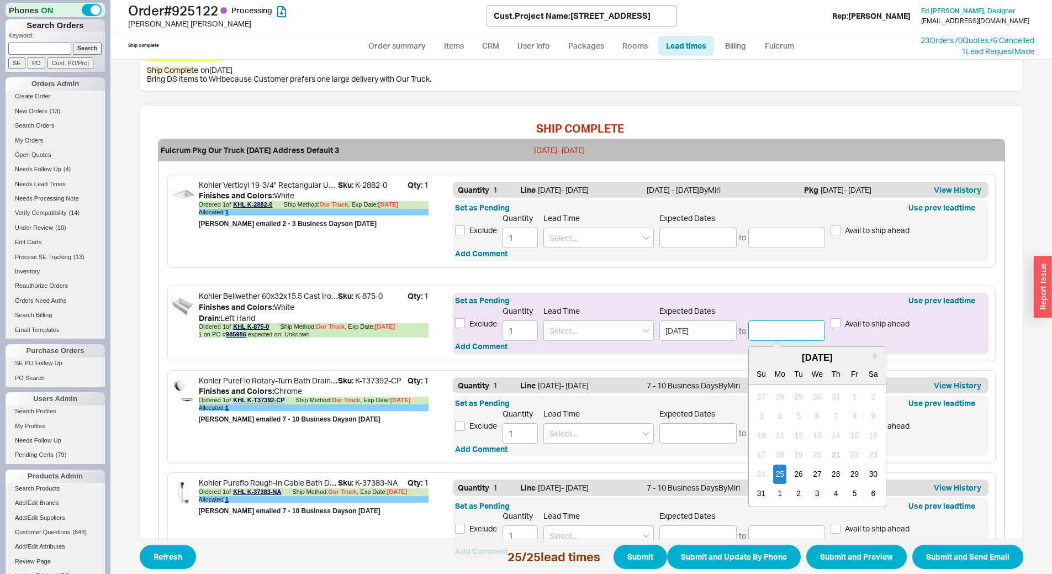
click at [768, 332] on input at bounding box center [786, 330] width 77 height 20
click at [795, 476] on div "26" at bounding box center [798, 473] width 13 height 19
type input "[DATE]"
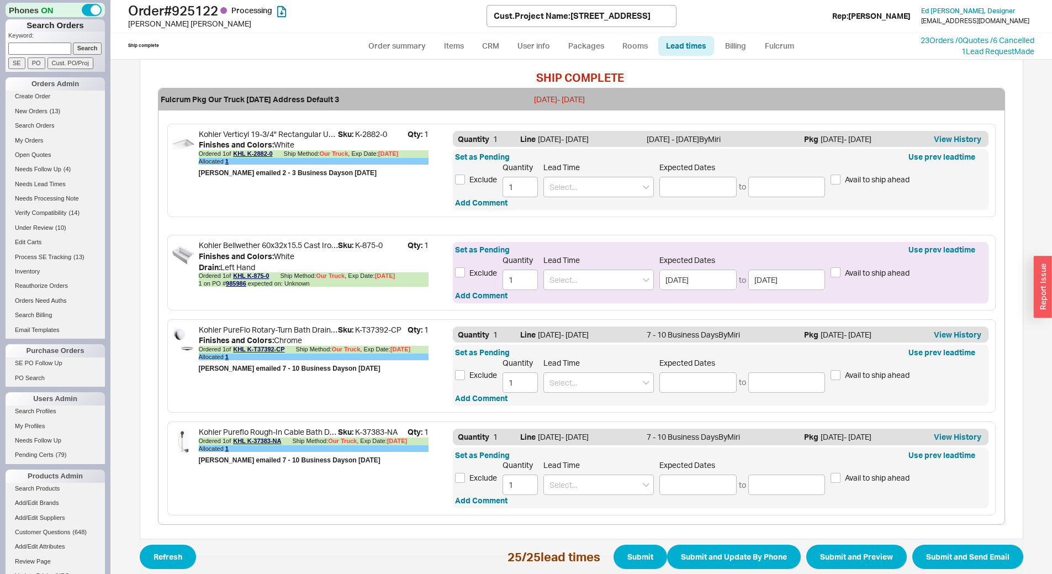
scroll to position [422, 0]
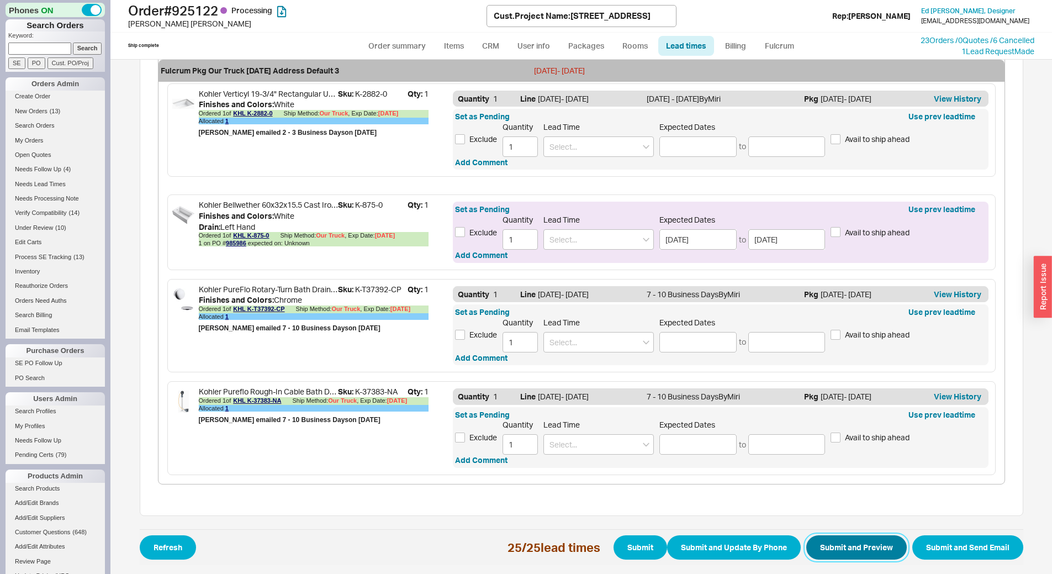
click at [847, 536] on button "Submit and Preview" at bounding box center [856, 547] width 101 height 24
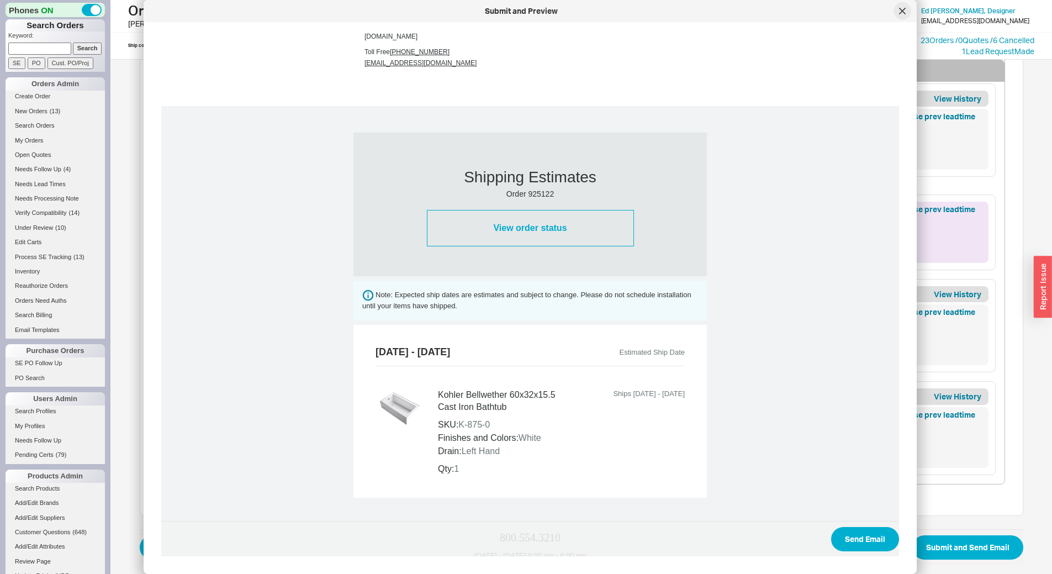
scroll to position [179, 0]
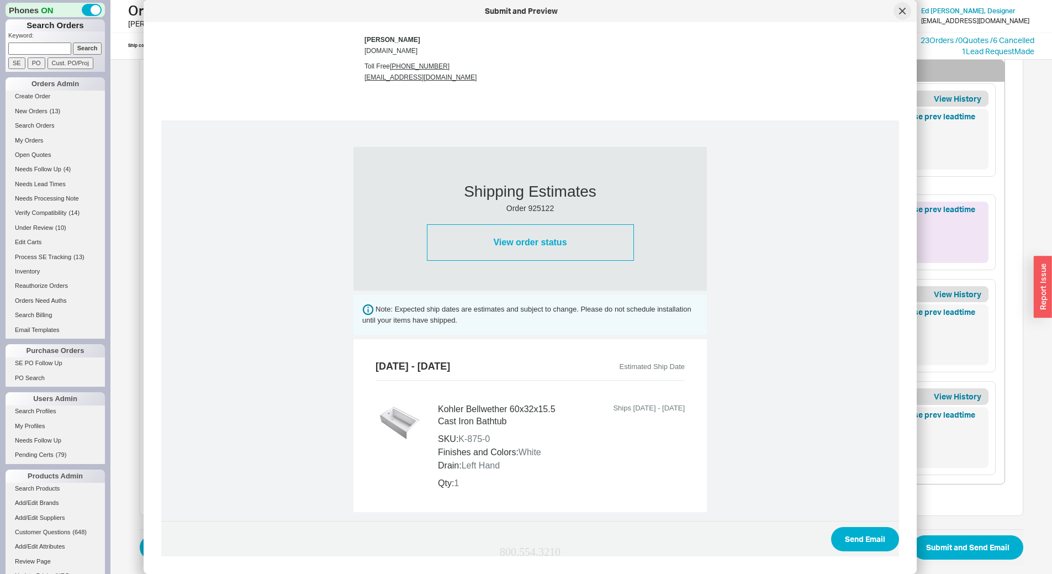
click at [902, 5] on div at bounding box center [903, 11] width 18 height 18
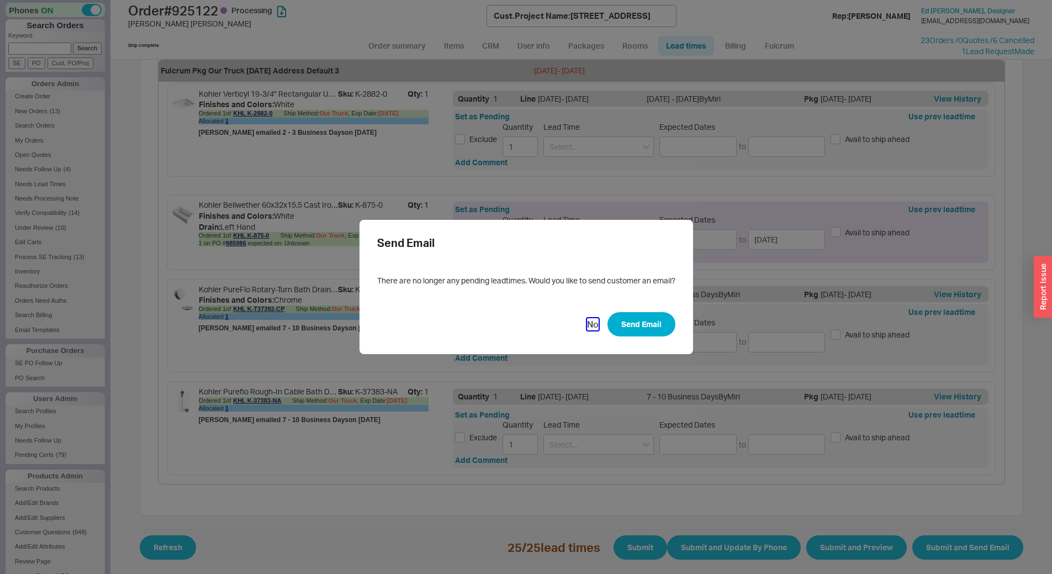
click at [593, 328] on button "No" at bounding box center [593, 324] width 12 height 12
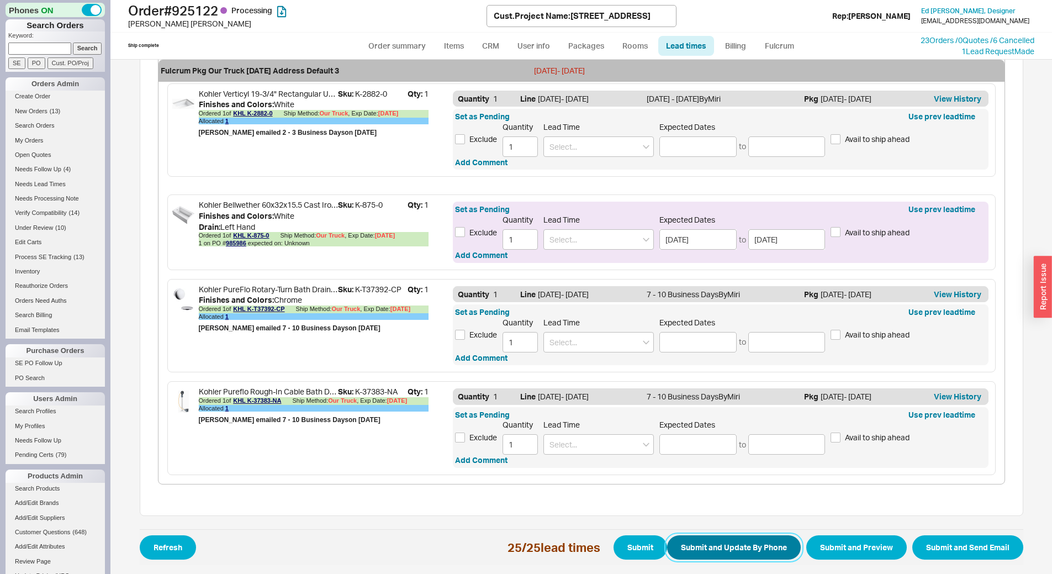
click at [741, 541] on button "Submit and Update By Phone" at bounding box center [734, 547] width 134 height 24
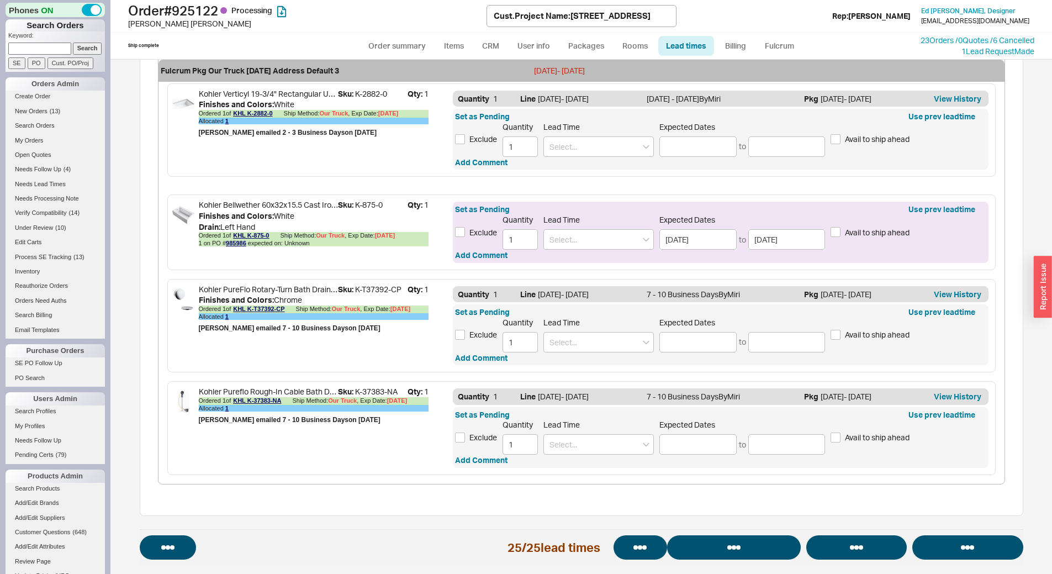
select select "*"
select select "LOW"
select select "3"
